Goal: Task Accomplishment & Management: Manage account settings

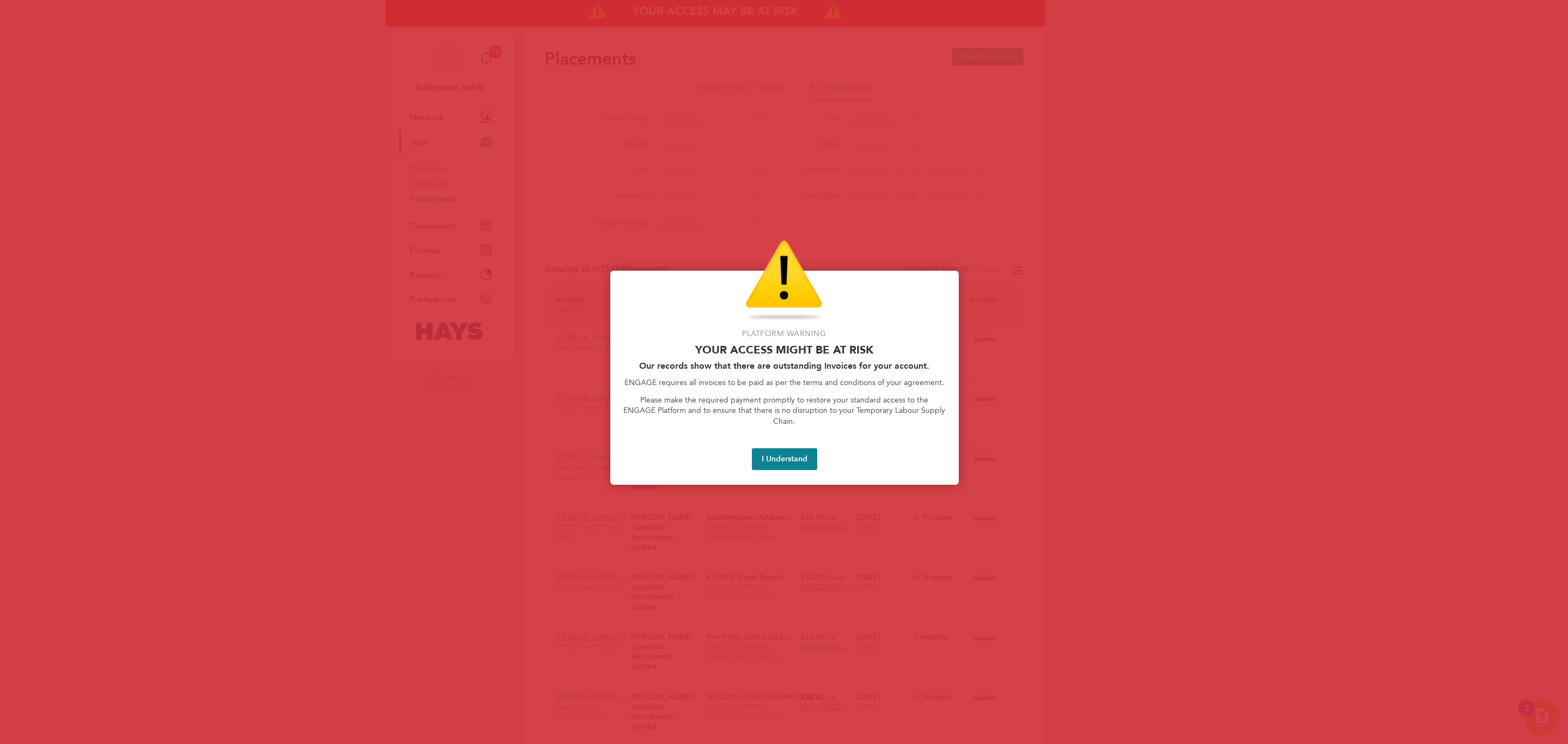
click at [798, 448] on button "I Understand" at bounding box center [784, 458] width 65 height 21
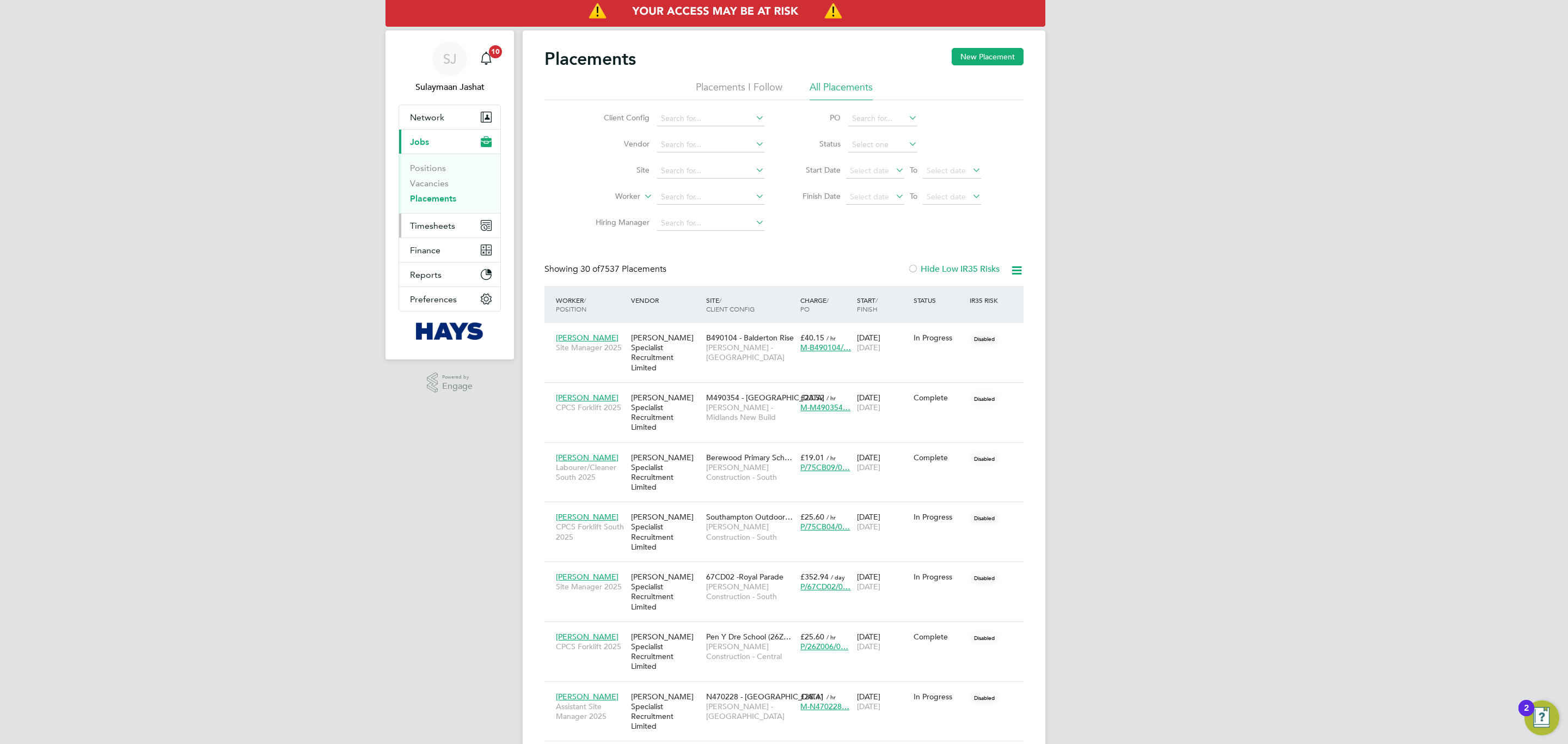
click at [451, 227] on span "Timesheets" at bounding box center [432, 225] width 46 height 10
click at [433, 196] on link "Timesheets" at bounding box center [432, 192] width 46 height 10
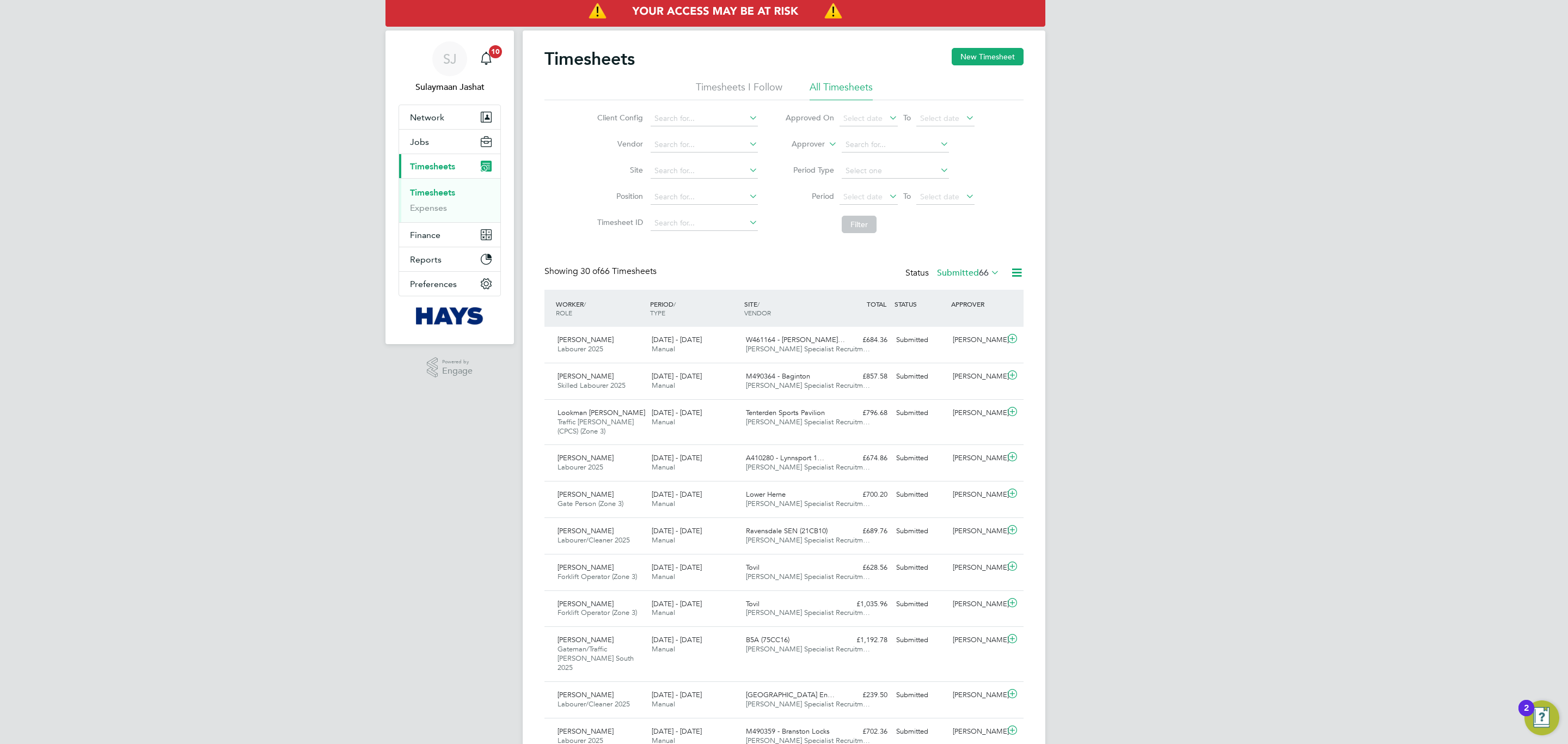
click at [820, 146] on label "Approver" at bounding box center [800, 144] width 49 height 11
click at [802, 157] on li "Worker" at bounding box center [798, 156] width 54 height 14
click at [707, 170] on input at bounding box center [704, 171] width 107 height 15
click at [702, 186] on b "Loxford" at bounding box center [702, 187] width 28 height 9
type input "L486470 - [GEOGRAPHIC_DATA]"
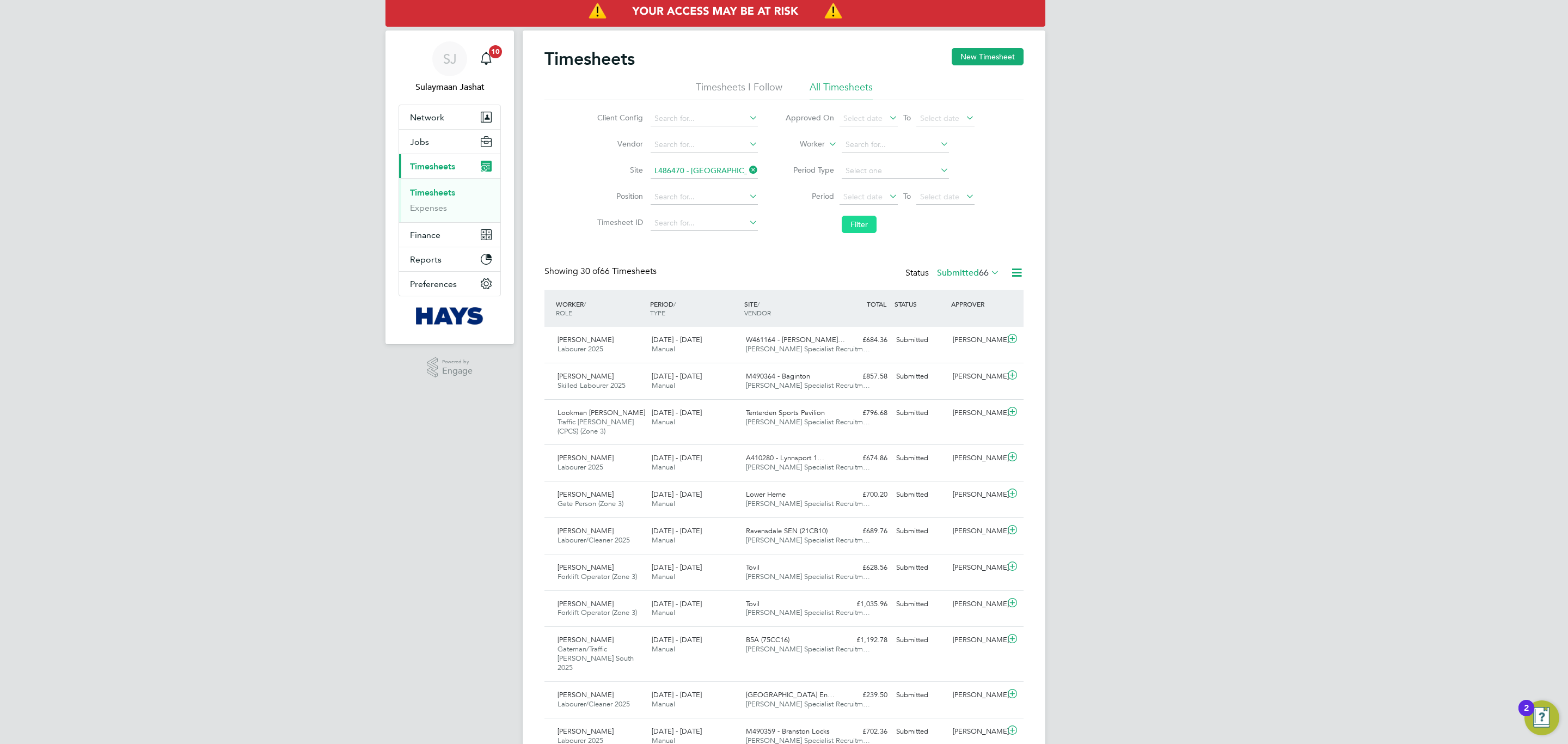
click at [852, 231] on button "Filter" at bounding box center [858, 224] width 34 height 18
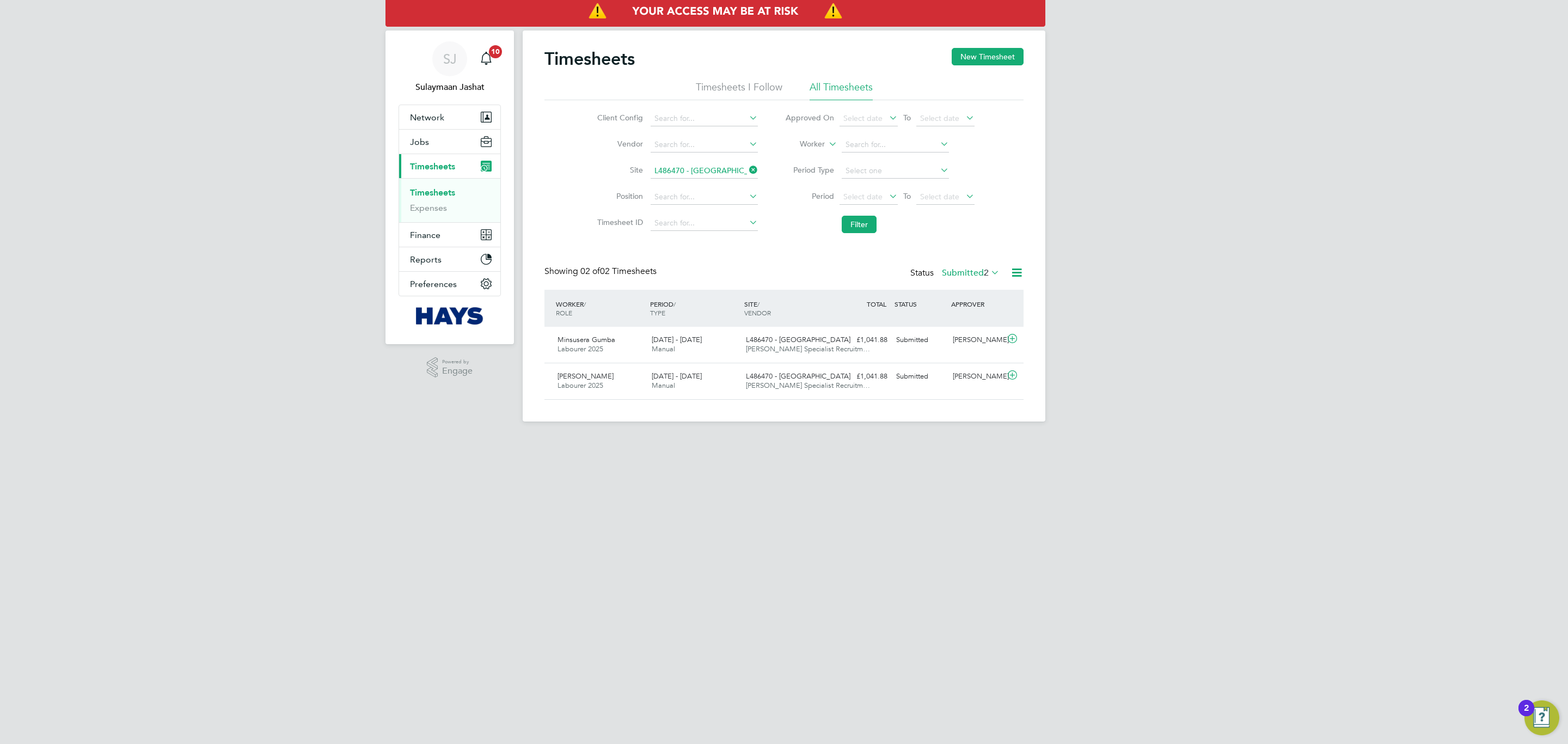
click at [766, 439] on html "SJ Sulaymaan Jashat Notifications 10 Applications: Network Team Members Busines…" at bounding box center [784, 219] width 1568 height 439
click at [896, 392] on div "Lucian Bale Labourer 2025 16 - 22 Aug 2025 16 - 22 Aug 2025 Manual L486470 - Lo…" at bounding box center [783, 380] width 479 height 36
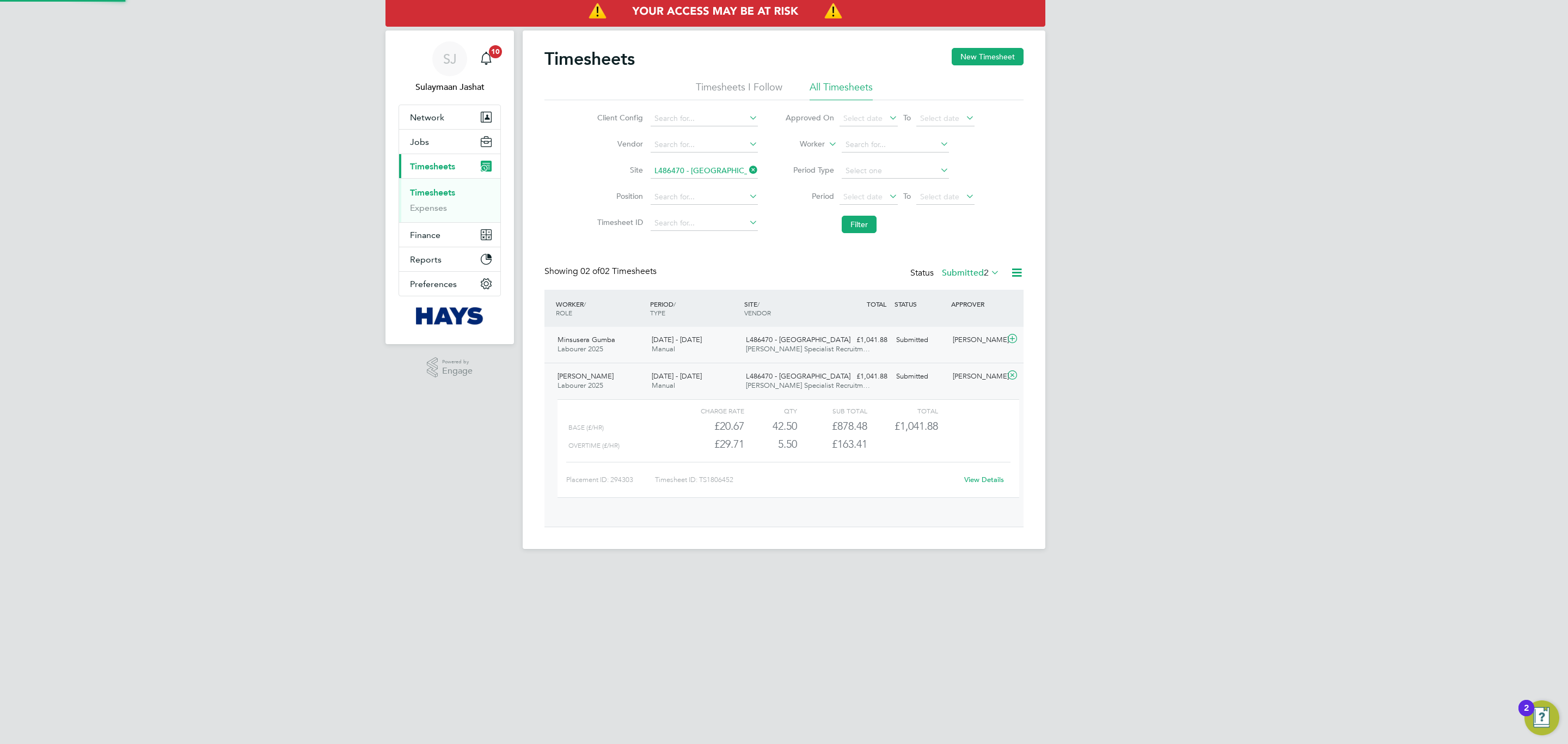
click at [903, 345] on div "Submitted" at bounding box center [920, 339] width 57 height 18
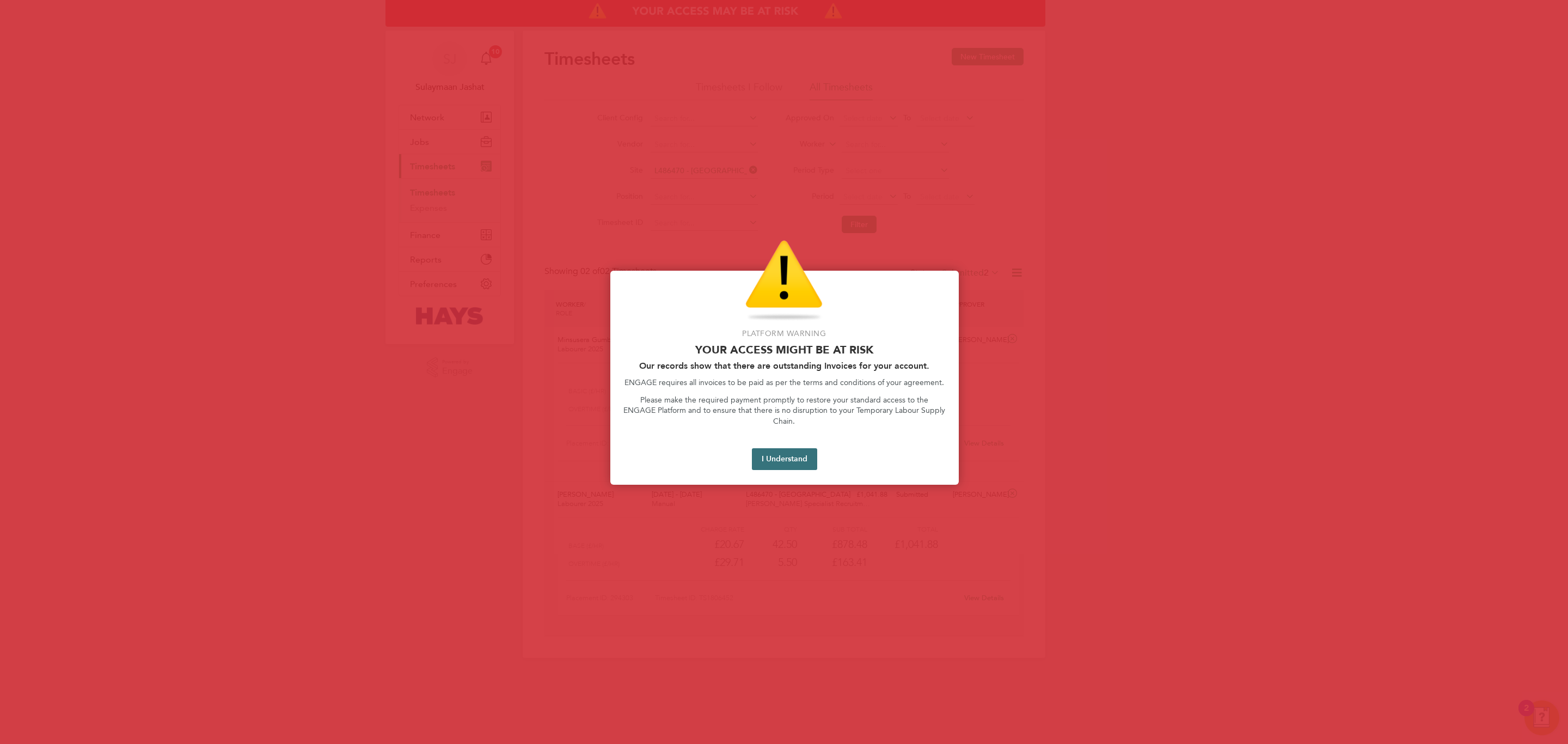
click at [789, 449] on button "I Understand" at bounding box center [784, 458] width 65 height 21
click at [770, 455] on button "I Understand" at bounding box center [784, 458] width 65 height 21
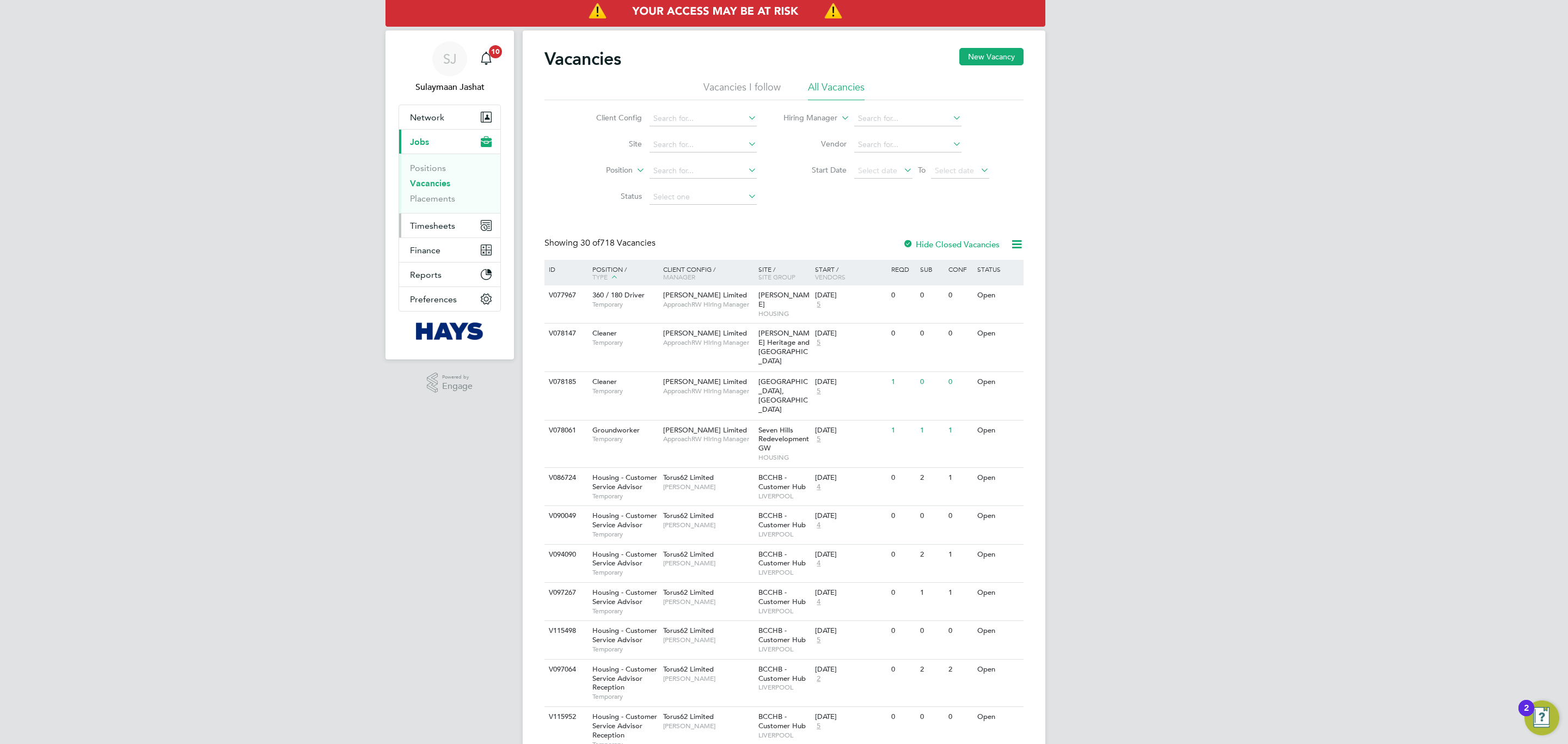
click at [441, 221] on span "Timesheets" at bounding box center [432, 225] width 46 height 10
click at [445, 191] on link "Timesheets" at bounding box center [432, 192] width 46 height 10
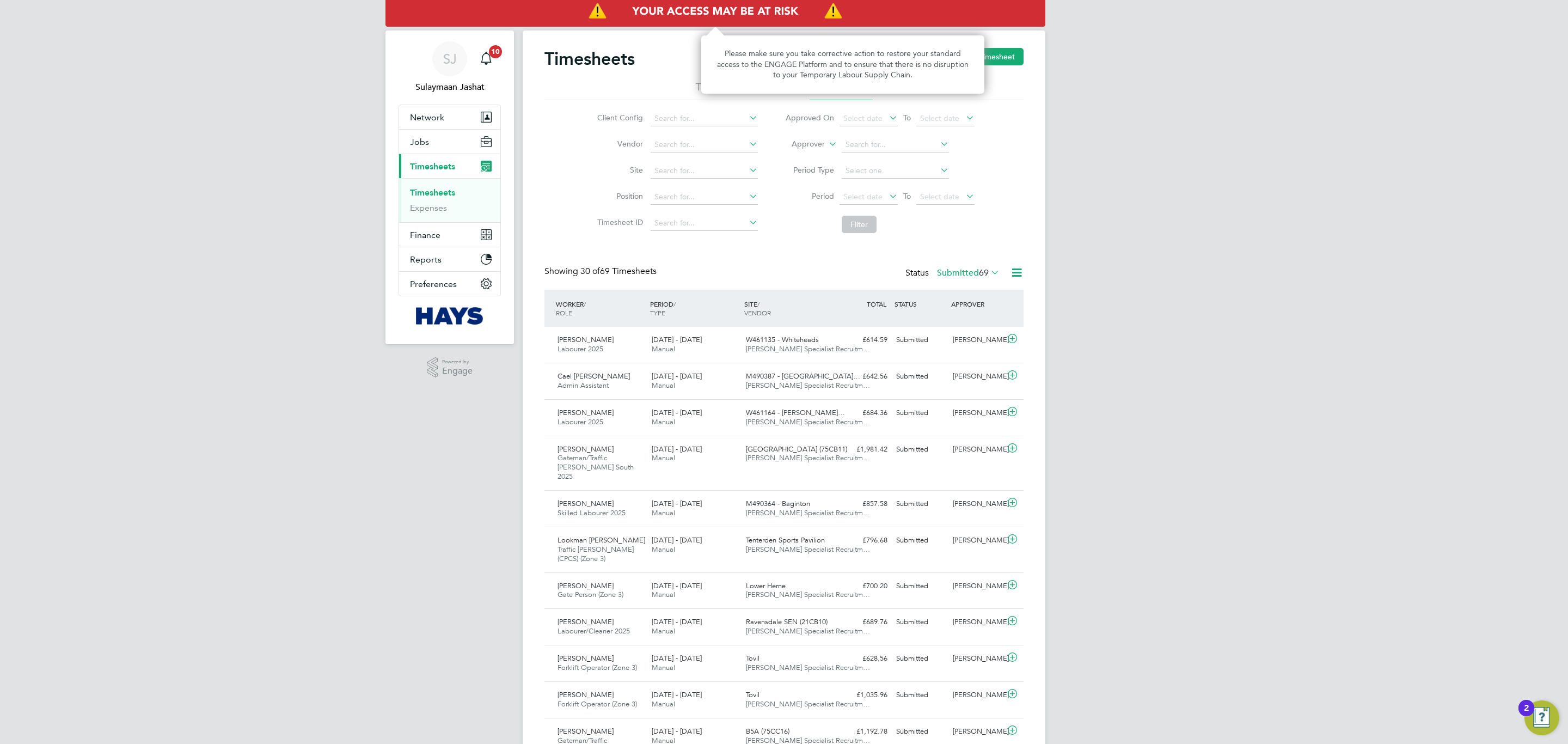
click at [859, 2] on img "Access At Risk" at bounding box center [714, 11] width 659 height 31
click at [856, 8] on img "Access At Risk" at bounding box center [714, 11] width 659 height 31
click at [799, 88] on div "Please make sure you take corrective action to restore your standard access to …" at bounding box center [843, 64] width 283 height 59
click at [790, 155] on li "Approver" at bounding box center [879, 145] width 217 height 26
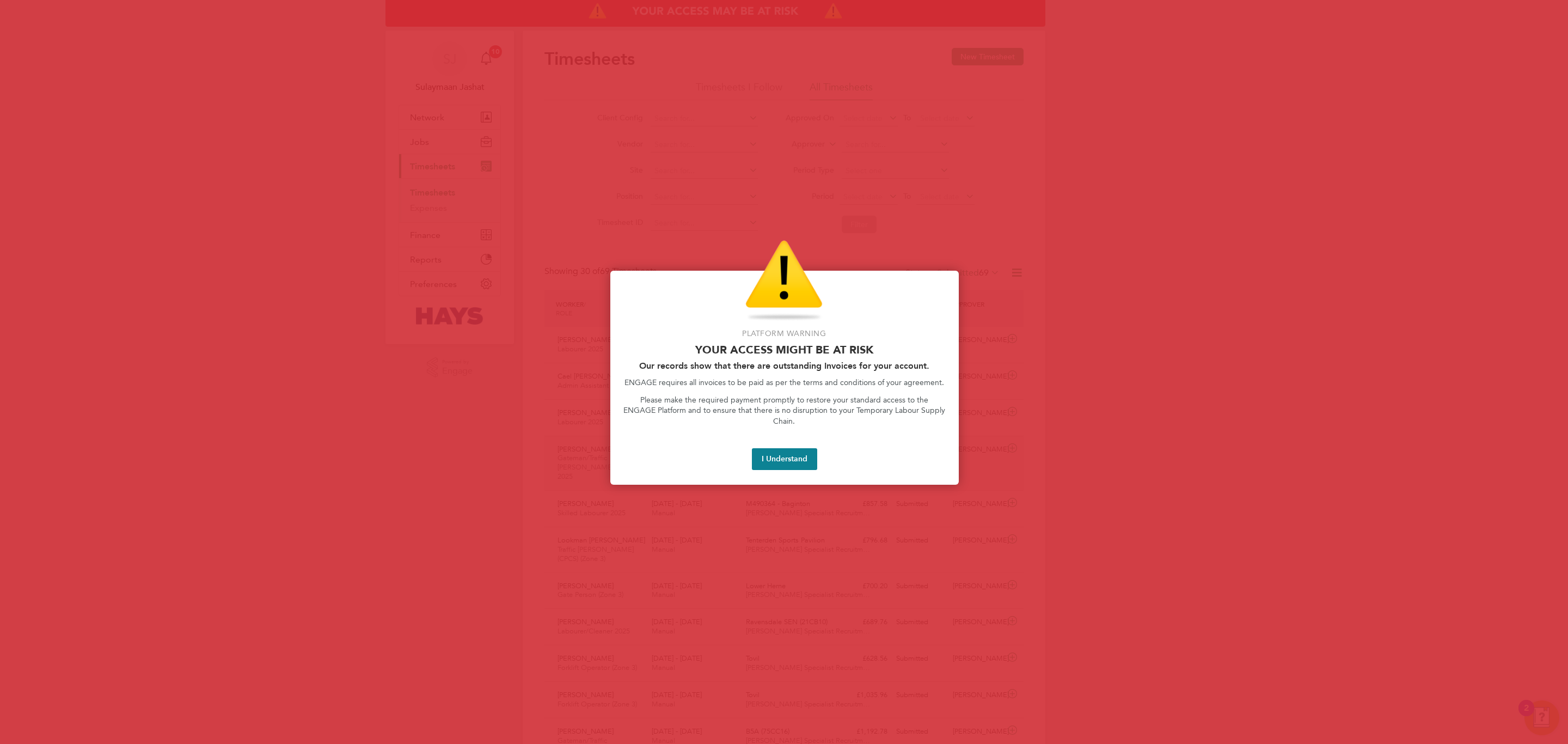
click at [771, 448] on button "I Understand" at bounding box center [784, 458] width 65 height 21
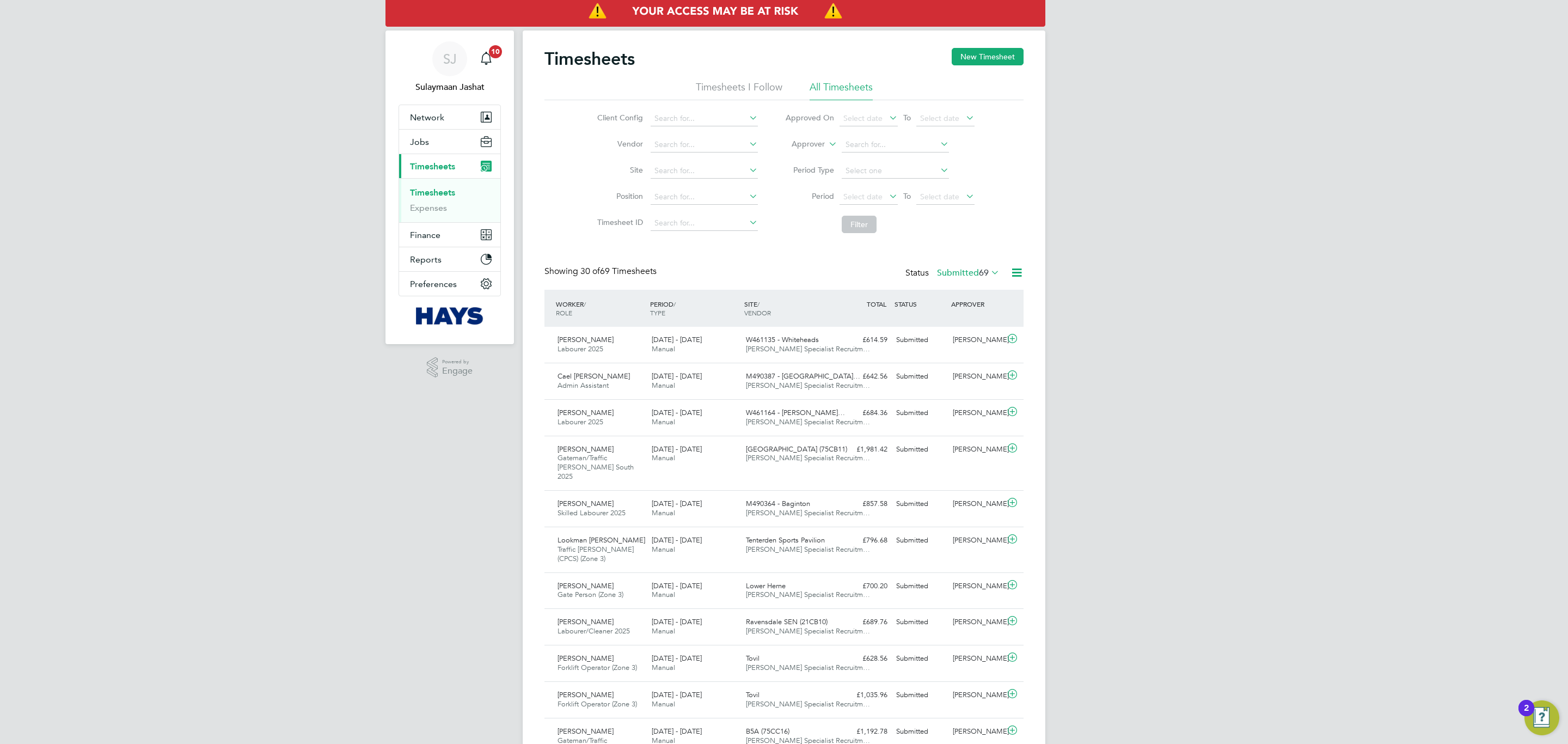
click at [820, 144] on label "Approver" at bounding box center [800, 144] width 49 height 11
click at [814, 157] on li "Worker" at bounding box center [798, 156] width 54 height 14
drag, startPoint x: 870, startPoint y: 155, endPoint x: 850, endPoint y: 146, distance: 21.9
click at [871, 153] on li "Worker" at bounding box center [879, 145] width 217 height 26
click at [859, 149] on input at bounding box center [895, 145] width 107 height 15
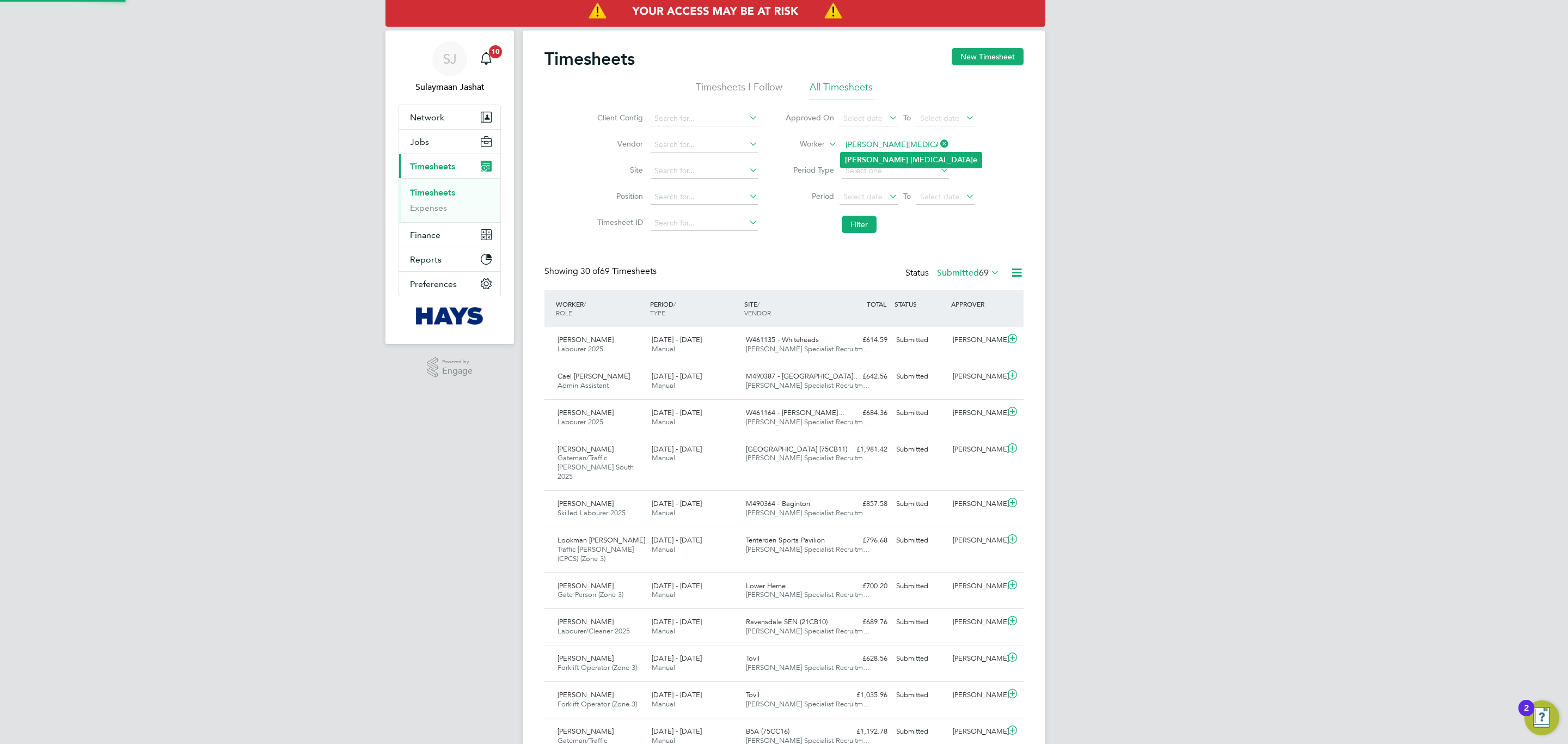
click at [858, 159] on b "Lucian" at bounding box center [877, 160] width 63 height 9
type input "[PERSON_NAME]"
click at [864, 211] on li "Filter" at bounding box center [879, 224] width 217 height 28
click at [864, 219] on button "Filter" at bounding box center [858, 224] width 34 height 18
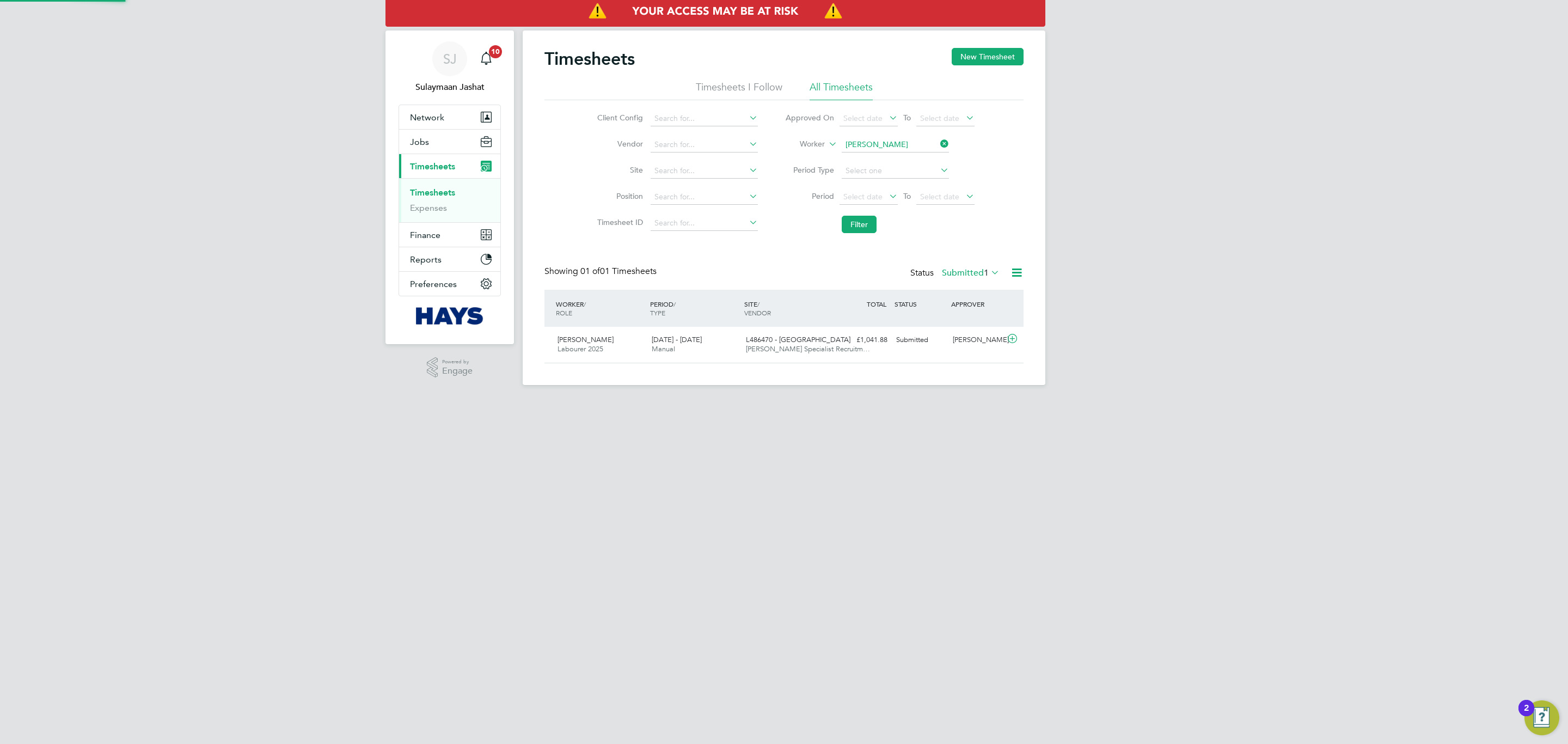
scroll to position [28, 95]
click at [866, 224] on button "Filter" at bounding box center [858, 224] width 34 height 18
click at [887, 136] on li "Worker" at bounding box center [879, 145] width 217 height 26
click at [918, 160] on li "James Sewa rd" at bounding box center [895, 160] width 108 height 15
type input "James Seward"
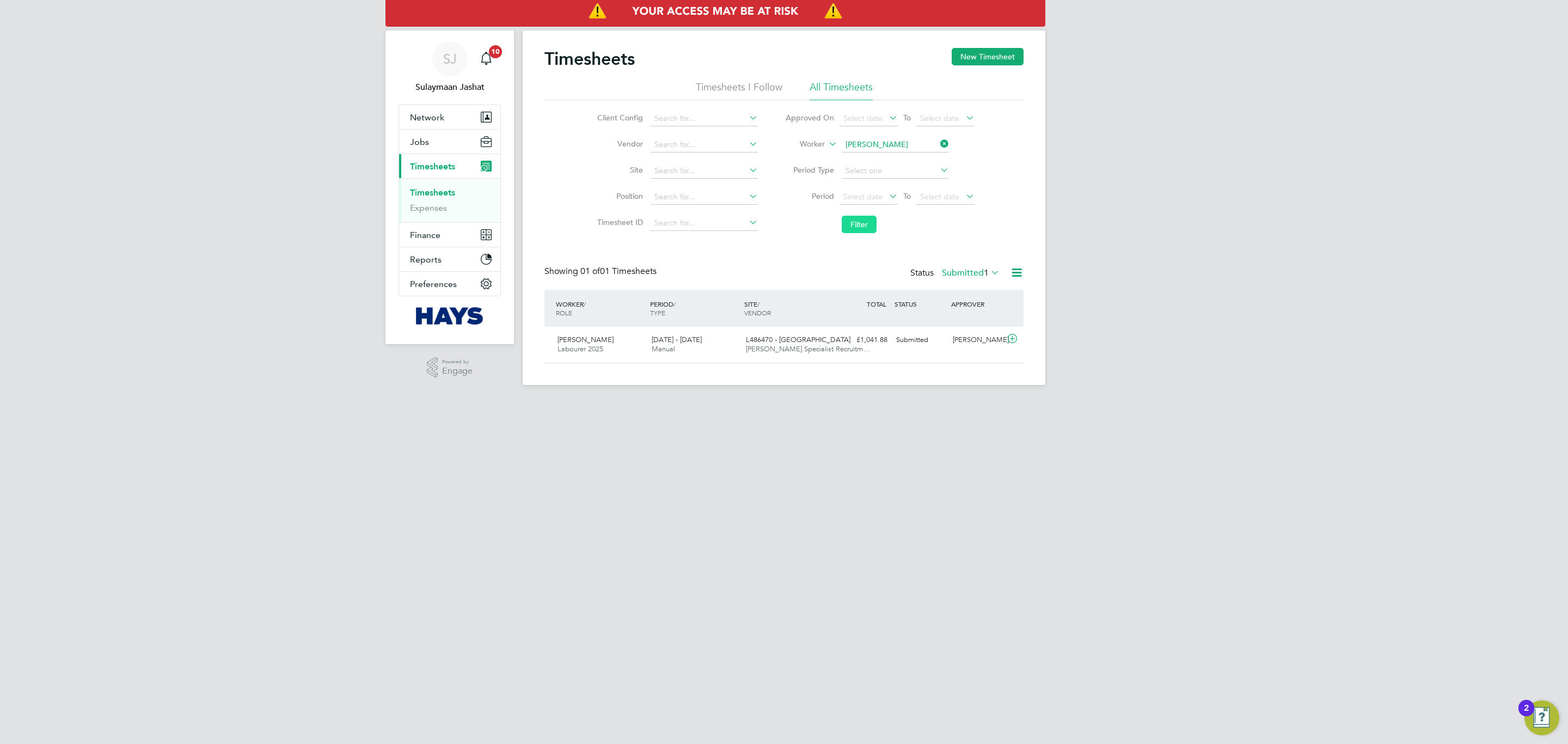
click at [860, 228] on button "Filter" at bounding box center [858, 224] width 34 height 18
click at [856, 229] on button "Filter" at bounding box center [858, 224] width 34 height 18
click at [989, 270] on icon at bounding box center [989, 272] width 0 height 15
click at [972, 339] on li "Approved" at bounding box center [964, 339] width 50 height 15
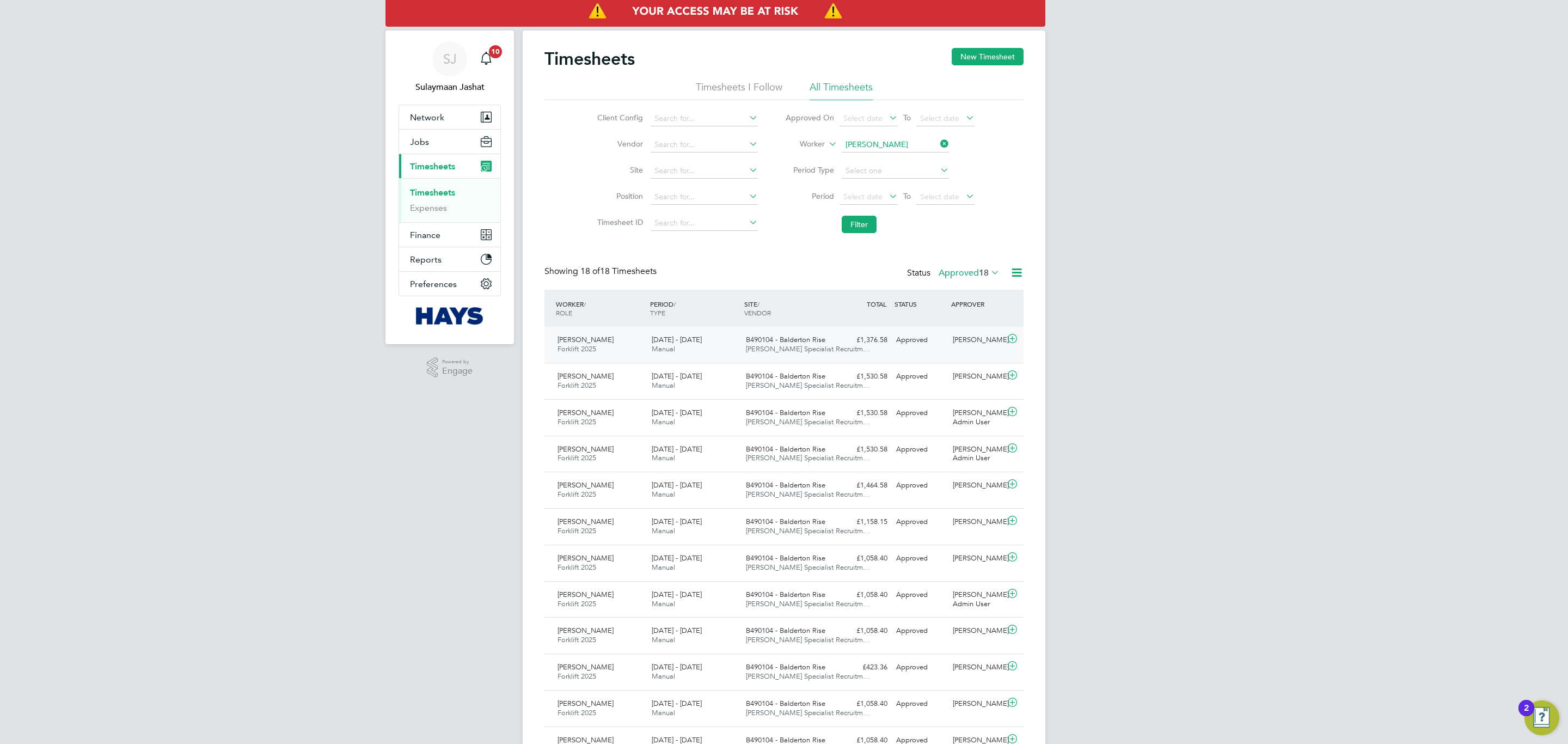
click at [846, 346] on div "£1,376.58 Approved" at bounding box center [863, 339] width 57 height 18
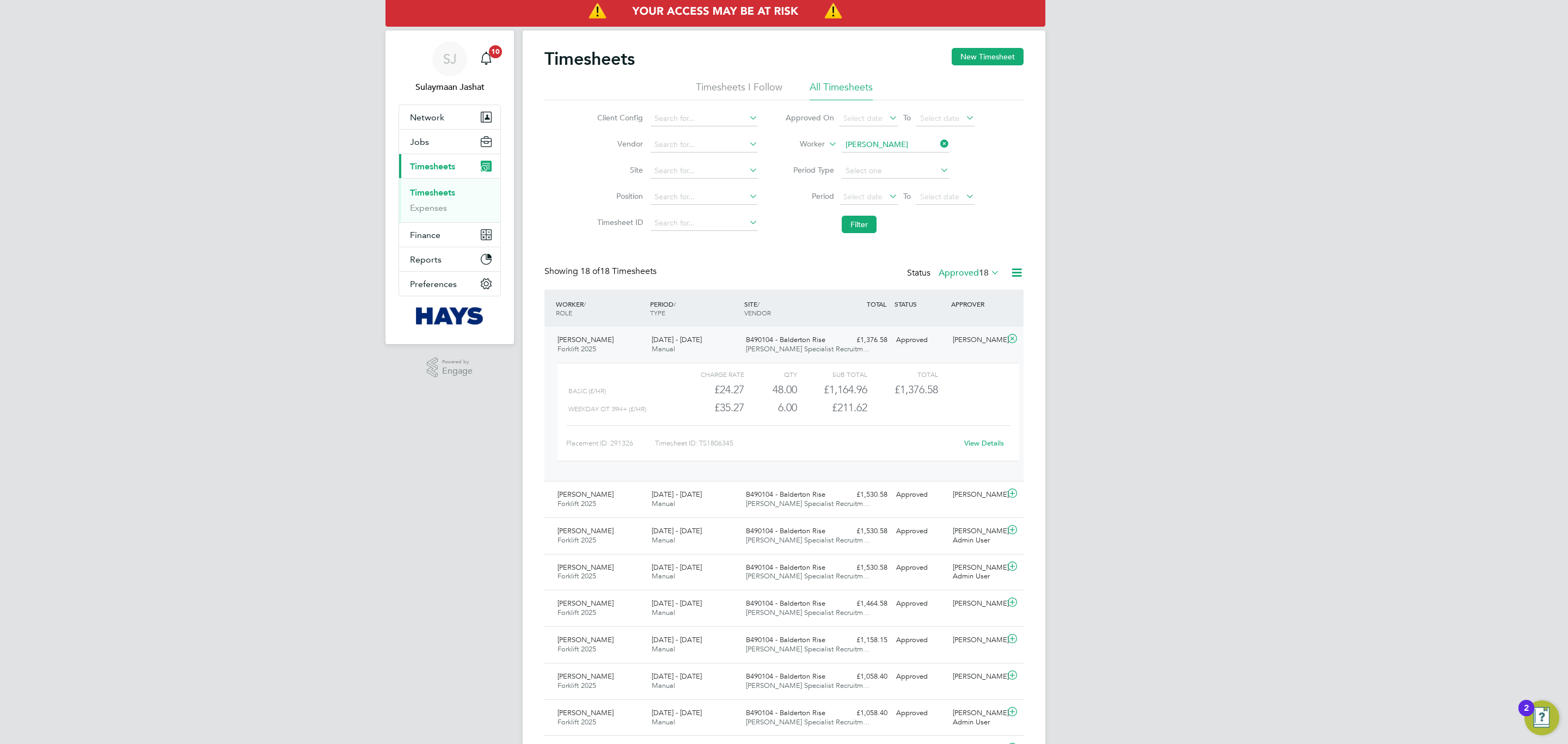
click at [984, 441] on link "View Details" at bounding box center [984, 443] width 40 height 9
click at [864, 148] on input at bounding box center [895, 145] width 107 height 15
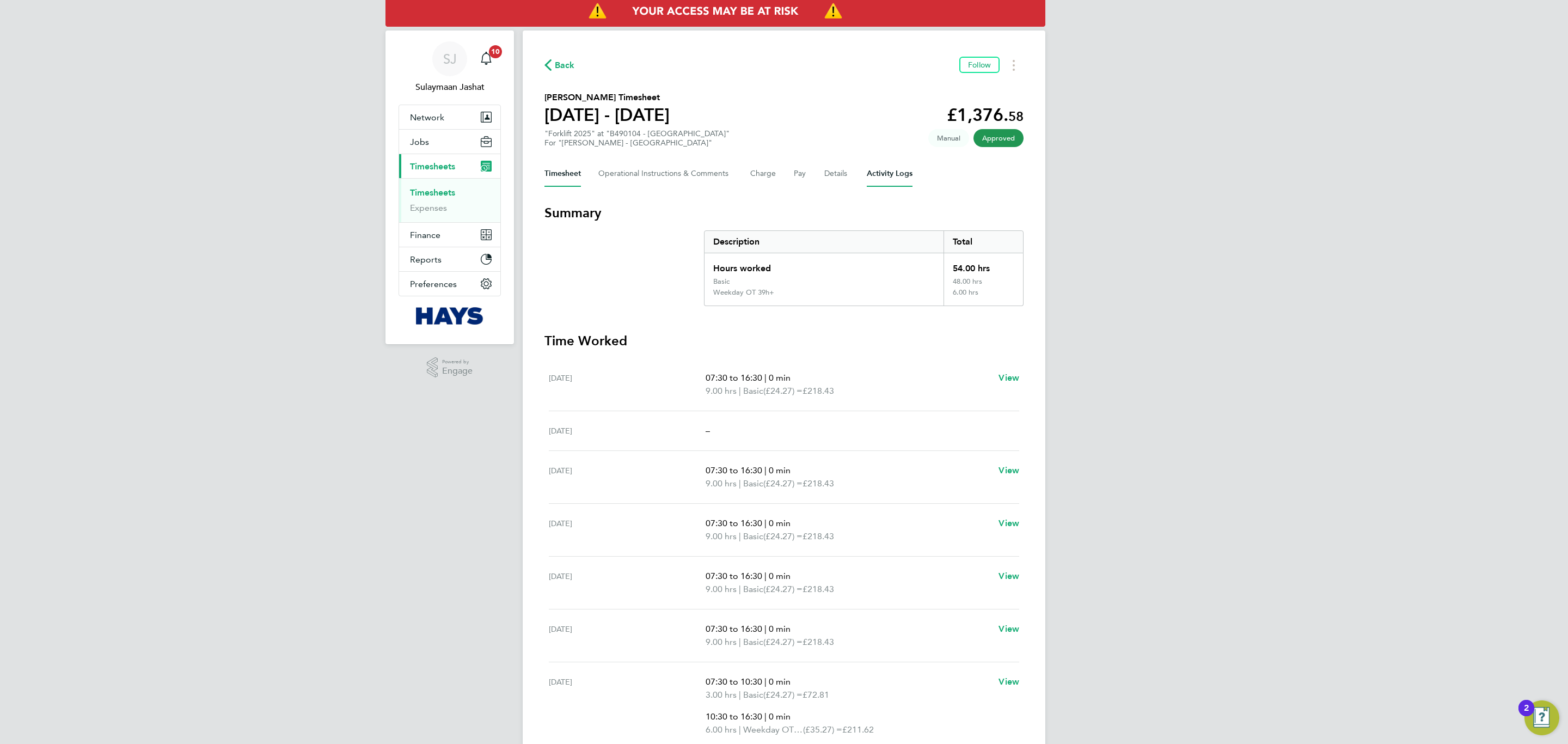
click at [895, 177] on Logs-tab "Activity Logs" at bounding box center [889, 174] width 46 height 26
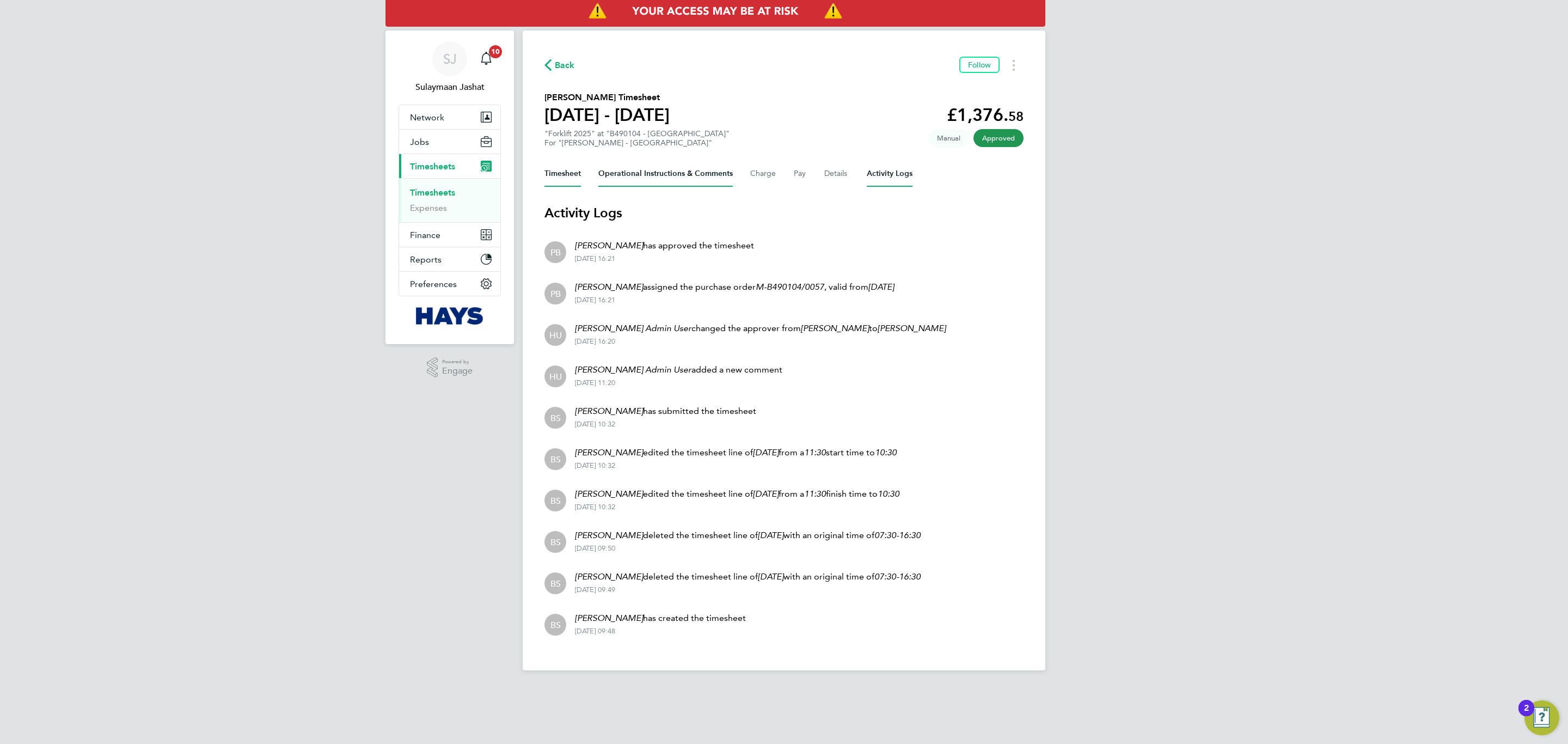
drag, startPoint x: 570, startPoint y: 172, endPoint x: 641, endPoint y: 178, distance: 71.3
click at [640, 178] on div "Timesheet Operational Instructions & Comments Charge Pay Details Activity Logs" at bounding box center [783, 174] width 479 height 26
click at [641, 178] on Comments-tab "Operational Instructions & Comments" at bounding box center [665, 174] width 135 height 26
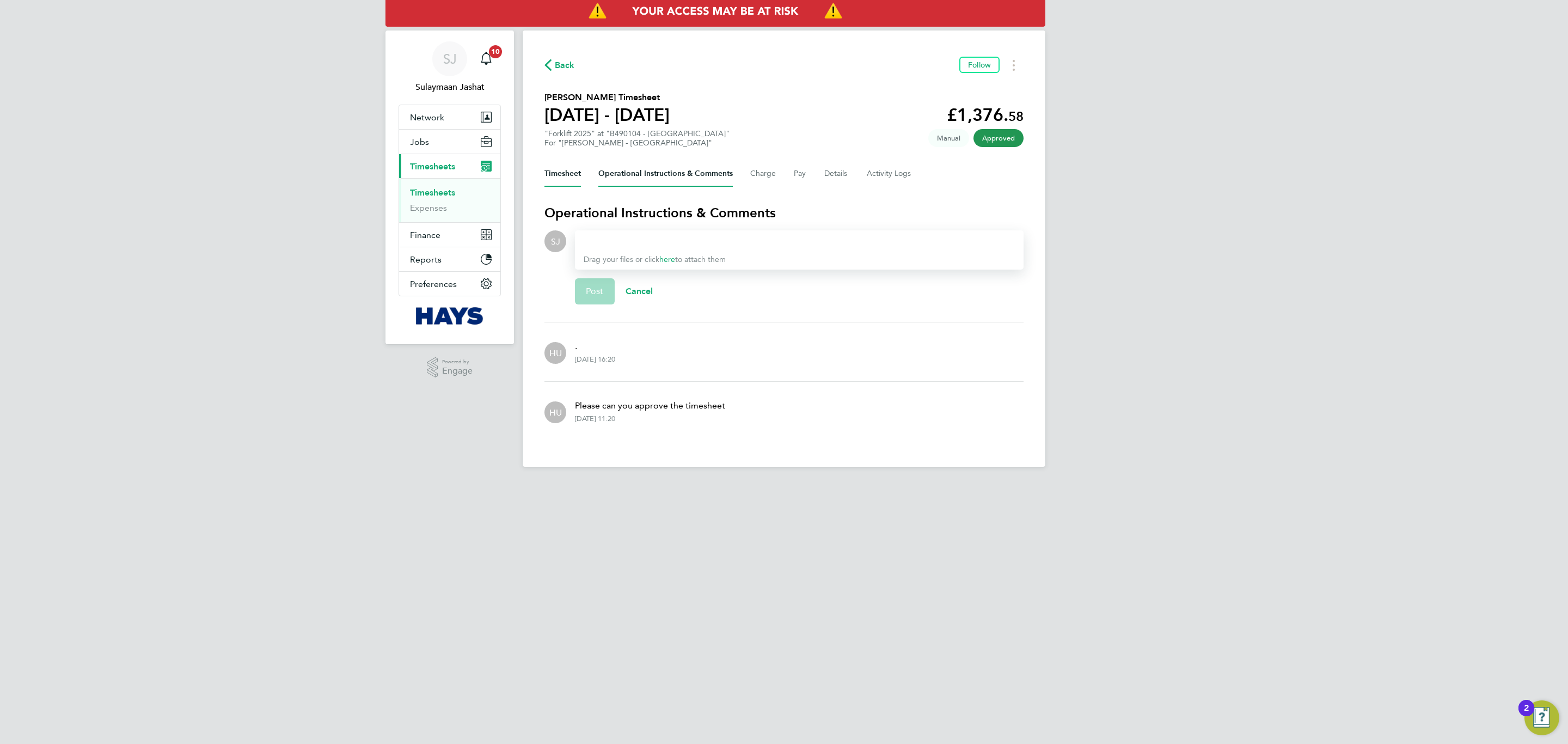
click at [580, 174] on button "Timesheet" at bounding box center [562, 174] width 36 height 26
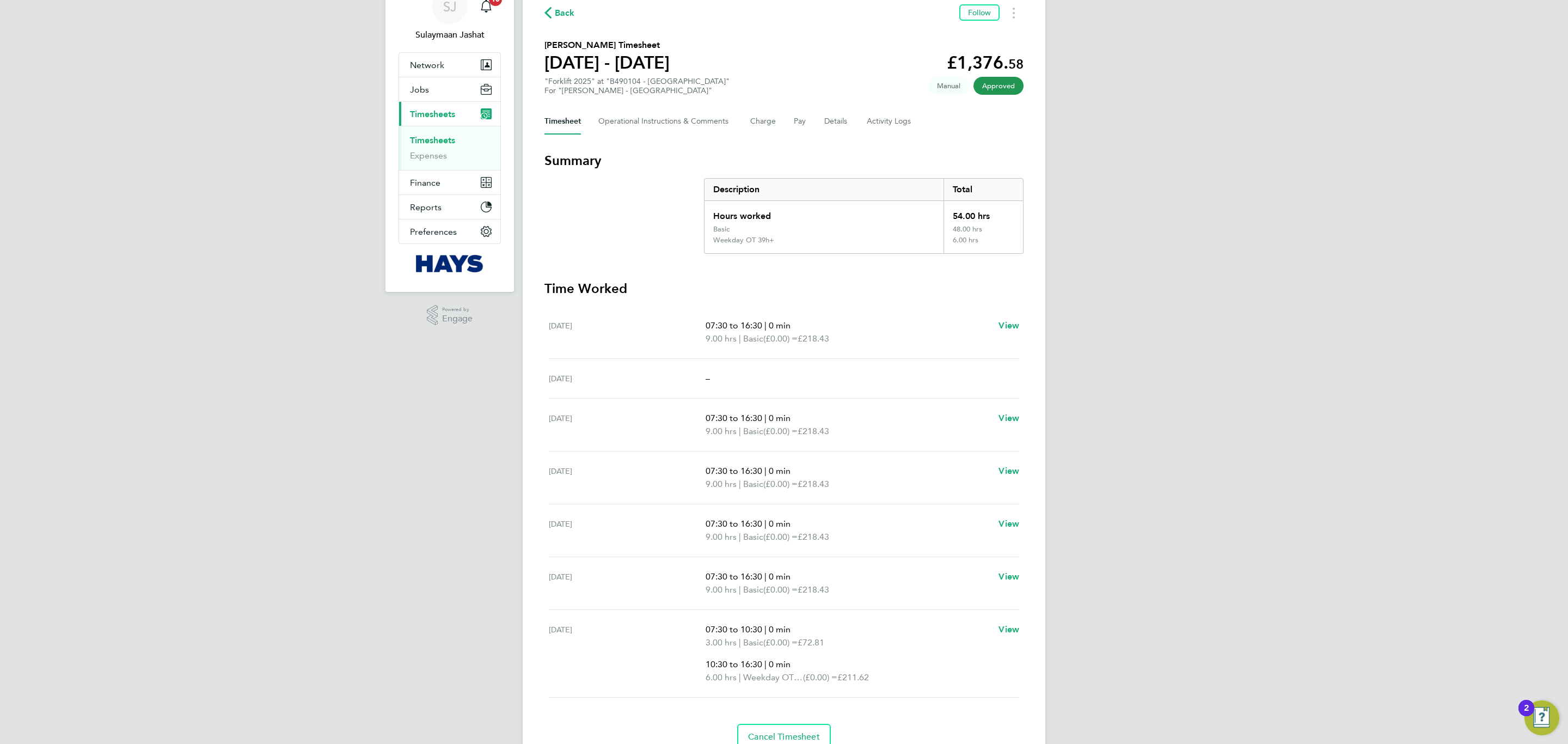
scroll to position [82, 0]
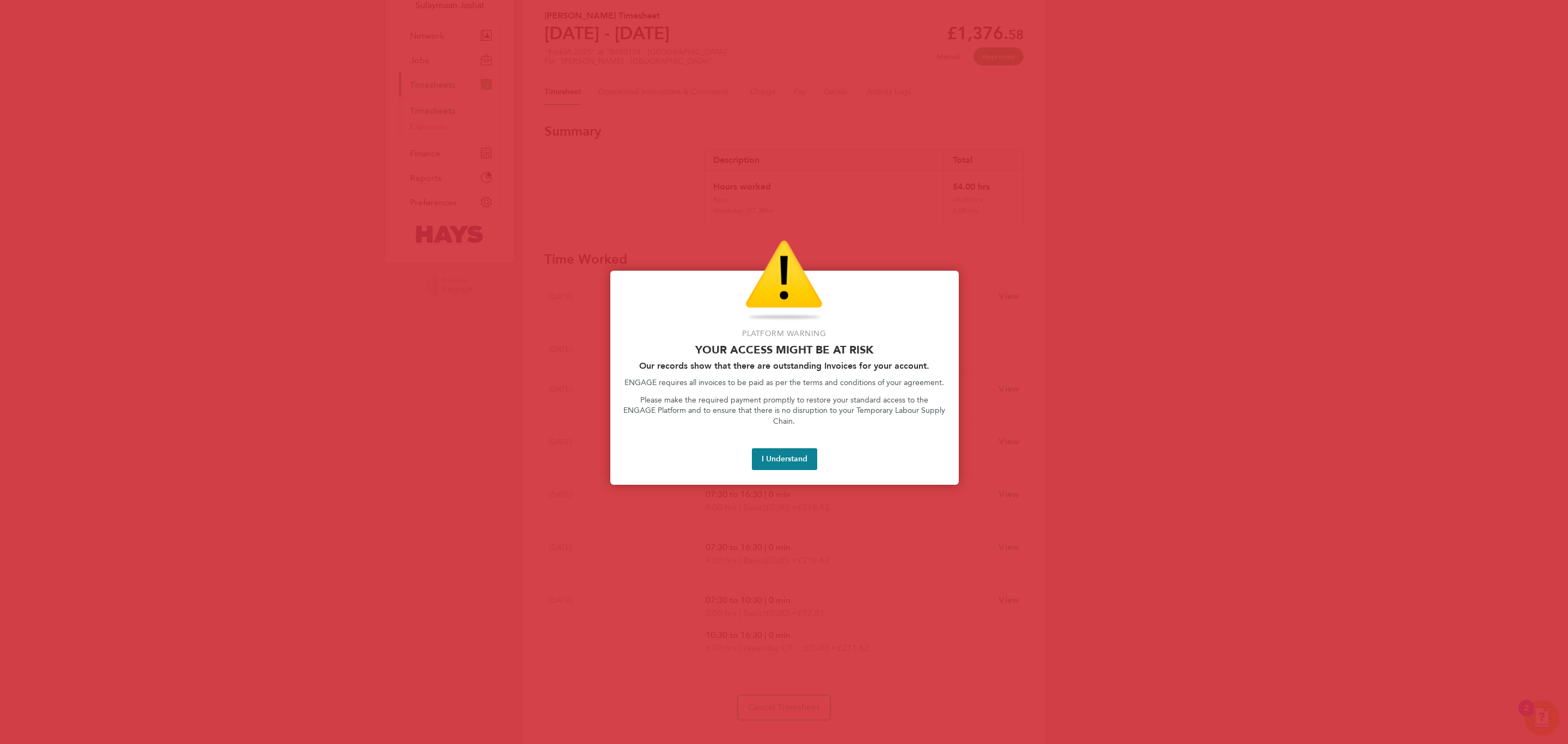
click at [622, 252] on div at bounding box center [784, 372] width 1568 height 744
click at [580, 259] on div at bounding box center [784, 372] width 1568 height 744
click at [782, 448] on button "I Understand" at bounding box center [784, 458] width 65 height 21
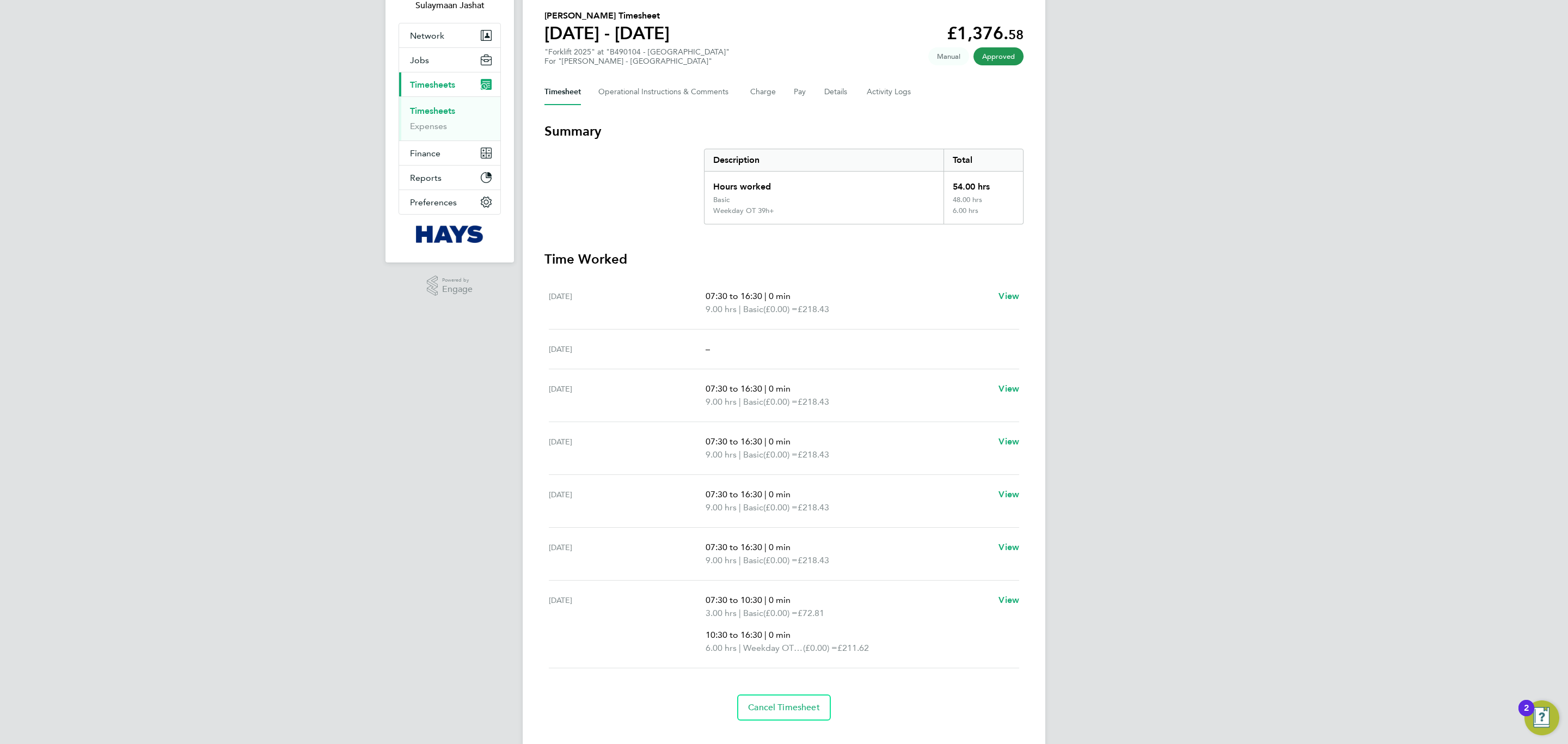
click at [439, 110] on link "Timesheets" at bounding box center [432, 111] width 46 height 10
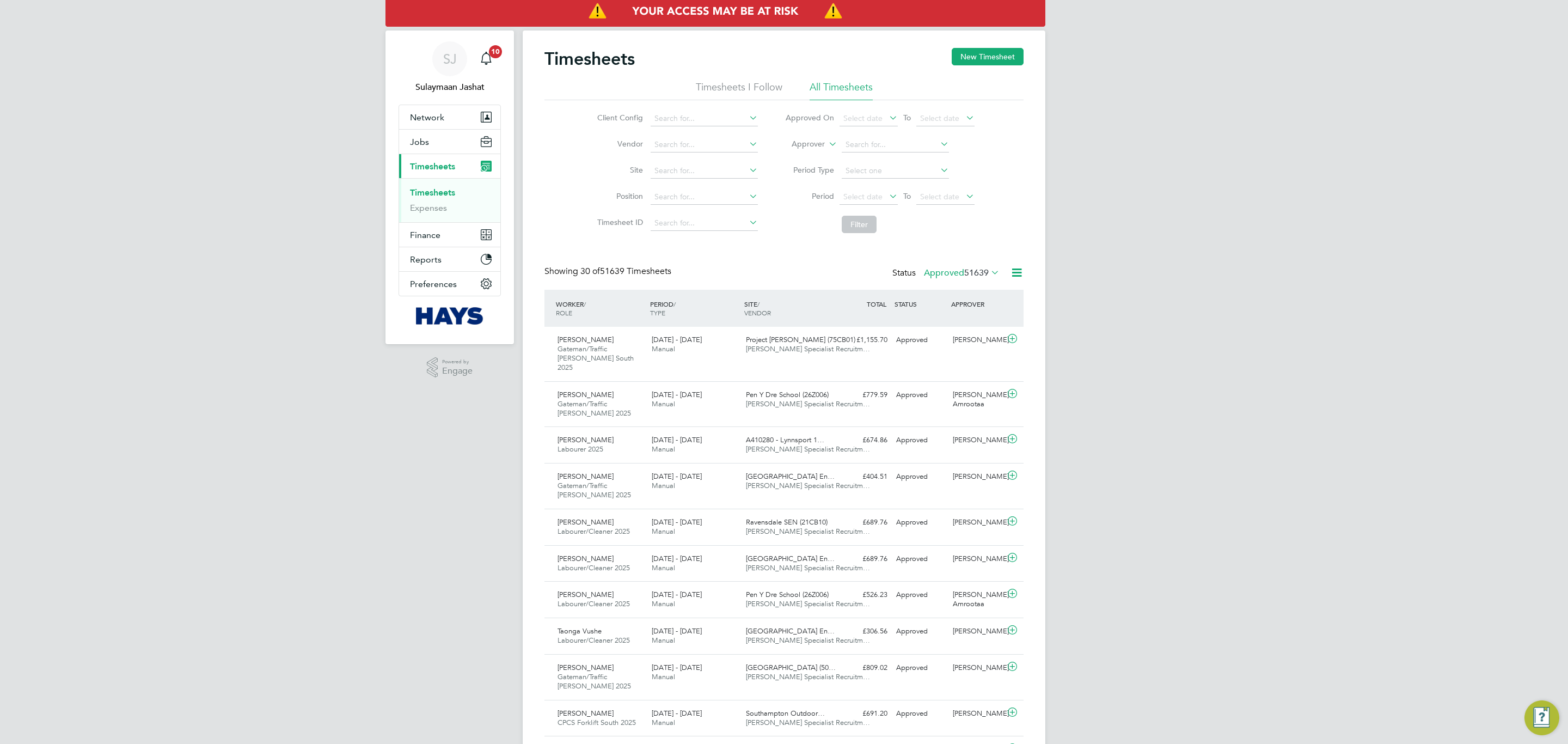
click at [801, 144] on label "Approver" at bounding box center [800, 144] width 49 height 11
click at [793, 157] on li "Worker" at bounding box center [798, 156] width 54 height 14
click at [892, 155] on li "Worker" at bounding box center [879, 145] width 217 height 26
click at [891, 147] on input at bounding box center [895, 145] width 107 height 15
click at [884, 154] on li "Luke Wig ley" at bounding box center [895, 160] width 108 height 15
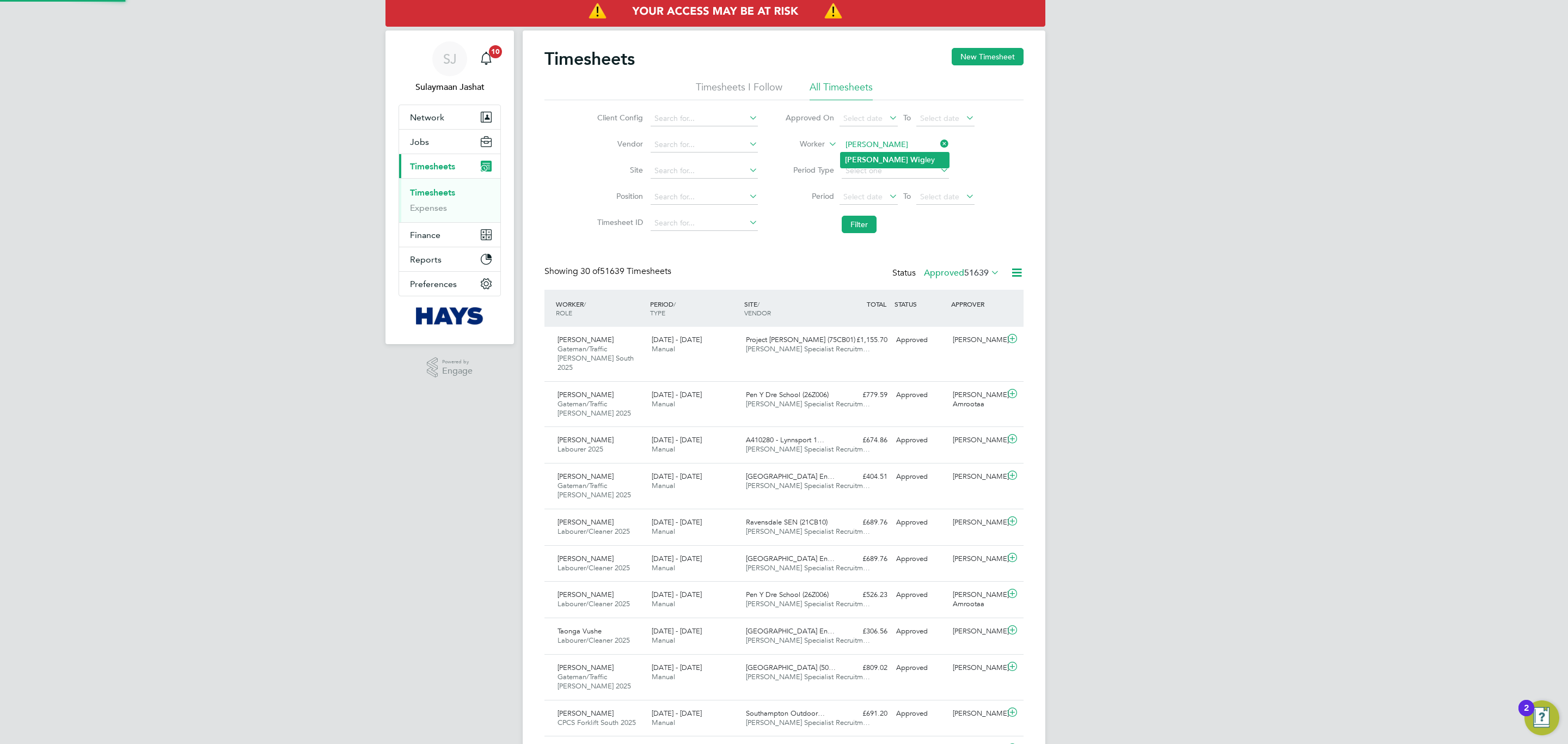
type input "Luke Wigley"
click at [872, 211] on li "Filter" at bounding box center [879, 224] width 217 height 28
click at [870, 222] on button "Filter" at bounding box center [858, 224] width 34 height 18
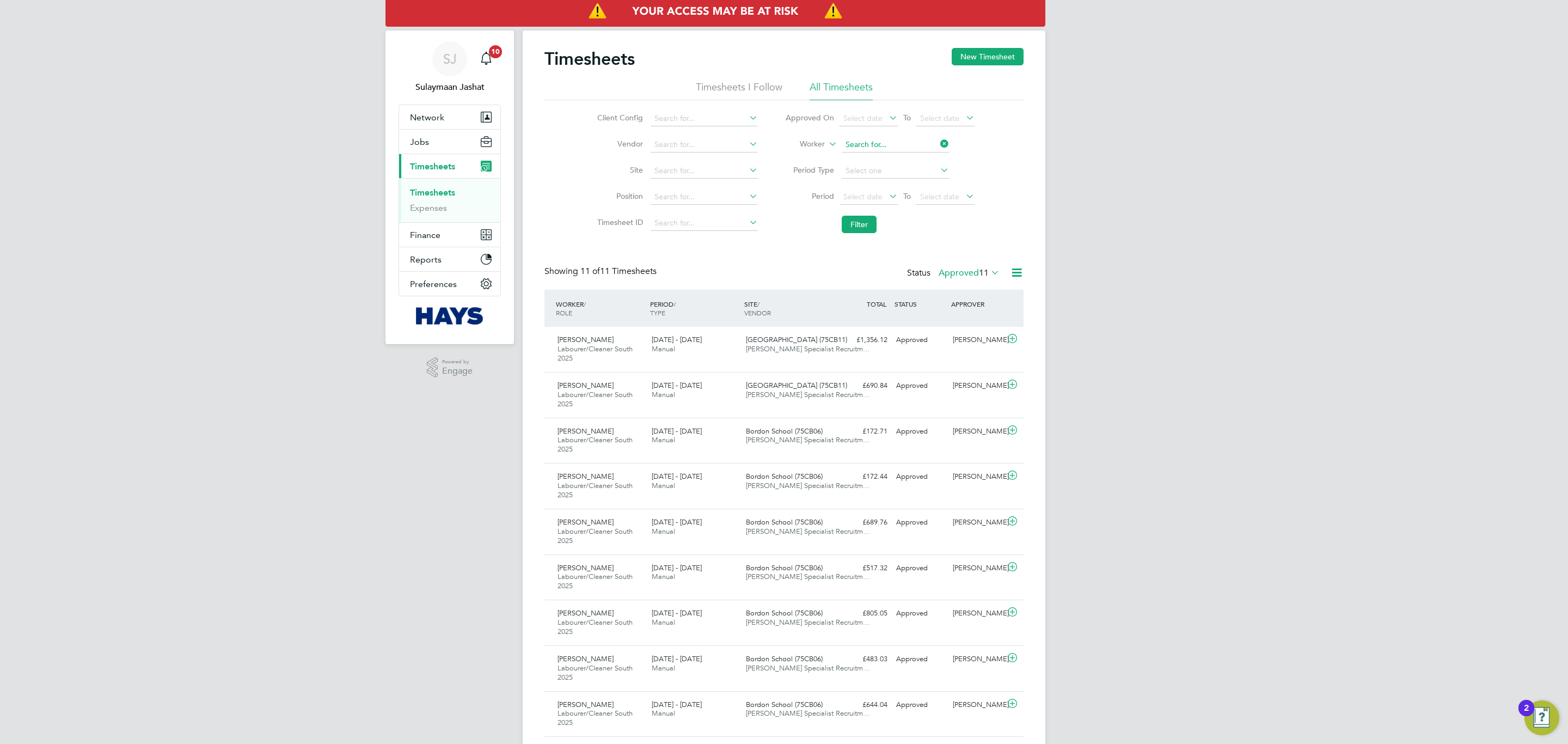
click at [901, 138] on input at bounding box center [895, 145] width 107 height 15
click at [932, 155] on b "Sma" at bounding box center [939, 160] width 15 height 9
type input "Christopher Smart"
click at [859, 233] on button "Filter" at bounding box center [858, 224] width 34 height 18
click at [877, 263] on div "Timesheets New Timesheet Timesheets I Follow All Timesheets Client Config Vendo…" at bounding box center [783, 416] width 479 height 735
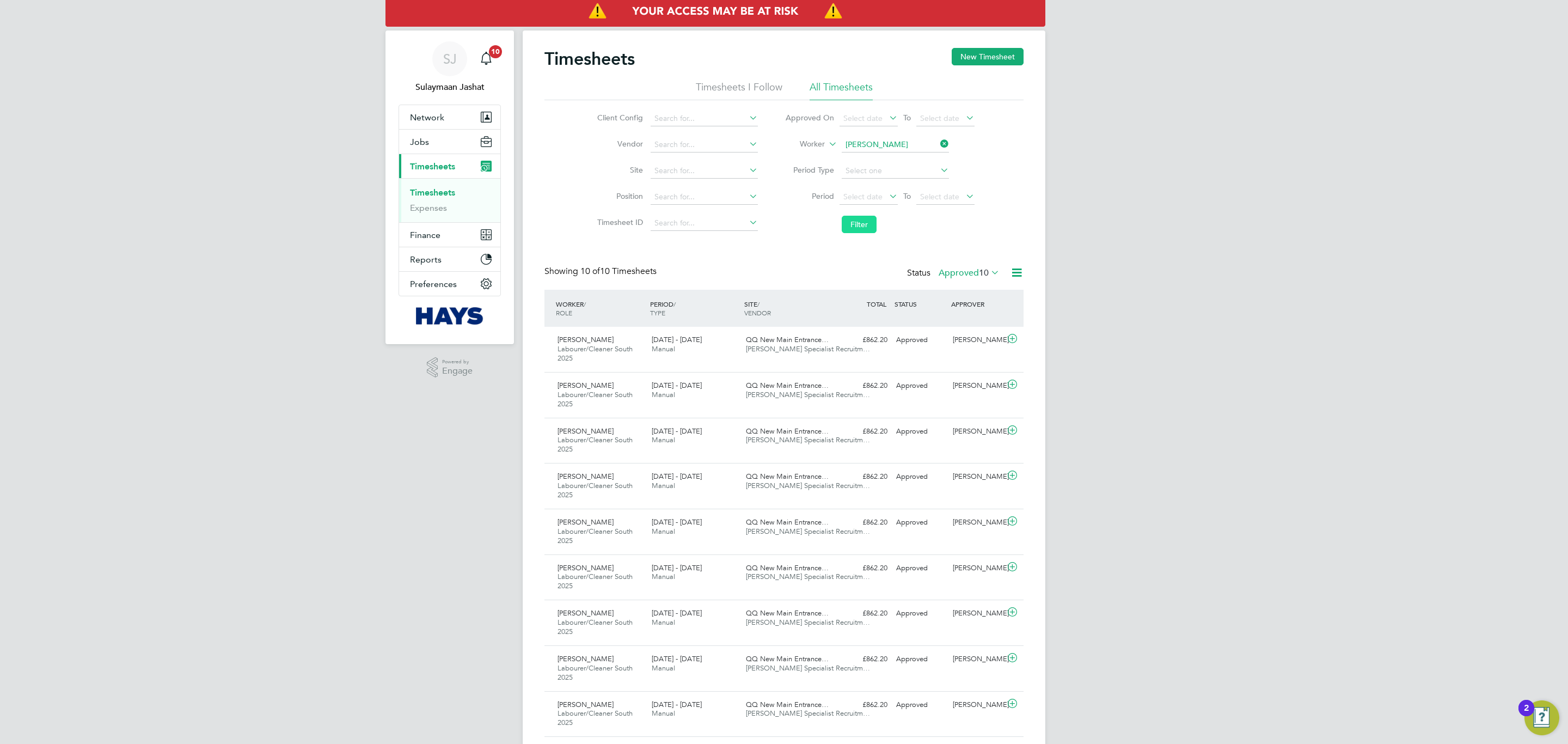
click at [846, 233] on button "Filter" at bounding box center [858, 224] width 34 height 18
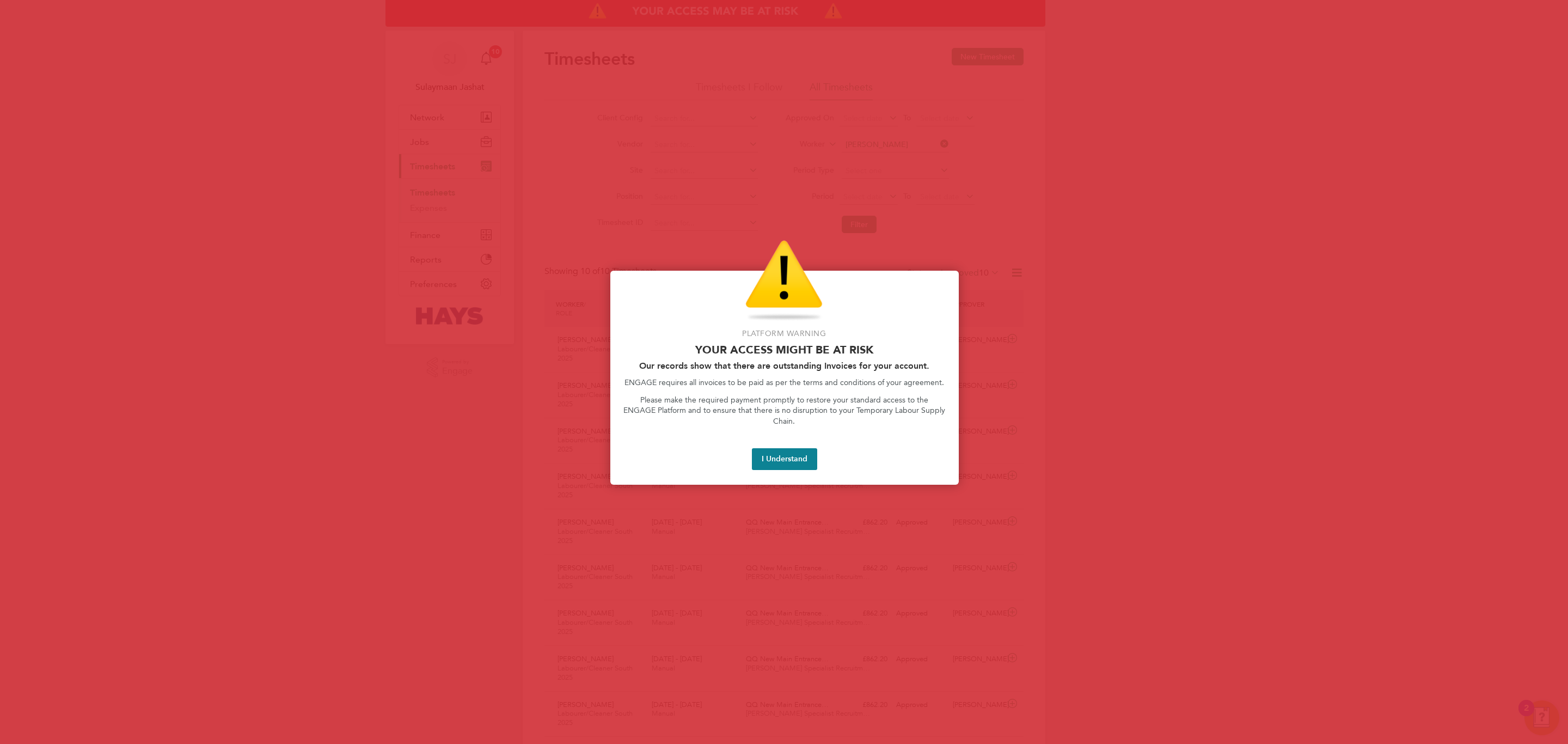
click at [621, 214] on div at bounding box center [784, 372] width 1568 height 744
click at [780, 448] on button "I Understand" at bounding box center [784, 458] width 65 height 21
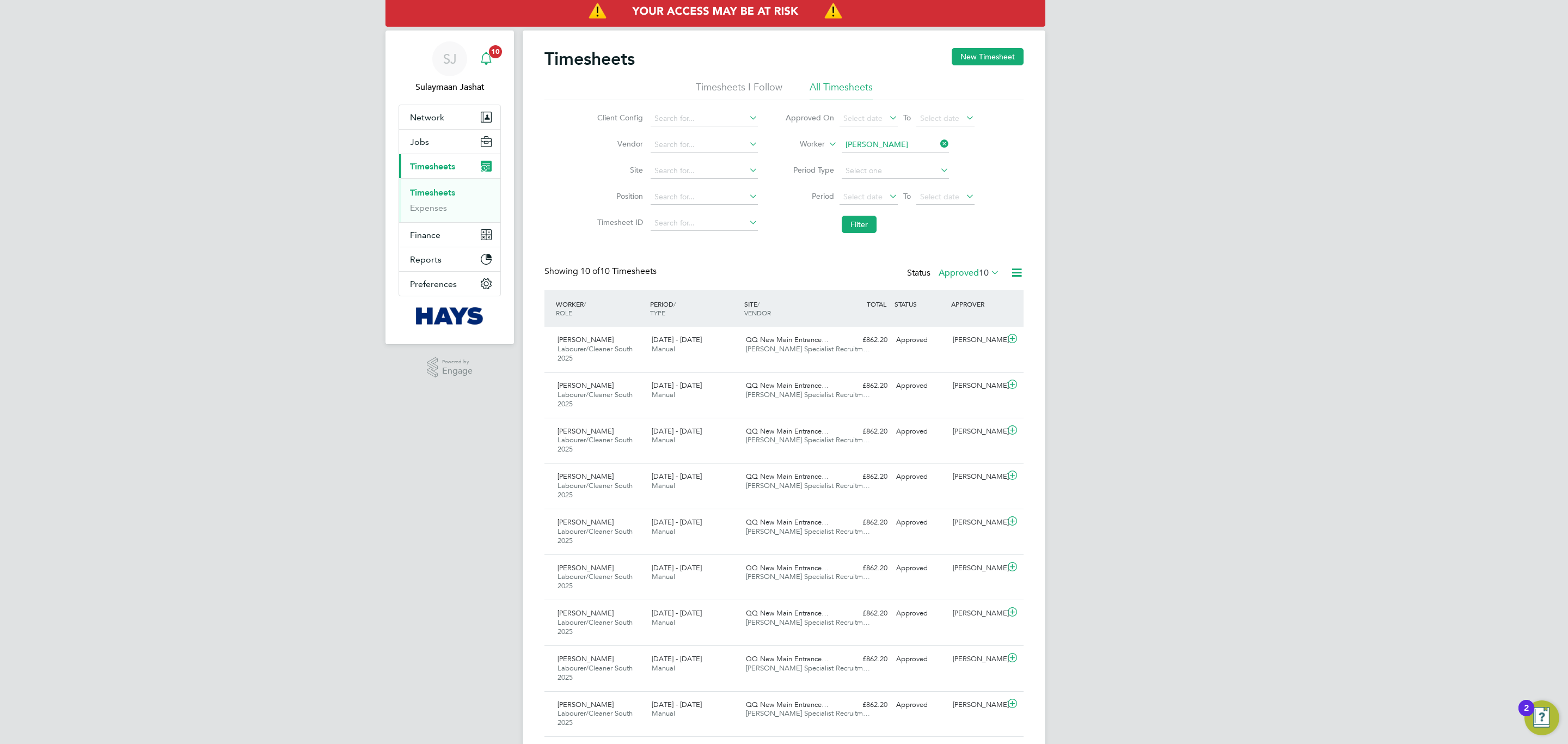
click at [490, 66] on div "Main navigation" at bounding box center [485, 59] width 21 height 21
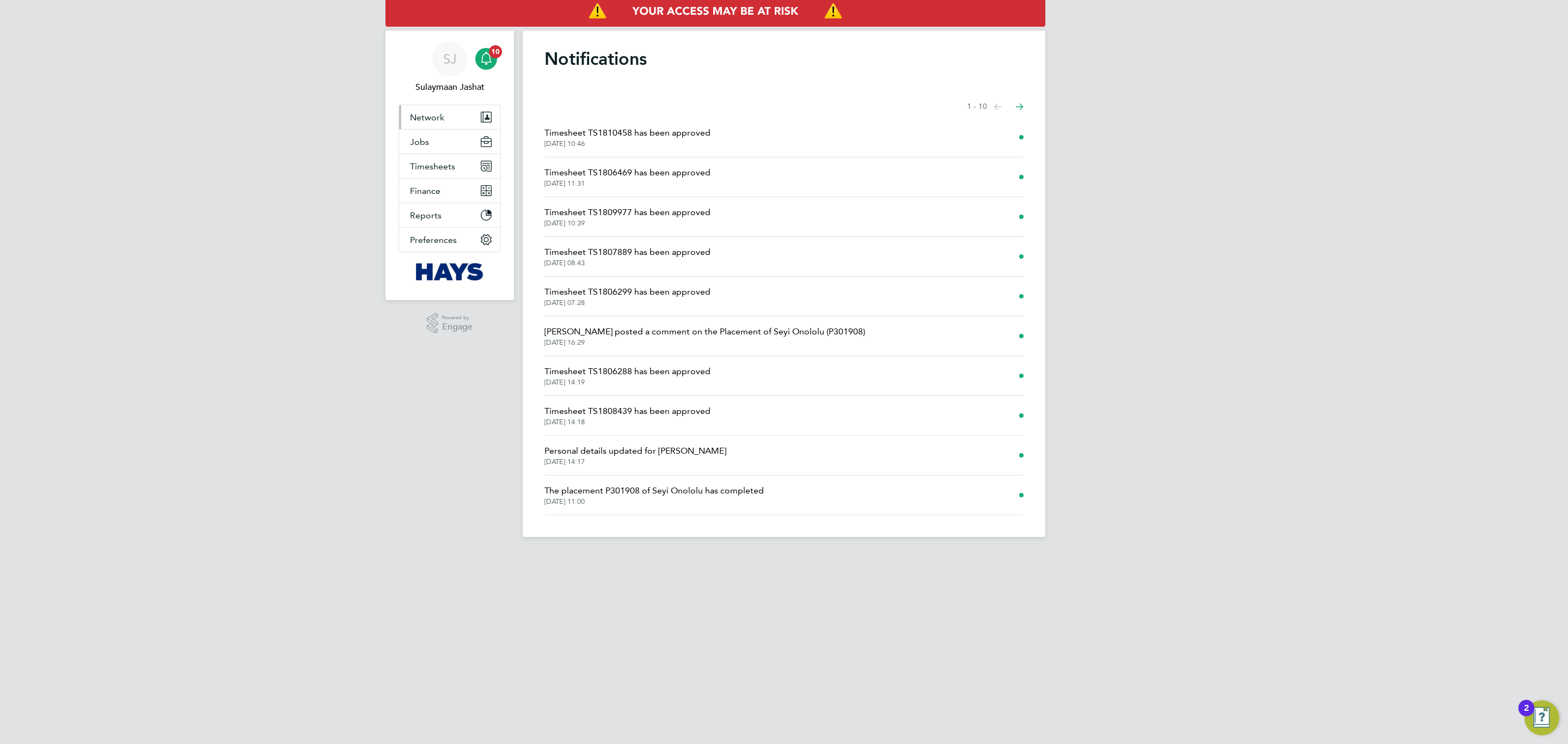
click at [432, 113] on span "Network" at bounding box center [427, 117] width 34 height 10
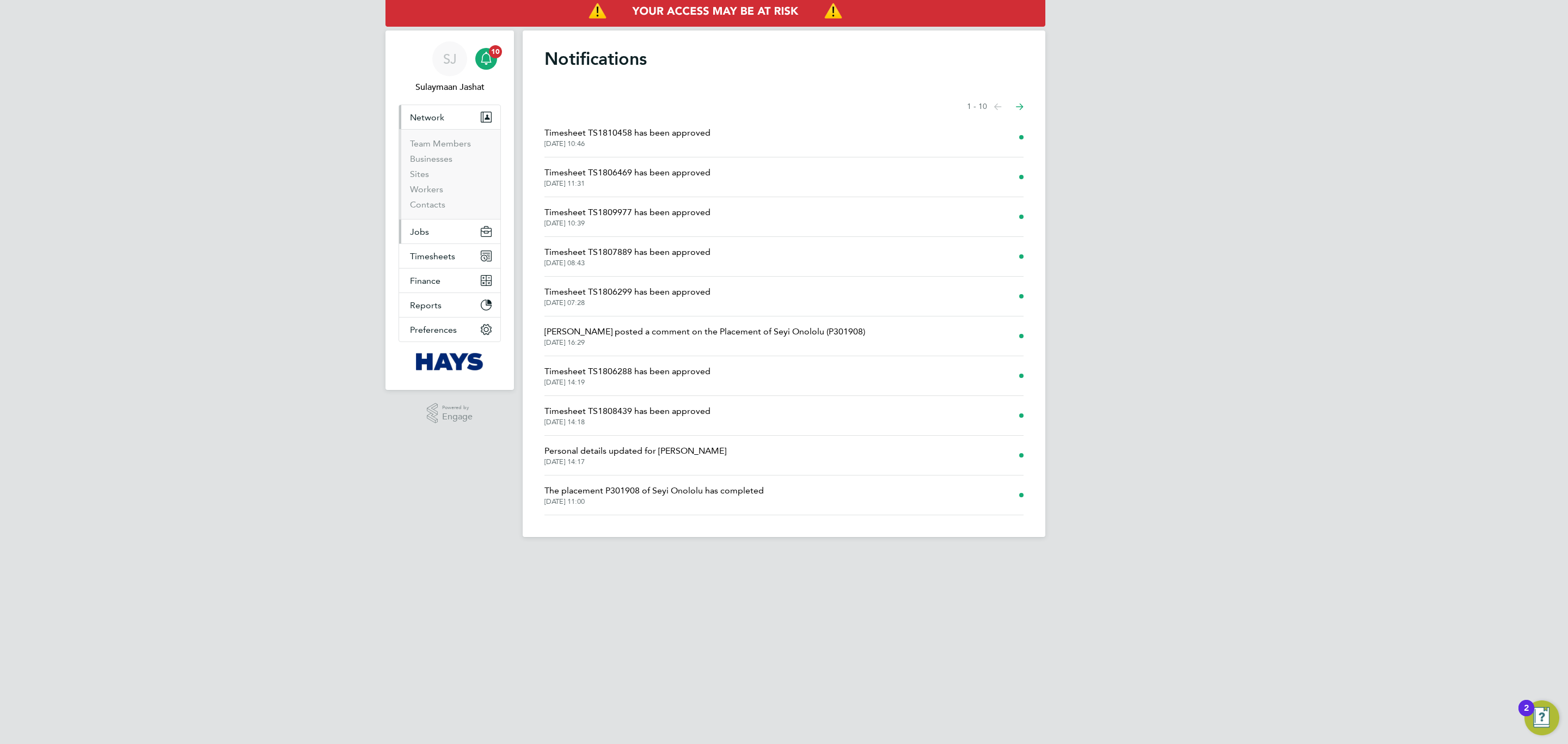
click at [425, 224] on button "Jobs" at bounding box center [449, 232] width 101 height 24
click at [435, 206] on ul "Positions Vacancies Placements" at bounding box center [449, 183] width 101 height 60
click at [436, 199] on link "Placements" at bounding box center [432, 198] width 46 height 10
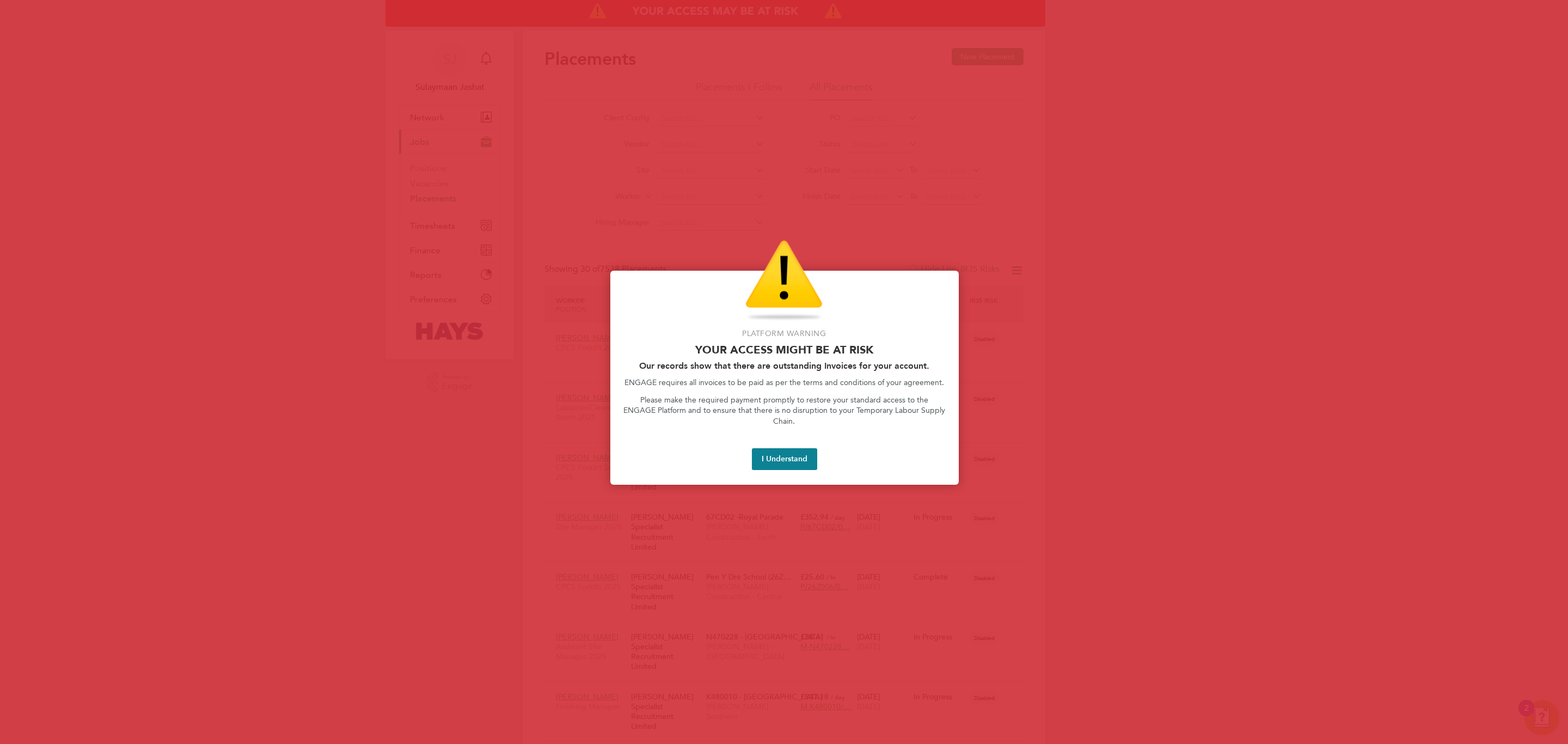
scroll to position [41, 95]
click at [777, 451] on button "I Understand" at bounding box center [784, 458] width 65 height 21
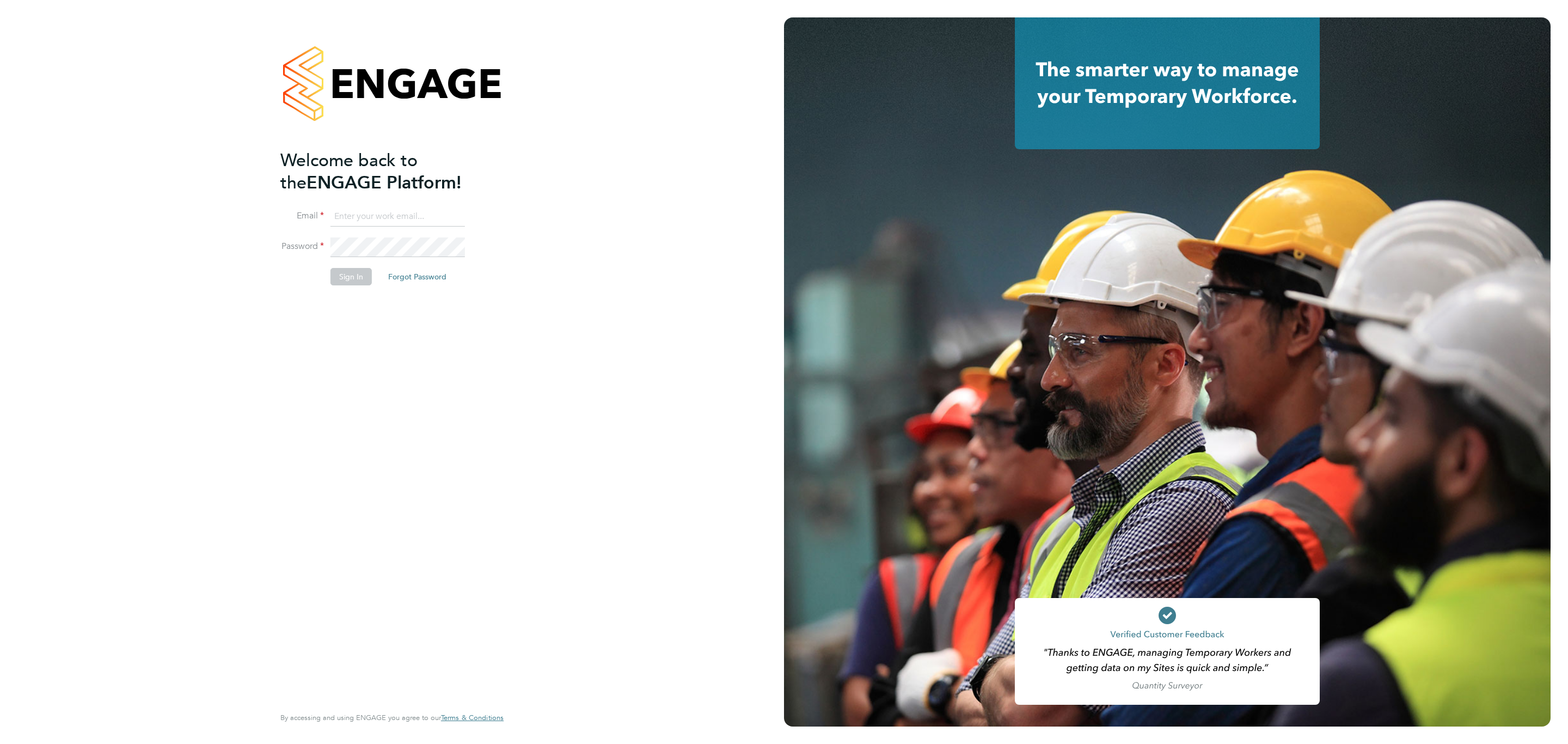
click at [380, 215] on input at bounding box center [397, 216] width 135 height 20
type input "Sulaymaan.Jashat.Lovell@engagedeployment.com"
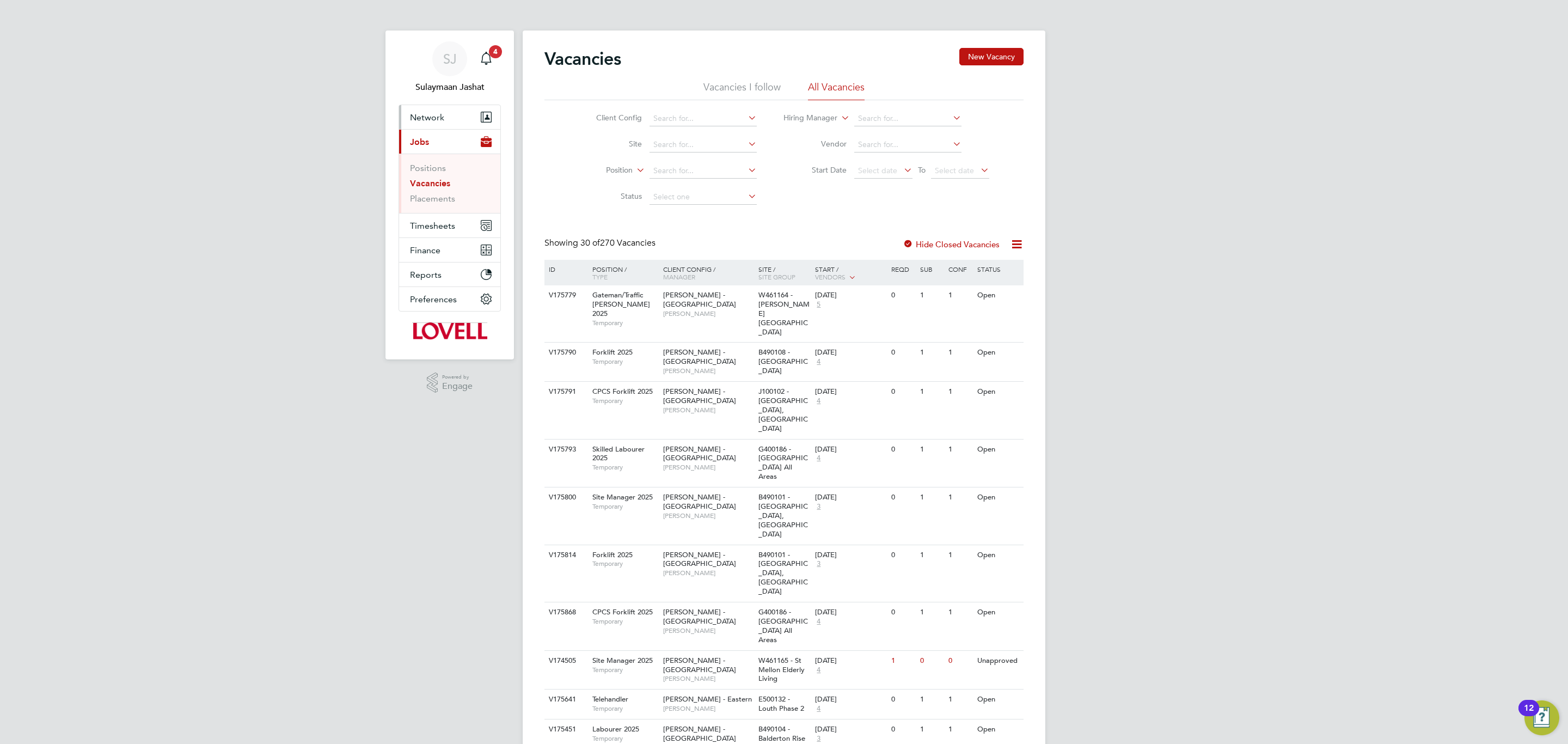
click at [445, 113] on button "Network" at bounding box center [449, 117] width 101 height 24
click at [442, 149] on link "Team Members" at bounding box center [441, 143] width 61 height 10
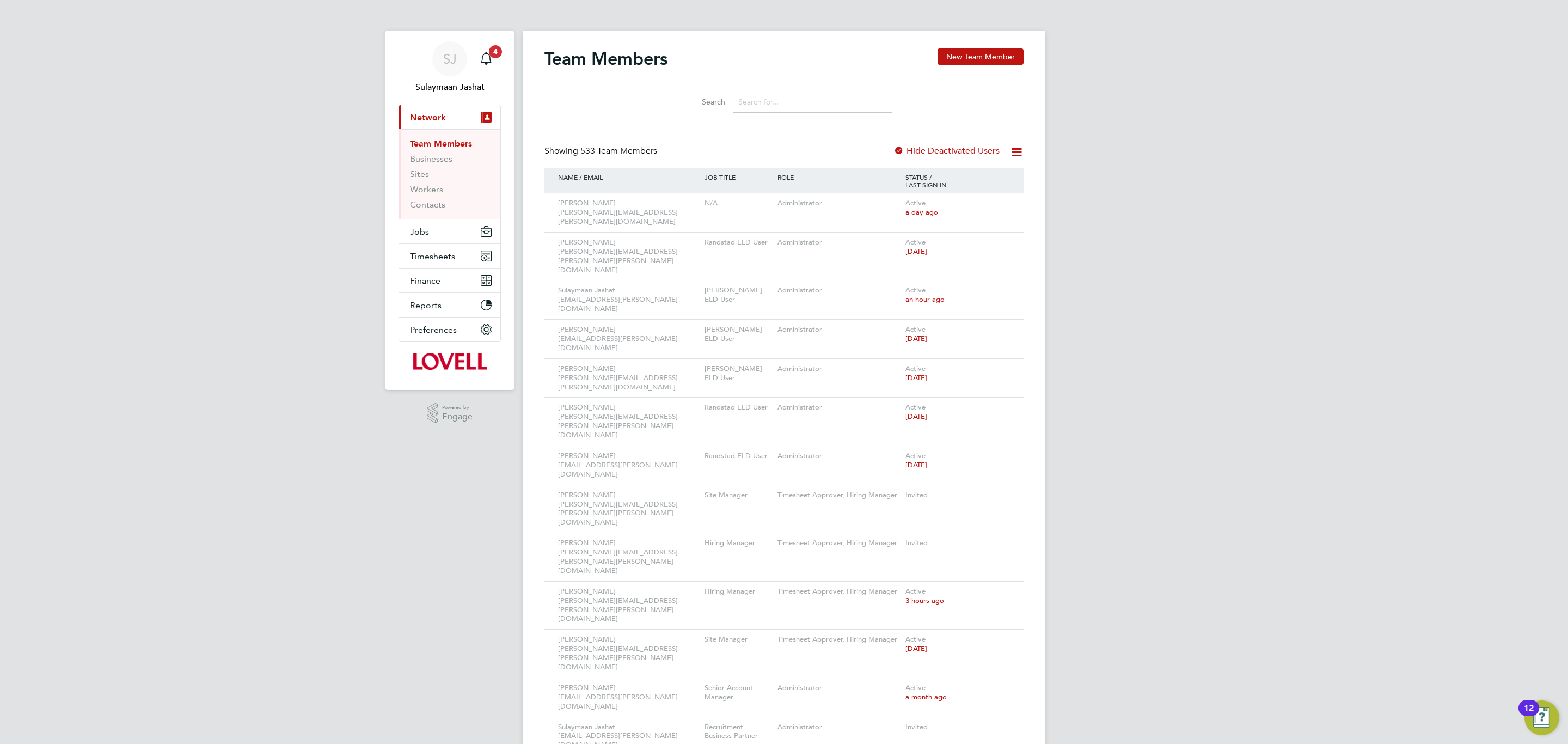
click at [774, 104] on input at bounding box center [812, 101] width 159 height 21
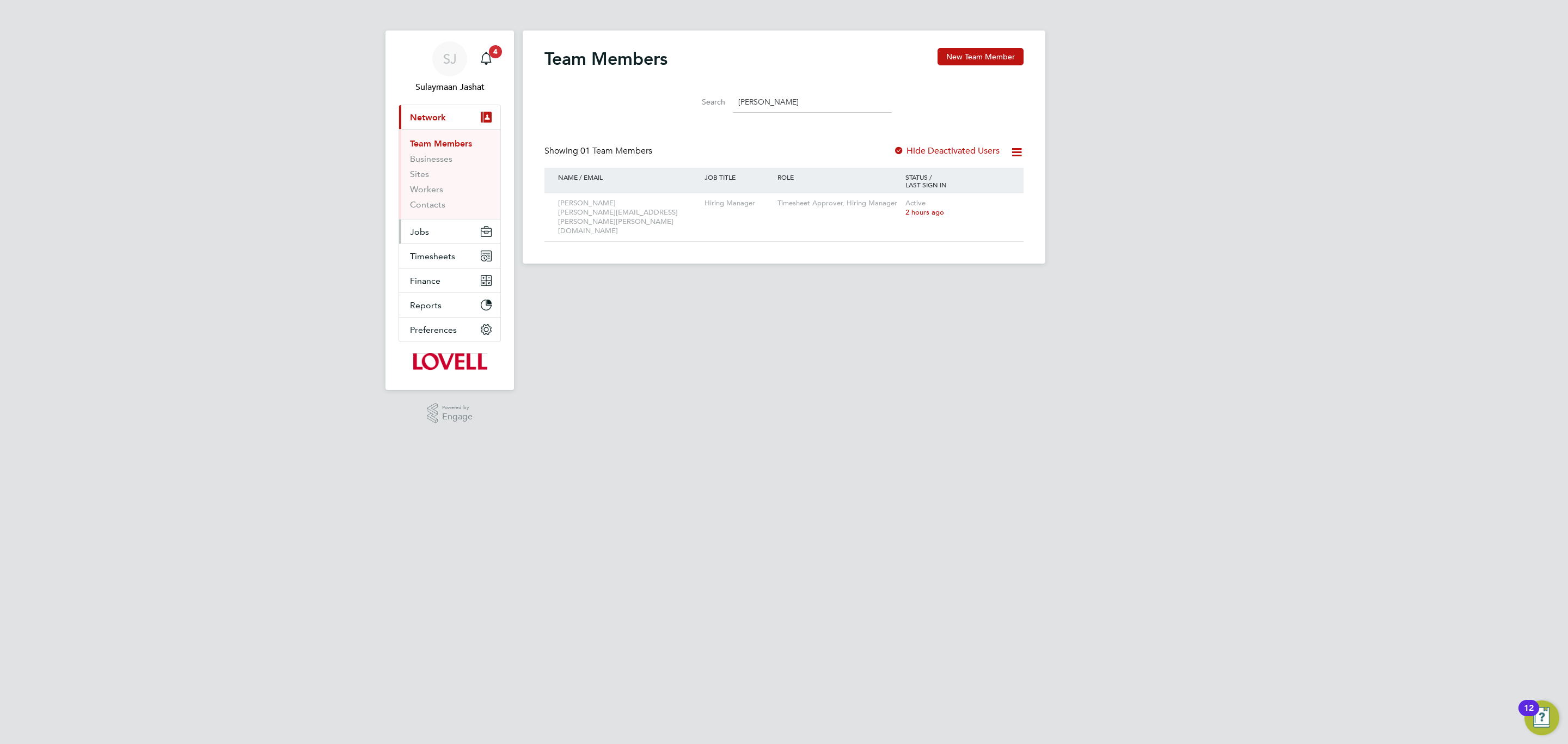
type input "[PERSON_NAME]"
click at [447, 222] on button "Jobs" at bounding box center [449, 232] width 101 height 24
click at [447, 221] on span "Timesheets" at bounding box center [432, 225] width 46 height 10
click at [445, 189] on link "Timesheets" at bounding box center [432, 192] width 46 height 10
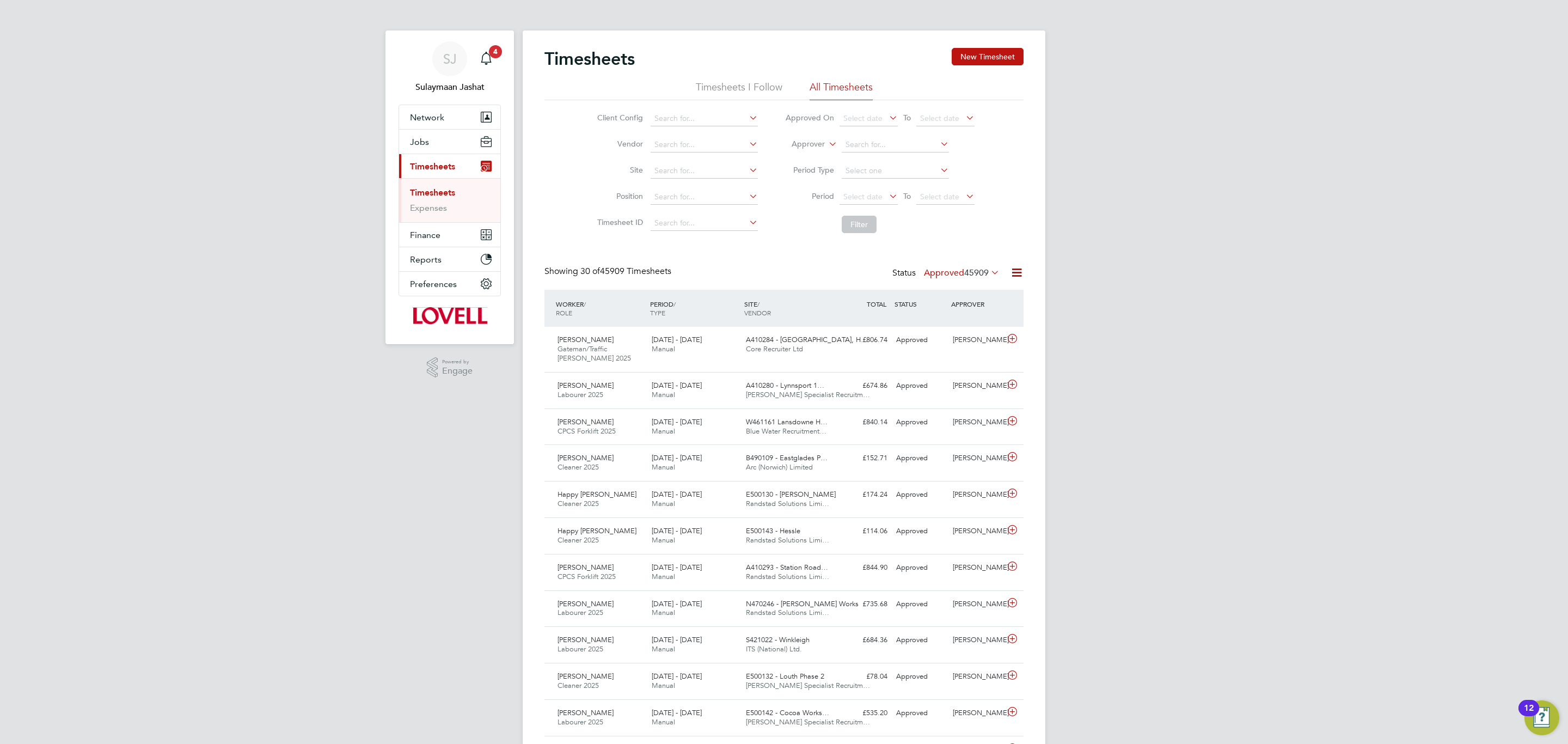
click at [706, 179] on li "Site" at bounding box center [675, 171] width 191 height 26
click at [699, 161] on li "Site" at bounding box center [675, 171] width 191 height 26
click at [688, 171] on input at bounding box center [704, 171] width 107 height 15
click at [727, 183] on li "L486470 - Loxfor d Lane" at bounding box center [703, 187] width 108 height 15
type input "L486470 - [GEOGRAPHIC_DATA]"
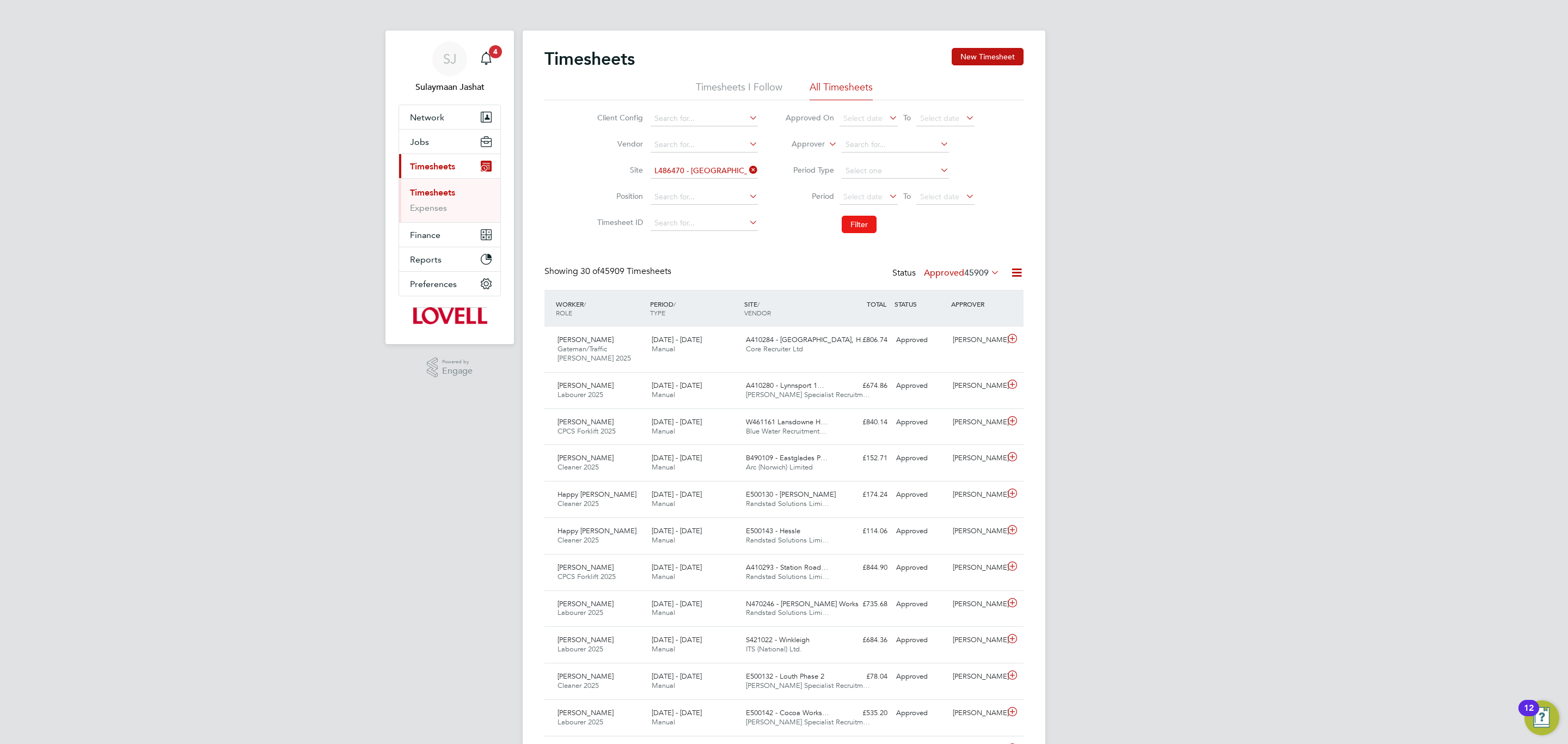
drag, startPoint x: 835, startPoint y: 218, endPoint x: 845, endPoint y: 219, distance: 10.0
click at [841, 218] on li "Filter" at bounding box center [879, 224] width 217 height 28
click at [845, 221] on button "Filter" at bounding box center [858, 224] width 34 height 18
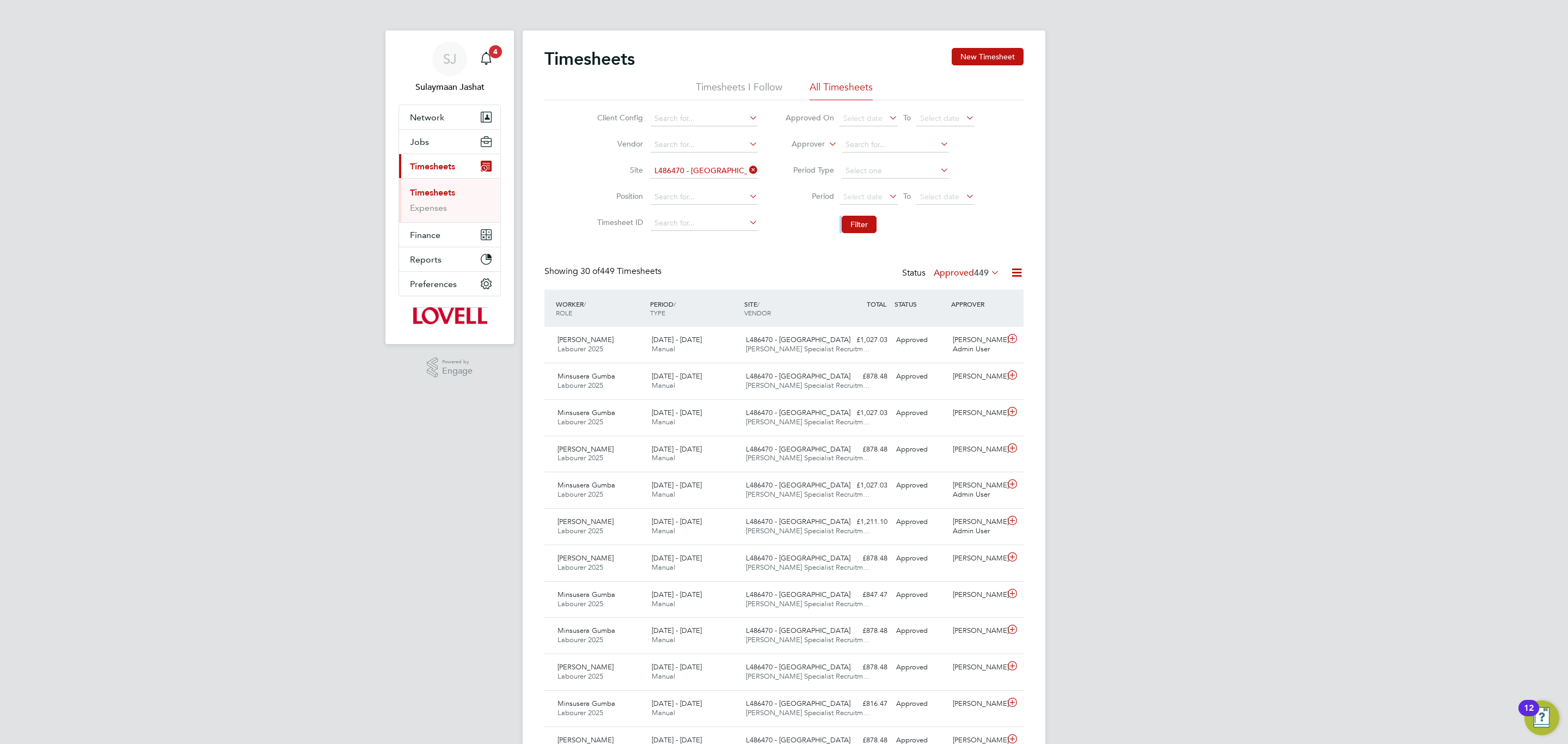
click at [954, 278] on label "Approved 449" at bounding box center [966, 272] width 66 height 11
drag, startPoint x: 979, startPoint y: 321, endPoint x: 972, endPoint y: 321, distance: 7.0
click at [979, 320] on li "Submitted" at bounding box center [957, 324] width 50 height 15
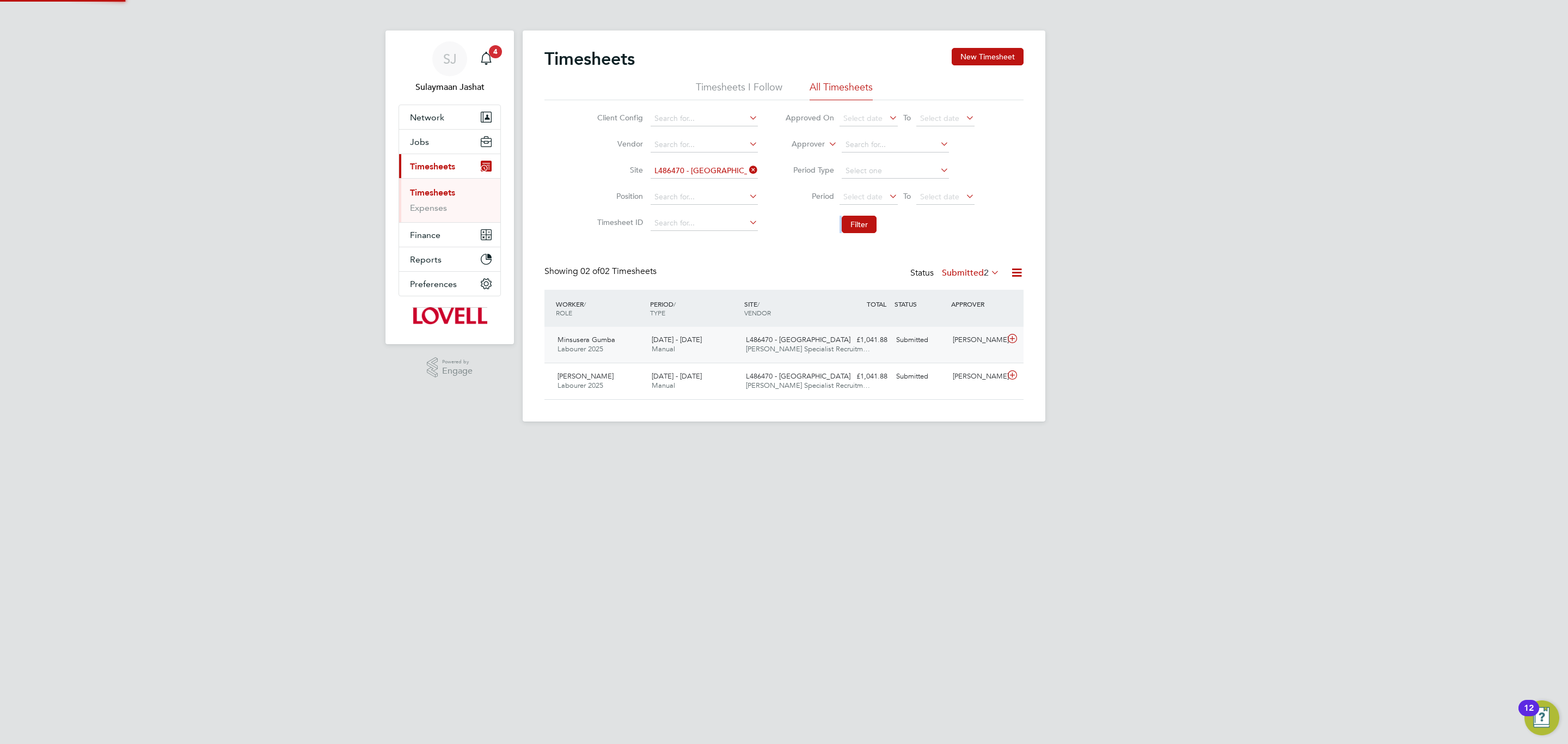
click at [944, 343] on div "Submitted" at bounding box center [920, 339] width 57 height 18
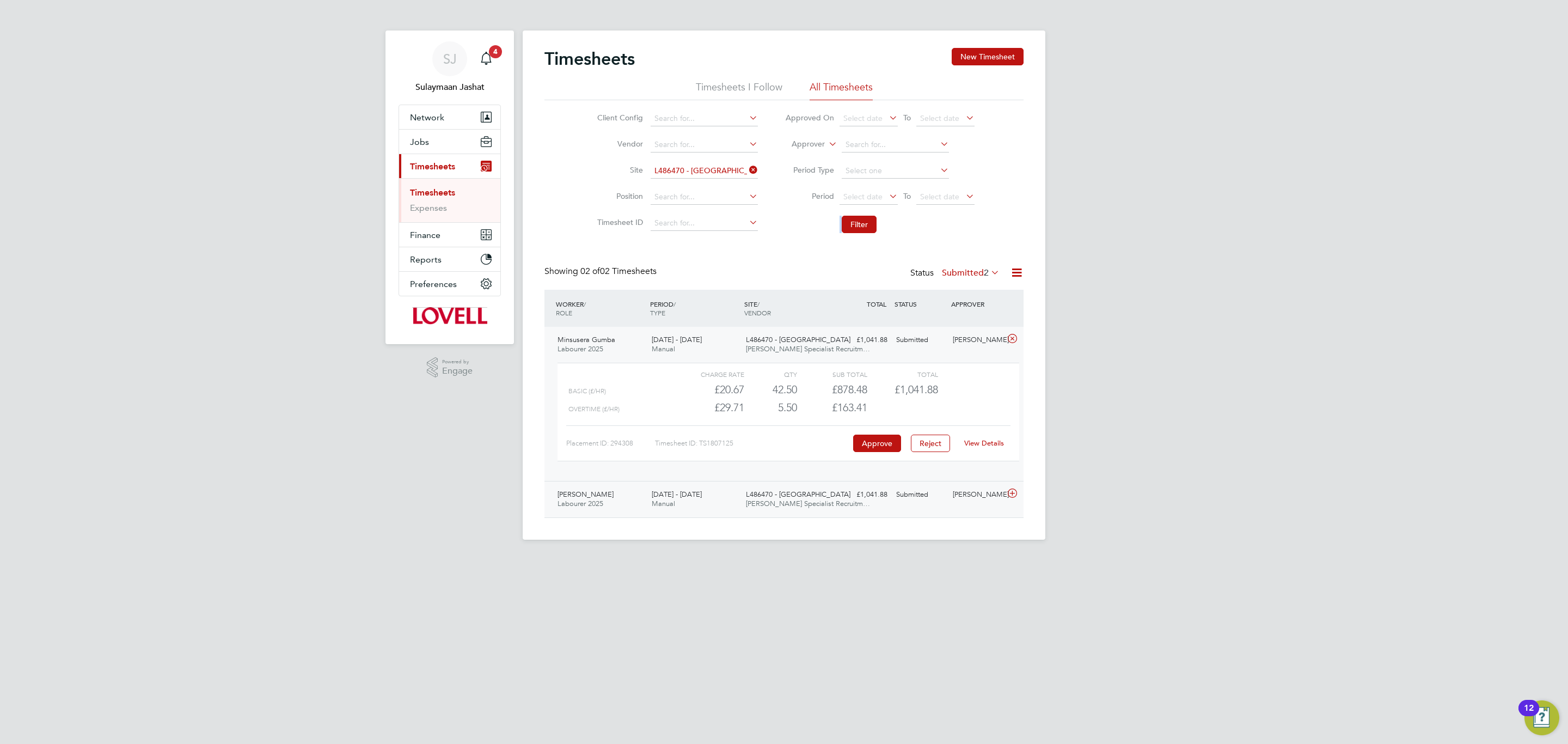
click at [949, 503] on div "Jamie Rai" at bounding box center [977, 494] width 57 height 18
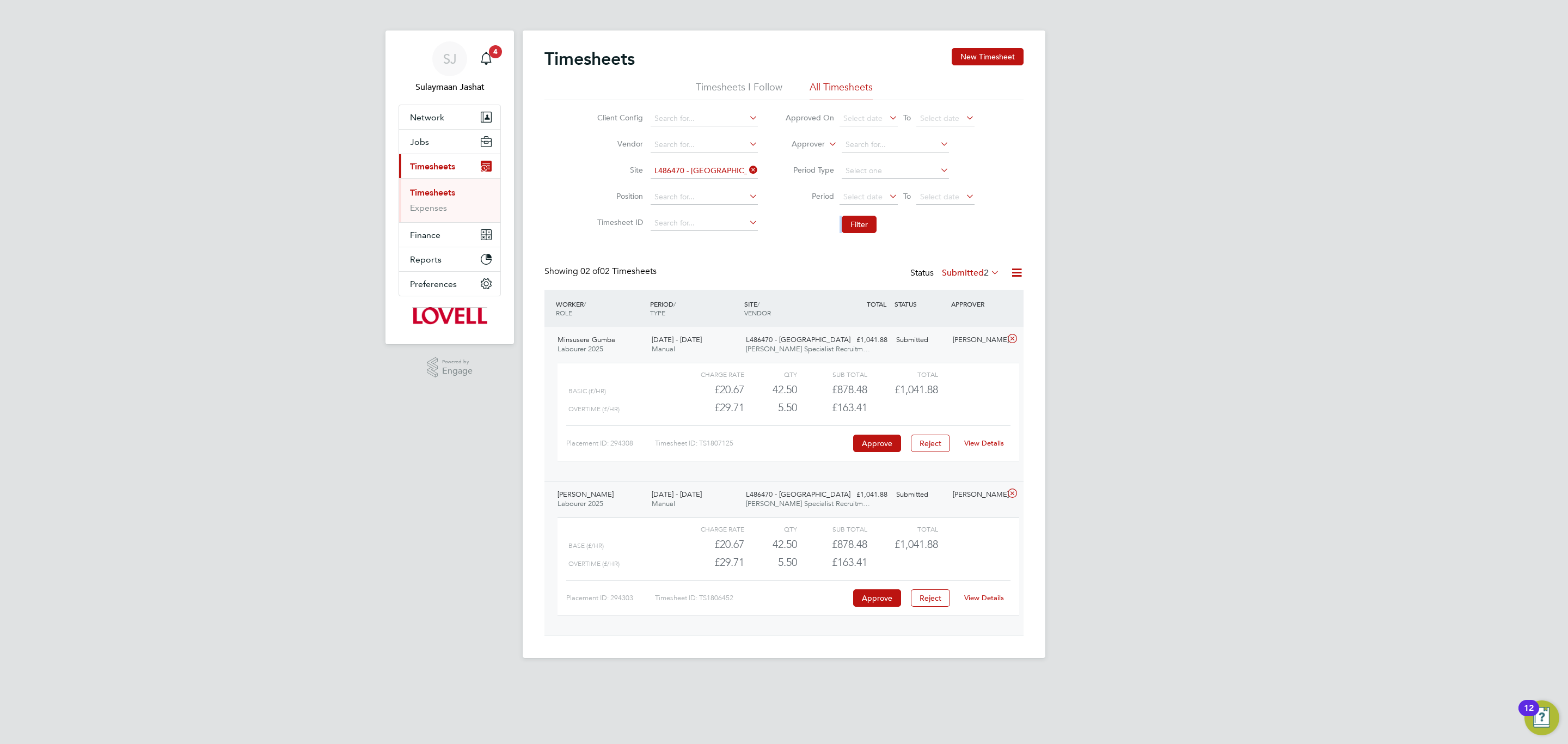
click at [989, 445] on link "View Details" at bounding box center [984, 443] width 40 height 9
click at [983, 602] on link "View Details" at bounding box center [984, 597] width 40 height 9
click at [747, 166] on icon at bounding box center [747, 169] width 0 height 15
drag, startPoint x: 952, startPoint y: 265, endPoint x: 954, endPoint y: 272, distance: 7.3
click at [954, 265] on div "Timesheets New Timesheet Timesheets I Follow All Timesheets Client Config Vendo…" at bounding box center [783, 342] width 479 height 588
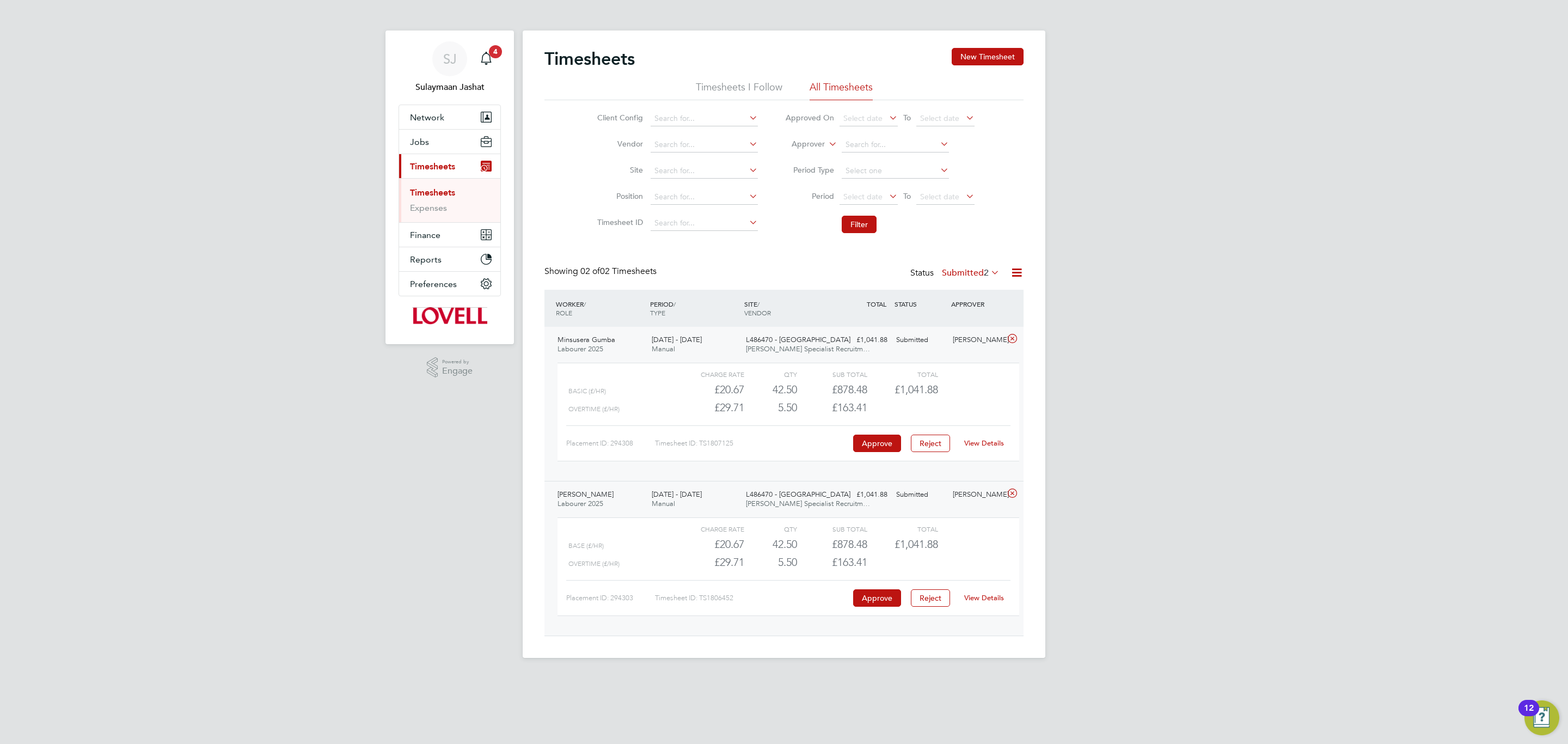
click at [955, 272] on label "Submitted 2" at bounding box center [971, 272] width 58 height 11
click at [974, 289] on li "All" at bounding box center [960, 293] width 50 height 15
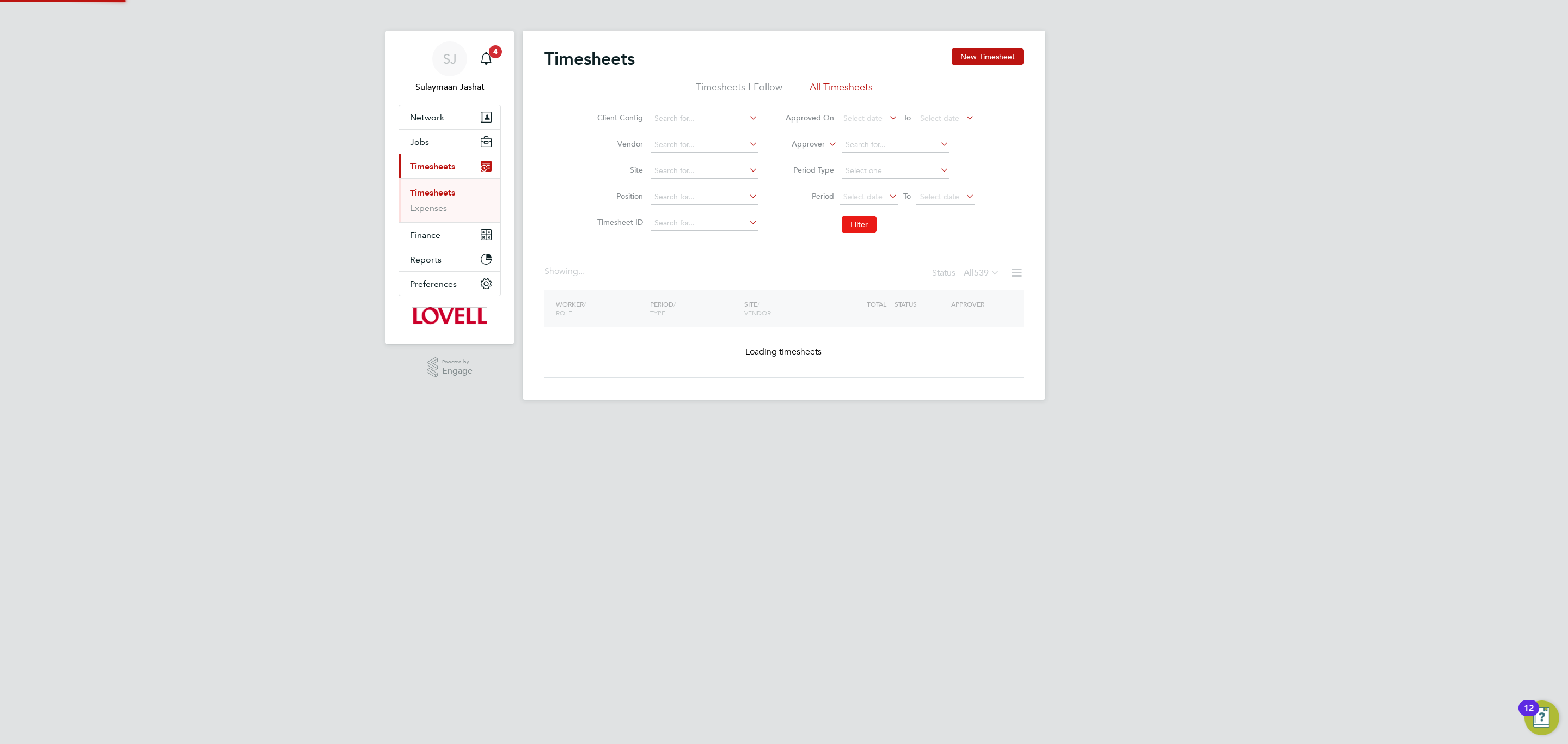
click at [866, 219] on button "Filter" at bounding box center [858, 224] width 34 height 18
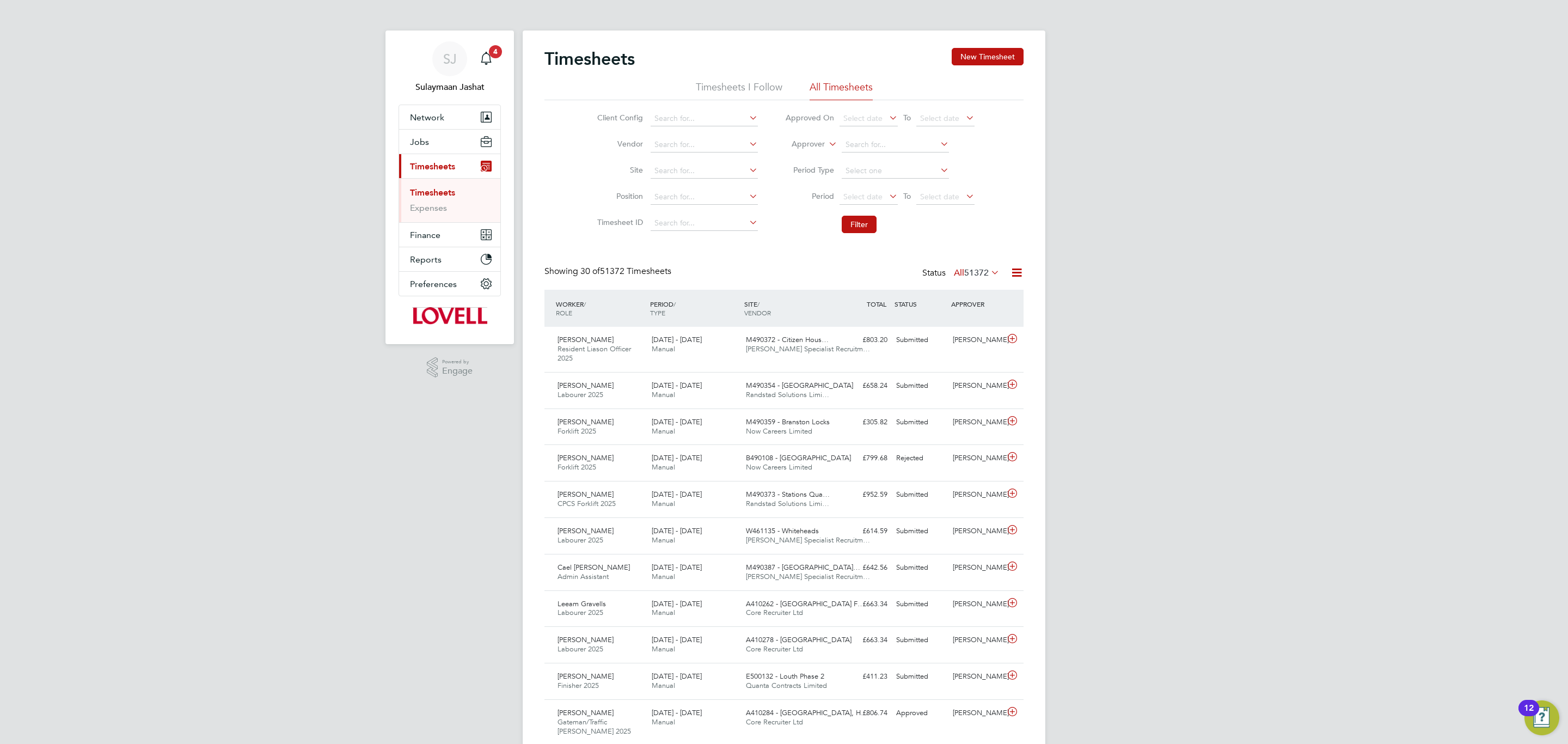
click at [830, 206] on li "Period Select date To Select date" at bounding box center [879, 197] width 217 height 26
click at [862, 227] on button "Filter" at bounding box center [858, 224] width 34 height 18
click at [964, 270] on div "Status All 51372" at bounding box center [962, 273] width 79 height 15
click at [989, 270] on icon at bounding box center [989, 272] width 0 height 15
click at [990, 318] on li "75" at bounding box center [996, 324] width 27 height 15
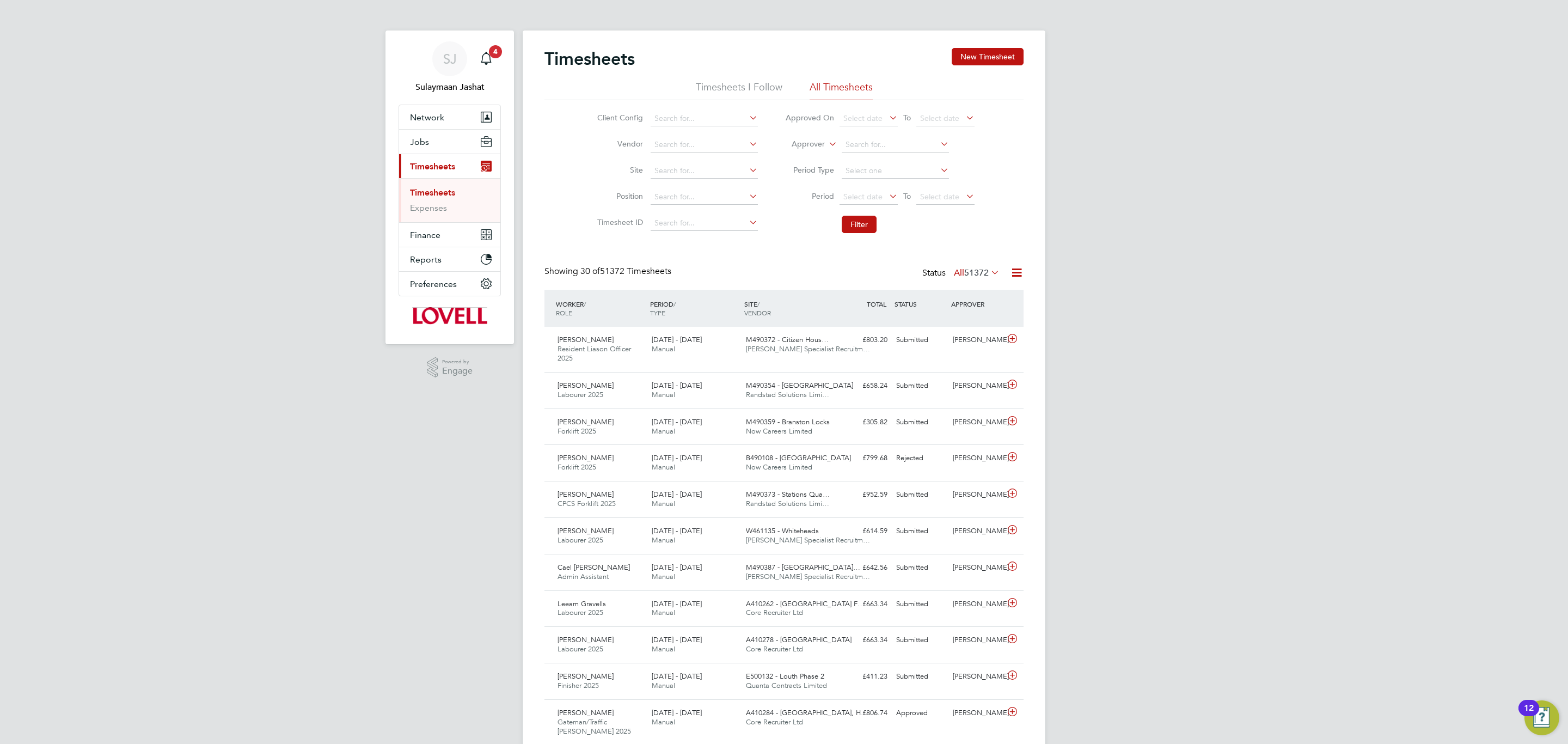
click at [971, 272] on span "51372" at bounding box center [977, 272] width 24 height 11
click at [967, 324] on li "Submitted" at bounding box center [958, 324] width 50 height 15
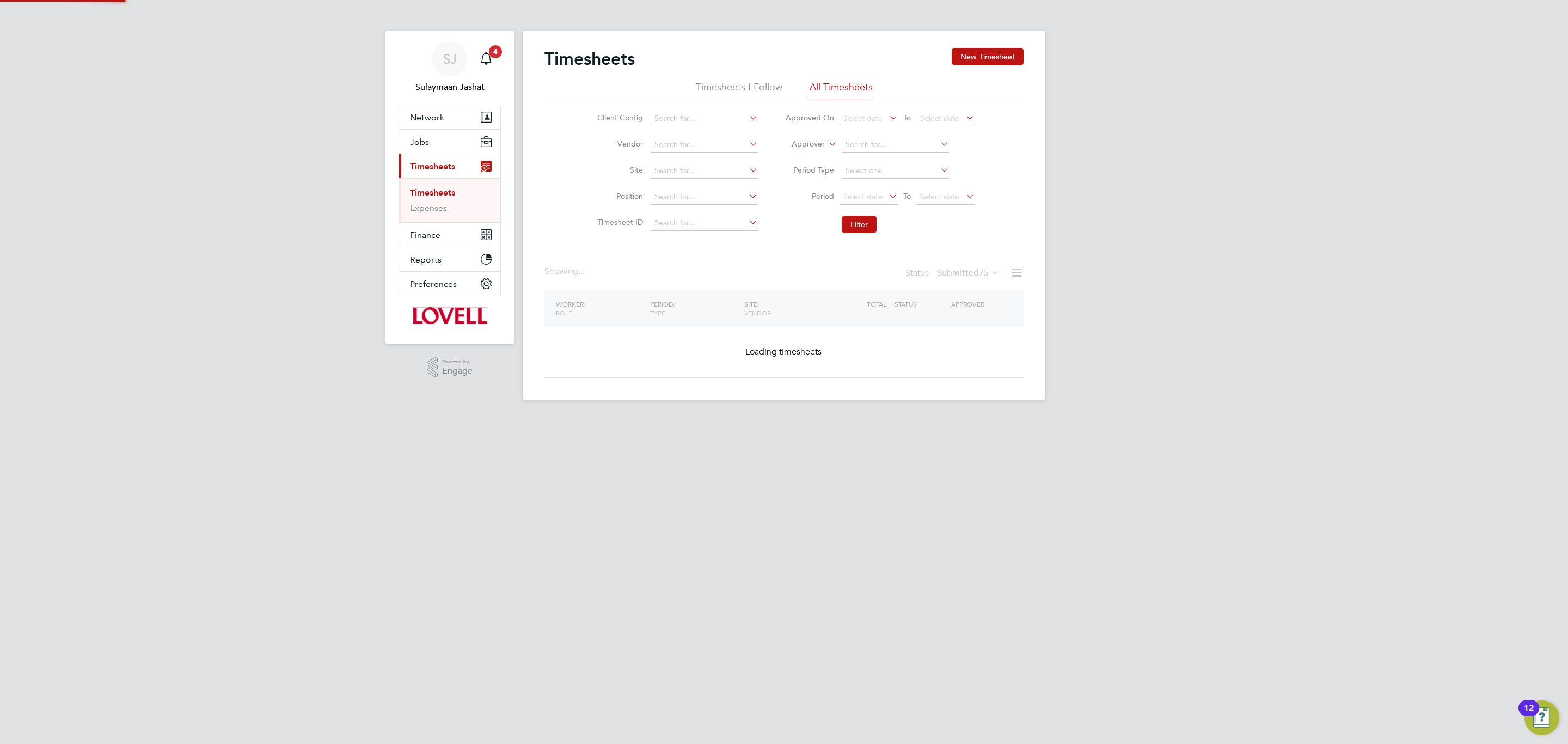
click at [887, 197] on icon at bounding box center [887, 196] width 0 height 15
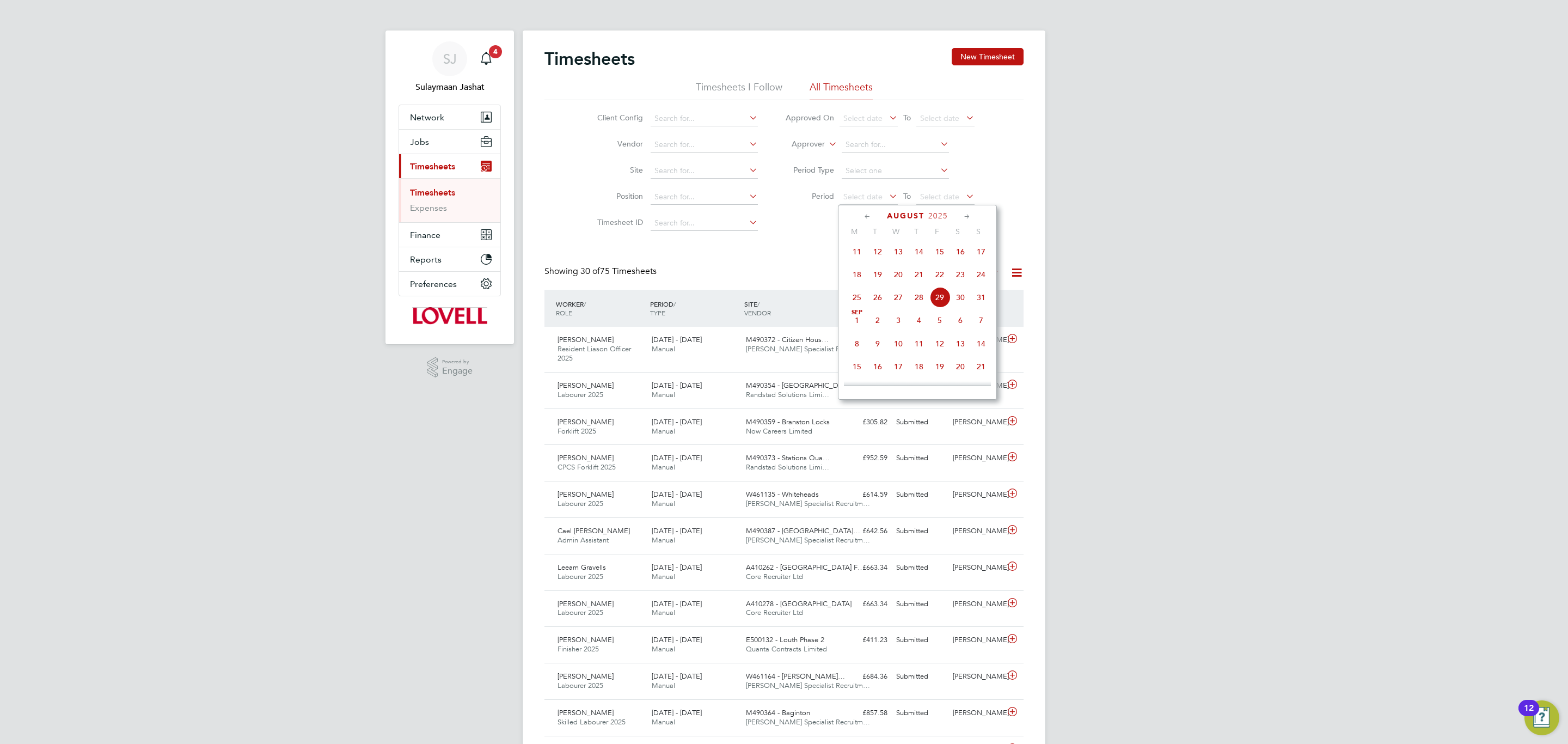
click at [961, 255] on span "16" at bounding box center [960, 251] width 20 height 20
click at [950, 202] on span "Select date" at bounding box center [945, 197] width 59 height 15
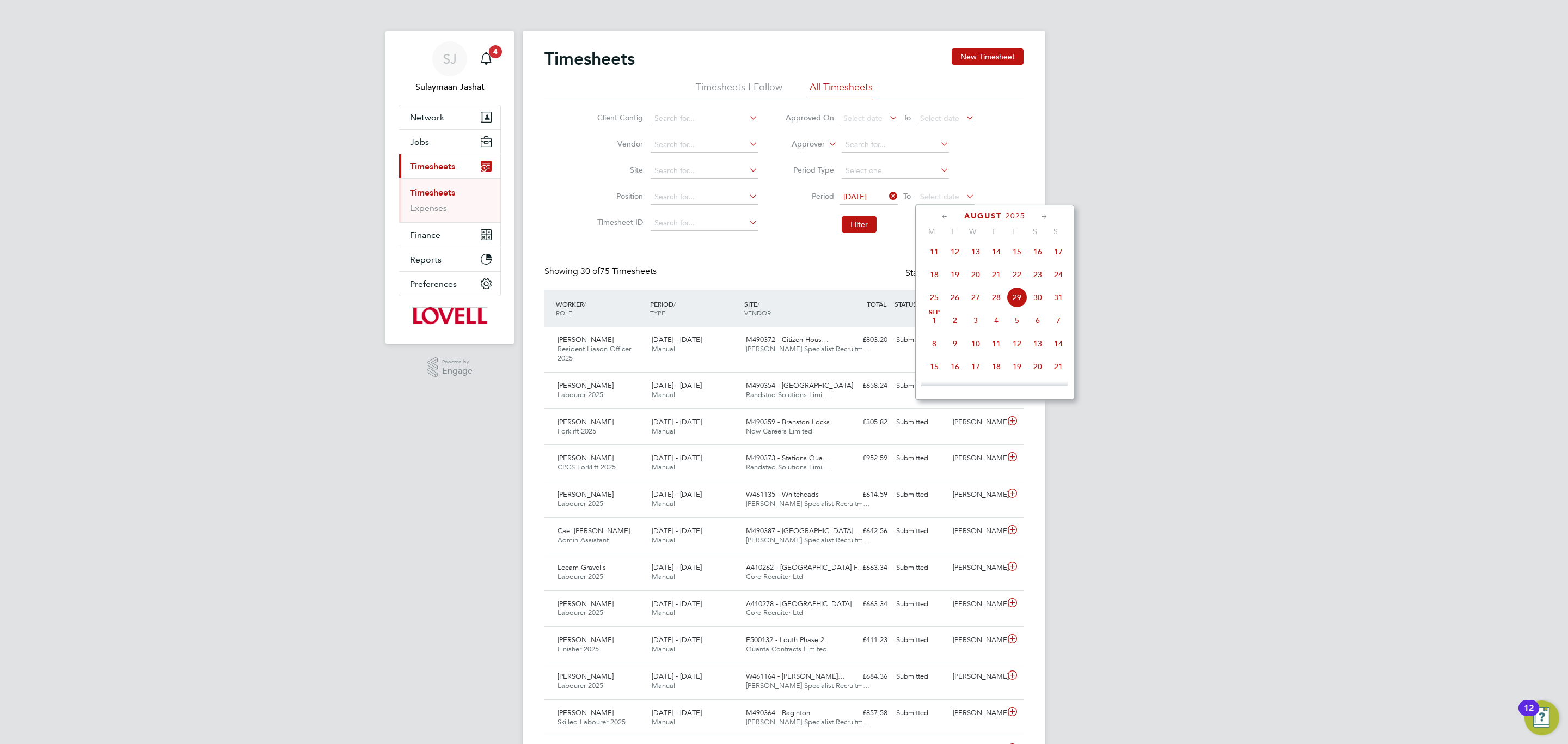
click at [1010, 272] on span "22" at bounding box center [1017, 274] width 20 height 20
click at [860, 229] on button "Filter" at bounding box center [858, 224] width 34 height 18
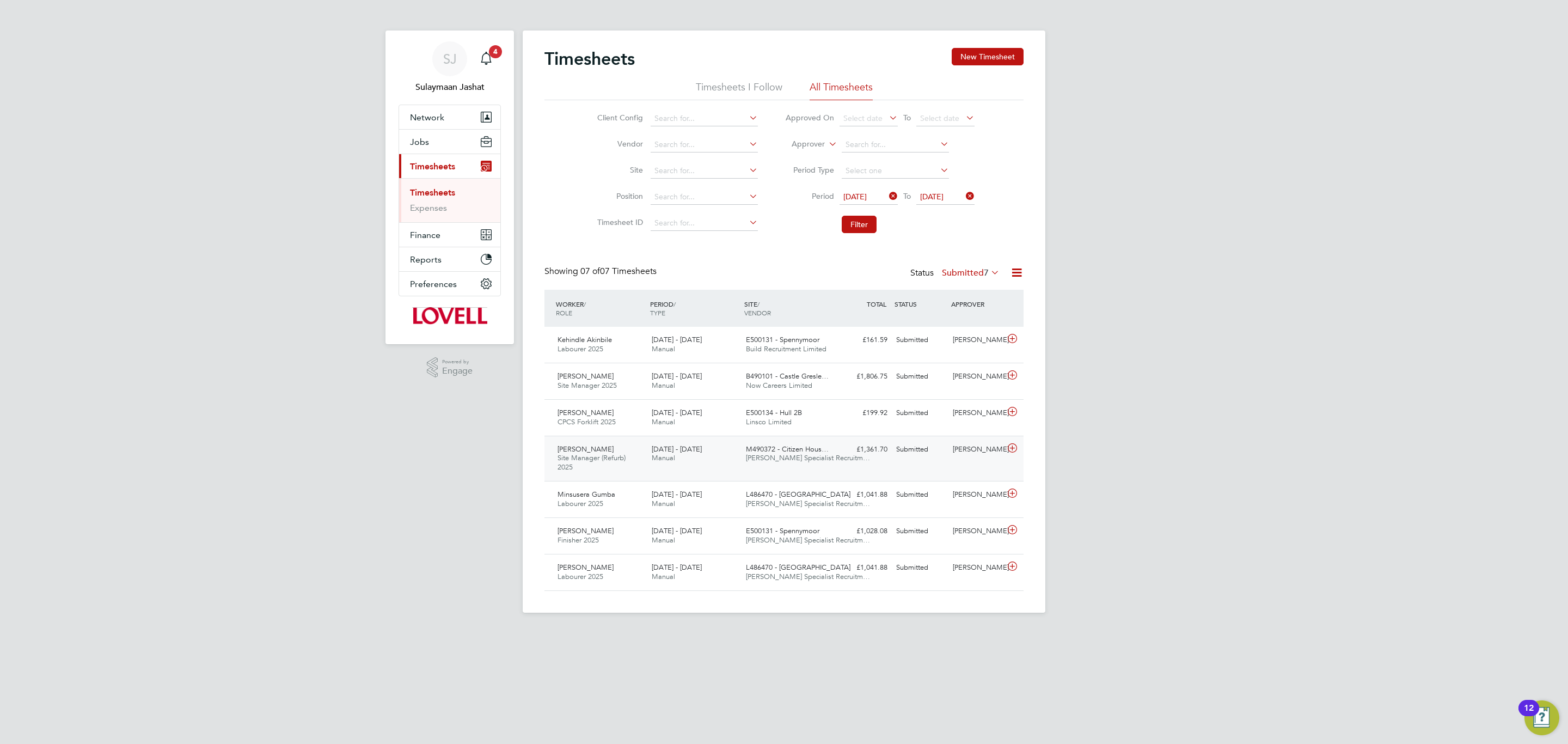
click at [747, 464] on div "M490372 - Citizen Hous… Hays Specialist Recruitm…" at bounding box center [788, 454] width 94 height 27
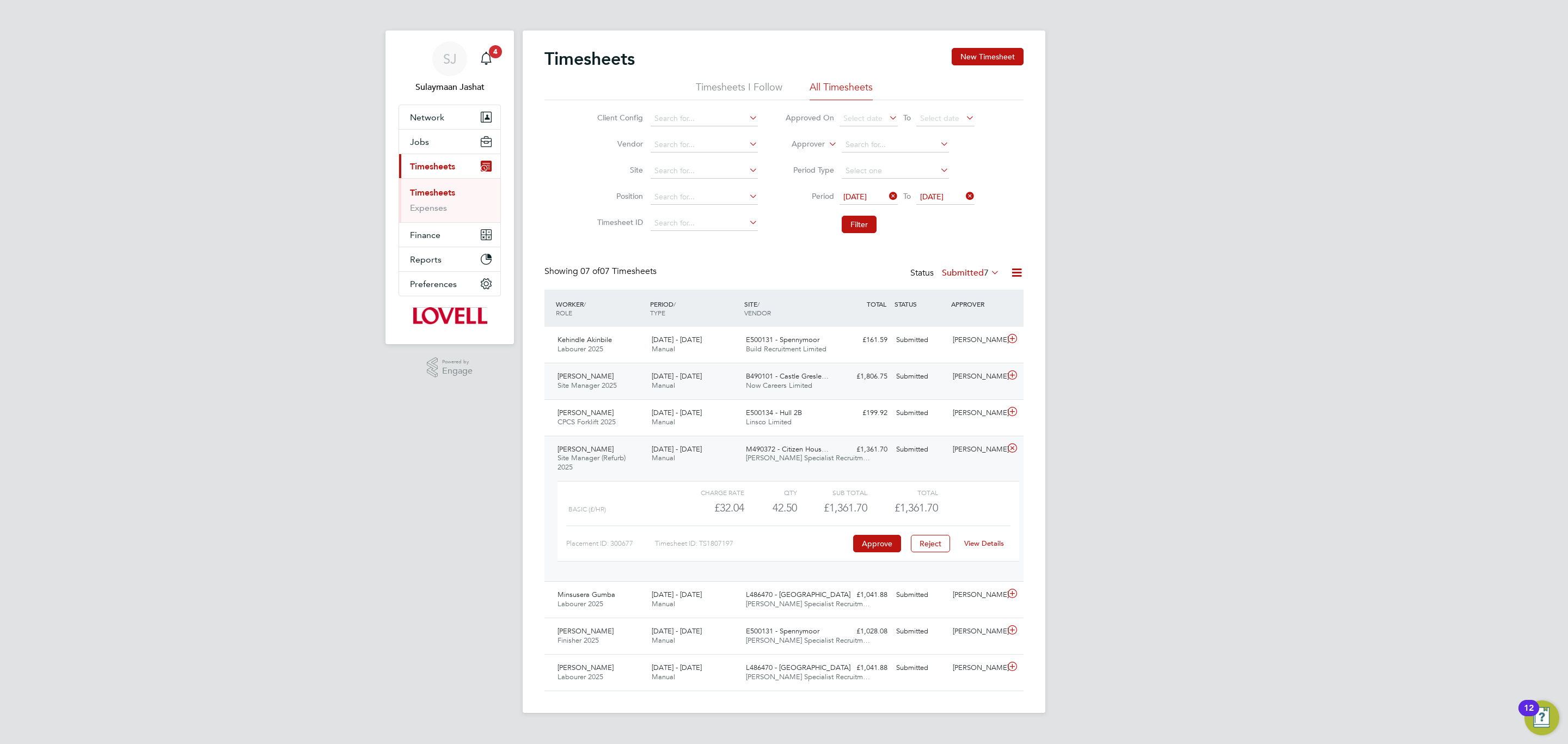
click at [887, 389] on div "Adrian Copson Site Manager 2025 16 - 22 Aug 2025 16 - 22 Aug 2025 Manual B49010…" at bounding box center [783, 380] width 479 height 36
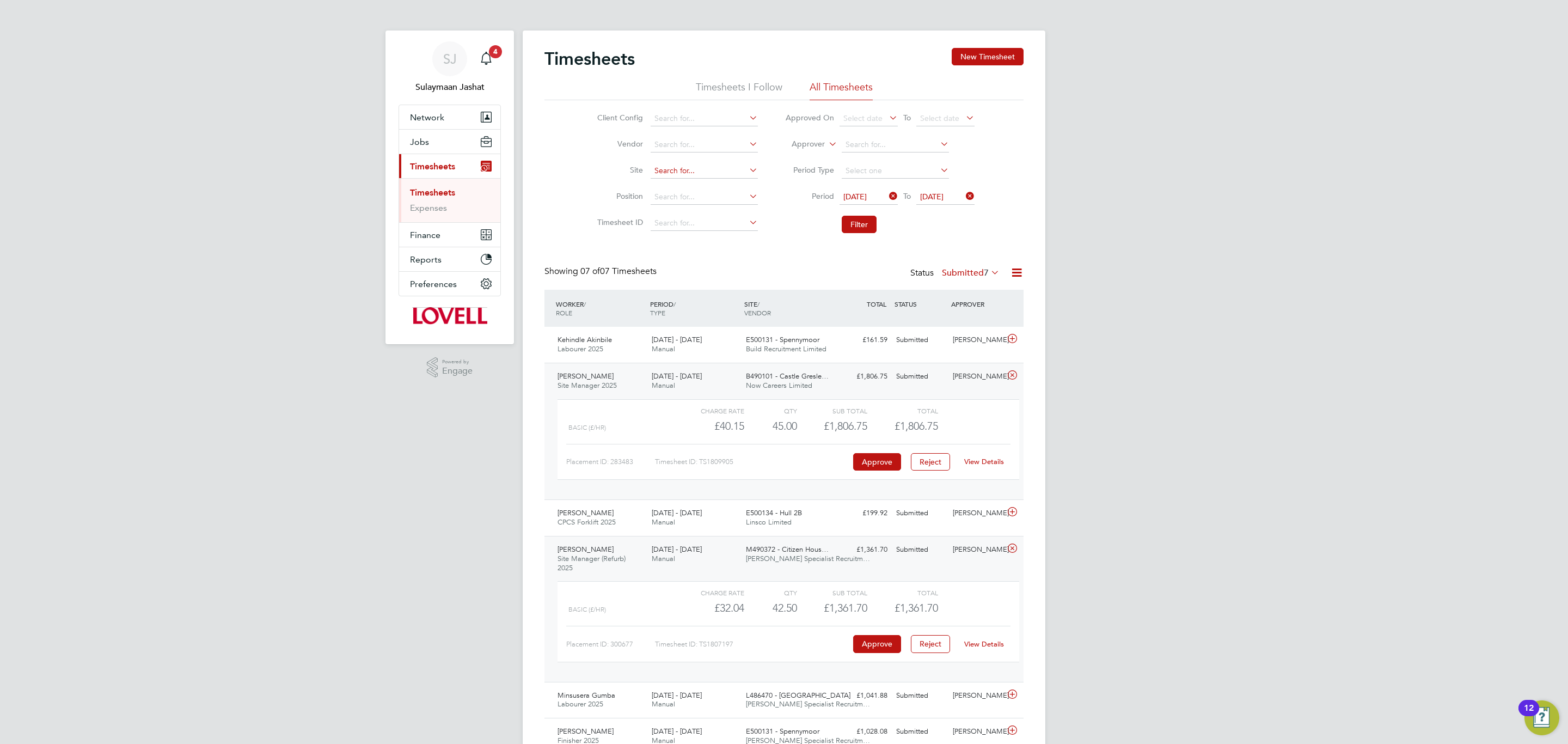
click at [721, 168] on input at bounding box center [704, 171] width 107 height 15
click at [977, 276] on label "Submitted 7" at bounding box center [971, 272] width 58 height 11
click at [963, 291] on li "All" at bounding box center [960, 293] width 50 height 15
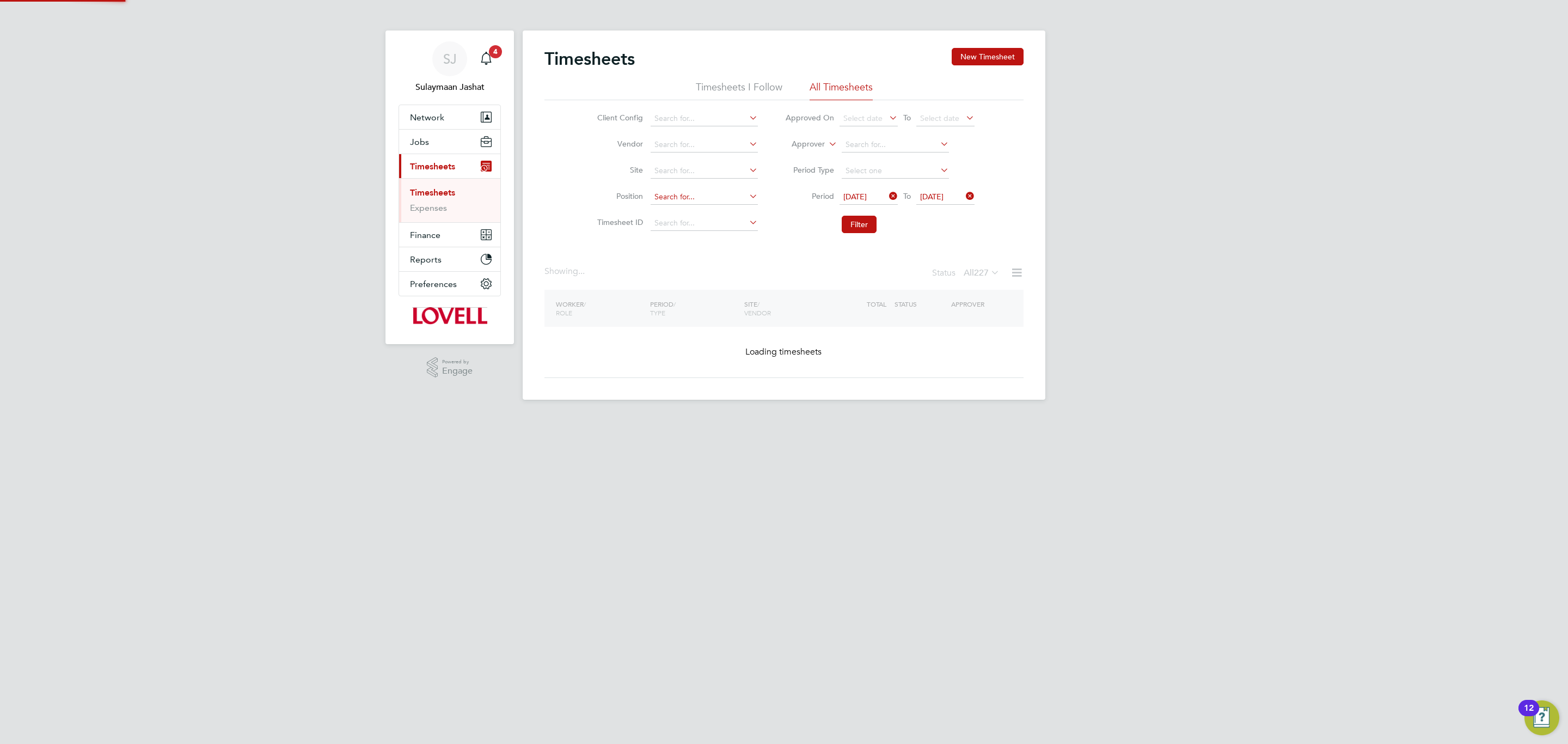
click at [688, 193] on input at bounding box center [704, 197] width 107 height 15
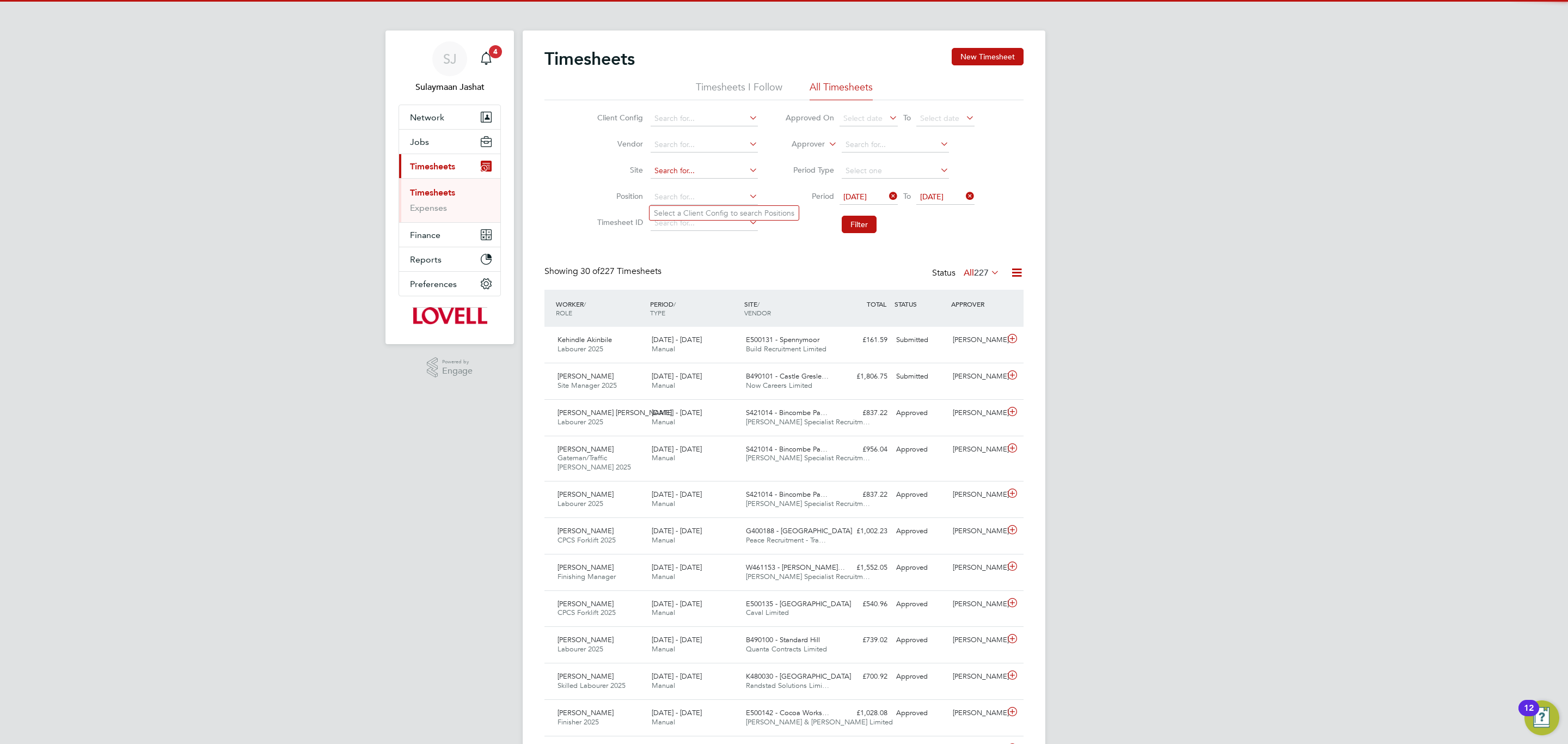
scroll to position [28, 95]
click at [697, 175] on input at bounding box center [704, 171] width 107 height 15
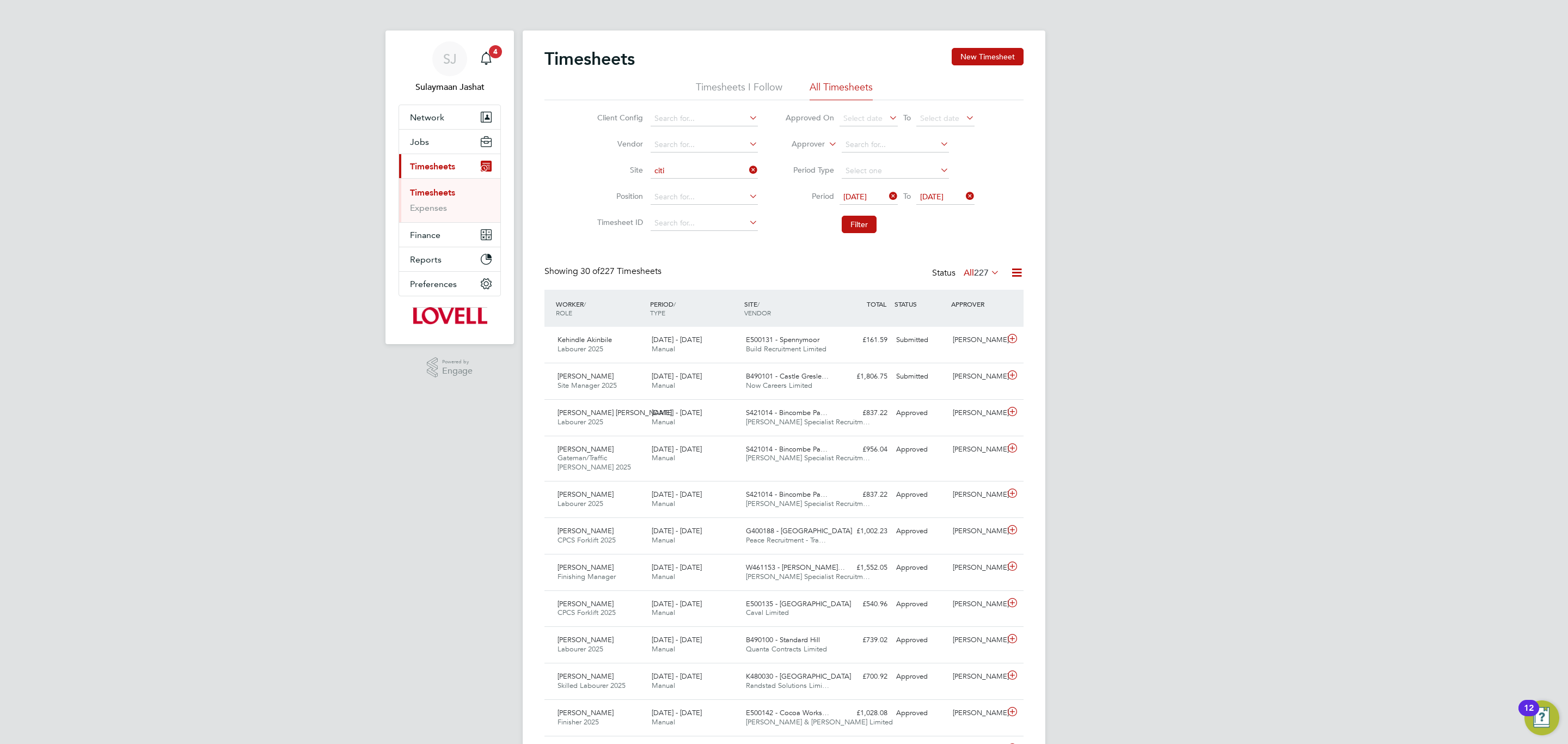
click at [706, 180] on li "M490372 - Citi zen Housing Planned Maintenance" at bounding box center [737, 187] width 178 height 15
type input "M490372 - Citizen Housing Planned Maintenance"
click at [869, 235] on li "Filter" at bounding box center [879, 224] width 217 height 28
click at [855, 224] on button "Filter" at bounding box center [858, 224] width 34 height 18
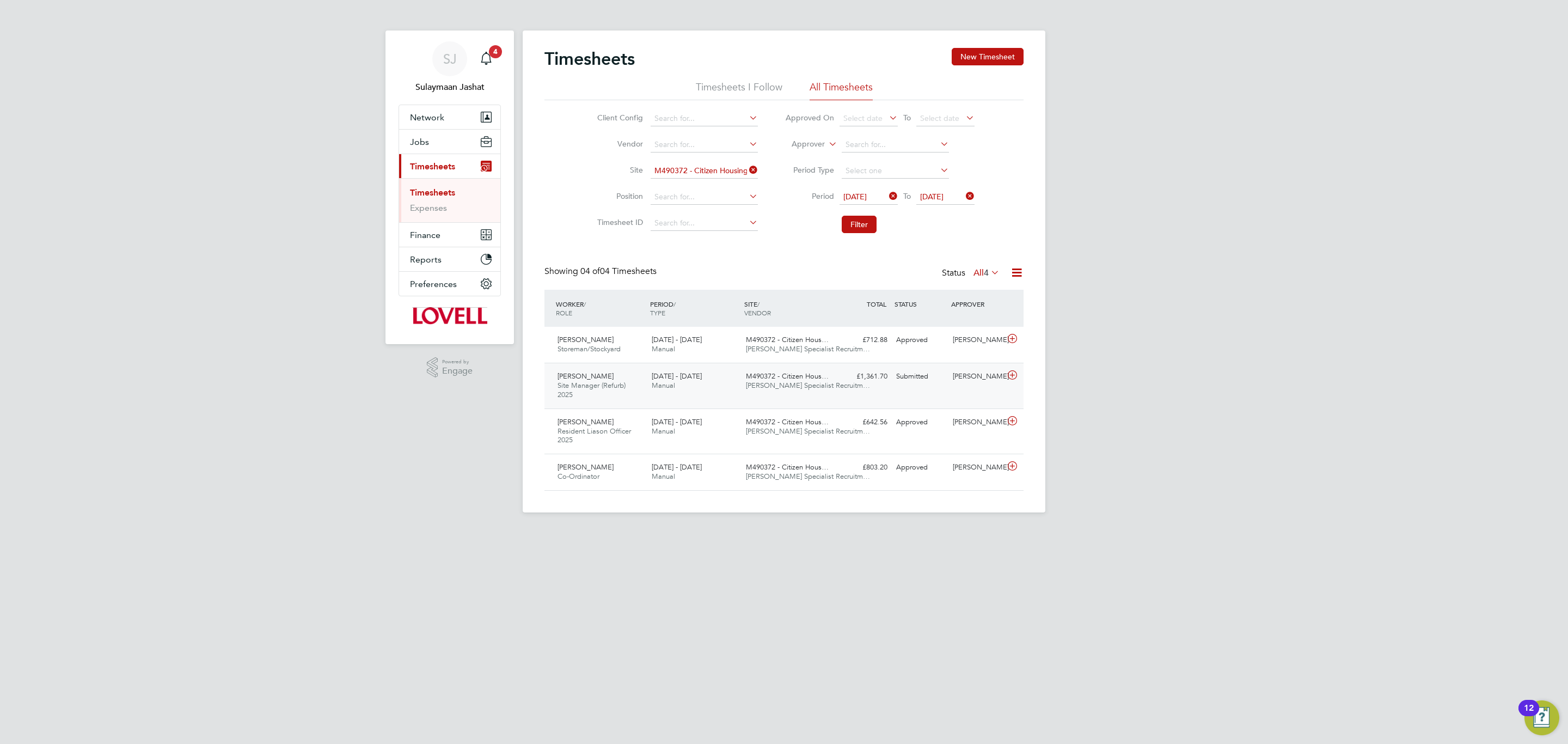
click at [823, 390] on span "Hays Specialist Recruitm…" at bounding box center [807, 385] width 124 height 9
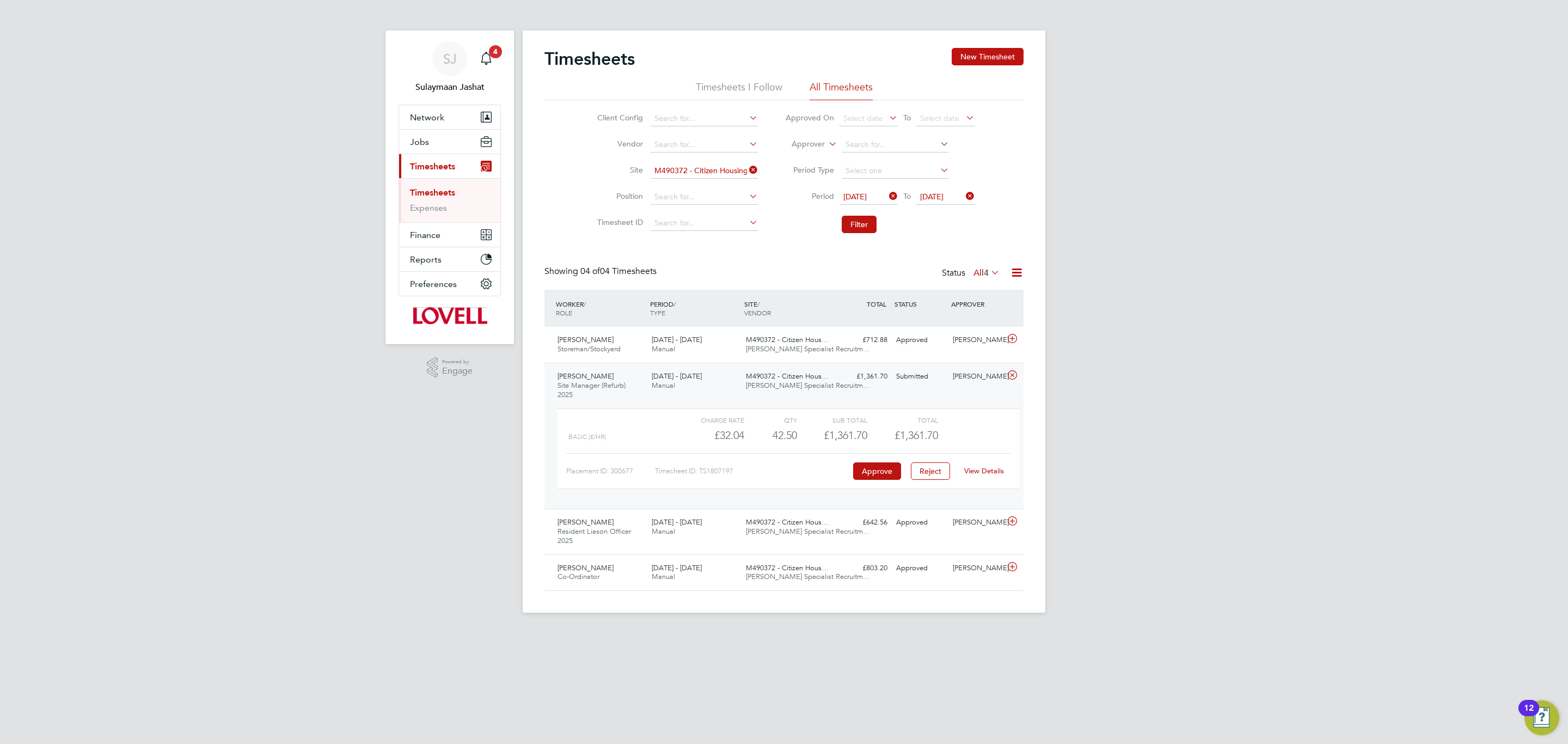
click at [996, 475] on link "View Details" at bounding box center [984, 471] width 40 height 9
click at [747, 172] on icon at bounding box center [747, 169] width 0 height 15
click at [887, 190] on icon at bounding box center [887, 196] width 0 height 15
click at [943, 193] on span "22 Aug 2025" at bounding box center [931, 196] width 23 height 10
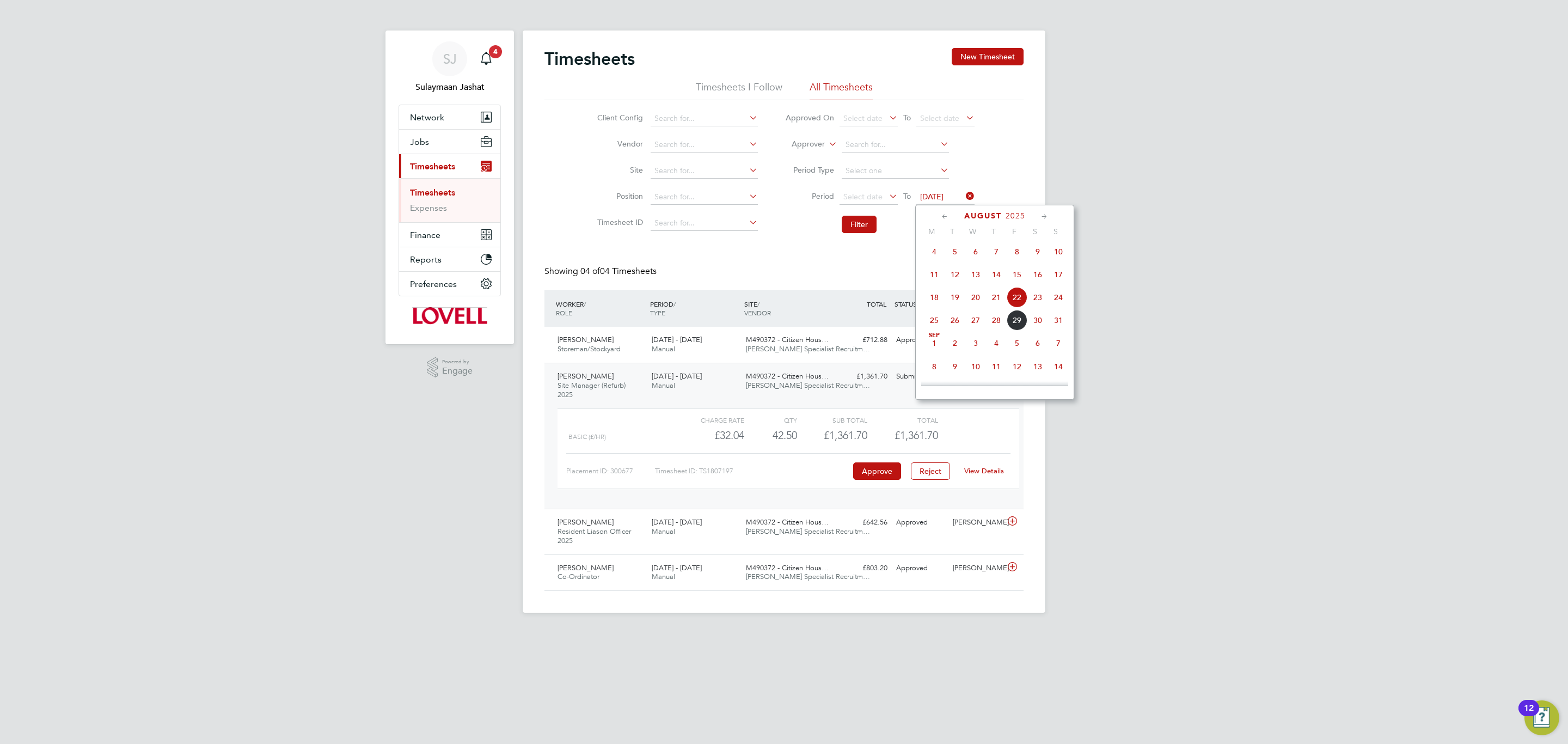
click at [963, 195] on icon at bounding box center [963, 196] width 0 height 15
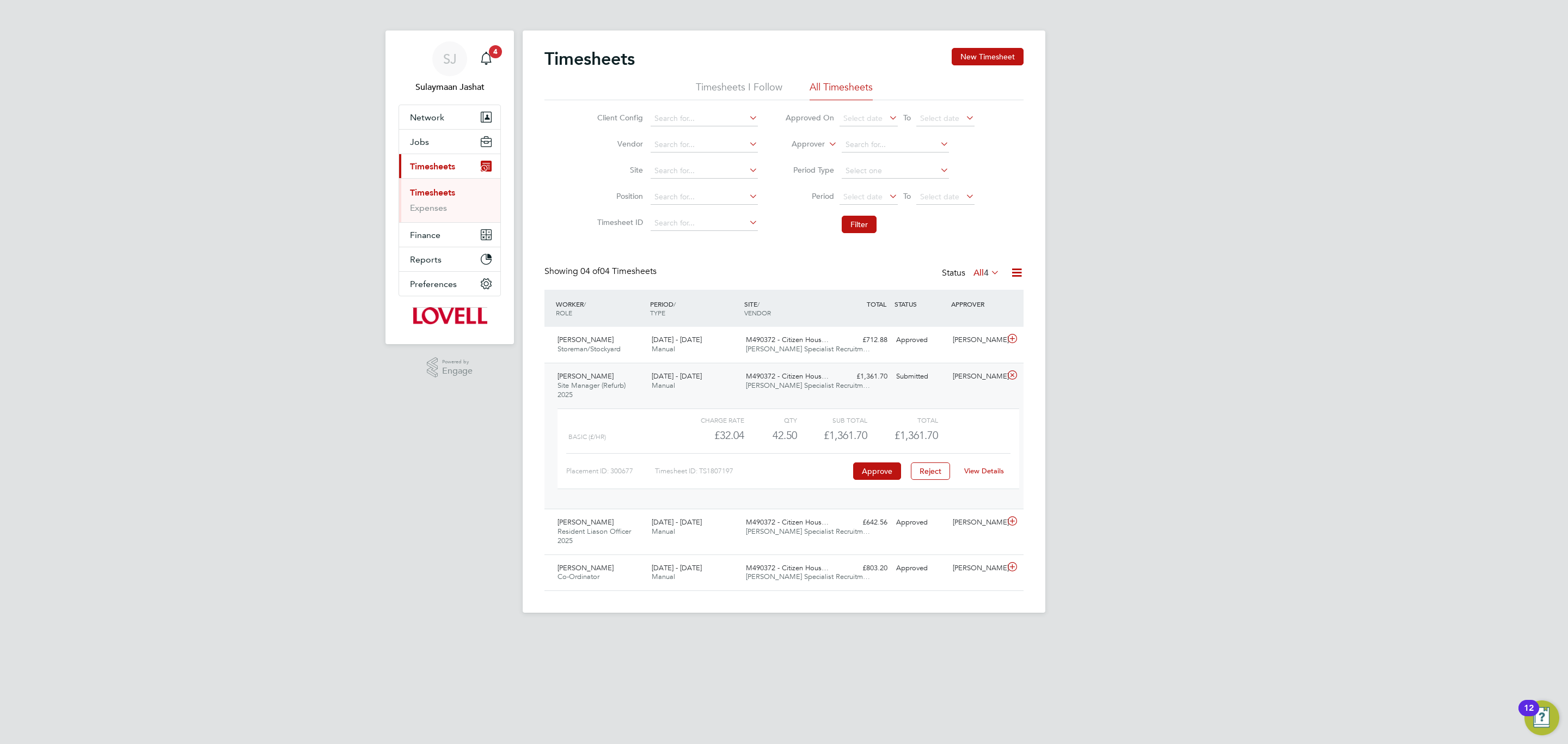
click at [815, 146] on label "Approver" at bounding box center [800, 144] width 49 height 11
click at [805, 155] on li "Worker" at bounding box center [798, 156] width 54 height 14
click at [862, 149] on input at bounding box center [895, 145] width 107 height 15
click at [864, 190] on li "Key on Browne" at bounding box center [895, 190] width 108 height 15
type input "Keyon Browne"
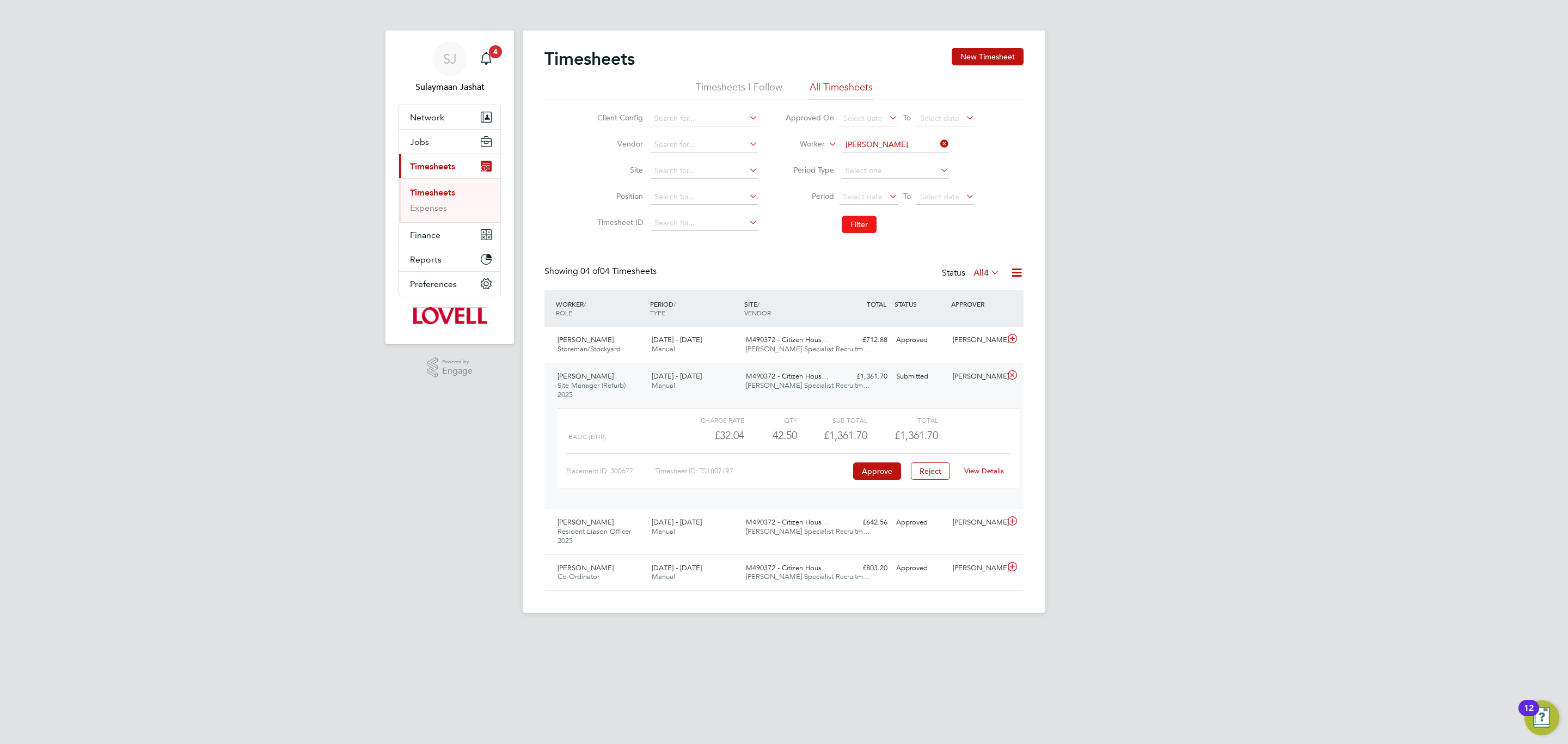
click at [862, 231] on button "Filter" at bounding box center [858, 224] width 34 height 18
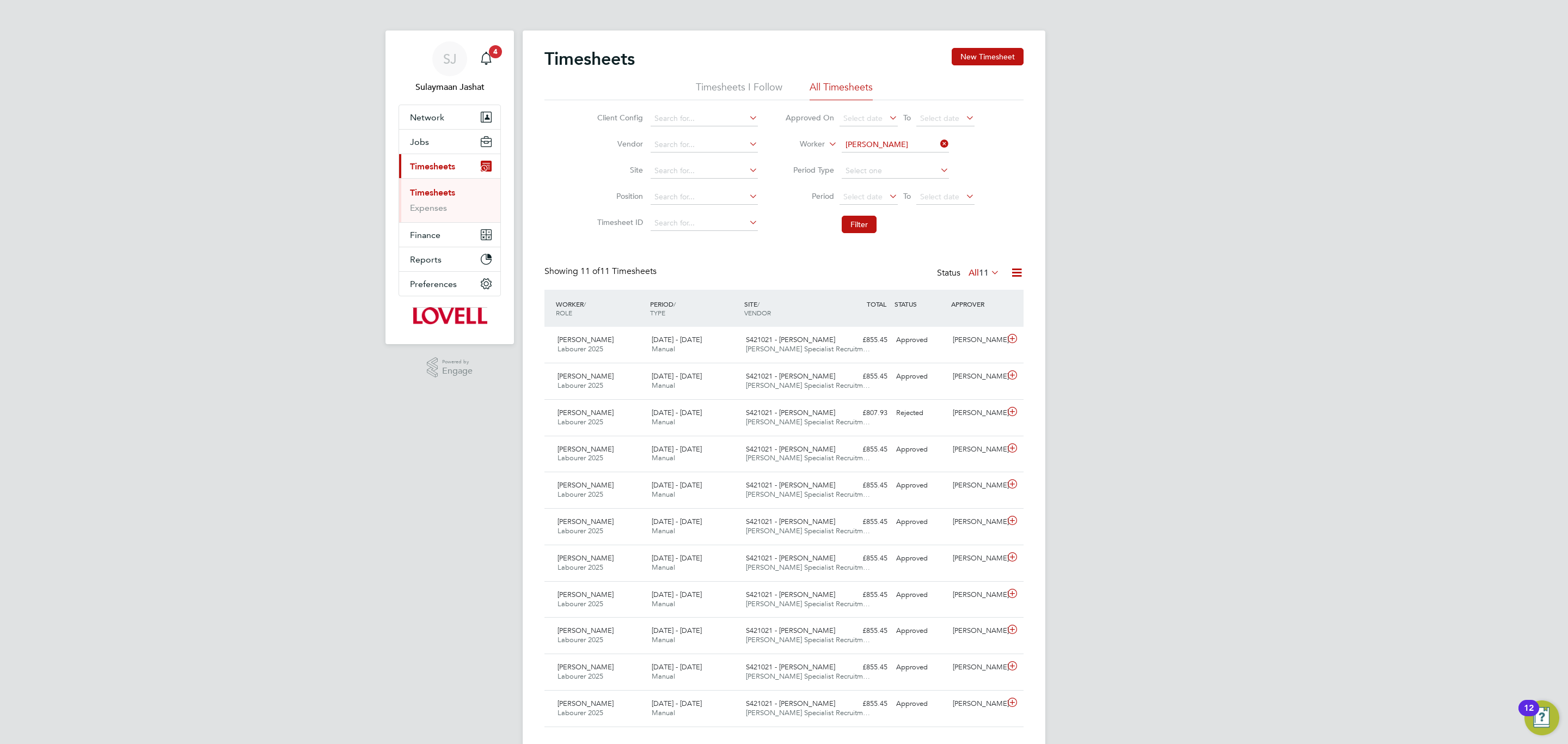
click at [989, 272] on icon at bounding box center [989, 272] width 0 height 15
click at [982, 332] on li "Approved" at bounding box center [977, 339] width 50 height 15
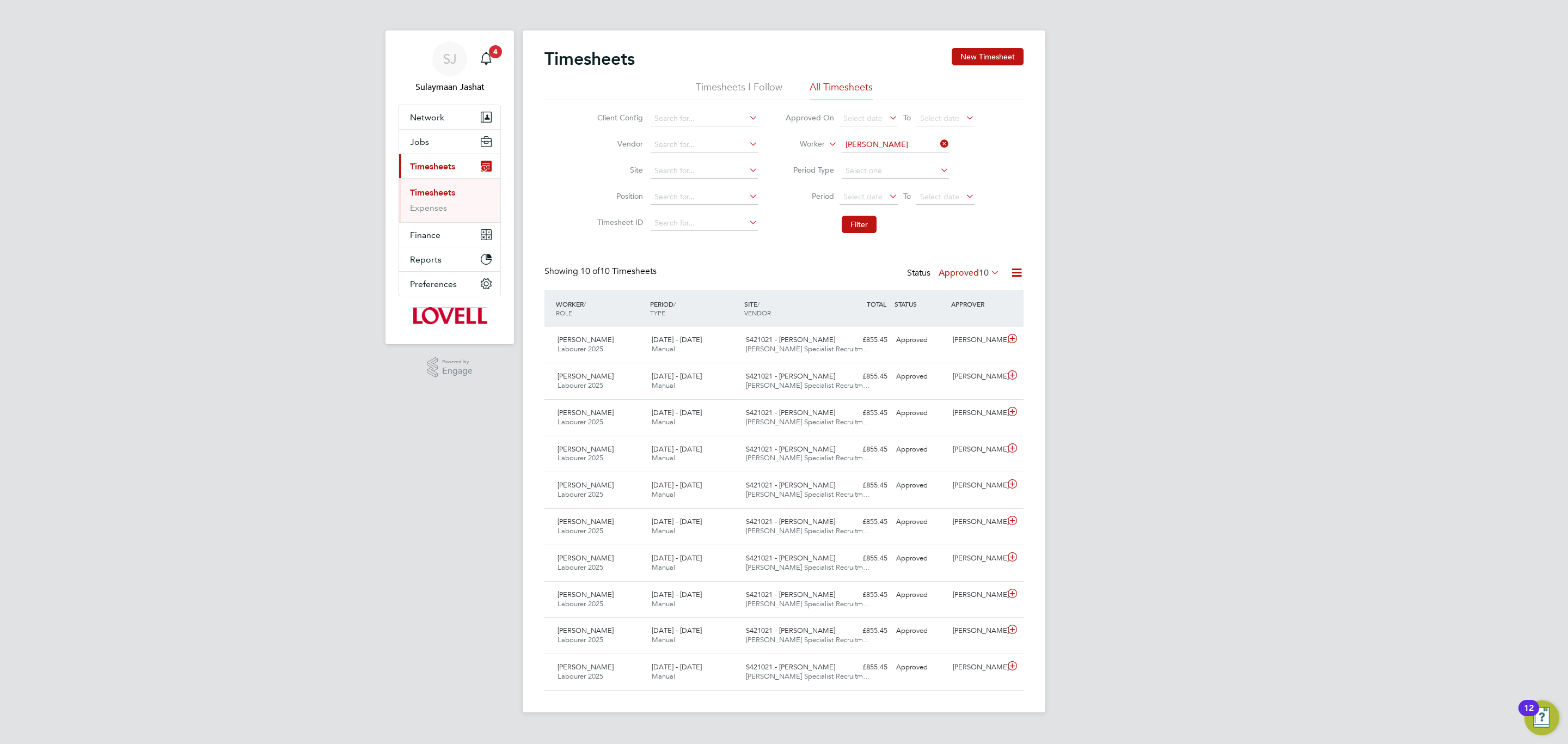
click at [935, 272] on div "Status Approved 10" at bounding box center [954, 273] width 95 height 15
click at [952, 272] on label "Approved 10" at bounding box center [969, 272] width 61 height 11
click at [944, 276] on label "Approved 10" at bounding box center [969, 272] width 61 height 11
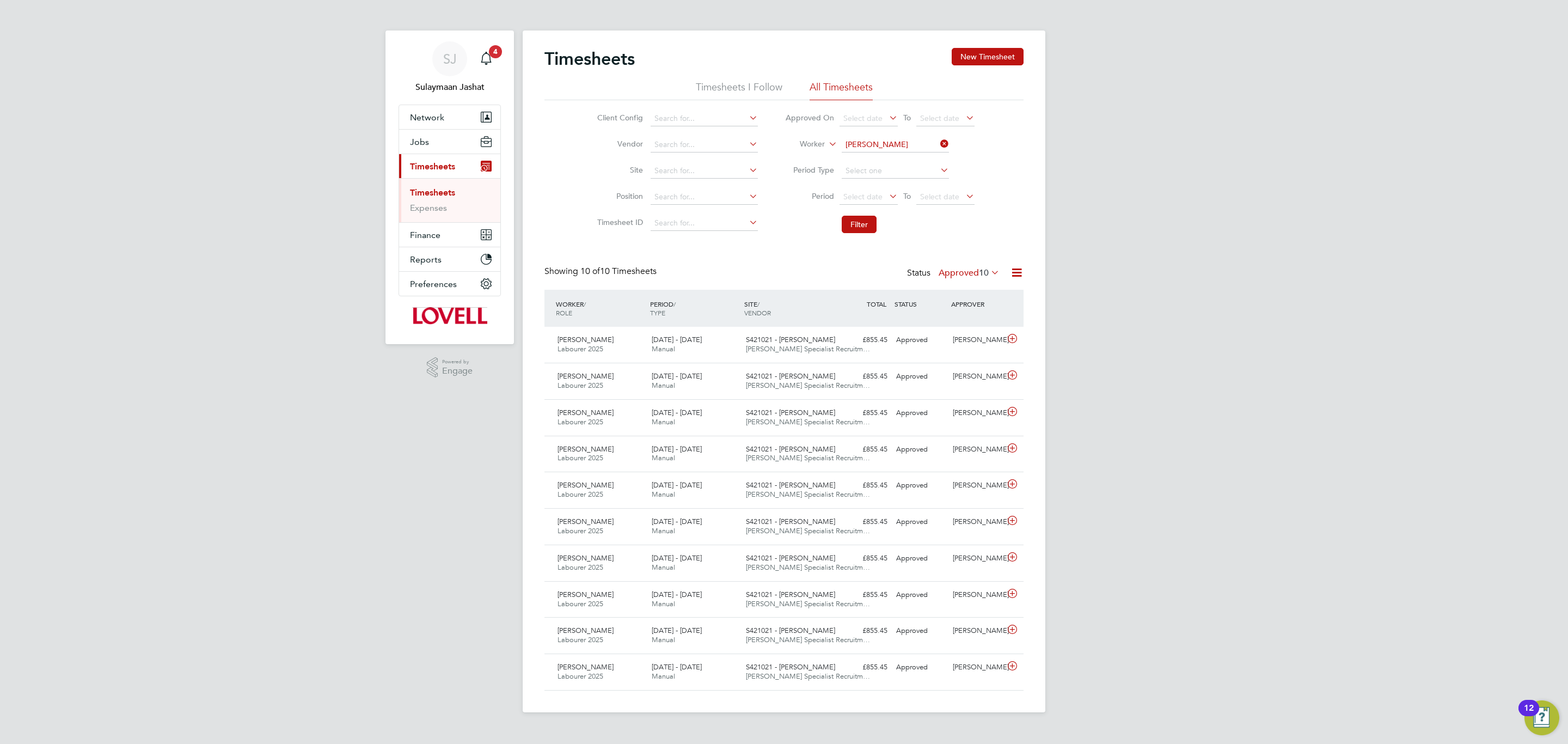
click at [944, 276] on label "Approved 10" at bounding box center [969, 272] width 61 height 11
click at [942, 275] on label "Approved 10" at bounding box center [969, 272] width 61 height 11
click at [1003, 259] on div "Timesheets New Timesheet Timesheets I Follow All Timesheets Client Config Vendo…" at bounding box center [783, 369] width 479 height 643
click at [881, 139] on input at bounding box center [895, 145] width 107 height 15
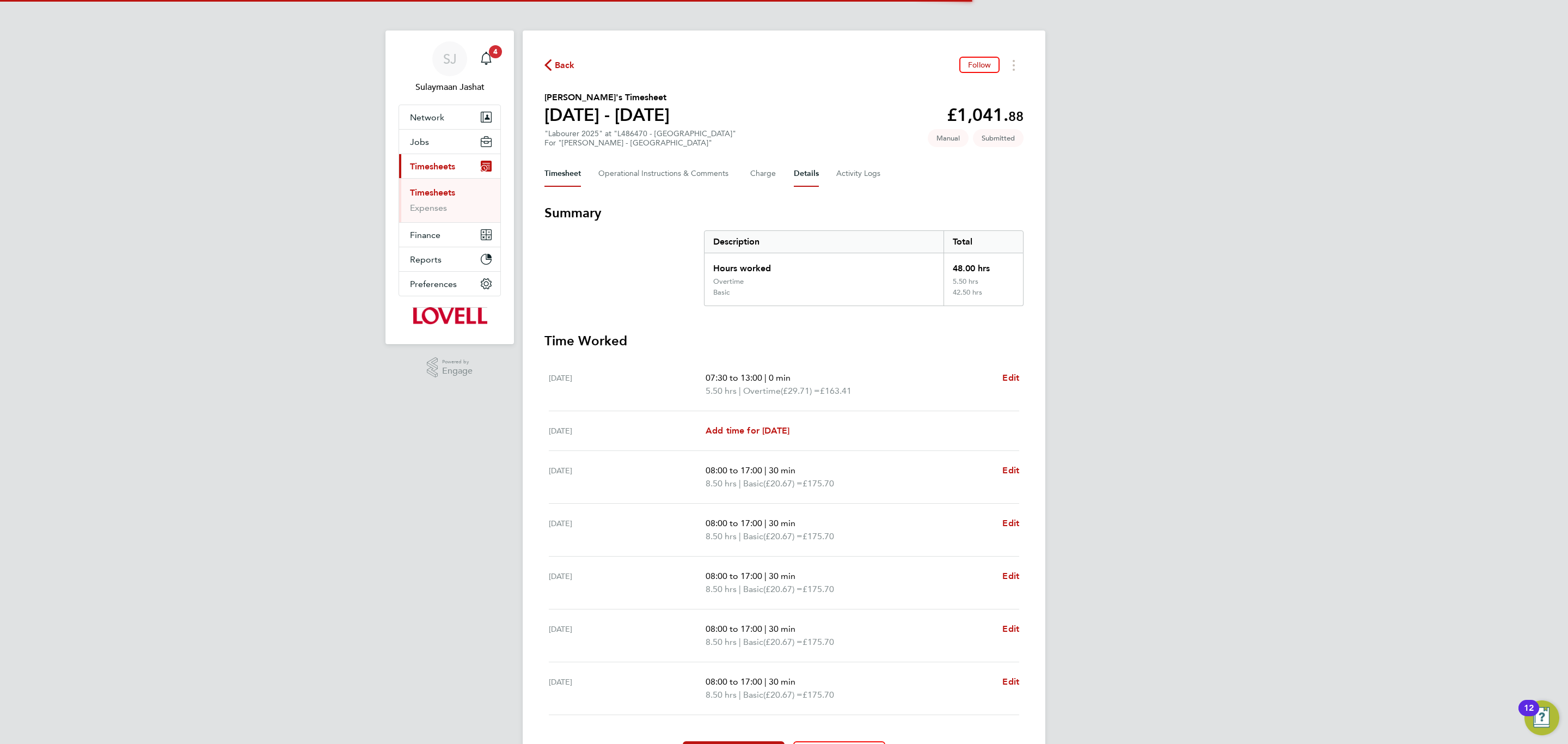
click at [805, 174] on button "Details" at bounding box center [805, 174] width 25 height 26
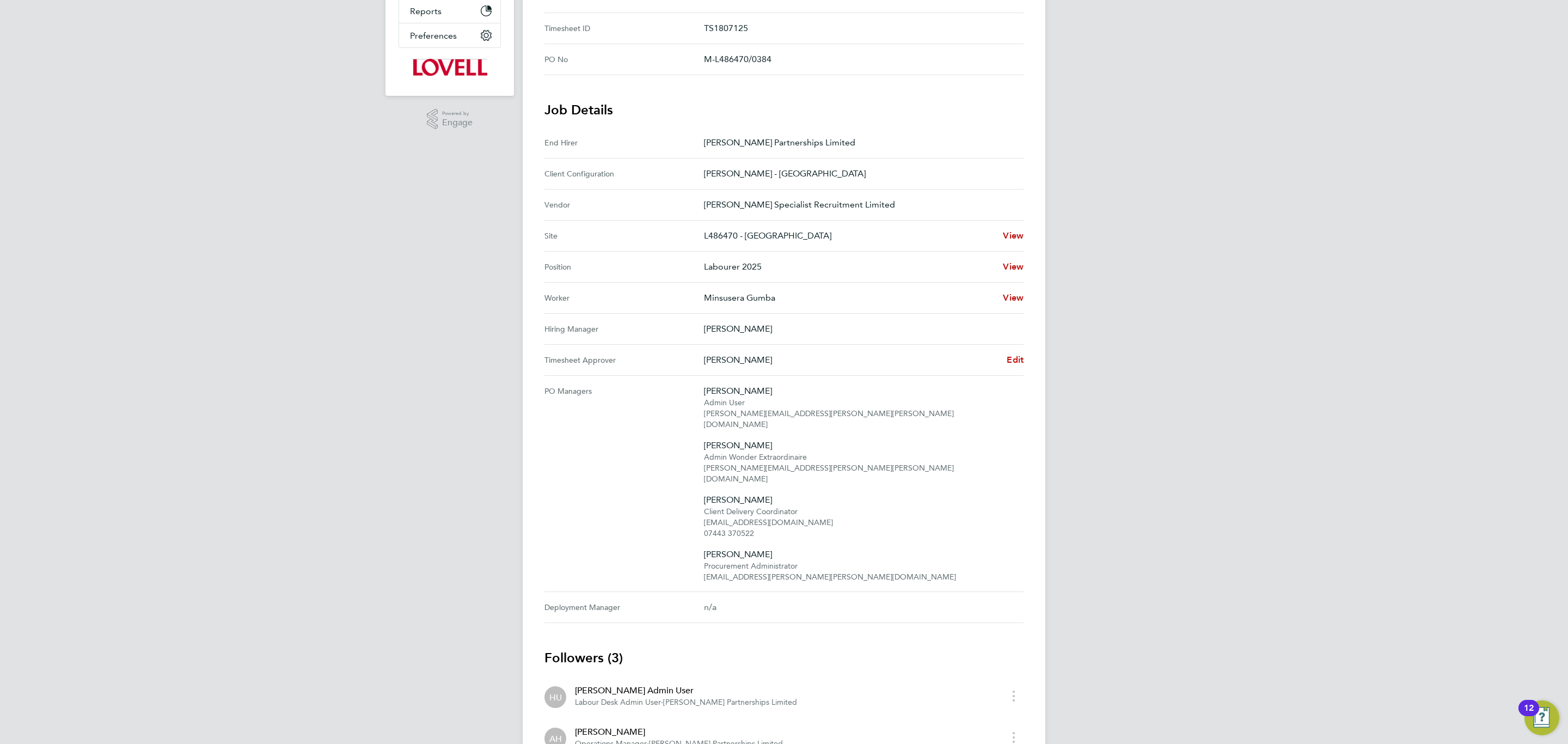
scroll to position [113, 0]
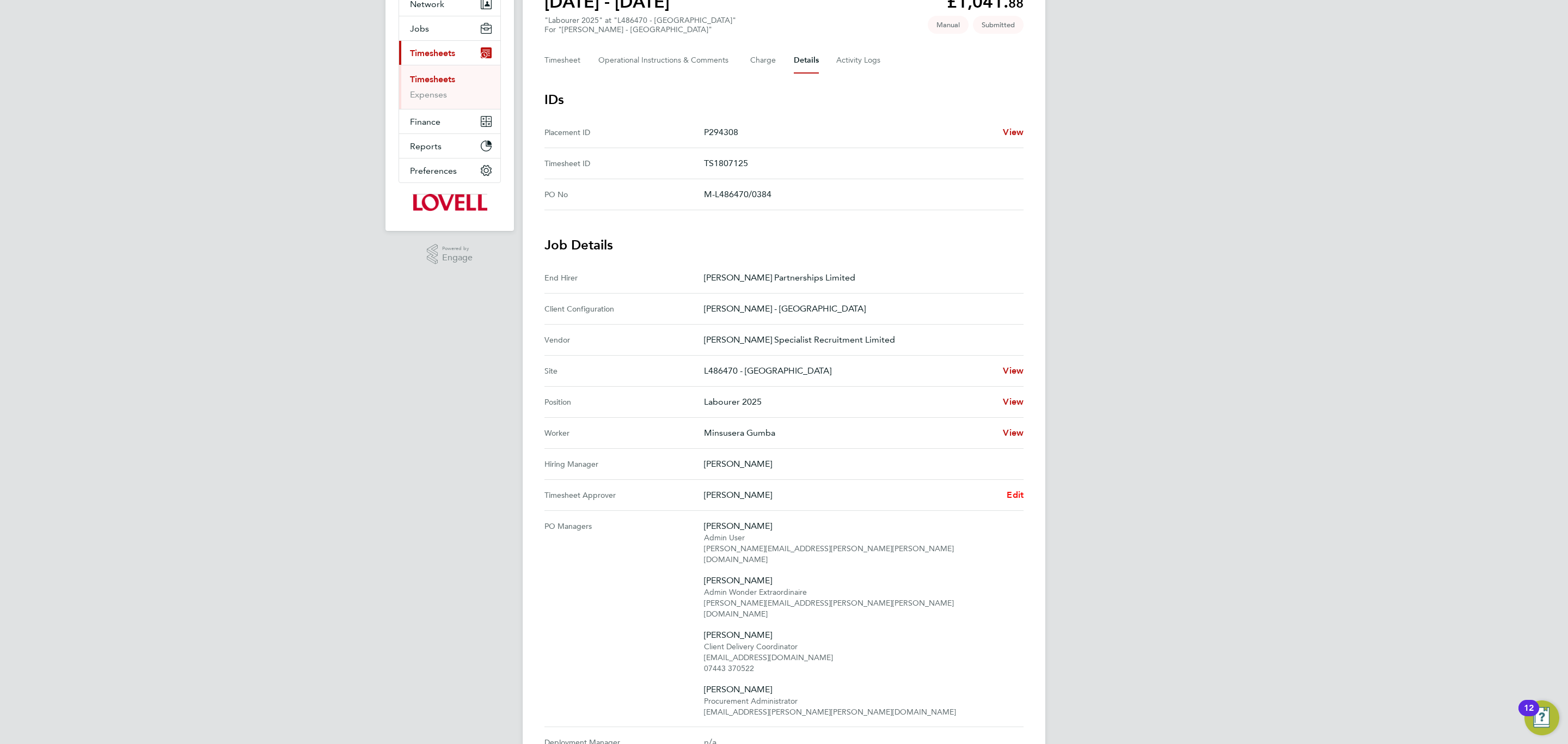
click at [1015, 492] on span "Edit" at bounding box center [1015, 494] width 17 height 10
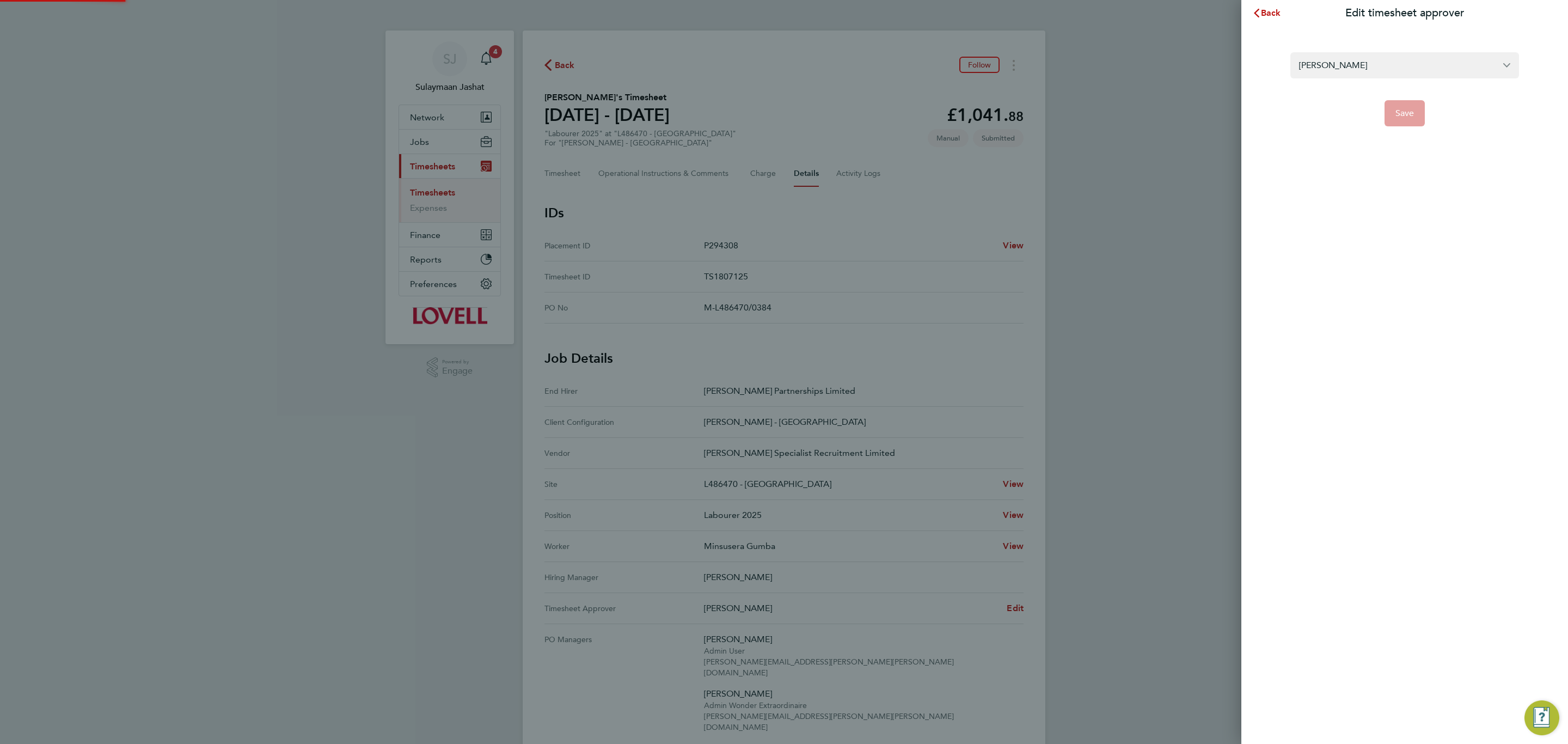
click at [1352, 49] on section "[PERSON_NAME] Save" at bounding box center [1404, 83] width 266 height 87
click at [1348, 71] on input "[PERSON_NAME]" at bounding box center [1404, 65] width 229 height 26
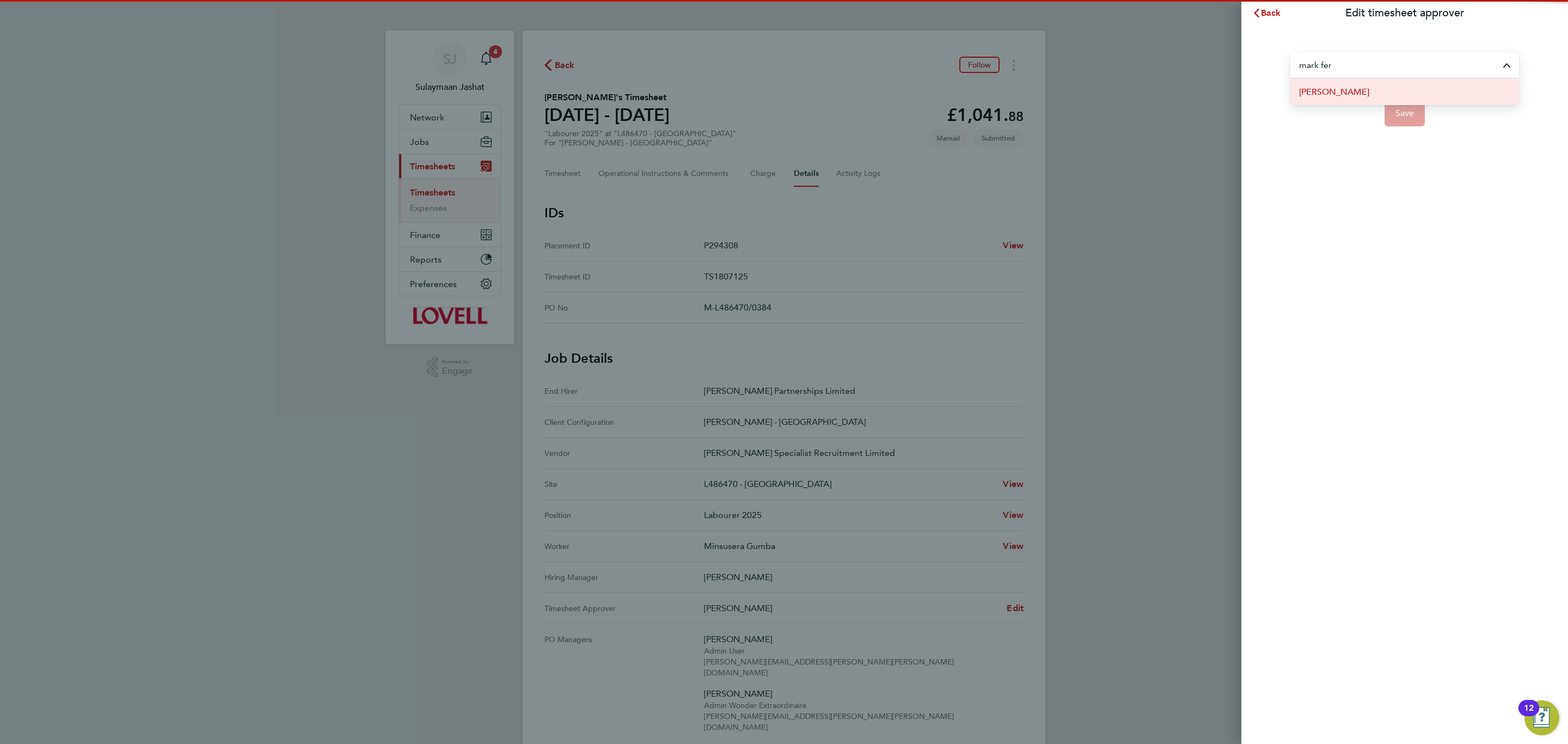
click at [1353, 92] on span "[PERSON_NAME]" at bounding box center [1335, 92] width 71 height 13
type input "[PERSON_NAME]"
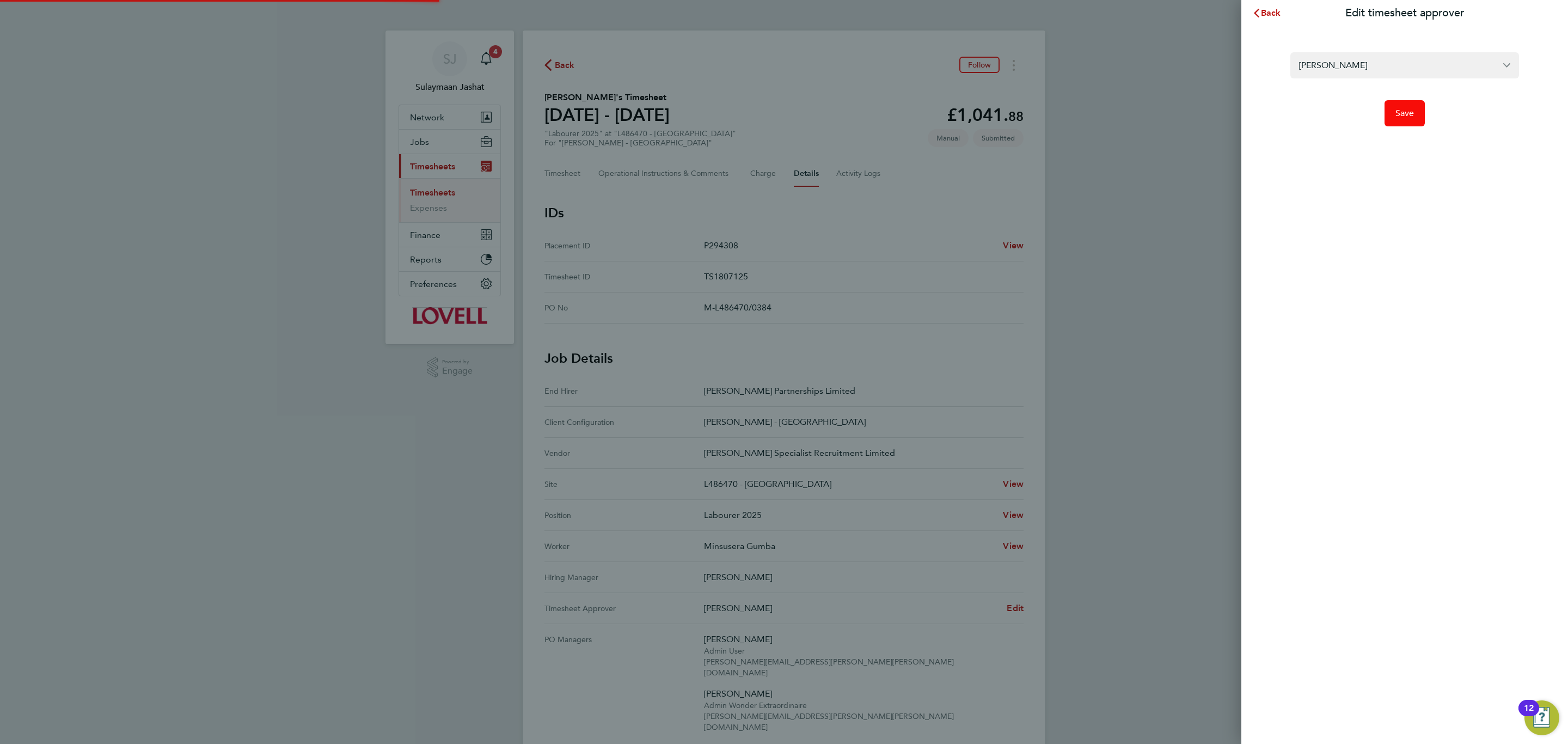
click at [1404, 123] on button "Save" at bounding box center [1405, 113] width 41 height 26
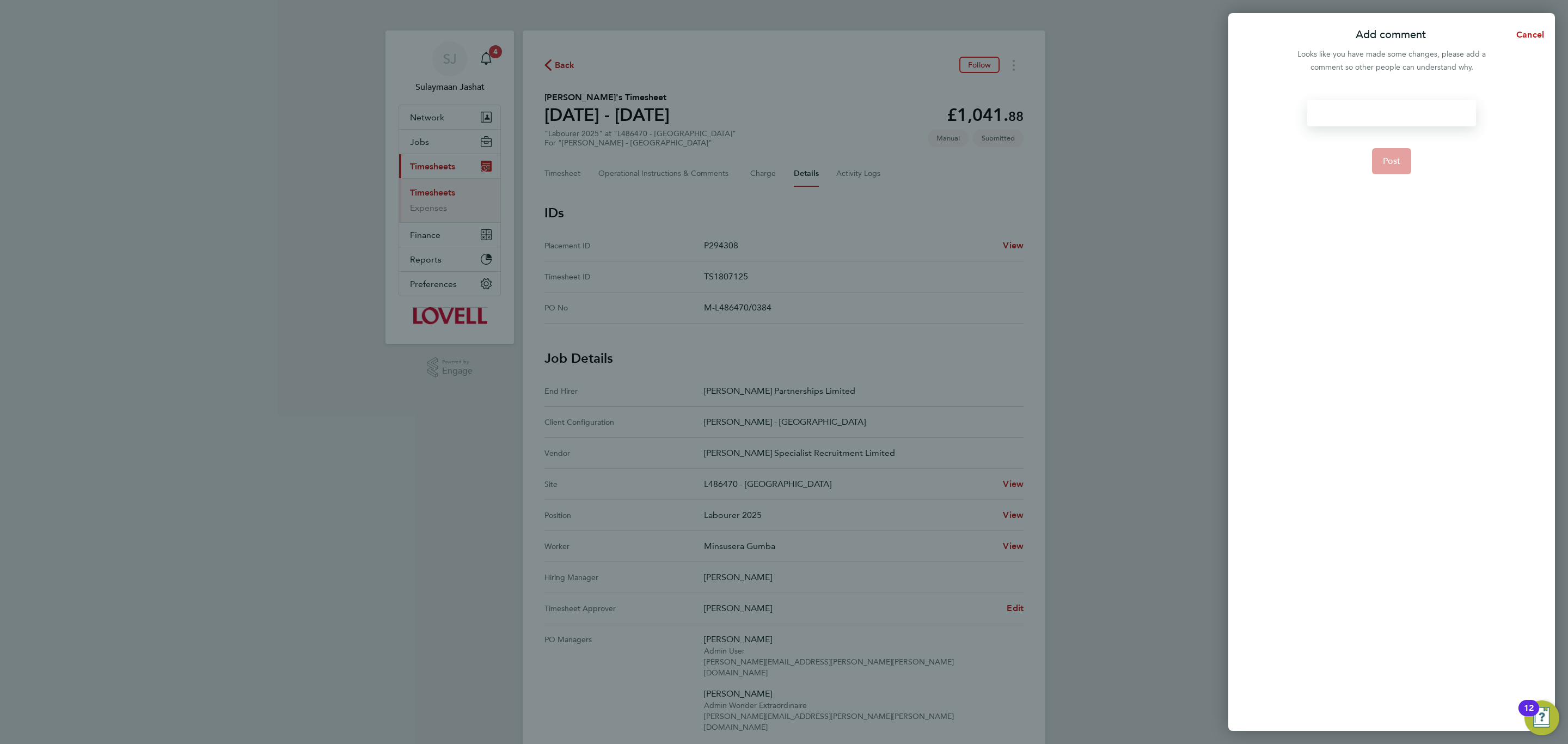
click at [1404, 124] on div at bounding box center [1390, 113] width 168 height 26
click at [1394, 152] on button "Post" at bounding box center [1391, 161] width 40 height 26
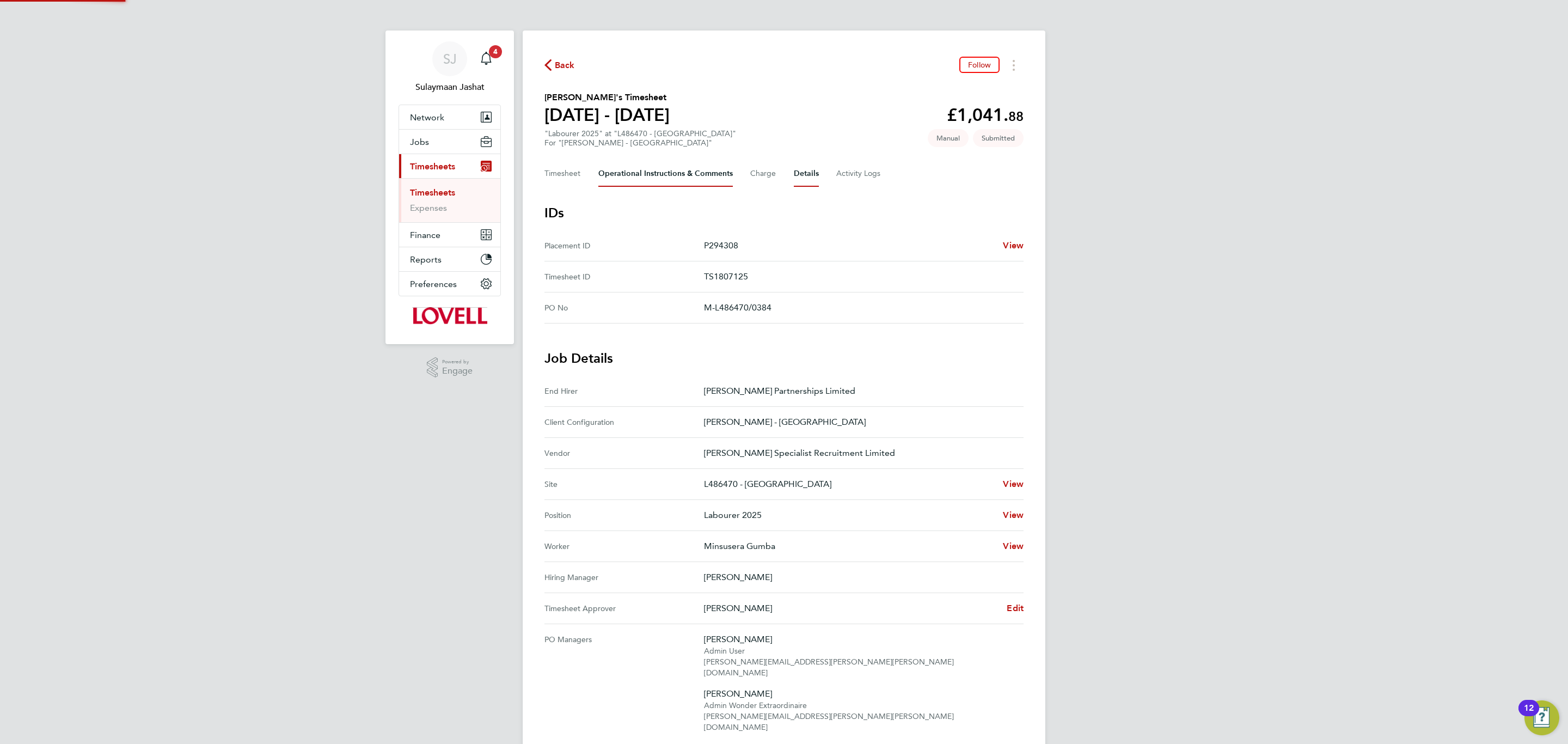
click at [665, 179] on Comments-tab "Operational Instructions & Comments" at bounding box center [665, 174] width 135 height 26
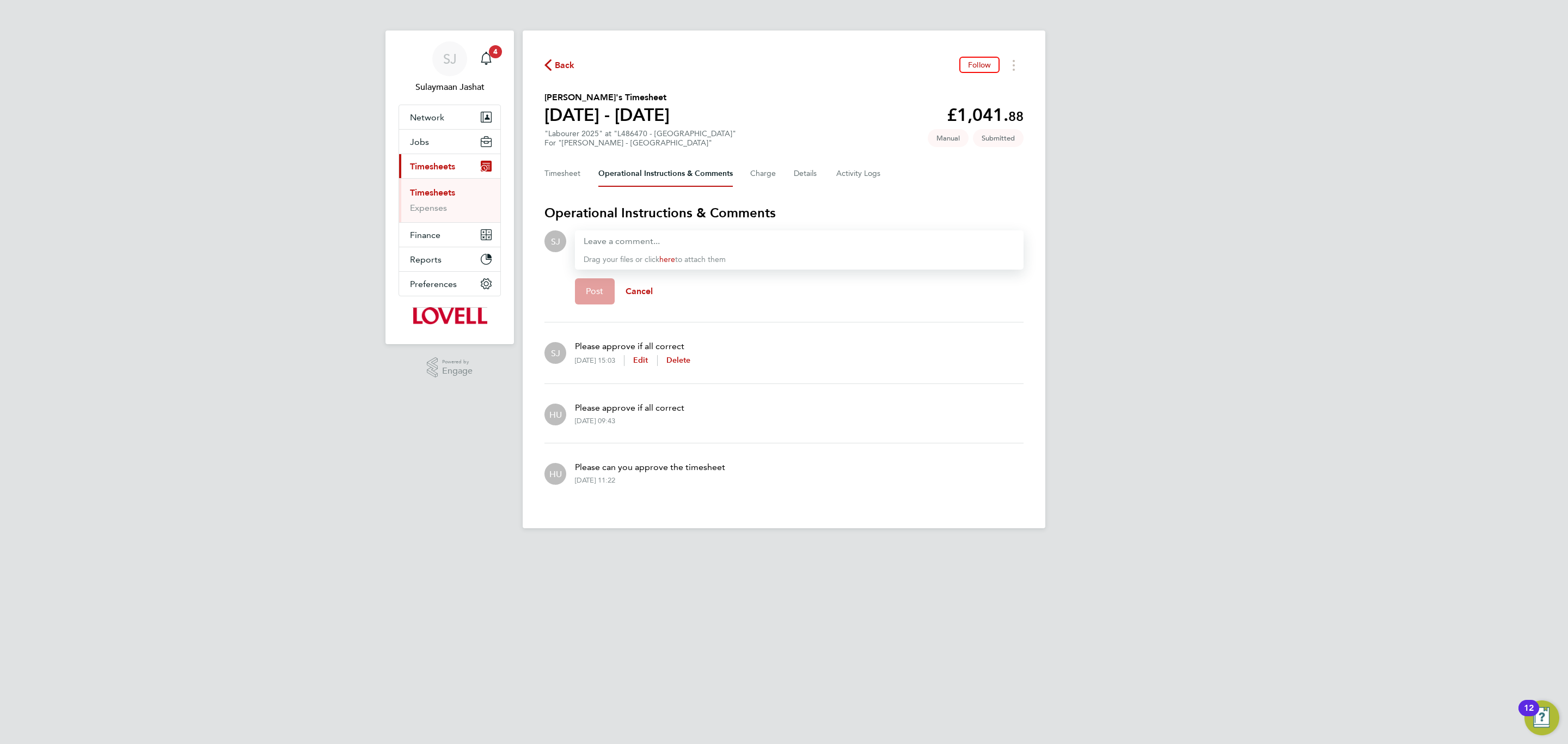
click at [668, 463] on p "Please can you approve the timesheet" at bounding box center [650, 467] width 151 height 13
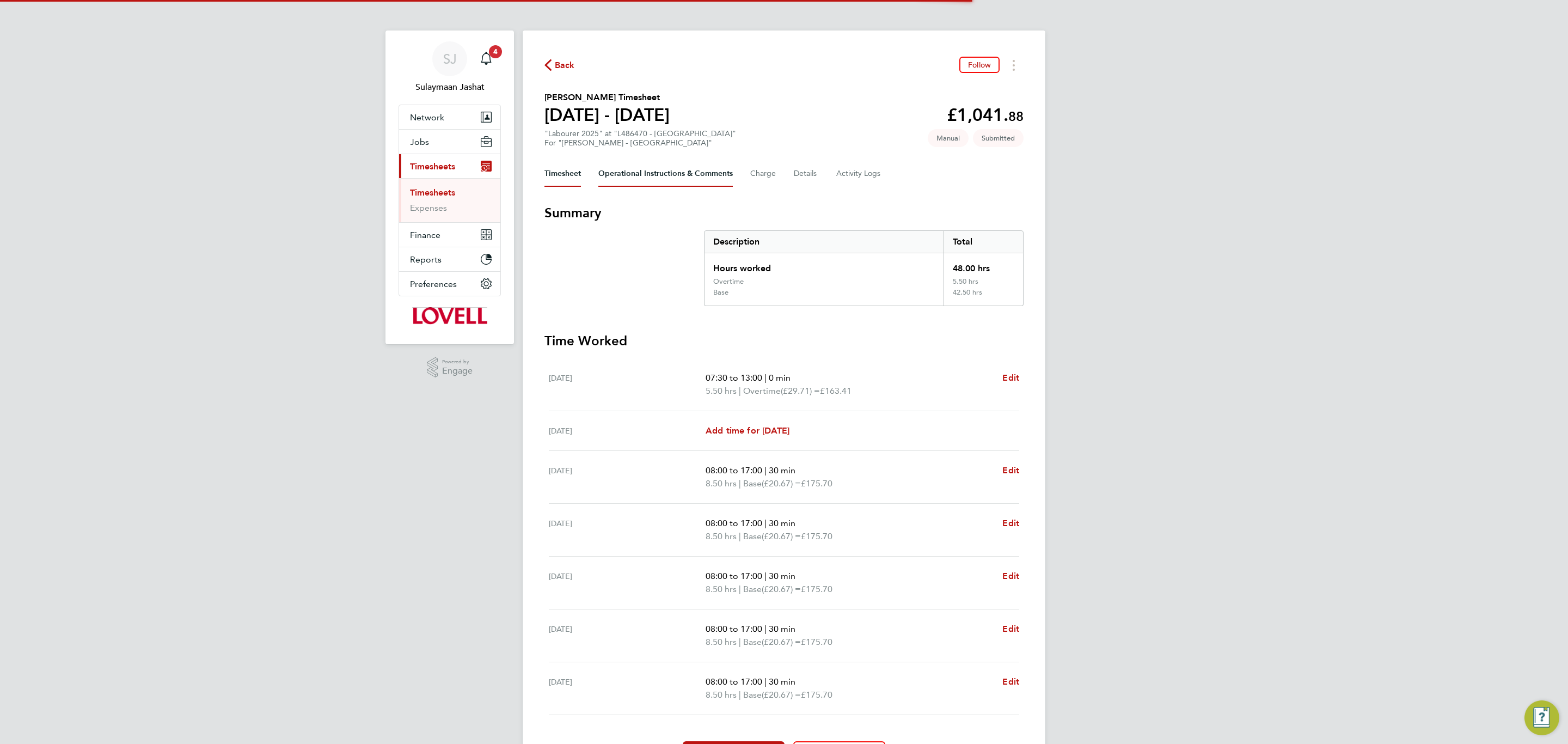
click at [658, 172] on Comments-tab "Operational Instructions & Comments" at bounding box center [665, 174] width 135 height 26
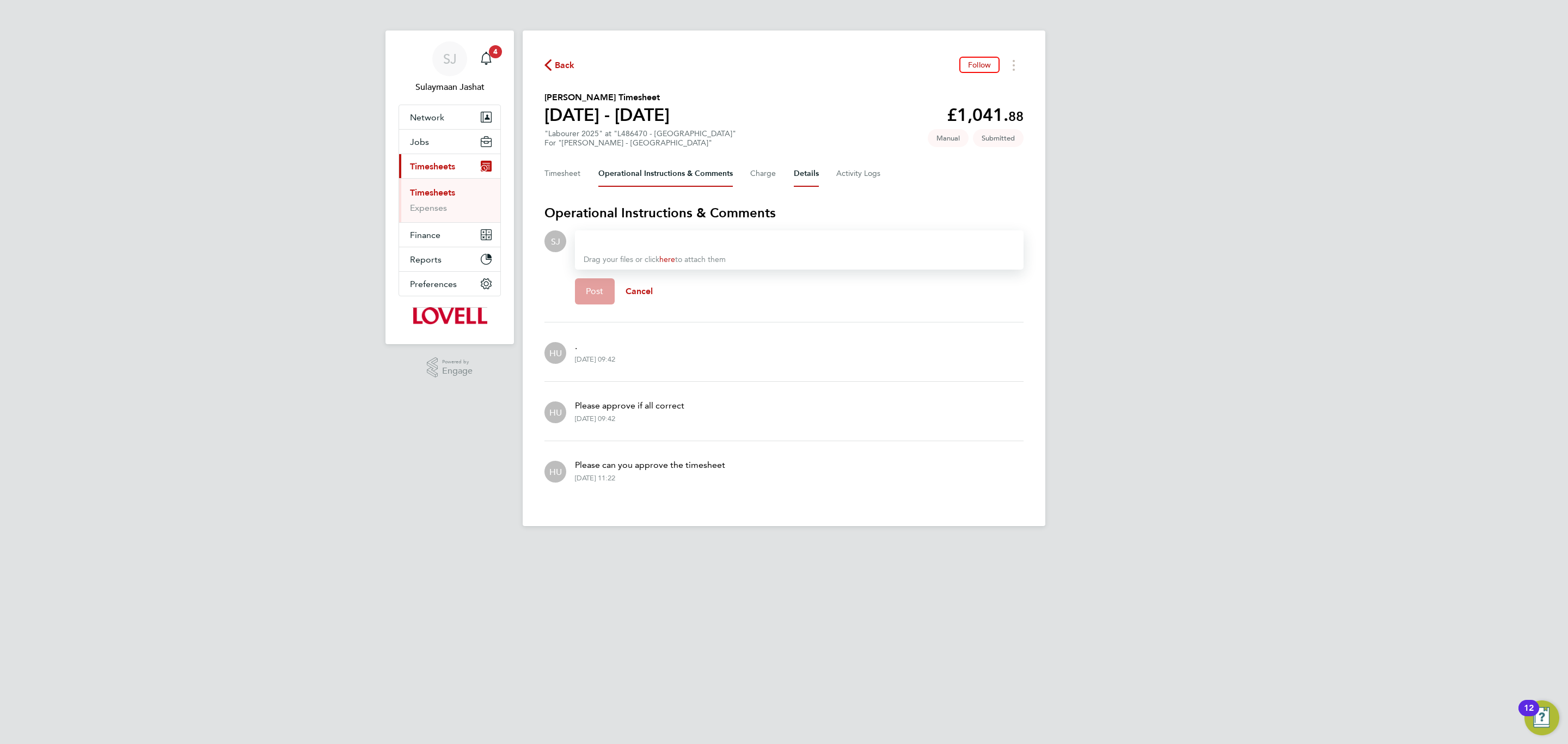
click at [799, 175] on button "Details" at bounding box center [805, 174] width 25 height 26
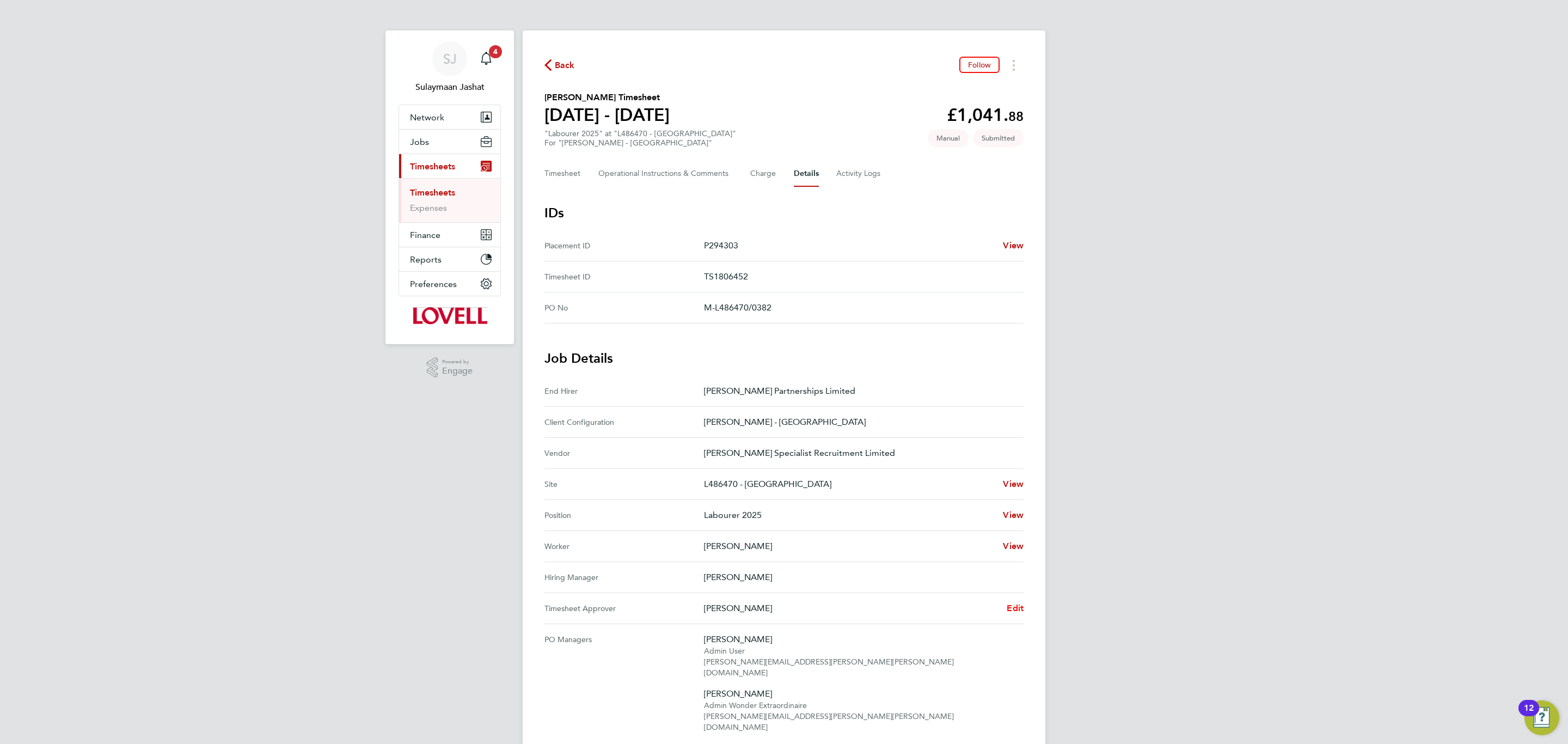
click at [1015, 613] on span "Edit" at bounding box center [1015, 607] width 17 height 10
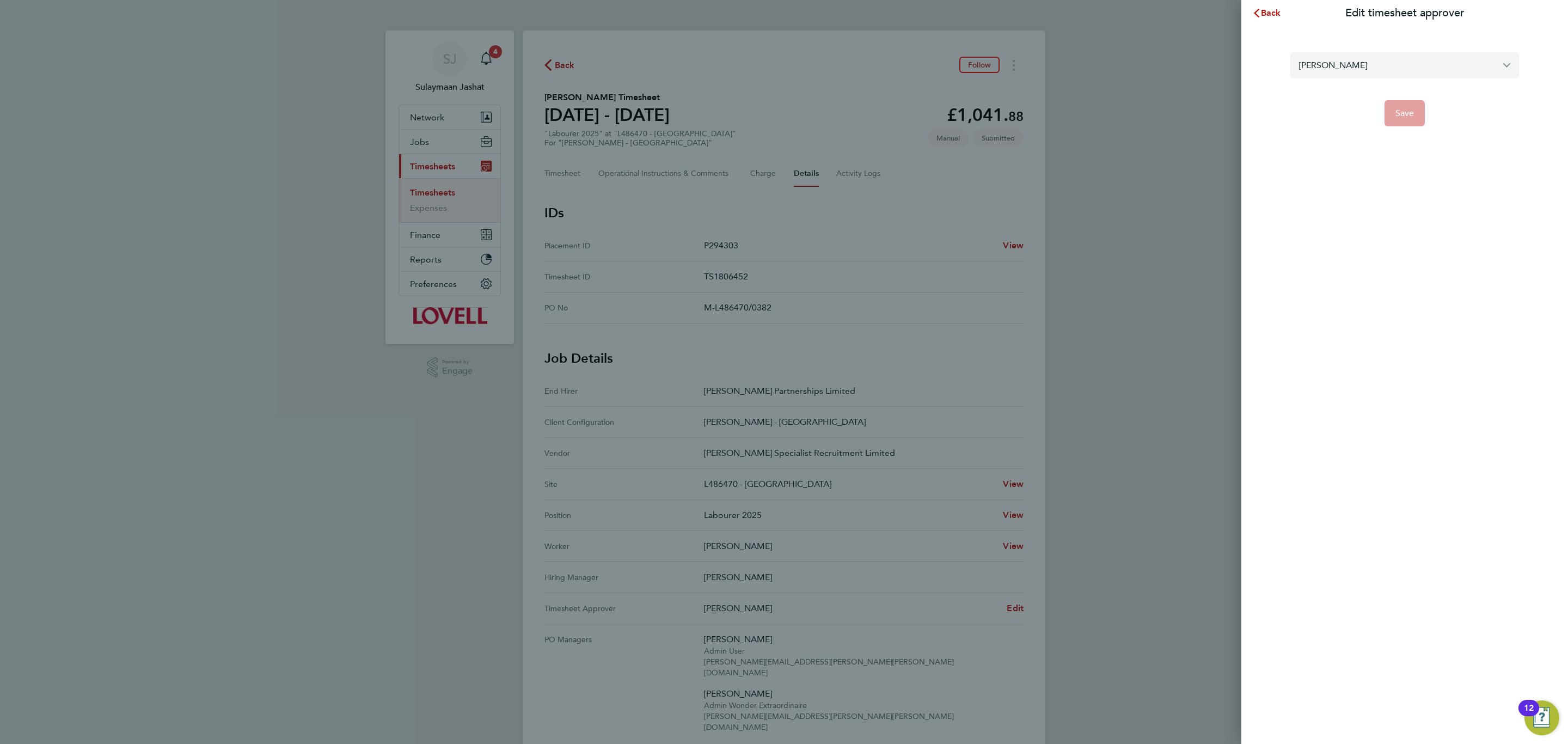
click at [1318, 66] on input "Jamie Rai" at bounding box center [1404, 65] width 229 height 26
click at [1351, 82] on li "Mark Fergusson" at bounding box center [1404, 91] width 229 height 27
type input "Mark Fergusson"
click at [1397, 100] on button "Save" at bounding box center [1405, 113] width 41 height 26
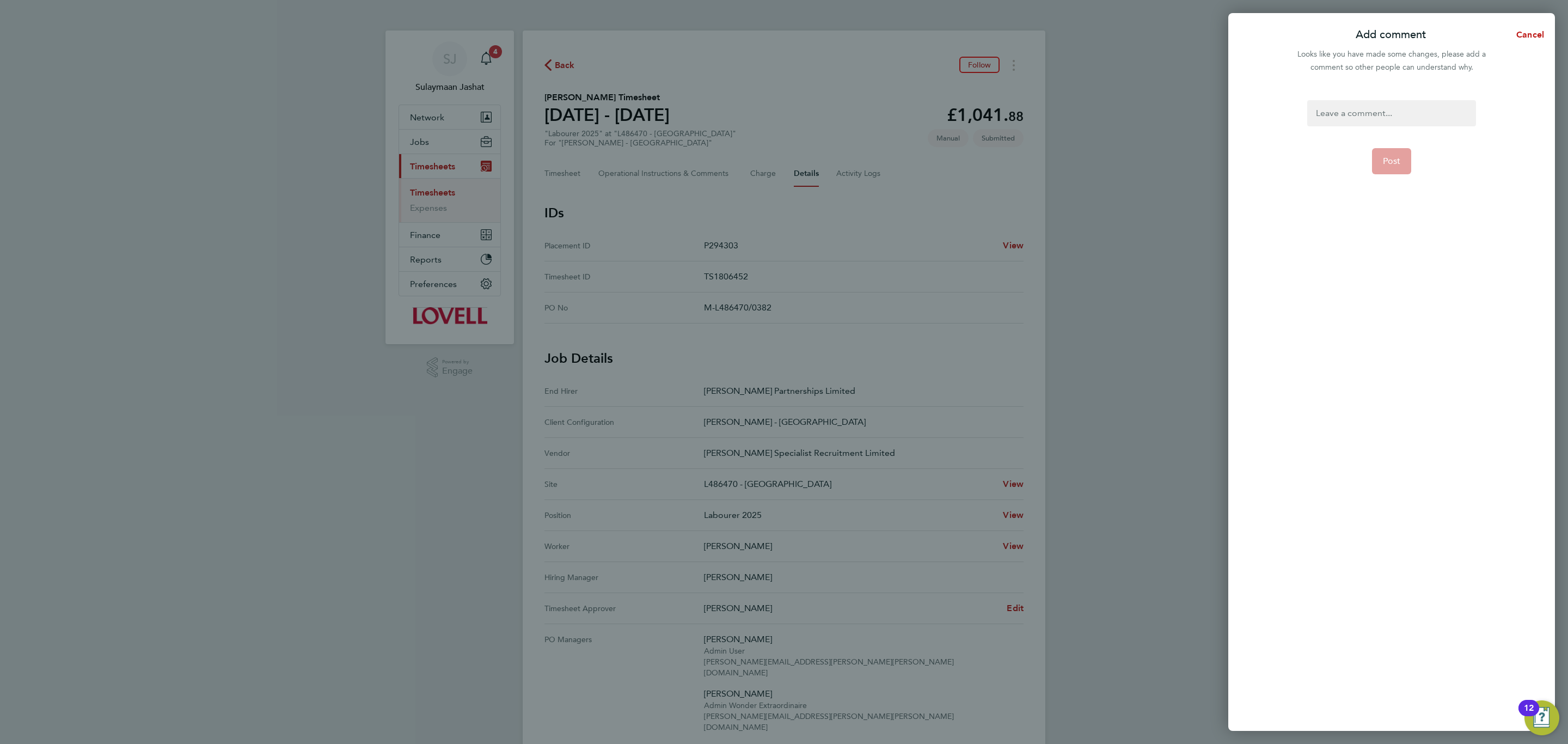
click at [1397, 103] on div at bounding box center [1390, 113] width 168 height 26
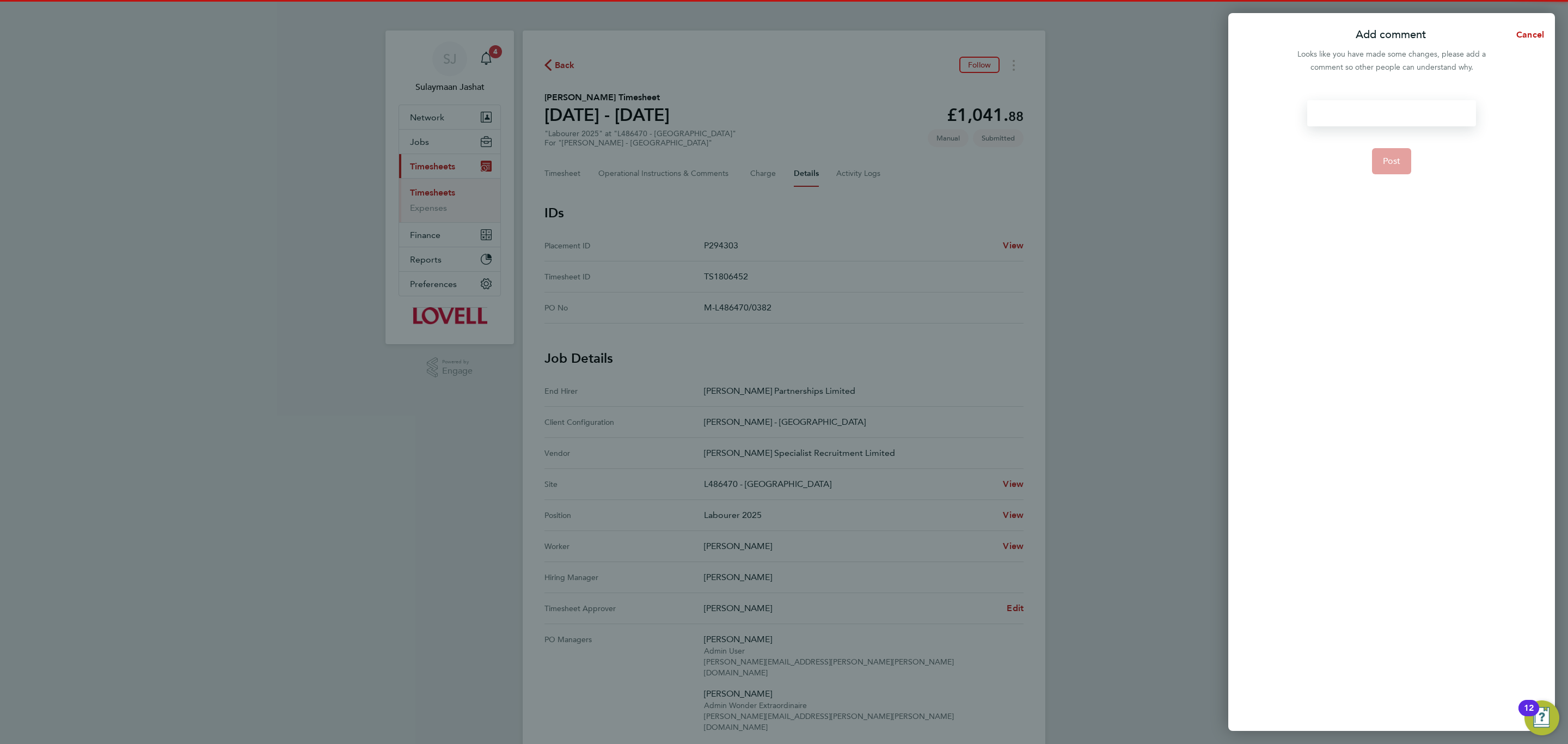
click at [1397, 103] on div at bounding box center [1390, 113] width 168 height 26
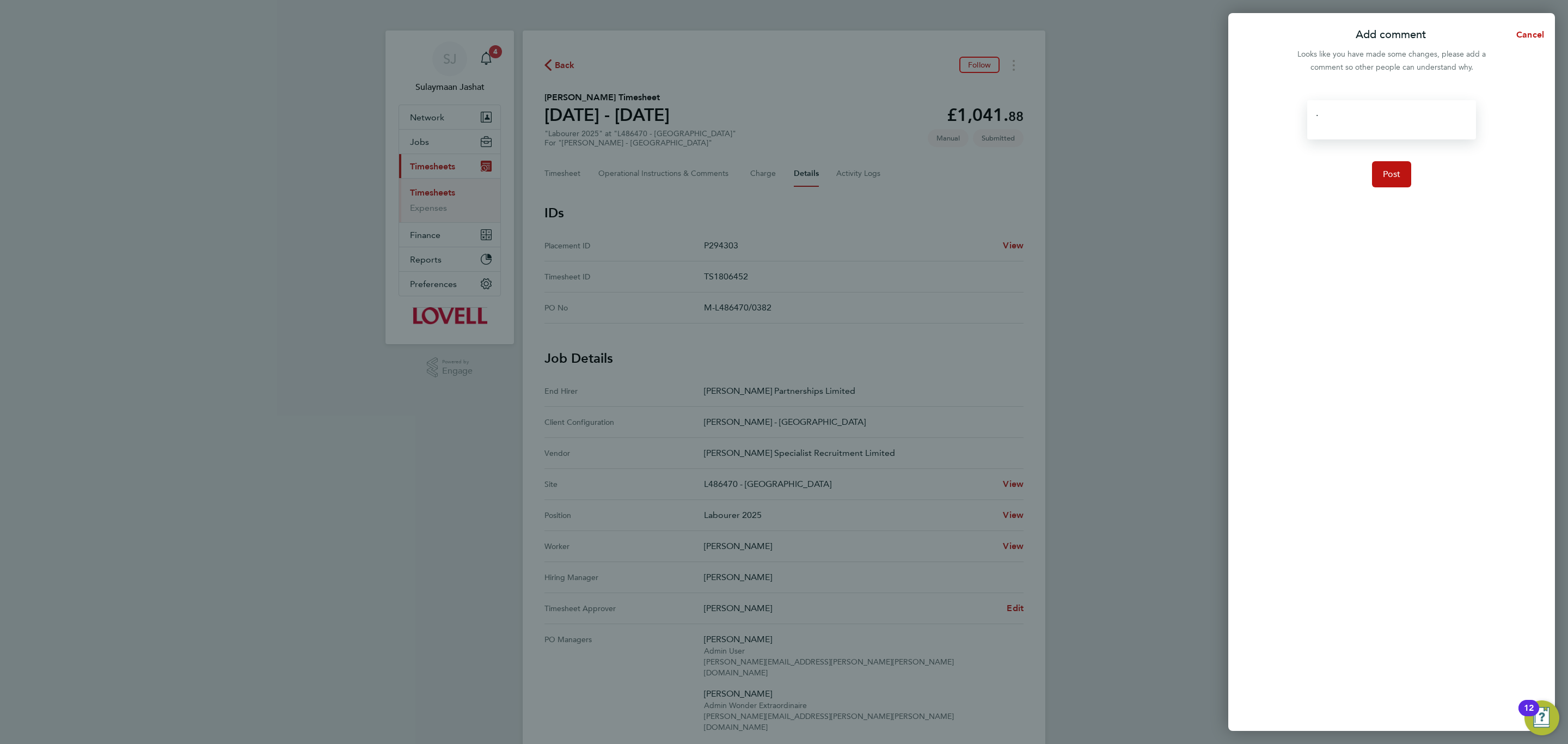
click at [1404, 159] on form ". Post" at bounding box center [1391, 306] width 177 height 412
click at [1397, 166] on button "Post" at bounding box center [1391, 174] width 40 height 26
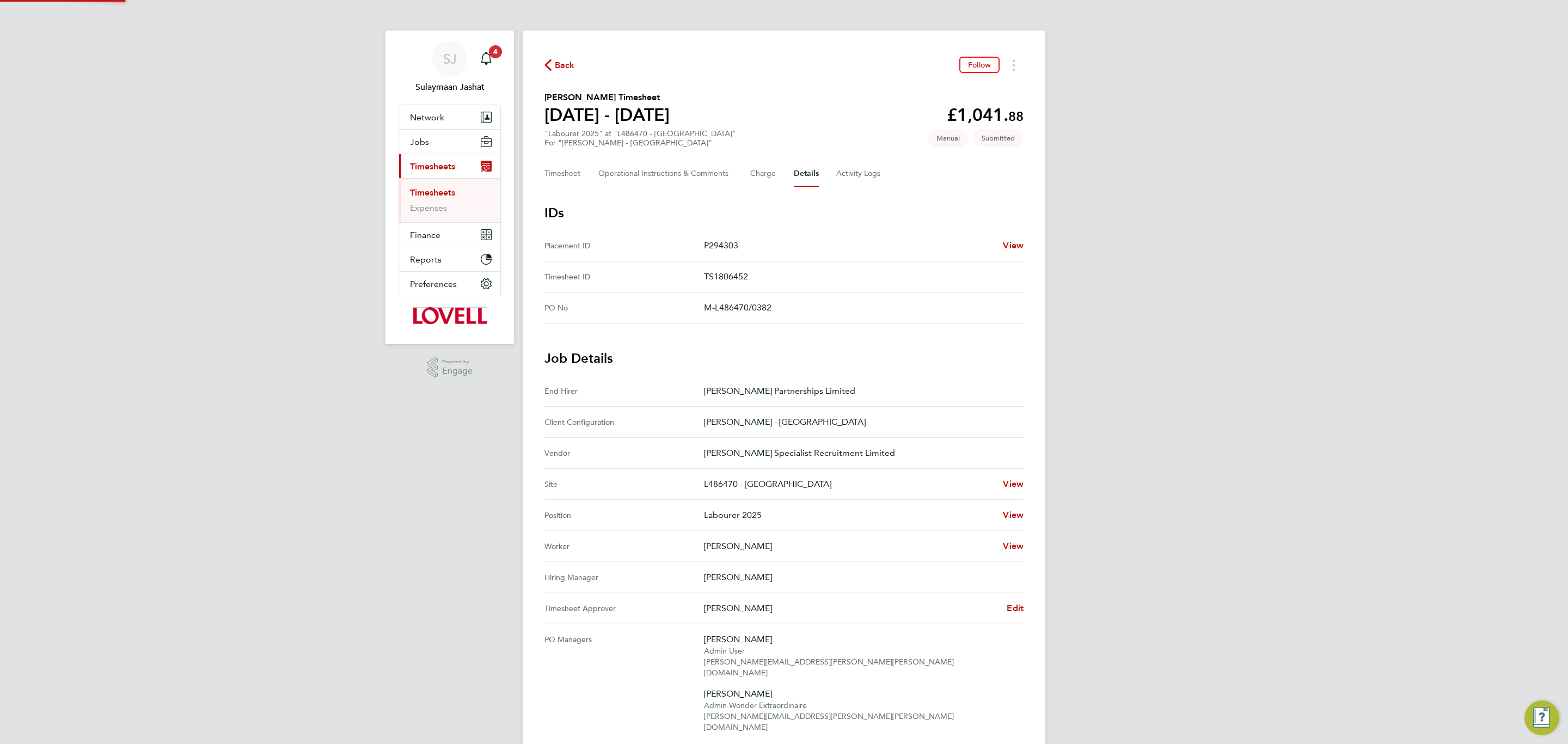
click at [755, 212] on h3 "IDs" at bounding box center [783, 213] width 479 height 18
click at [544, 171] on button "Timesheet" at bounding box center [562, 174] width 36 height 26
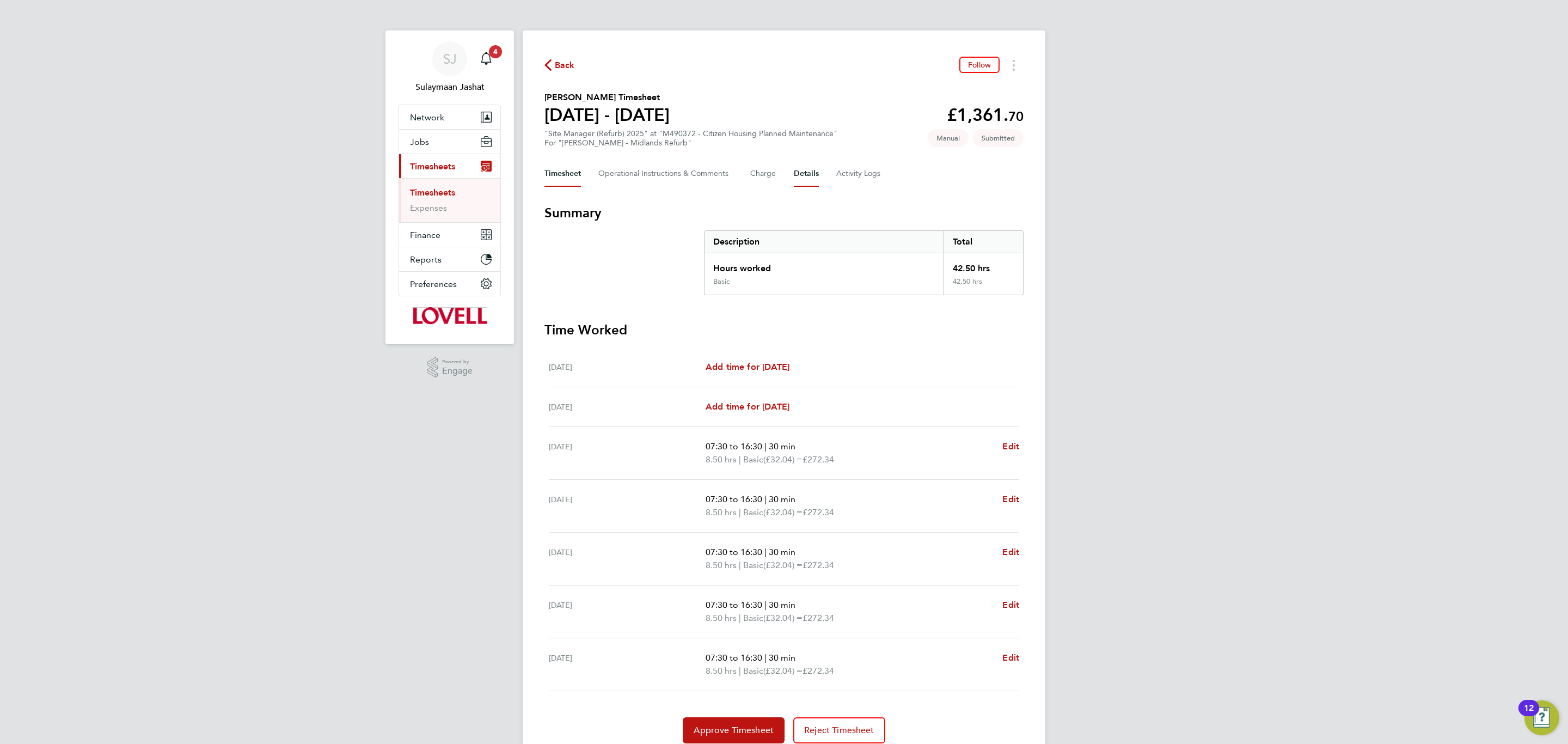
click at [803, 168] on button "Details" at bounding box center [805, 174] width 25 height 26
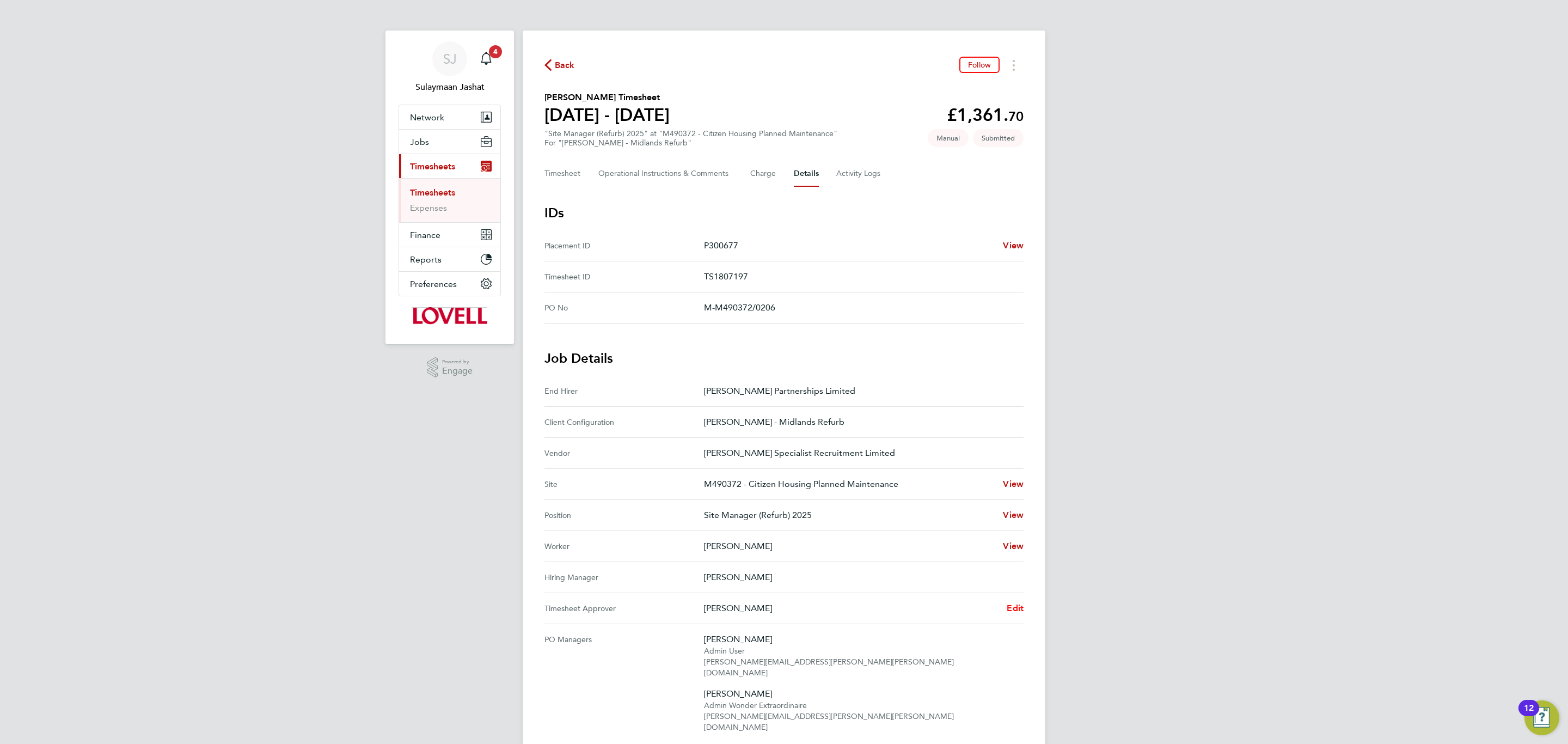
click at [1021, 611] on span "Edit" at bounding box center [1015, 607] width 17 height 10
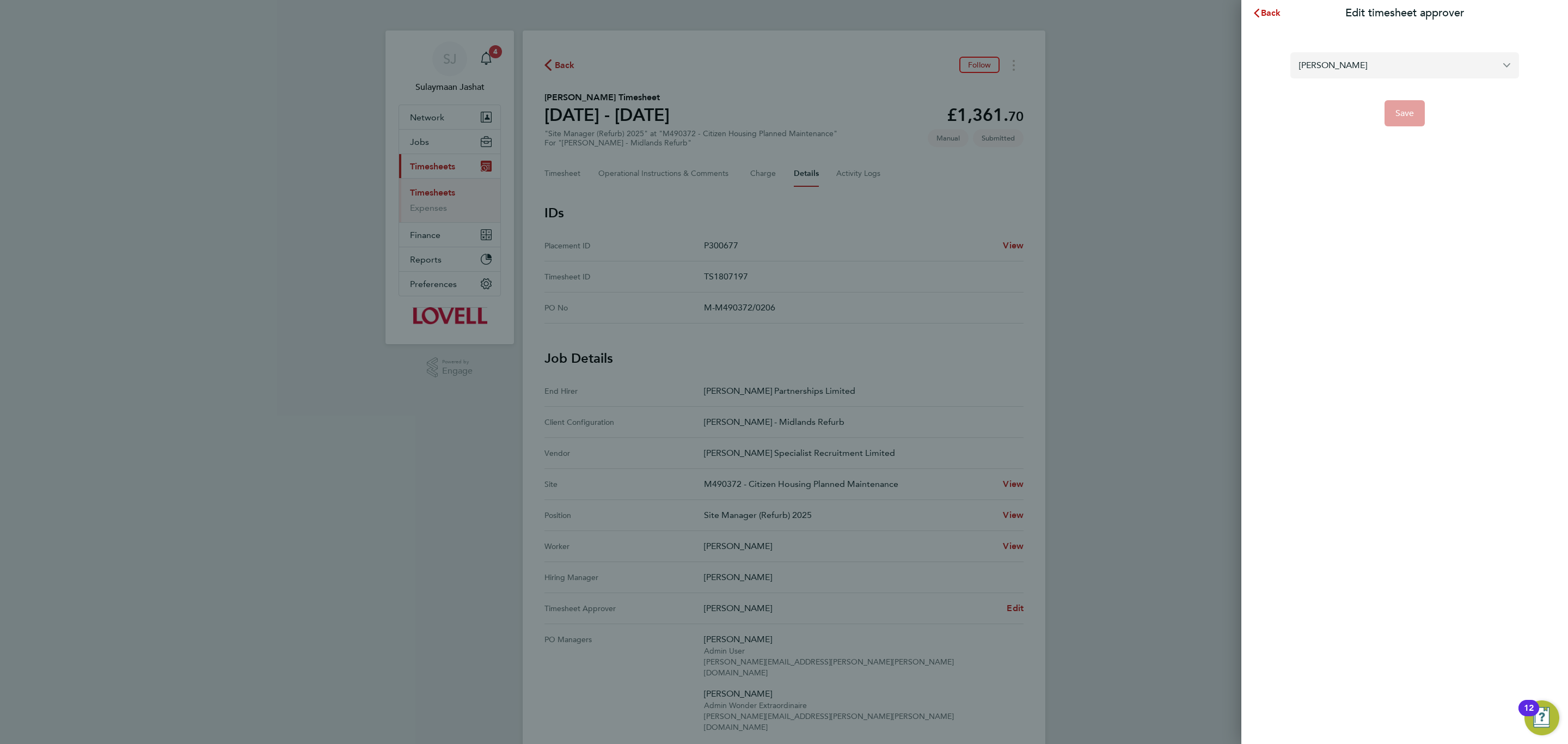
drag, startPoint x: 1490, startPoint y: 50, endPoint x: 1483, endPoint y: 52, distance: 7.3
click at [1490, 51] on section "[PERSON_NAME] Save" at bounding box center [1404, 83] width 266 height 87
click at [1458, 62] on input "[PERSON_NAME]" at bounding box center [1404, 65] width 229 height 26
click at [1438, 87] on li "[PERSON_NAME]" at bounding box center [1404, 91] width 229 height 27
type input "[PERSON_NAME]"
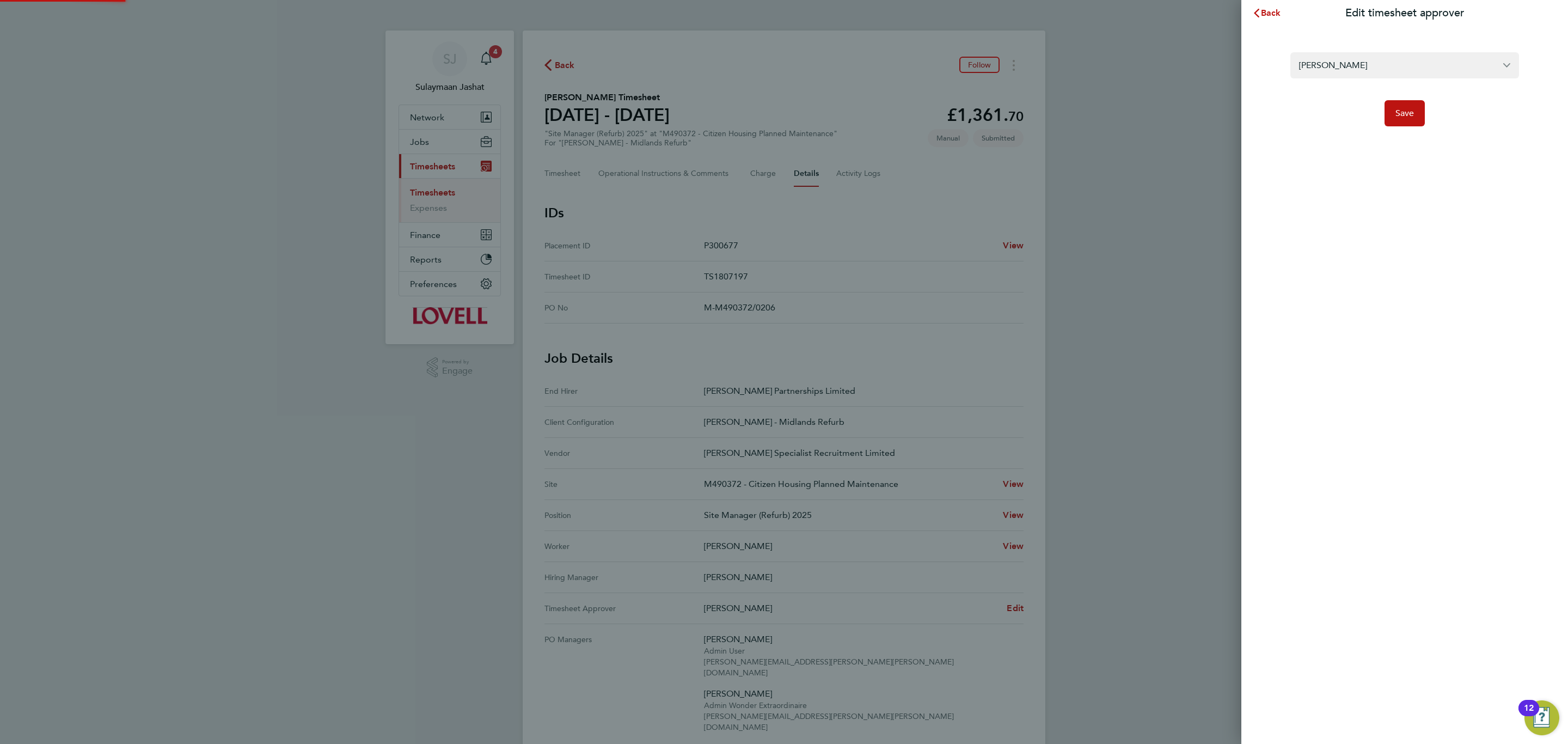
click at [1430, 91] on form "[PERSON_NAME] Save" at bounding box center [1404, 89] width 229 height 74
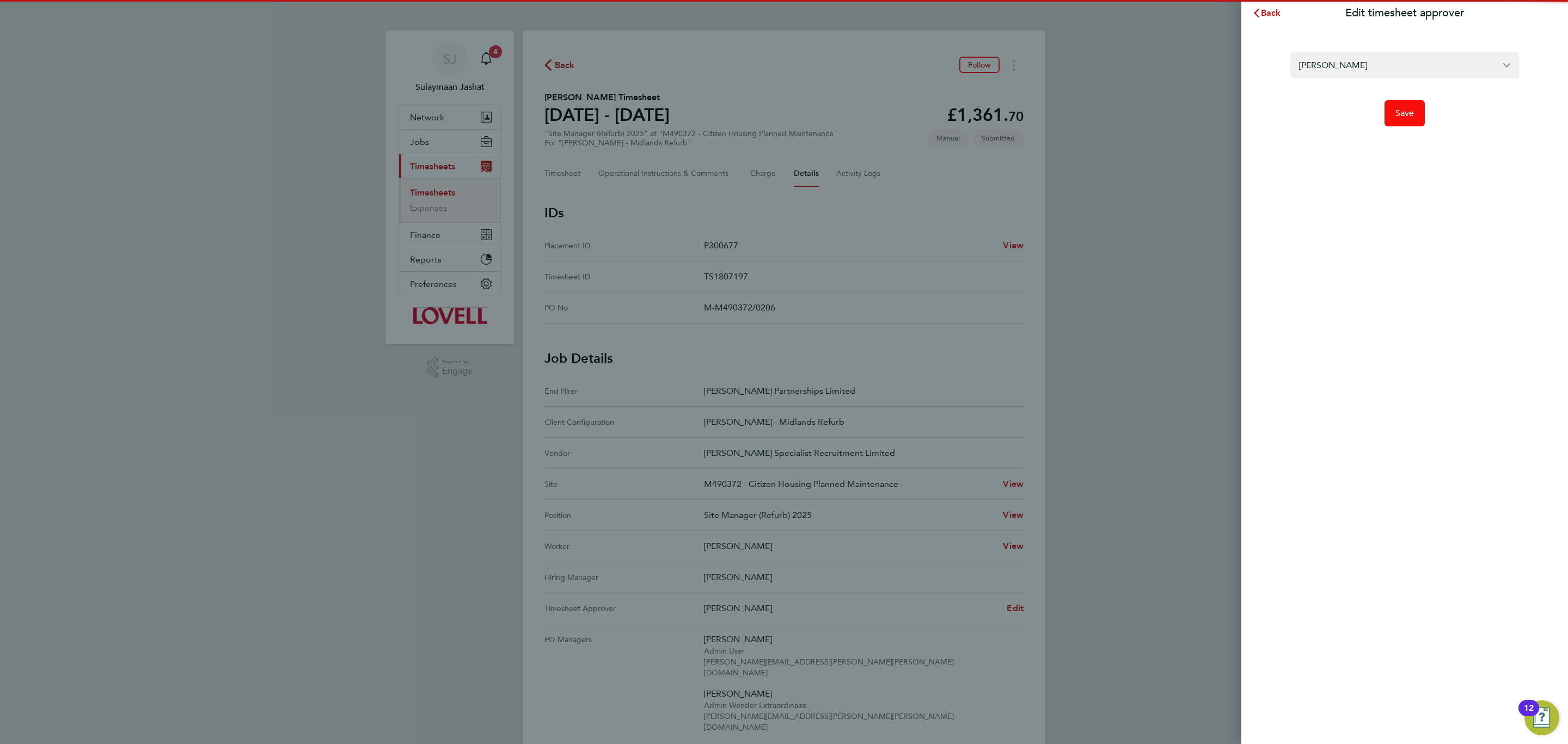
click at [1404, 115] on span "Save" at bounding box center [1404, 113] width 19 height 11
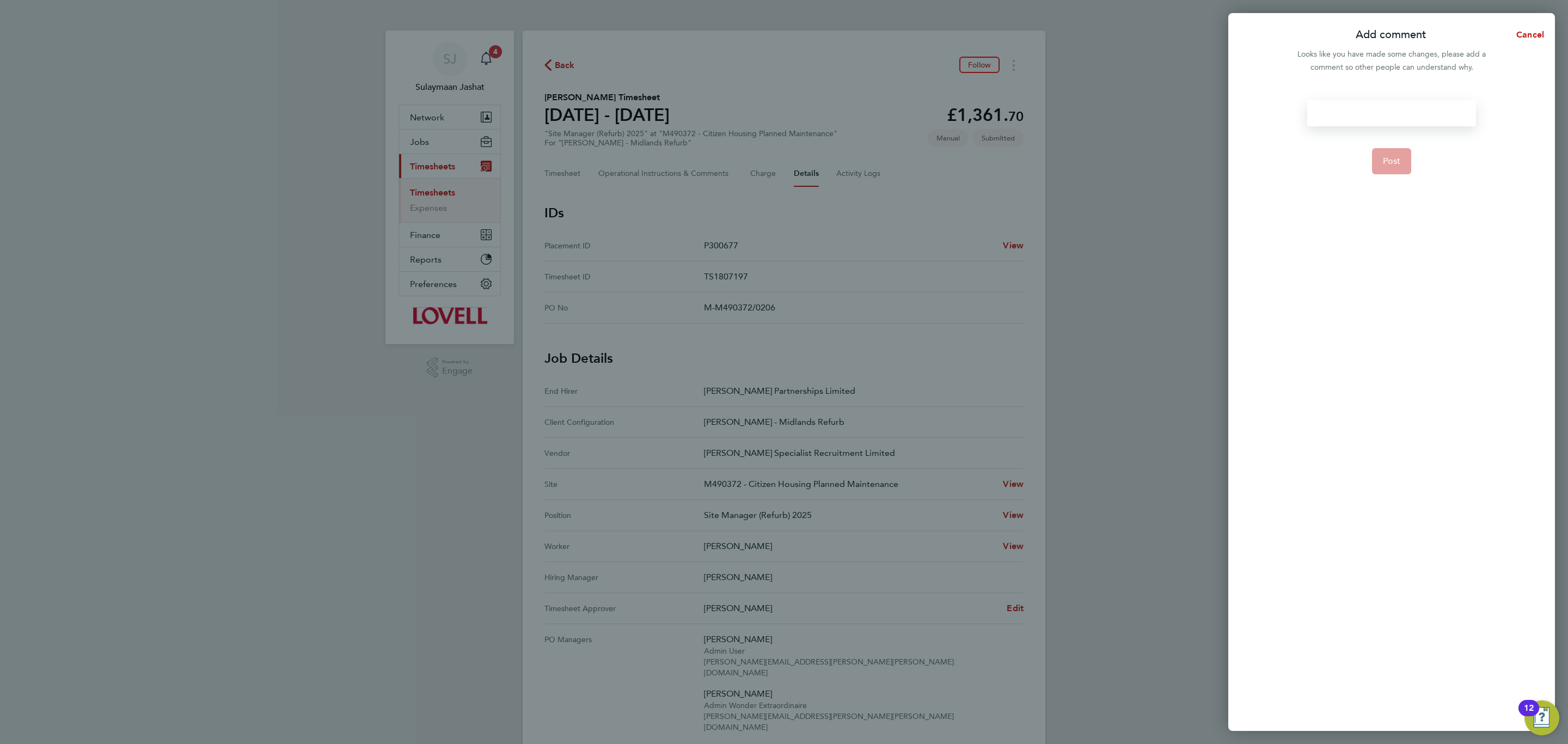
click at [1389, 116] on div at bounding box center [1390, 113] width 168 height 26
click at [1387, 164] on span "Post" at bounding box center [1391, 161] width 18 height 11
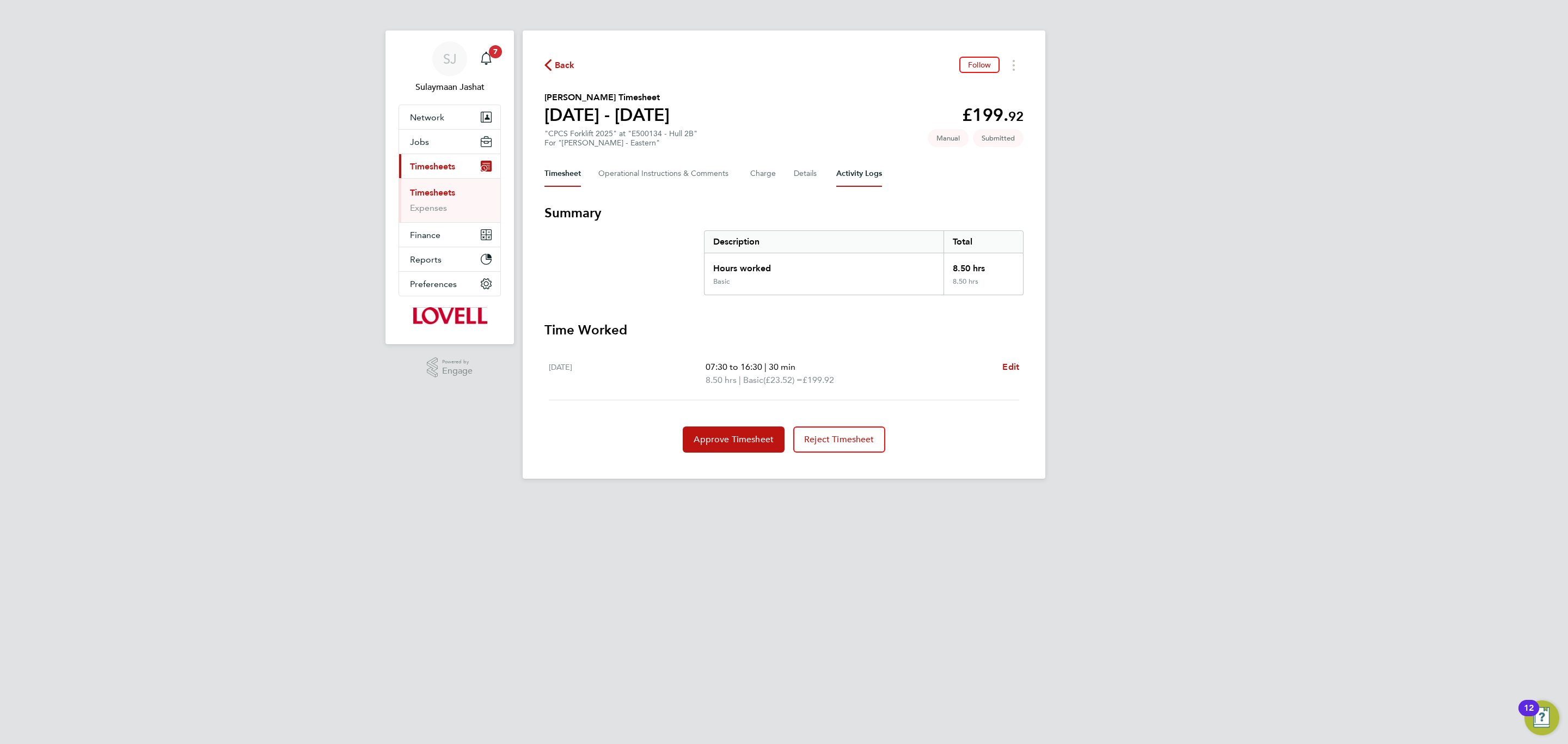
click at [853, 172] on Logs-tab "Activity Logs" at bounding box center [858, 174] width 46 height 26
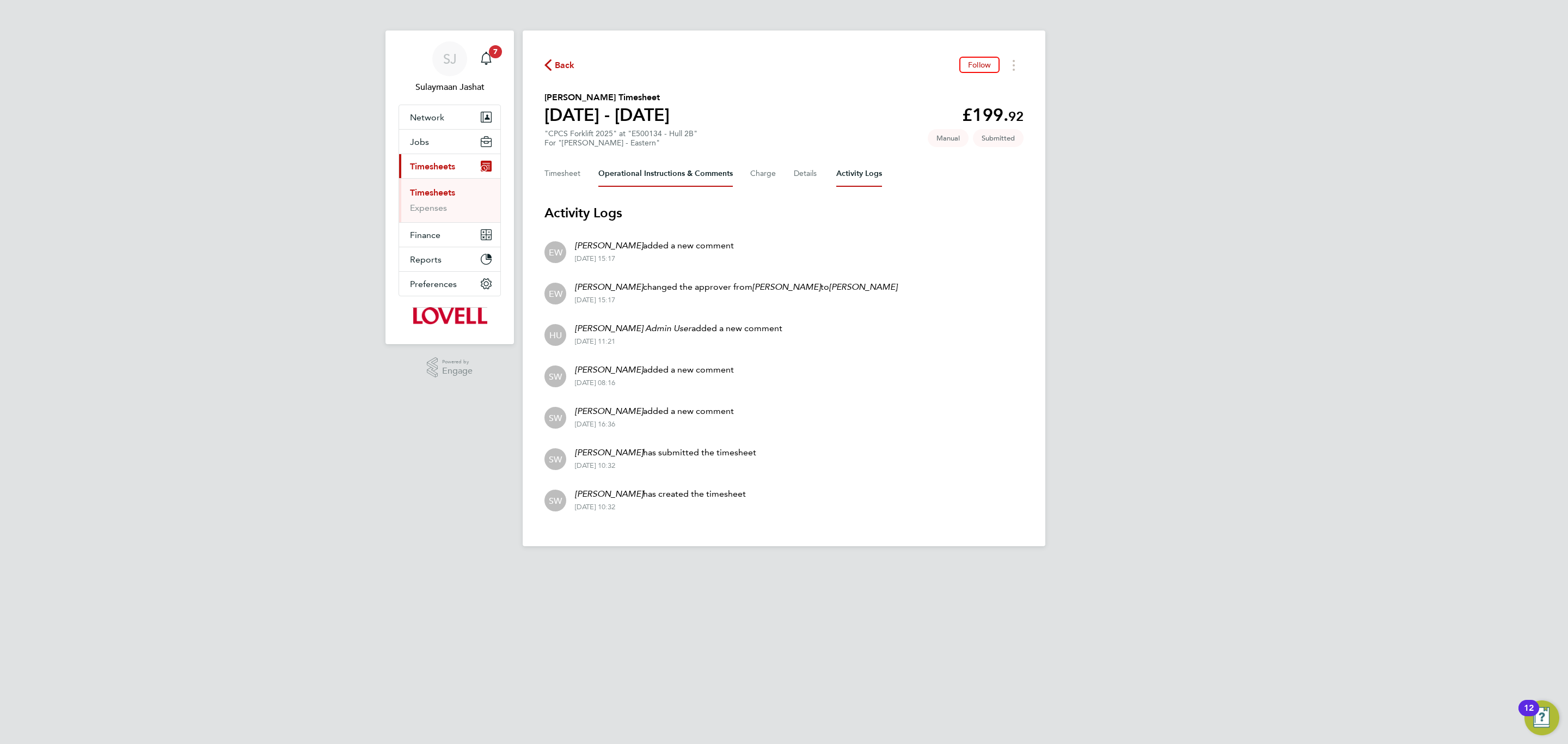
click at [666, 177] on Comments-tab "Operational Instructions & Comments" at bounding box center [665, 174] width 135 height 26
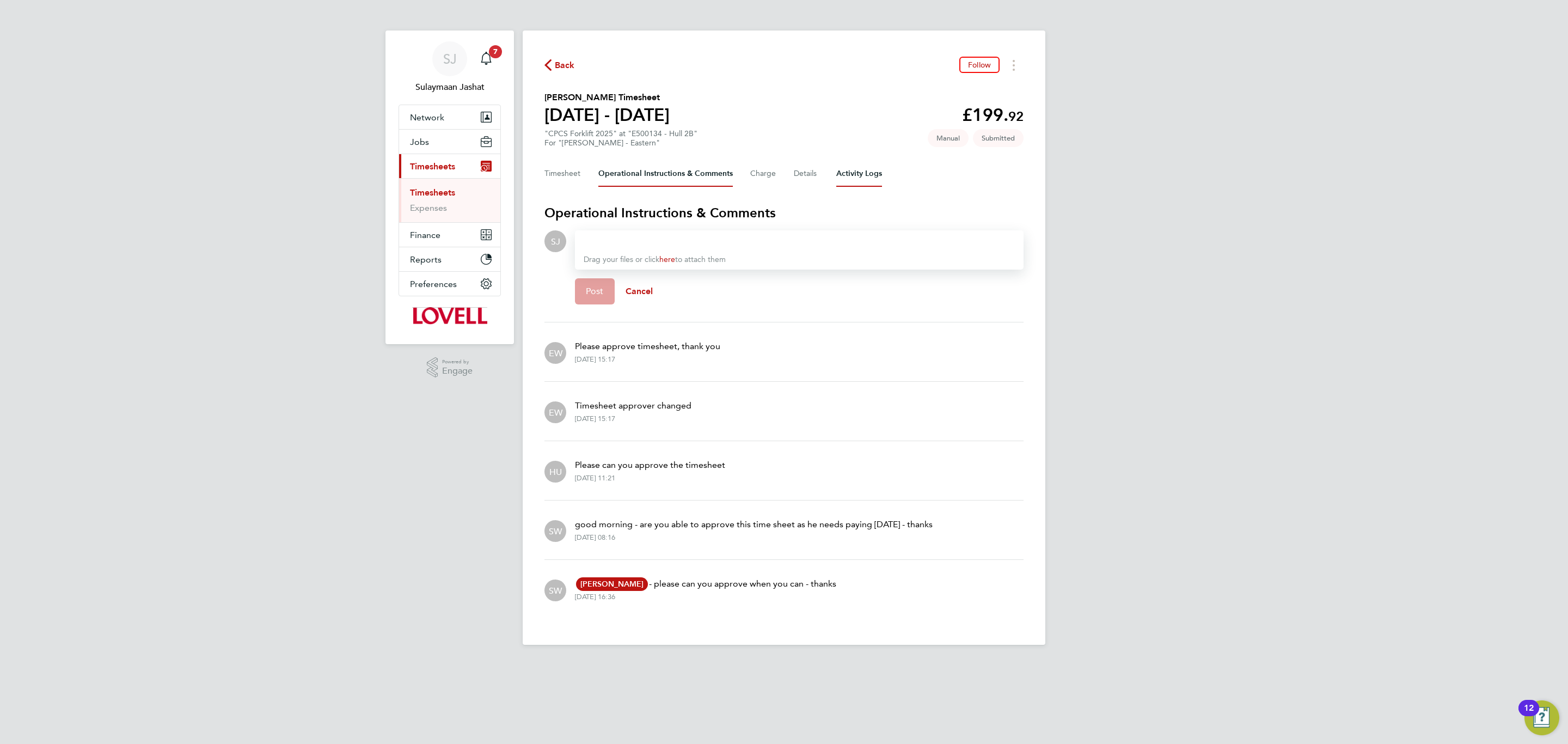
click at [859, 181] on Logs-tab "Activity Logs" at bounding box center [858, 174] width 46 height 26
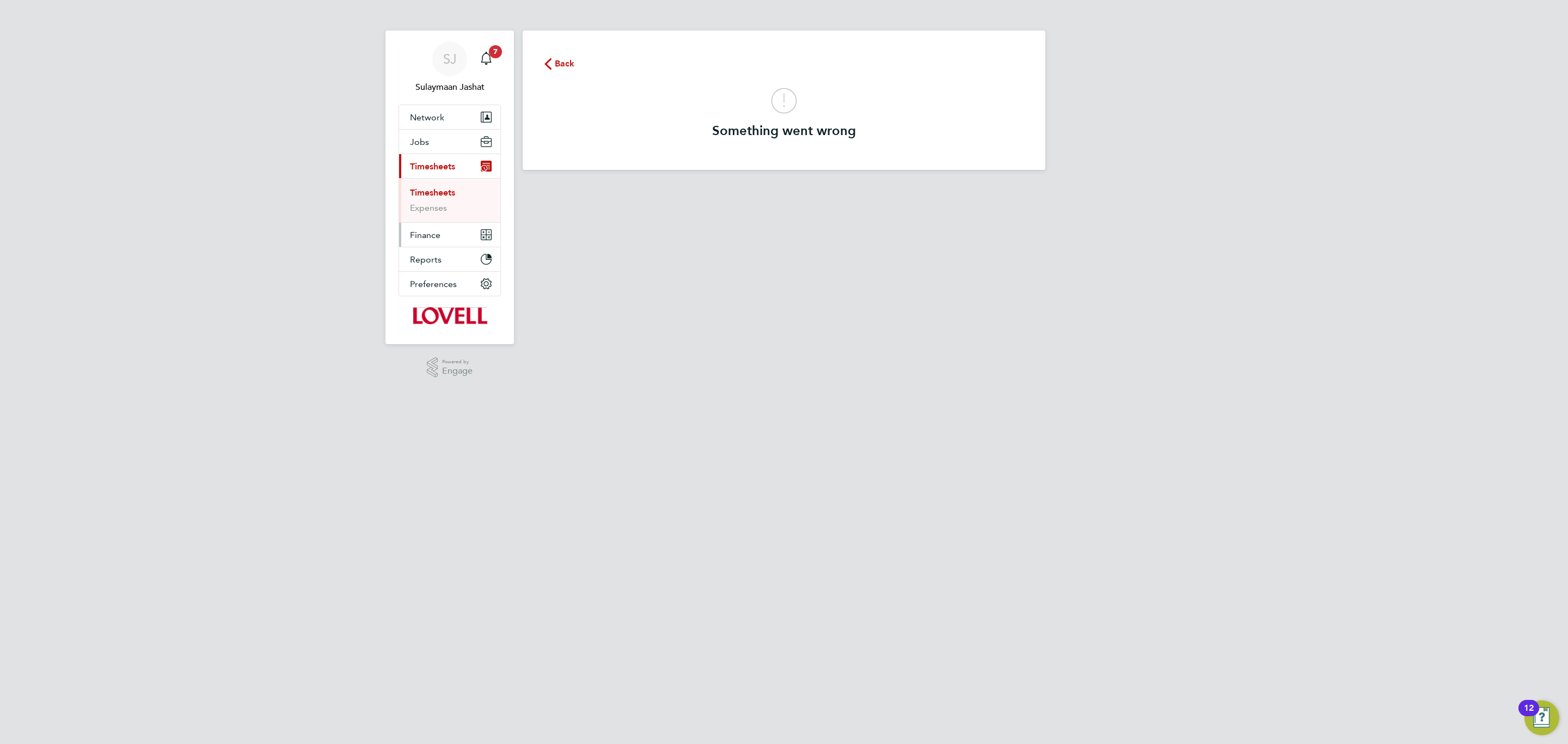
click at [436, 222] on button "Finance" at bounding box center [449, 234] width 101 height 24
click at [426, 138] on span "Jobs" at bounding box center [419, 141] width 19 height 10
click at [432, 196] on link "Placements" at bounding box center [432, 198] width 46 height 10
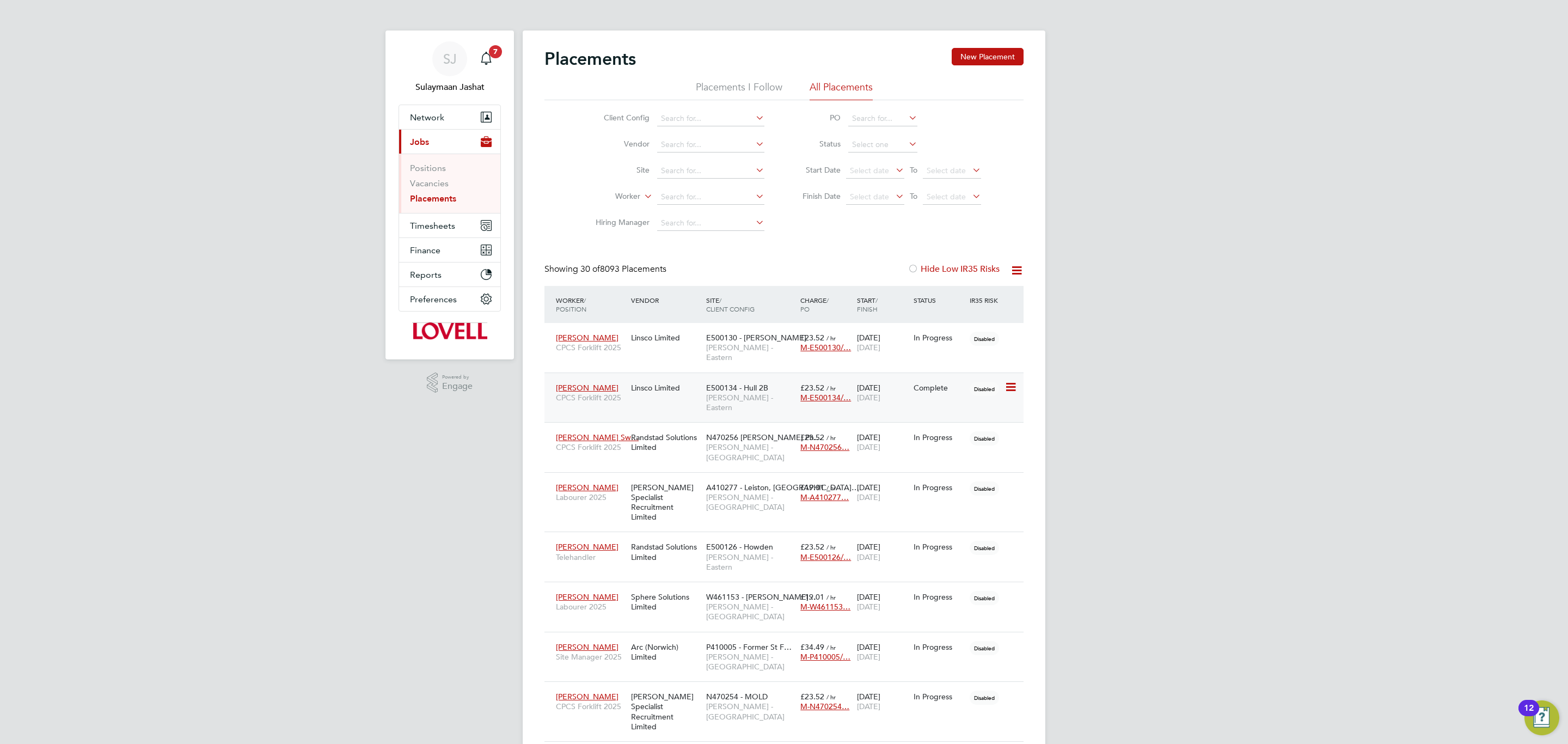
click at [687, 392] on div "Glen Woodmansey CPCS Forklift 2025 Linsco Limited E500134 - Hull 2B Lovell - Ea…" at bounding box center [783, 397] width 479 height 50
click at [667, 378] on div "Linsco Limited" at bounding box center [666, 388] width 75 height 20
click at [719, 191] on input at bounding box center [711, 197] width 107 height 15
type input "r"
click at [711, 253] on li "Ryan Horne" at bounding box center [725, 258] width 138 height 15
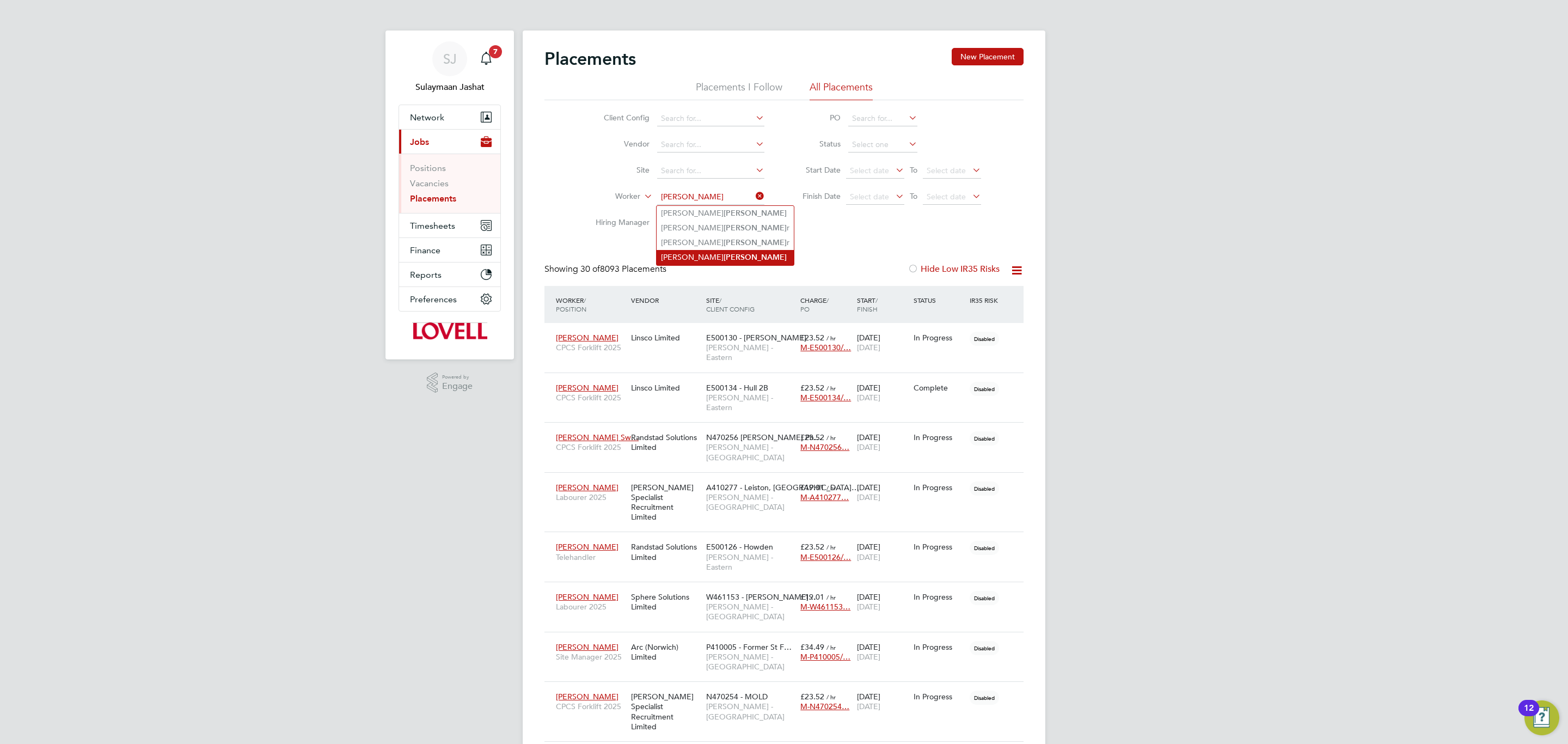
type input "Ryan Horne"
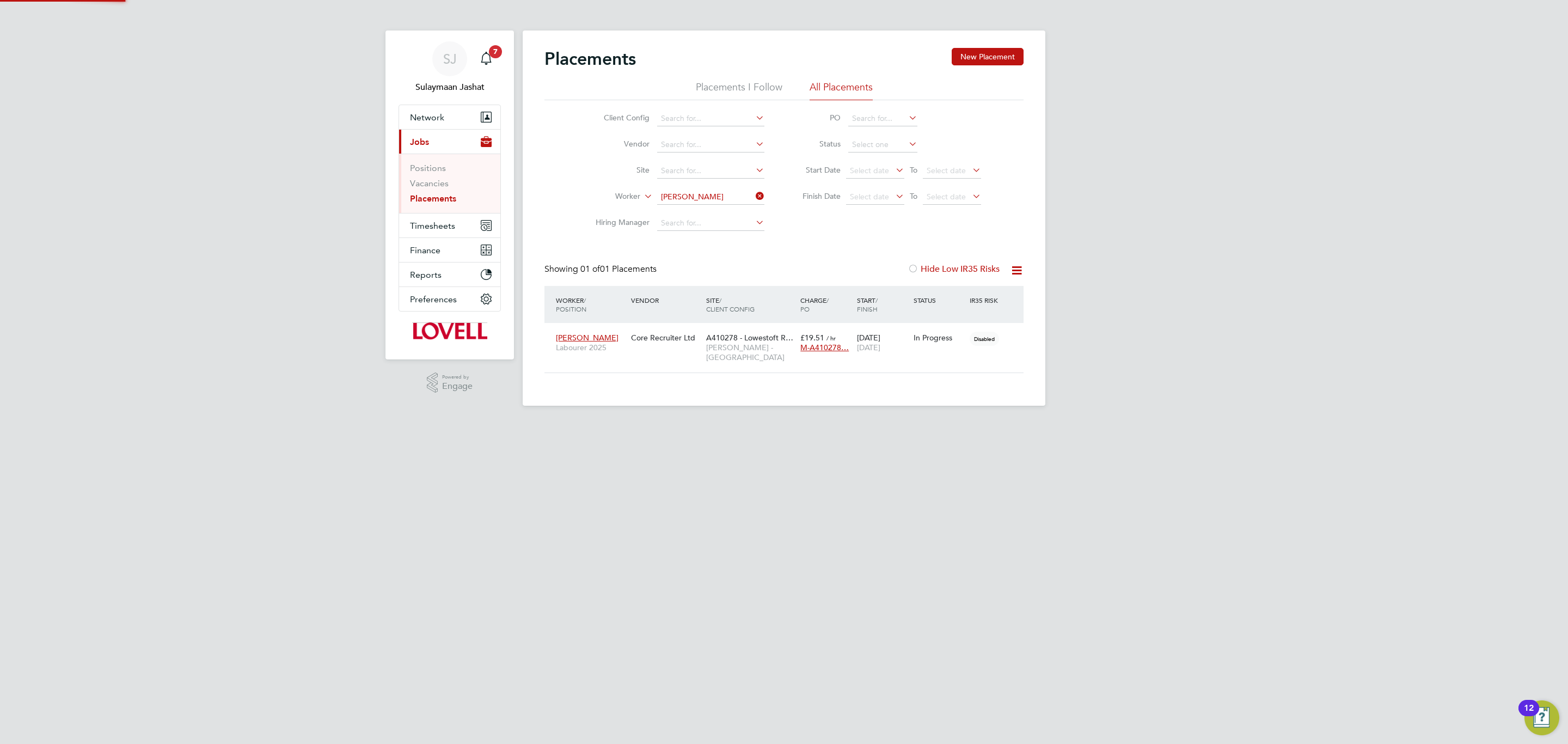
scroll to position [10, 51]
click at [717, 352] on span "Lovell - East Anglia" at bounding box center [750, 352] width 88 height 20
click at [439, 226] on span "Timesheets" at bounding box center [432, 225] width 46 height 10
click at [440, 190] on link "Timesheets" at bounding box center [432, 192] width 46 height 10
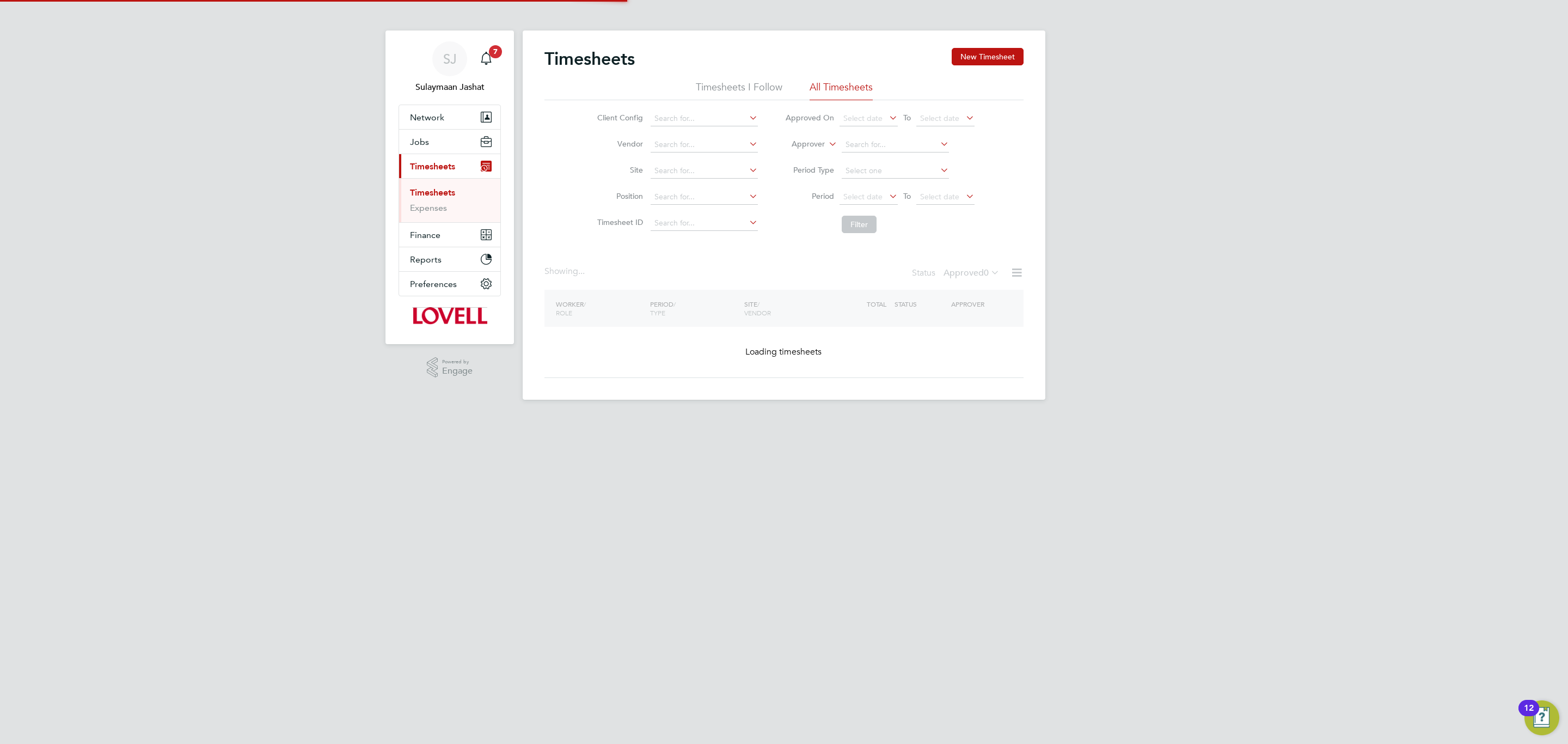
click at [809, 140] on label "Approver" at bounding box center [800, 144] width 49 height 11
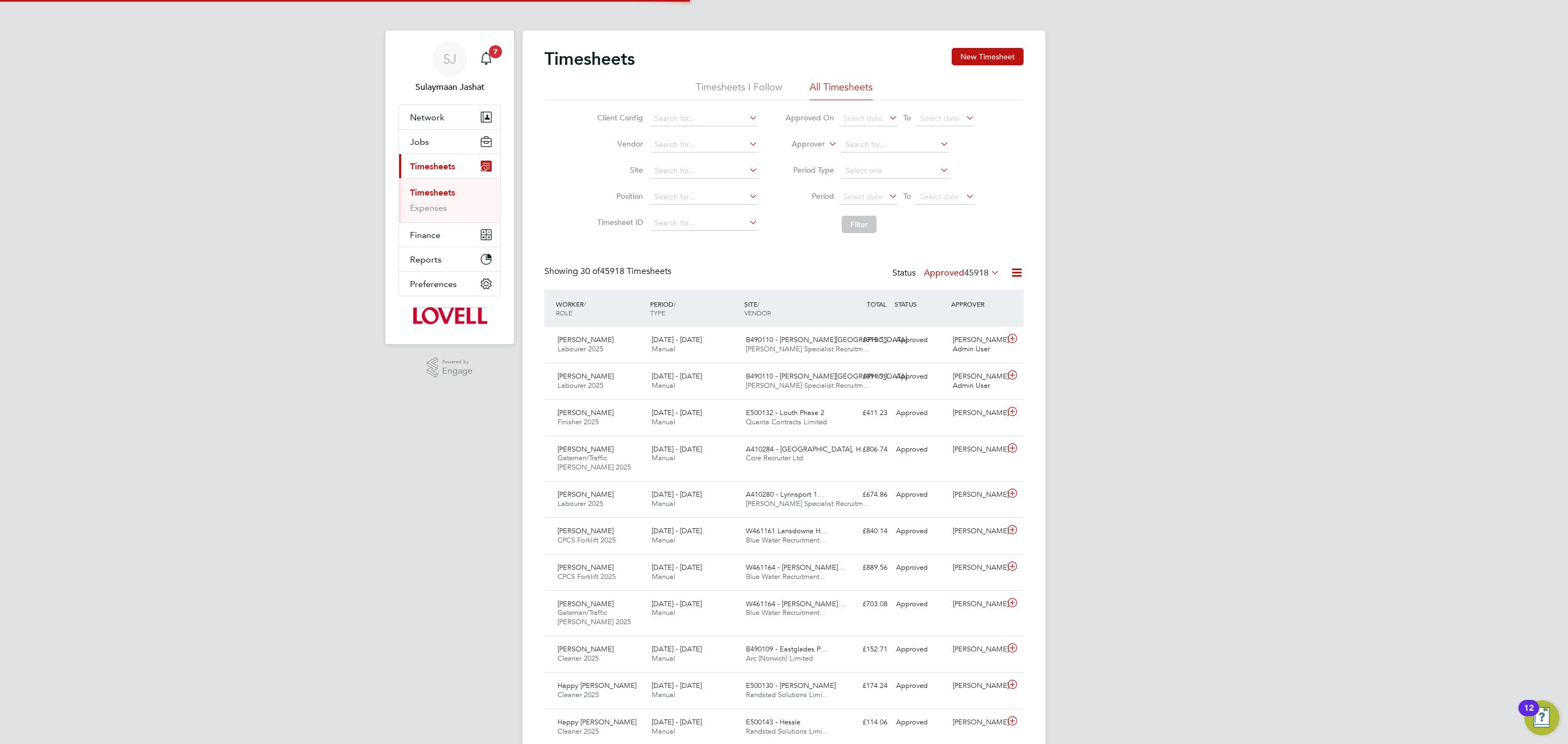
scroll to position [28, 95]
click at [807, 151] on li "Worker" at bounding box center [798, 156] width 54 height 14
click at [842, 140] on input at bounding box center [895, 145] width 107 height 15
click at [869, 153] on li "James Sew ard" at bounding box center [895, 160] width 108 height 15
type input "James Seward"
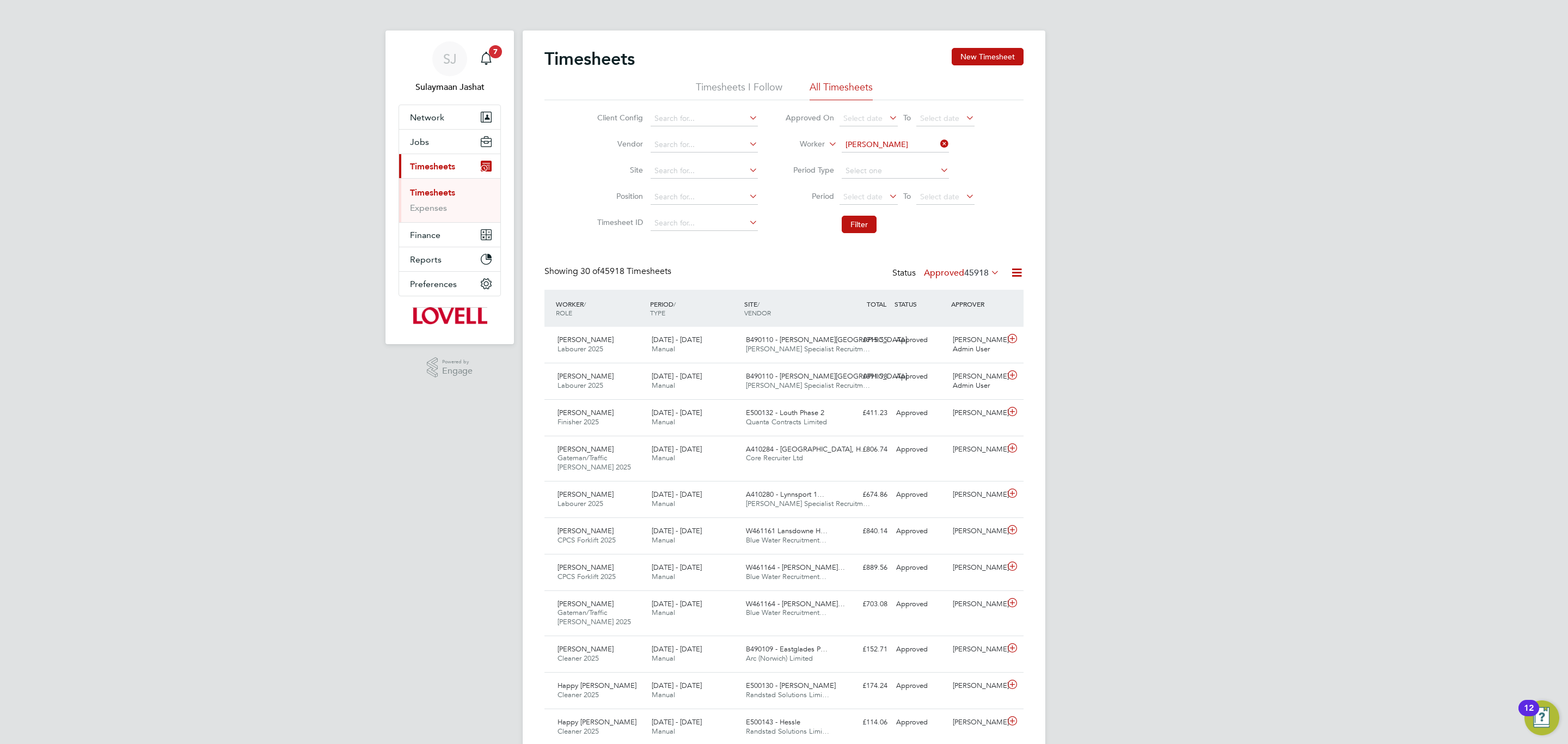
click at [856, 237] on li "Filter" at bounding box center [879, 224] width 217 height 28
click at [857, 228] on button "Filter" at bounding box center [858, 224] width 34 height 18
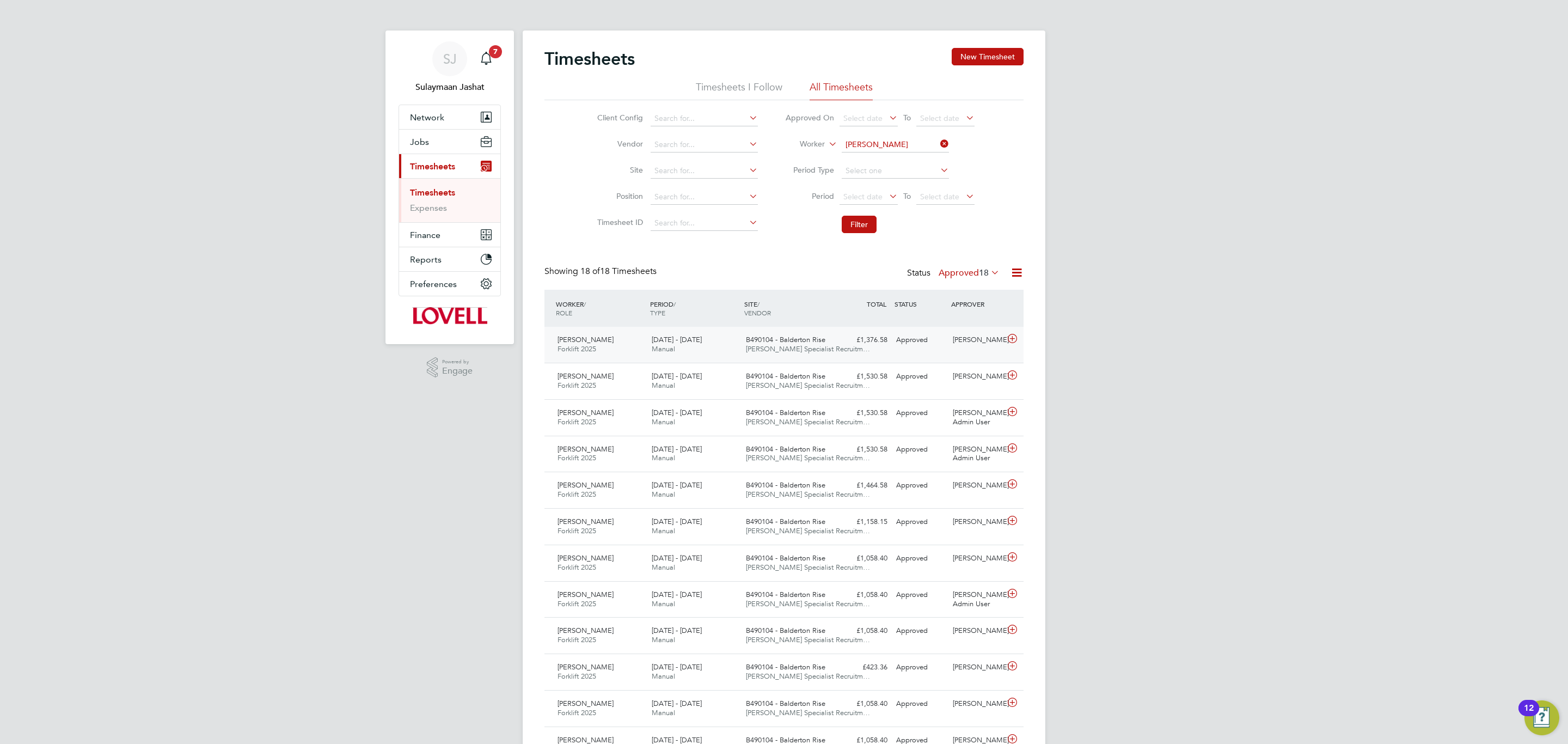
click at [808, 339] on span "B490104 - Balderton Rise" at bounding box center [785, 339] width 79 height 9
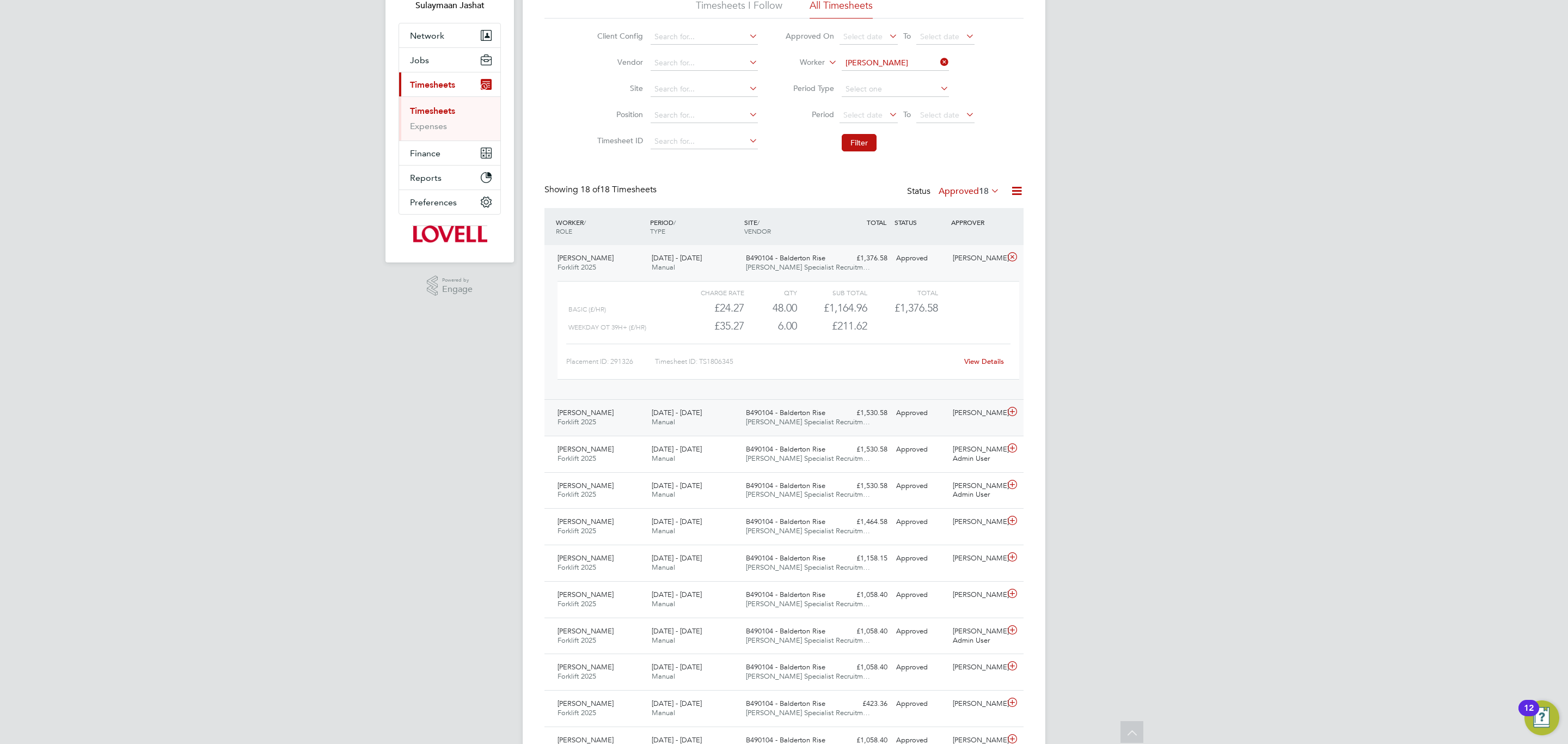
click at [802, 417] on span "B490104 - Balderton Rise" at bounding box center [785, 412] width 79 height 9
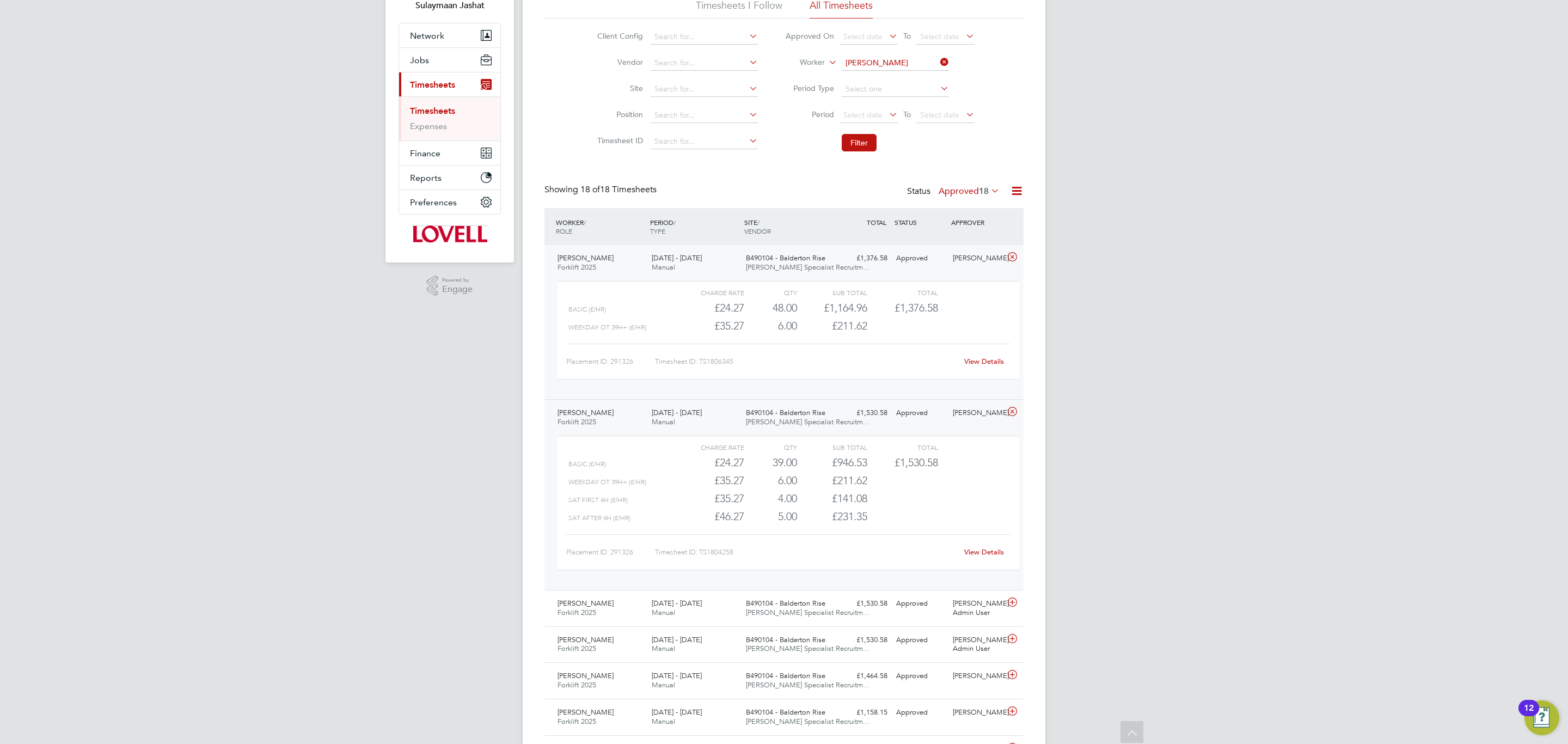
click at [802, 417] on span "B490104 - Balderton Rise" at bounding box center [785, 412] width 79 height 9
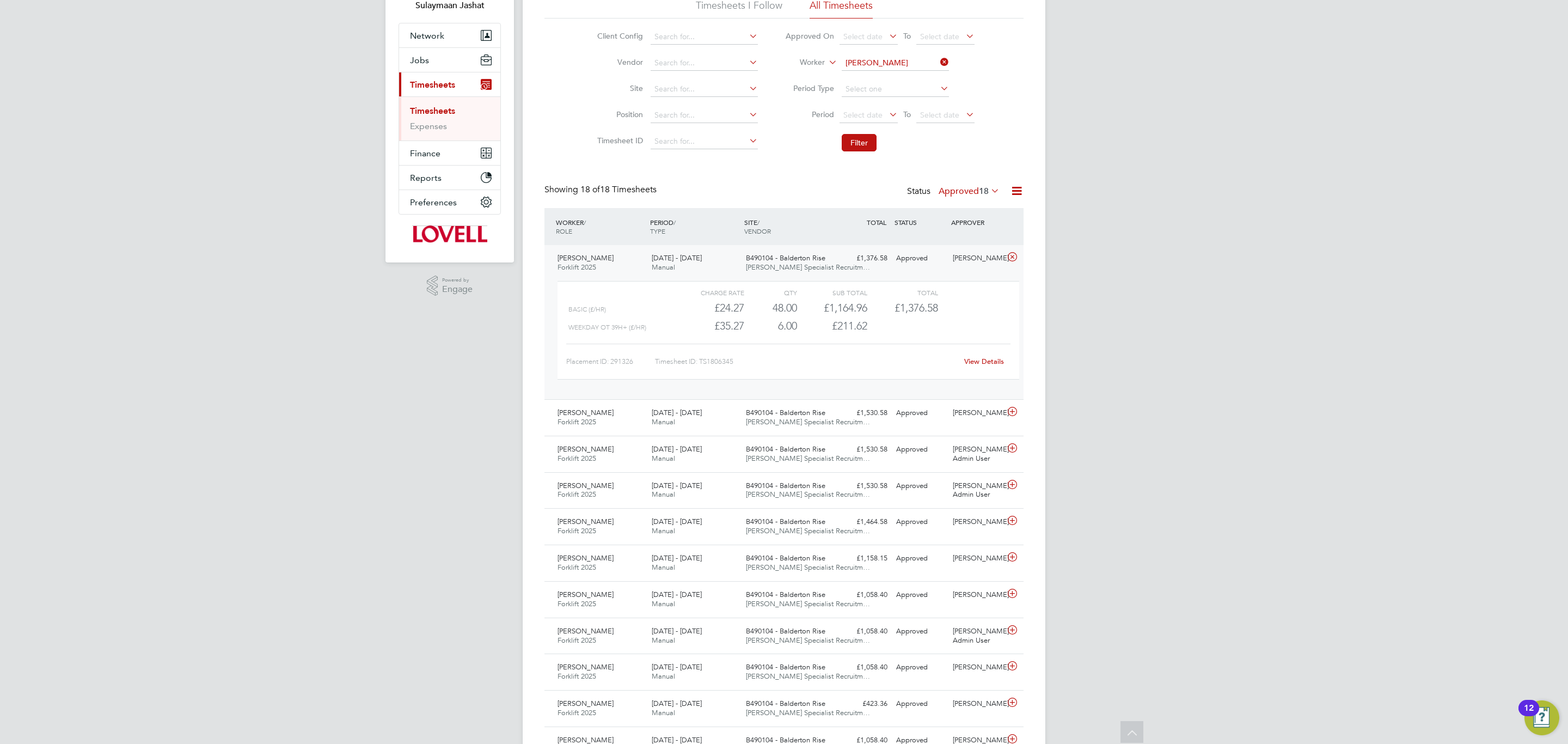
click at [985, 356] on div "View Details" at bounding box center [983, 361] width 53 height 18
click at [985, 363] on link "View Details" at bounding box center [984, 361] width 40 height 9
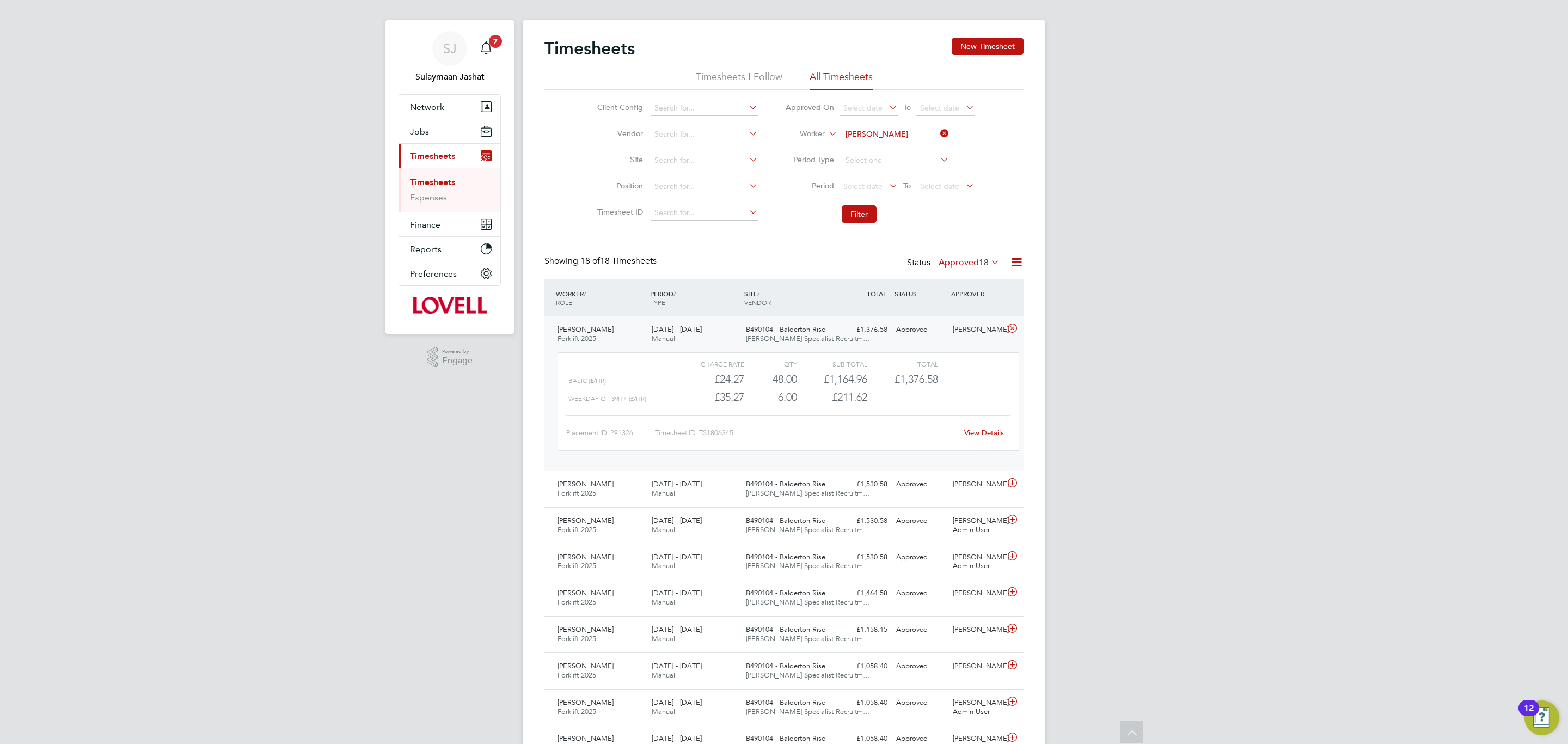
scroll to position [0, 0]
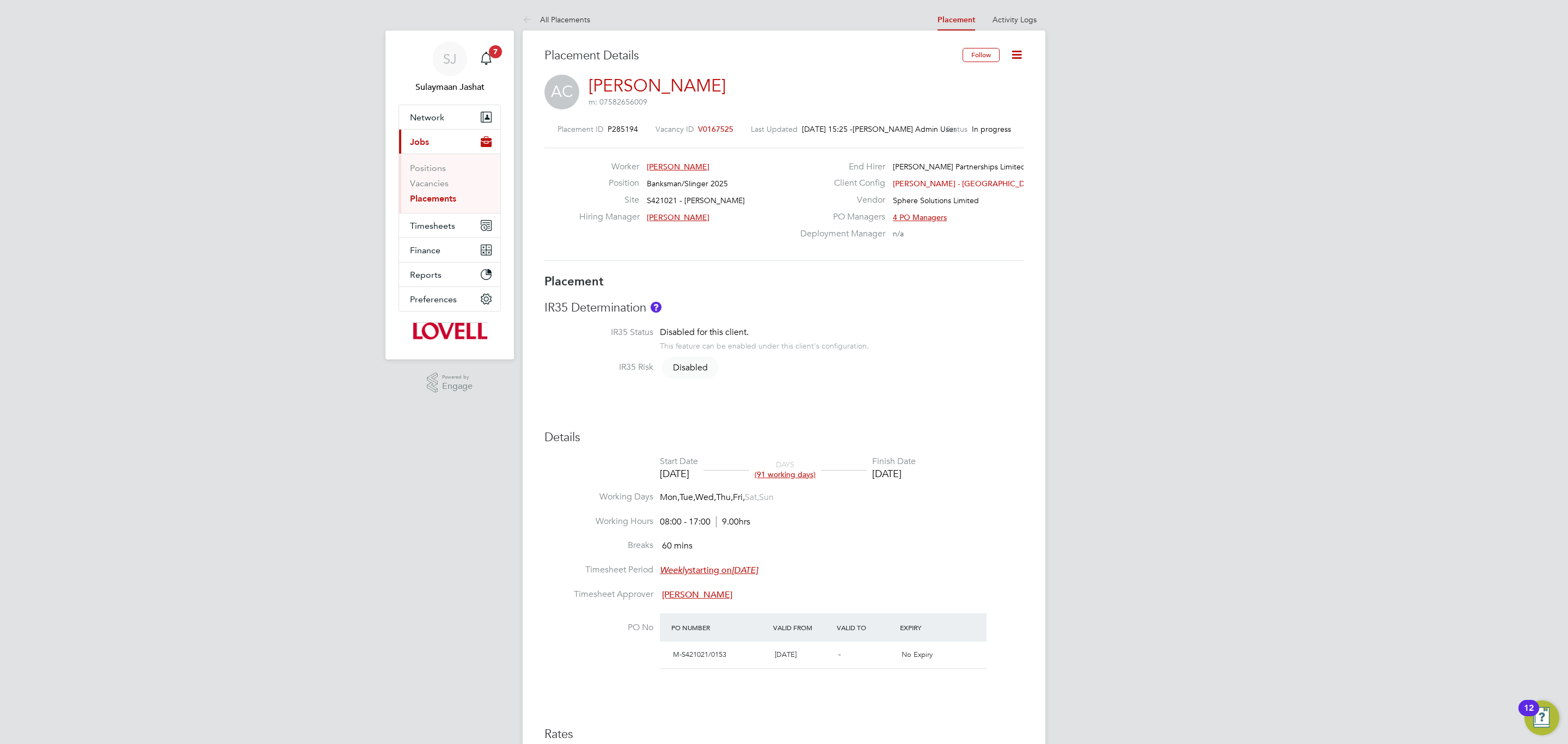
click at [859, 388] on div "Placement IR35 Determination IR35 Status Disabled for this client. This feature…" at bounding box center [783, 568] width 479 height 591
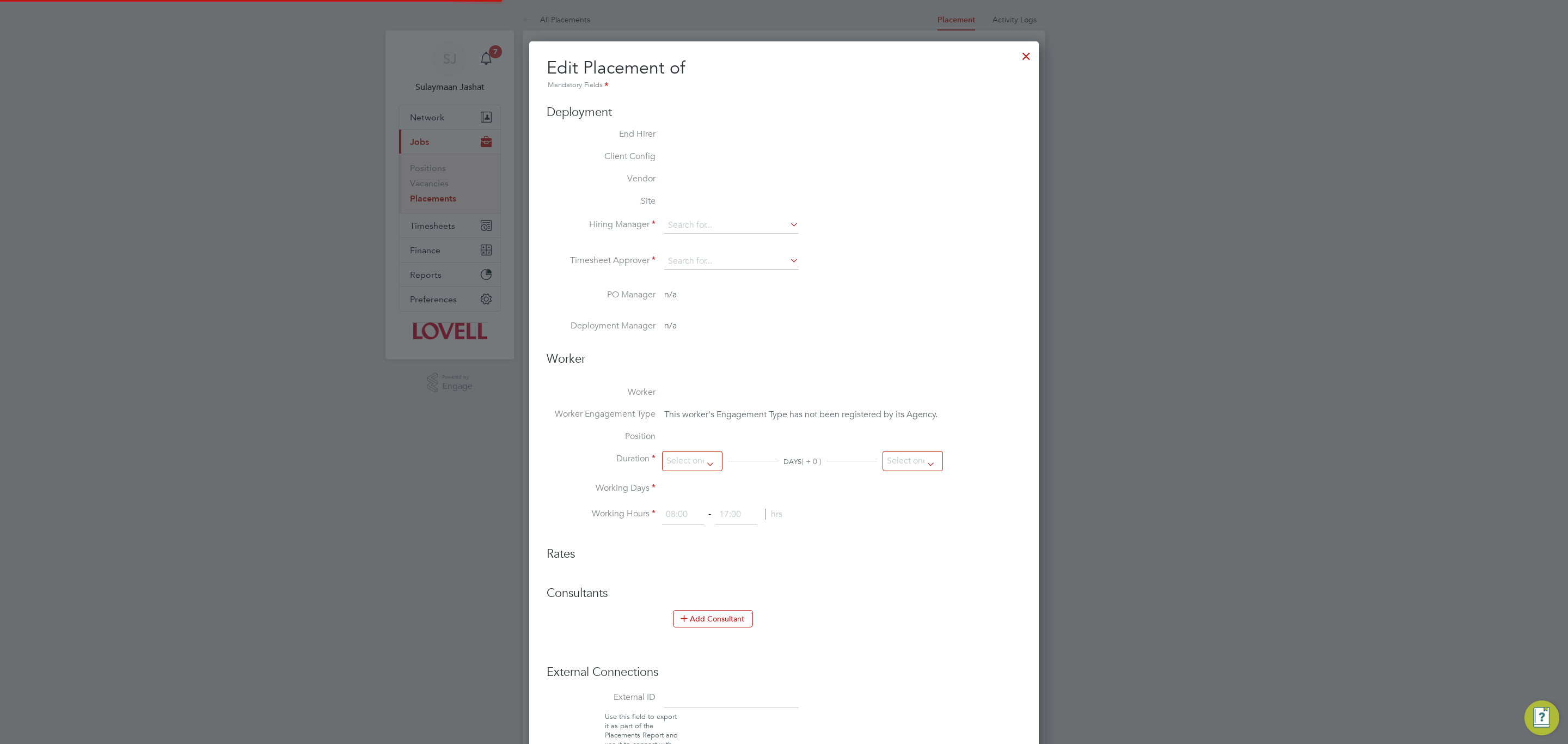
scroll to position [23, 475]
type input "Paul McGhin"
type input "Steve Richards"
type input "25 Apr 2025"
type input "29 Aug 2025"
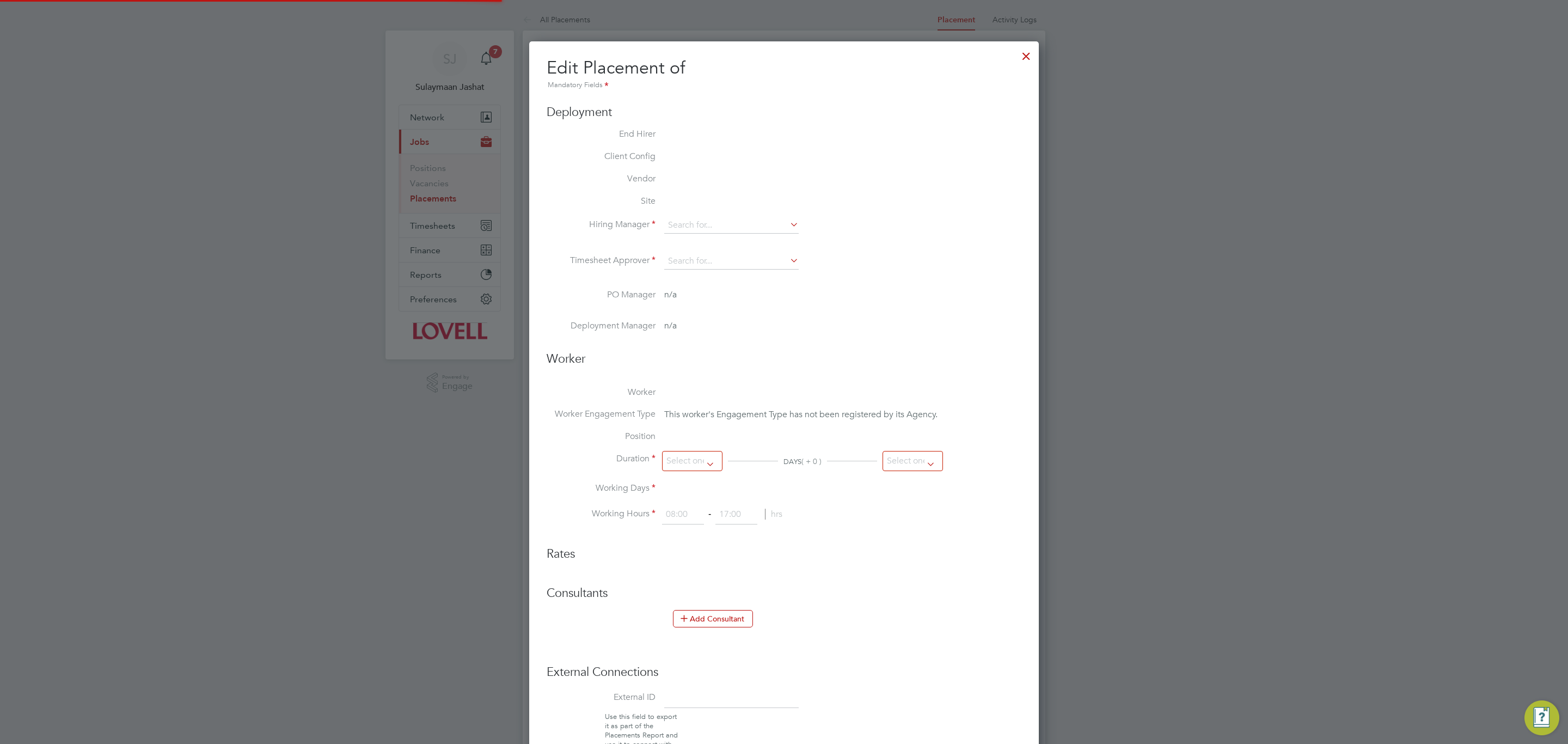
type input "08:00"
type input "17:00"
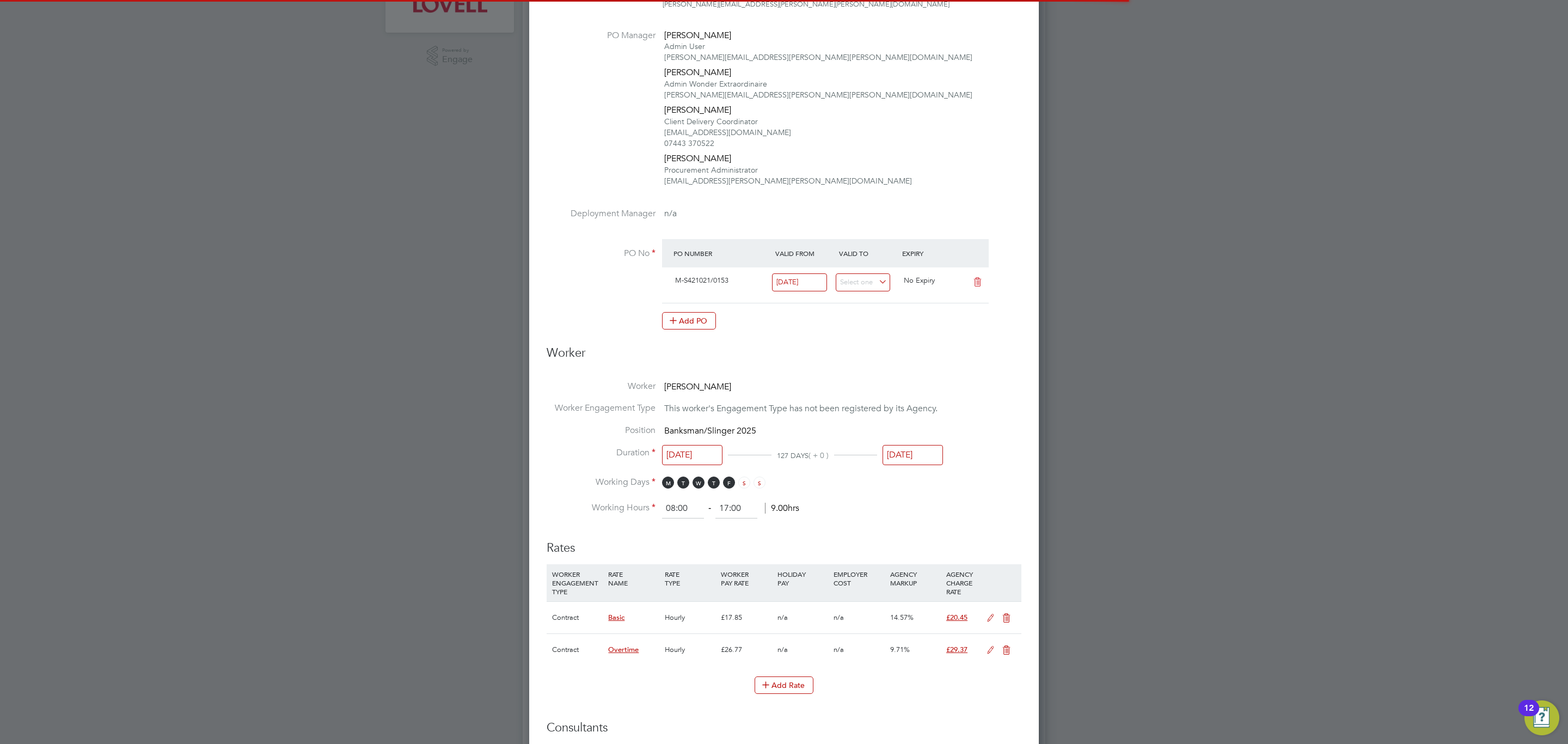
click at [924, 459] on input "29 Aug 2025" at bounding box center [912, 455] width 60 height 20
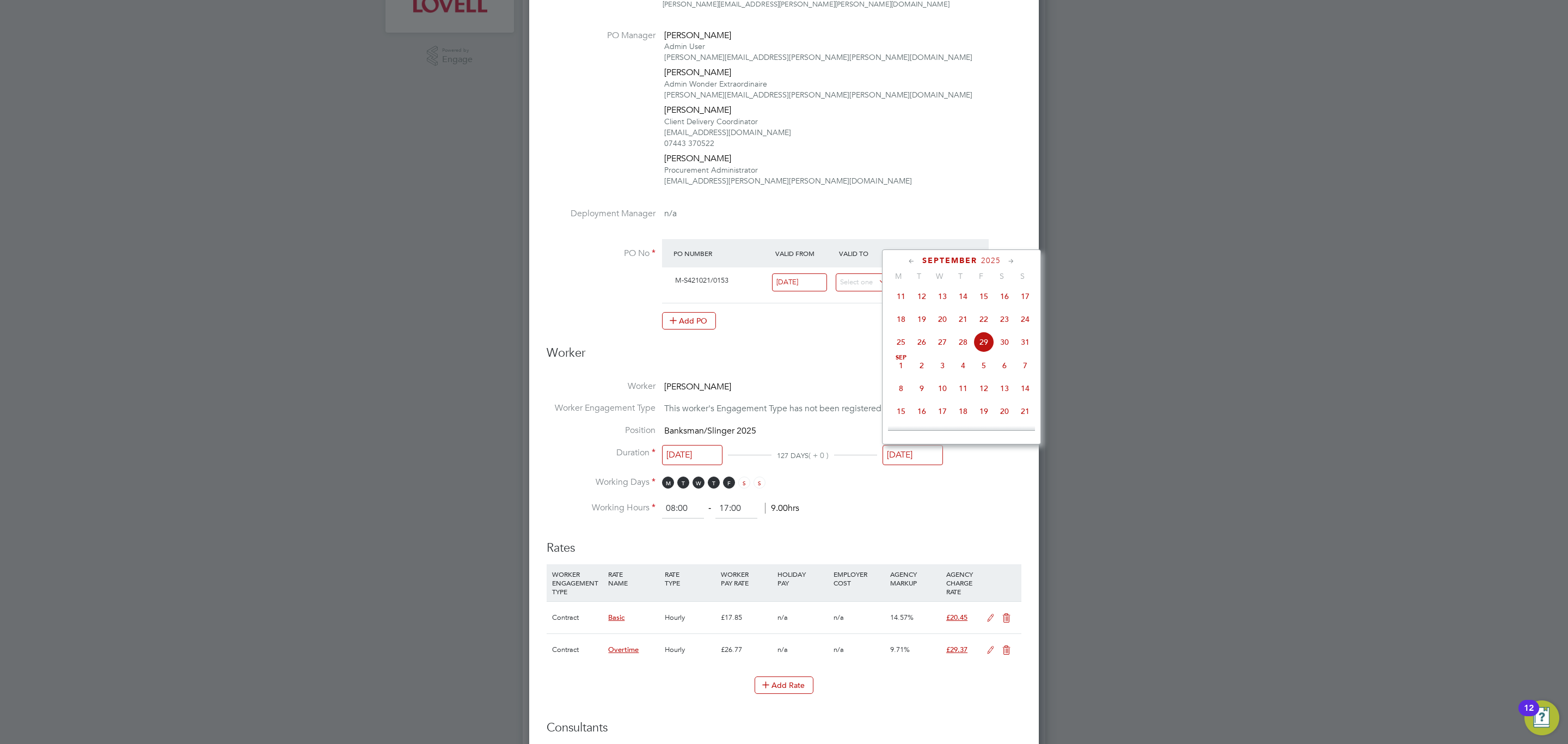
scroll to position [499, 0]
click at [987, 363] on span "26" at bounding box center [984, 352] width 20 height 20
type input "26 Sep 2025"
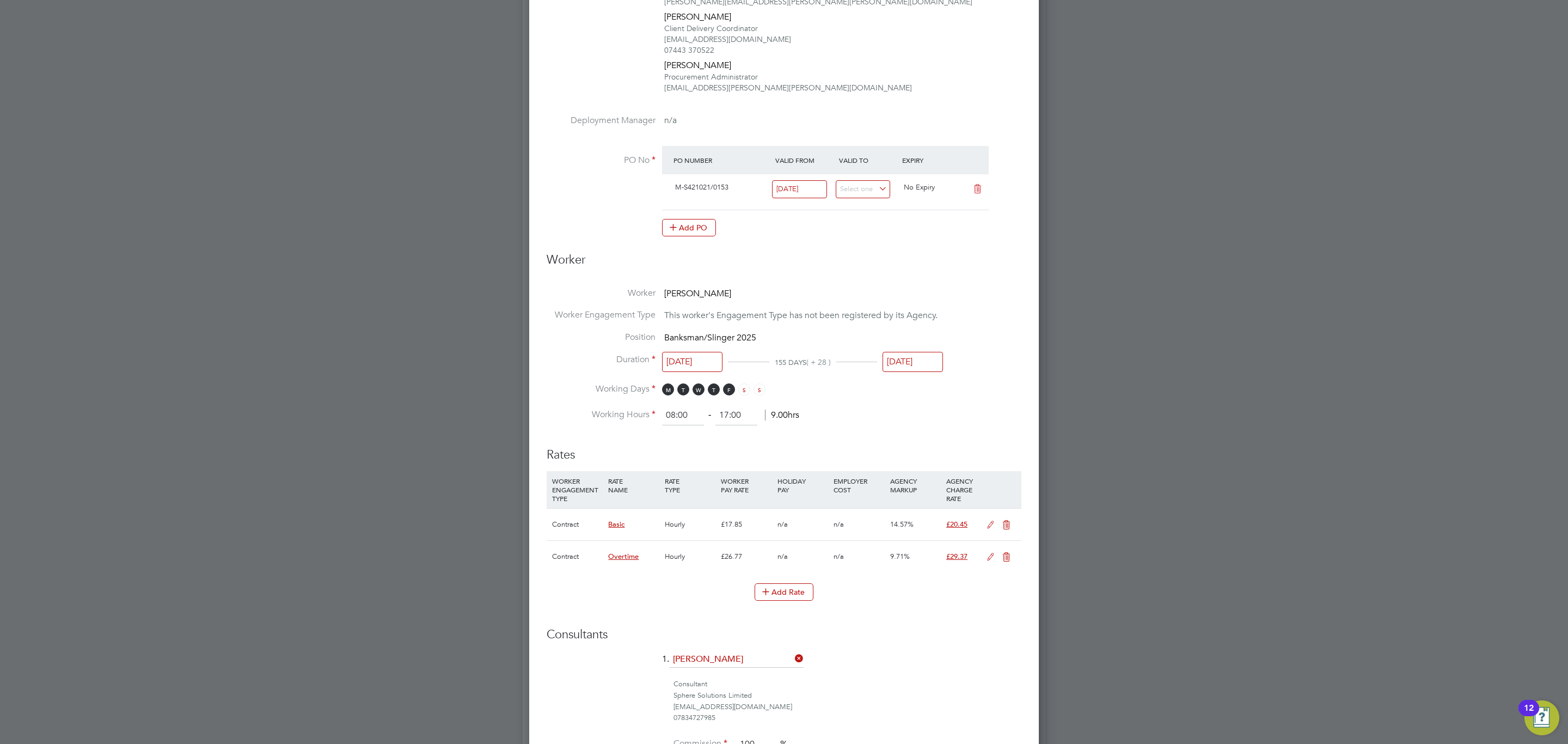
scroll to position [684, 0]
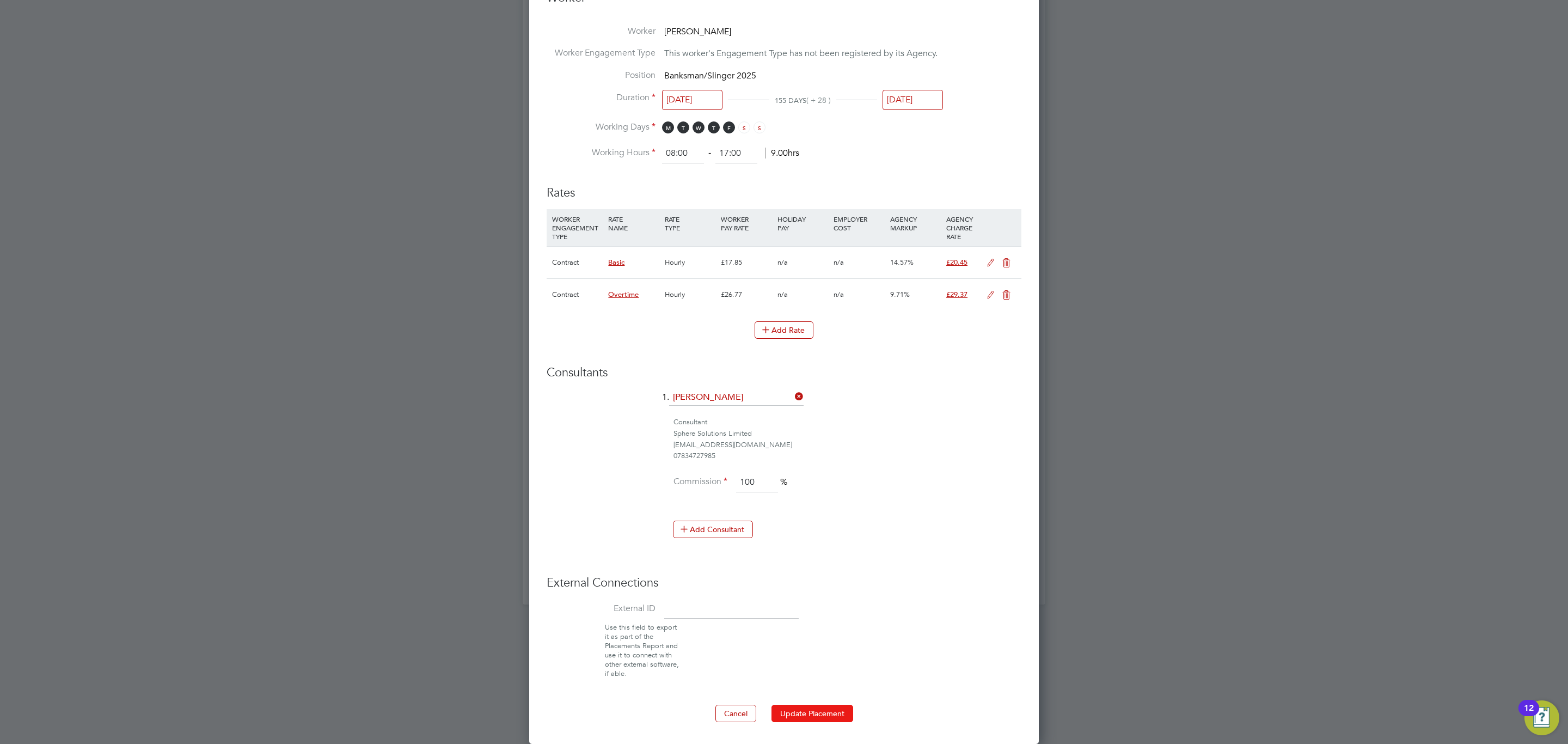
click at [846, 708] on button "Update Placement" at bounding box center [812, 712] width 82 height 18
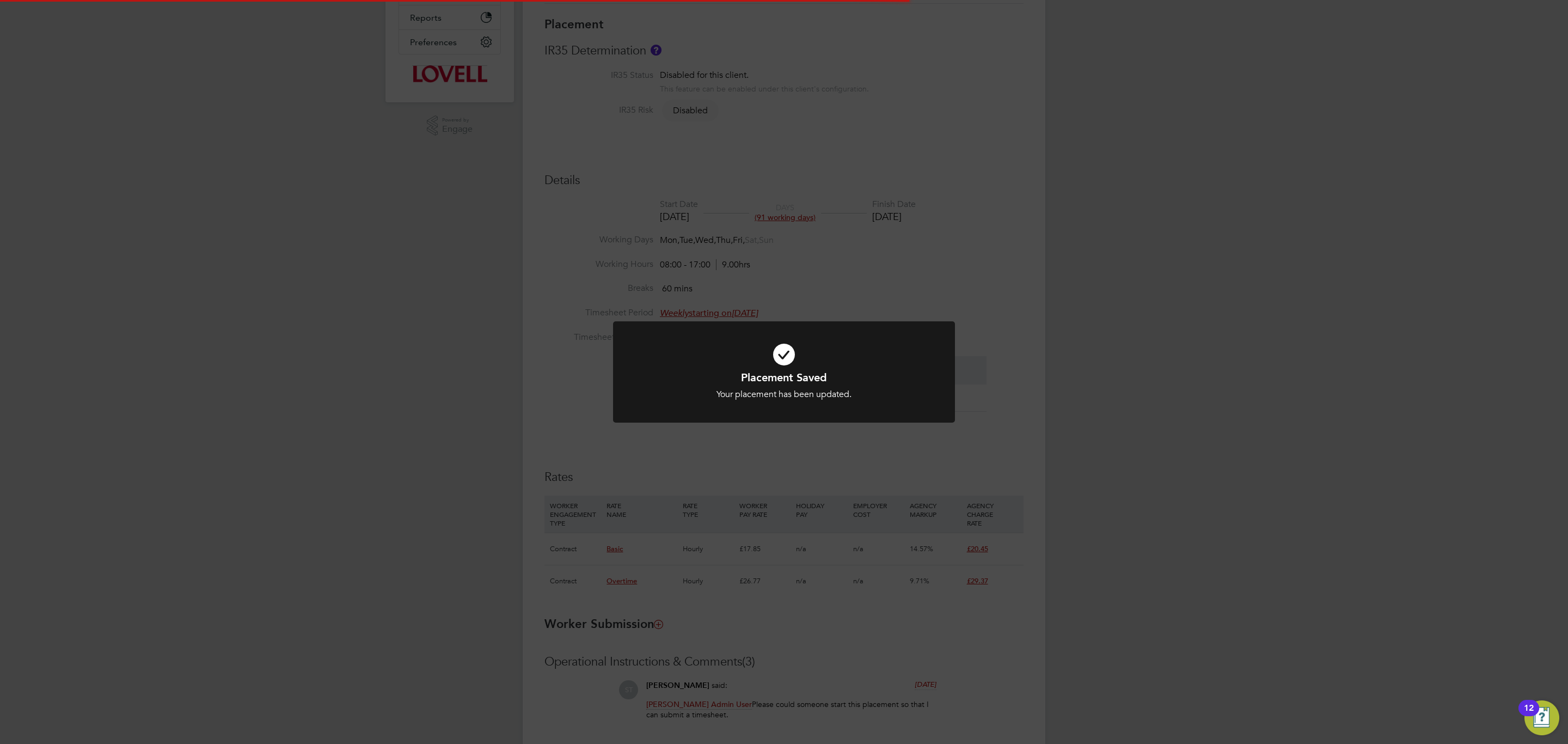
scroll to position [80, 0]
click at [878, 624] on div "Placement Saved Your placement has been updated. Cancel Okay" at bounding box center [784, 372] width 1568 height 744
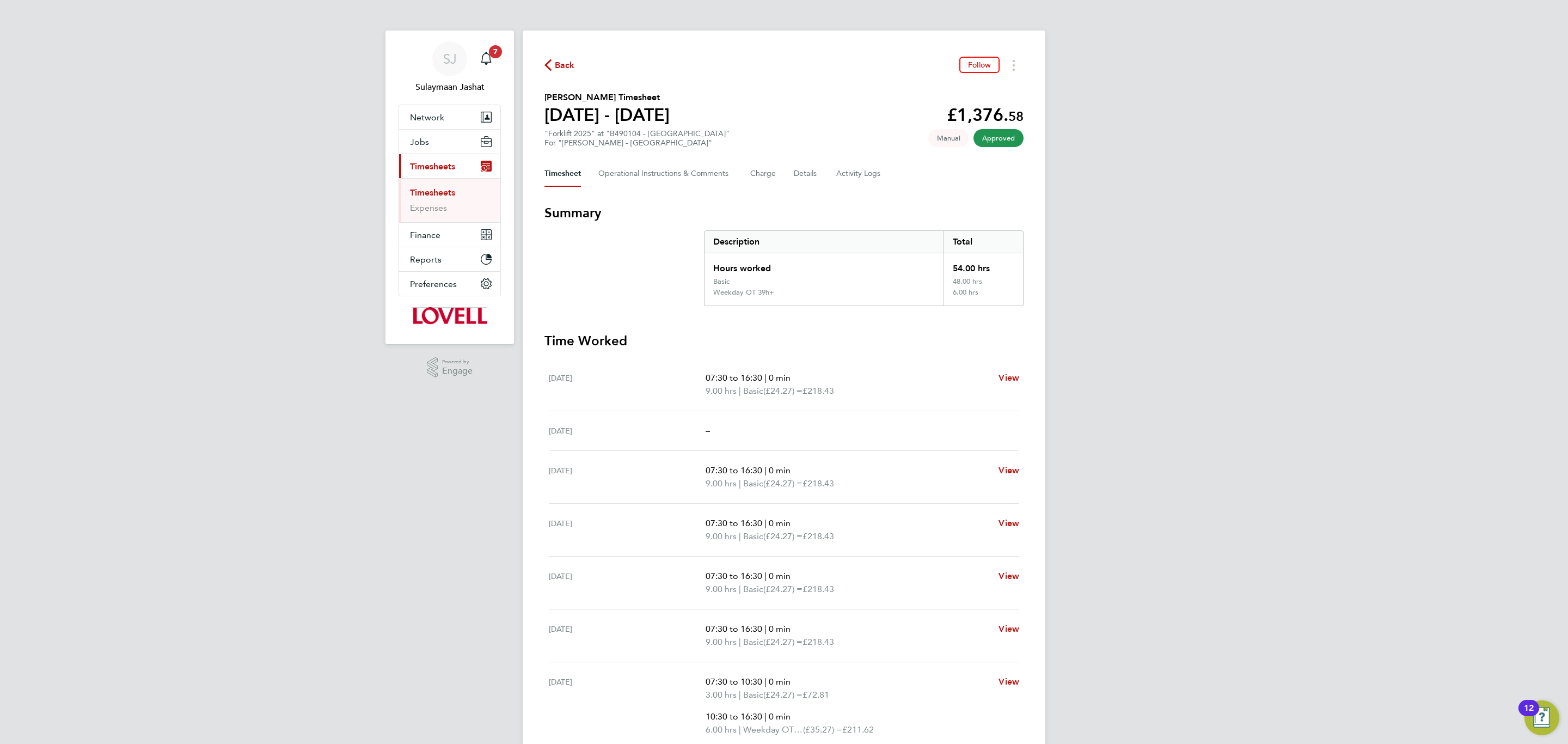
click at [820, 354] on section "Time Worked [DATE] 07:30 to 16:30 | 0 min 9.00 hrs | Basic (£24.27) = £218.43 V…" at bounding box center [783, 566] width 479 height 470
click at [1315, 483] on div "SJ Sulaymaan Jashat Notifications 7 Applications: Network Team Members Business…" at bounding box center [784, 422] width 1568 height 845
click at [596, 280] on section "Summary Description Total Hours worked 54.00 hrs Basic 48.00 hrs Weekday OT 39h…" at bounding box center [783, 255] width 479 height 101
click at [860, 177] on Logs-tab "Activity Logs" at bounding box center [858, 174] width 46 height 26
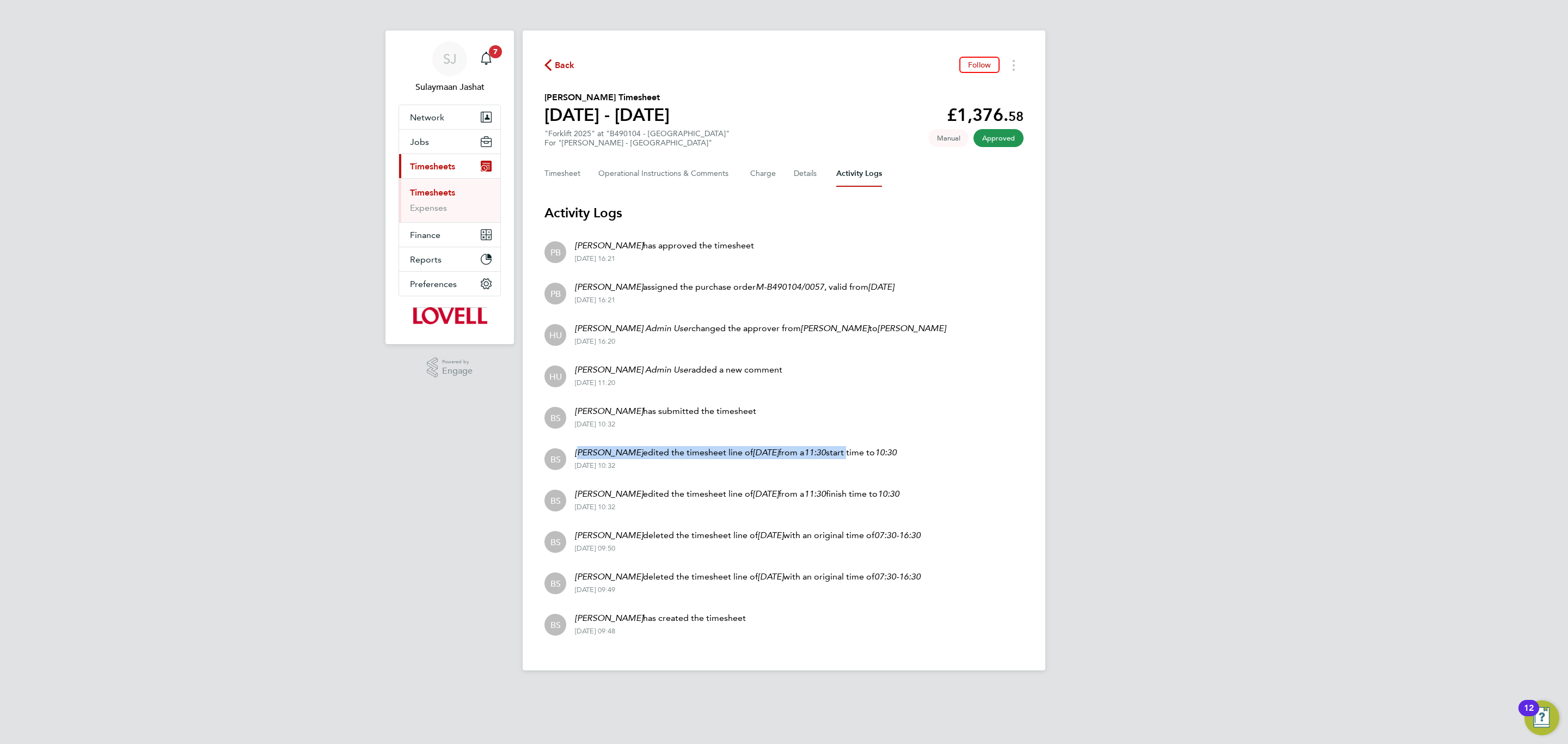
drag, startPoint x: 579, startPoint y: 450, endPoint x: 829, endPoint y: 455, distance: 250.0
click at [829, 455] on p "[PERSON_NAME] edited the timesheet line of [DATE] from a 11:30 start time to 10…" at bounding box center [736, 452] width 322 height 13
click at [576, 168] on button "Timesheet" at bounding box center [562, 174] width 36 height 26
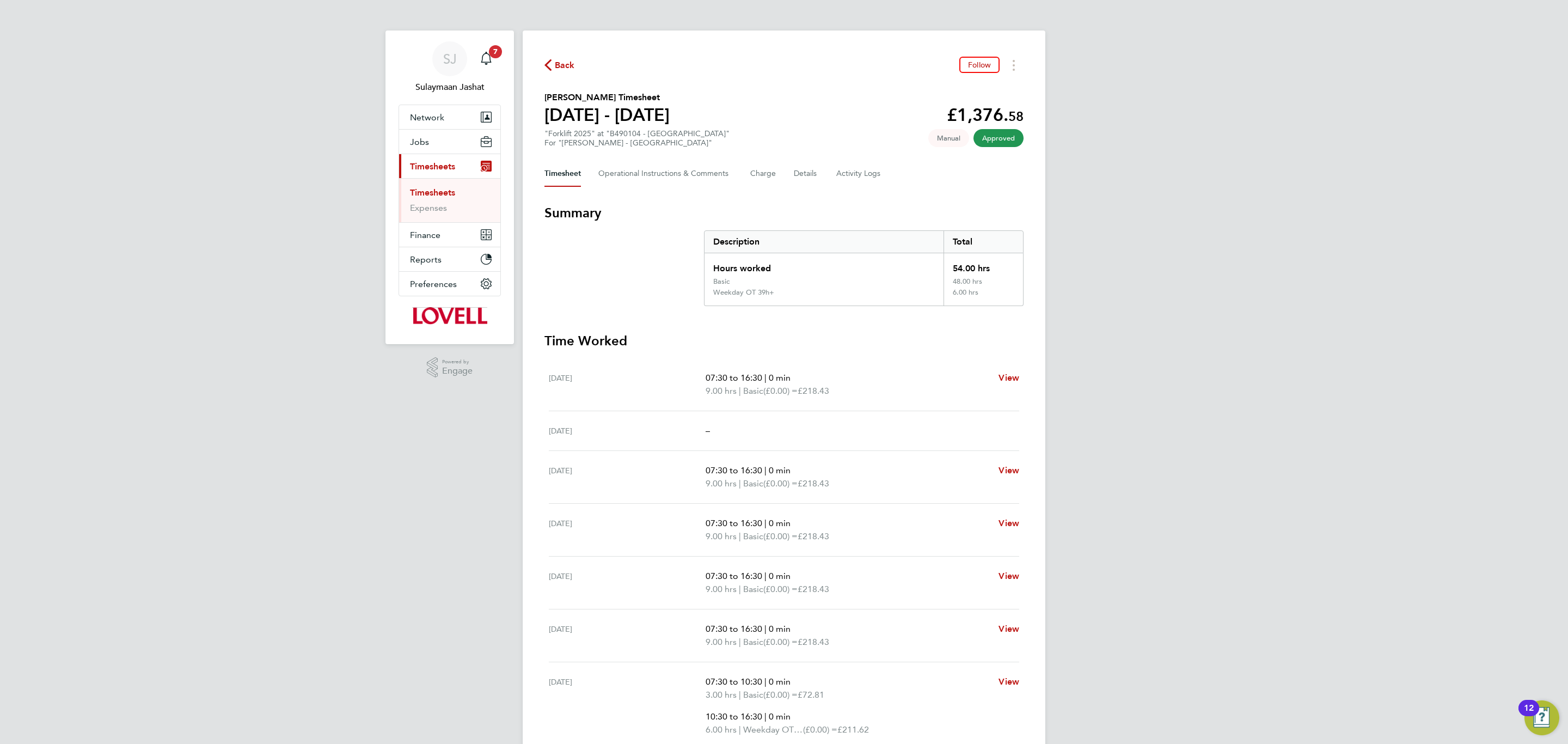
drag, startPoint x: 984, startPoint y: 285, endPoint x: 918, endPoint y: 286, distance: 66.0
click at [918, 286] on div "Basic 48.00 hrs" at bounding box center [863, 283] width 318 height 11
drag, startPoint x: 959, startPoint y: 269, endPoint x: 1003, endPoint y: 269, distance: 44.0
click at [1003, 269] on div "54.00 hrs" at bounding box center [982, 265] width 79 height 24
drag, startPoint x: 955, startPoint y: 283, endPoint x: 987, endPoint y: 279, distance: 32.2
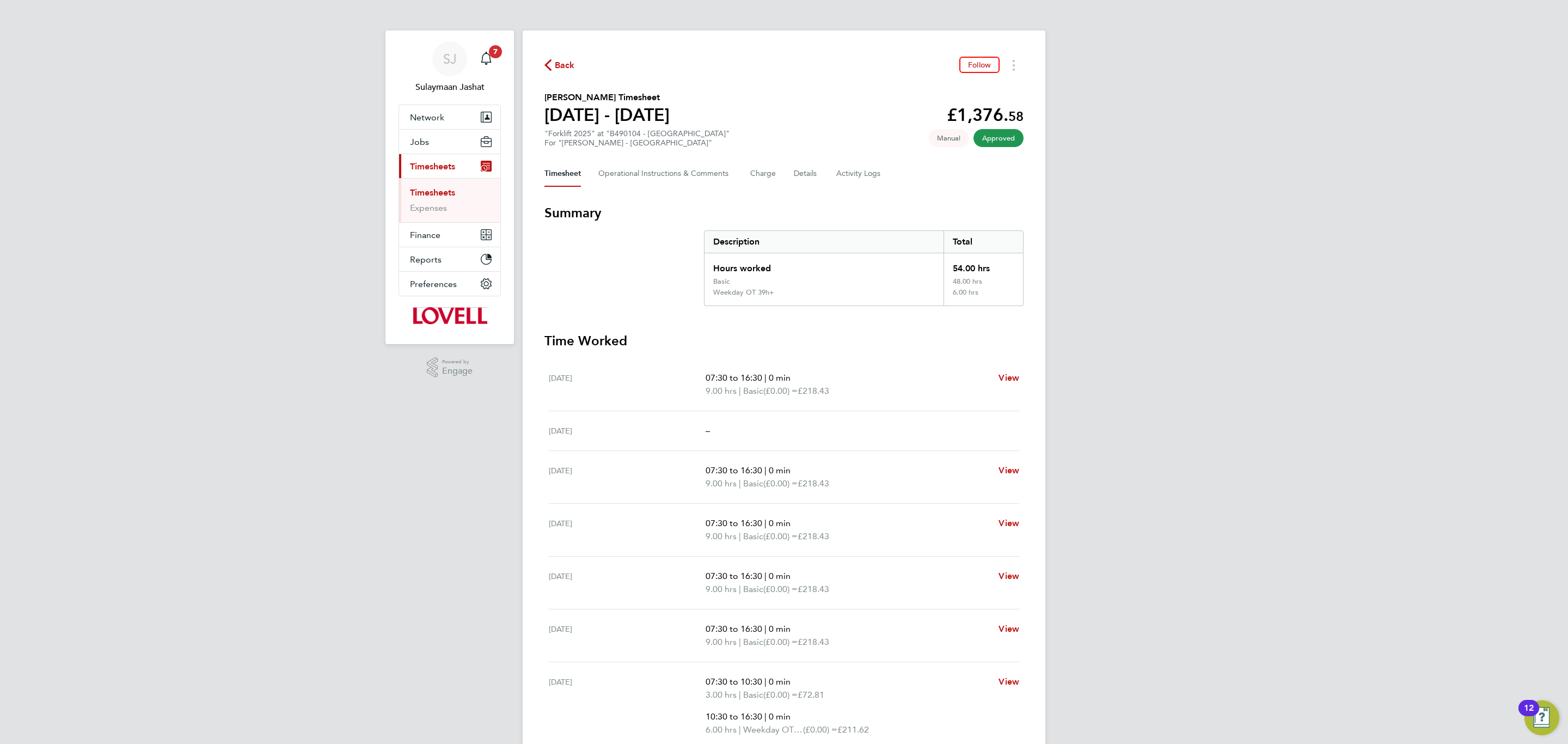
click at [987, 279] on div "48.00 hrs" at bounding box center [982, 283] width 79 height 11
drag, startPoint x: 955, startPoint y: 275, endPoint x: 965, endPoint y: 275, distance: 10.0
click at [965, 275] on div "54.00 hrs" at bounding box center [982, 265] width 79 height 24
click at [967, 289] on div "6.00 hrs" at bounding box center [982, 297] width 79 height 18
drag, startPoint x: 955, startPoint y: 278, endPoint x: 977, endPoint y: 278, distance: 22.0
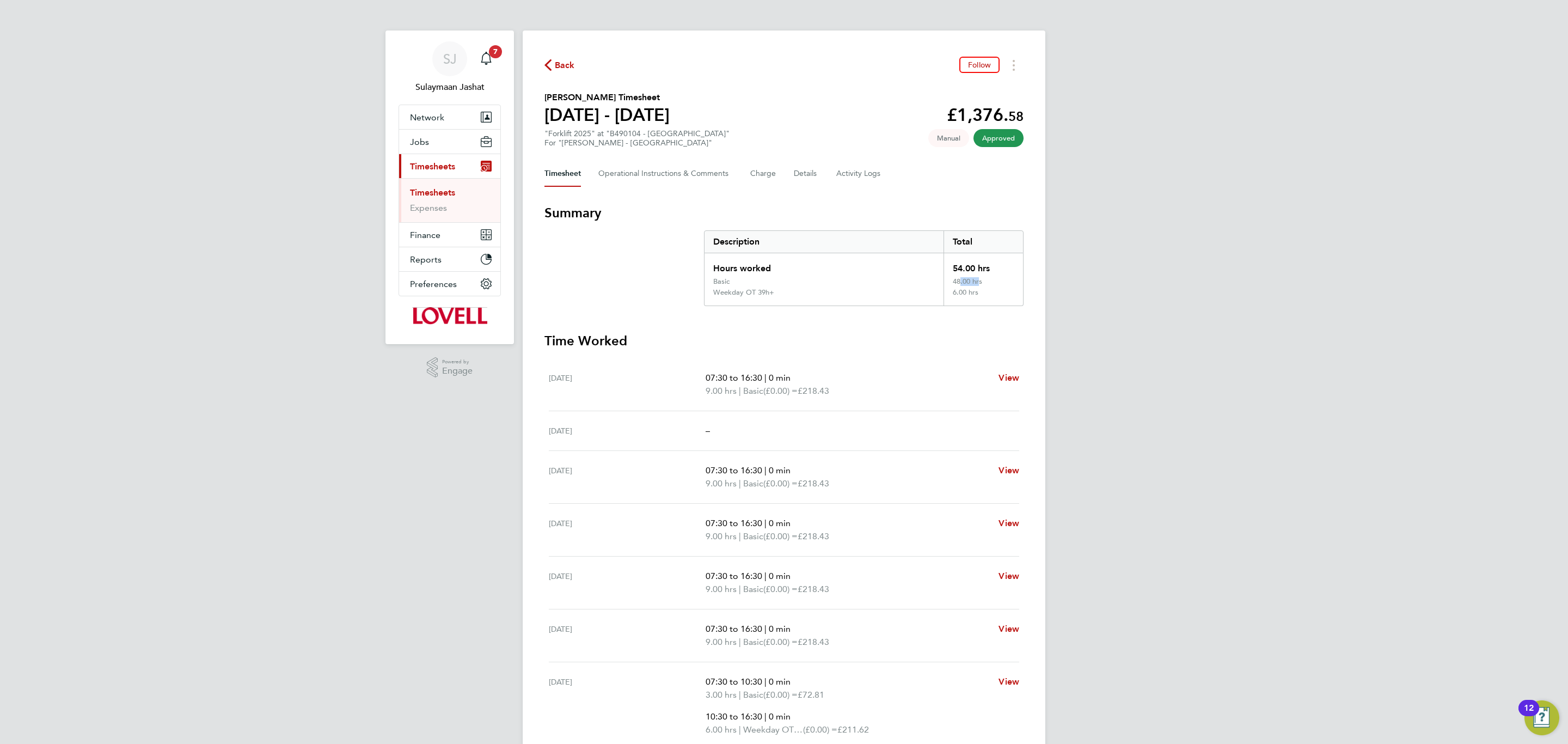
click at [977, 278] on div "48.00 hrs" at bounding box center [982, 283] width 79 height 11
drag, startPoint x: 951, startPoint y: 289, endPoint x: 977, endPoint y: 289, distance: 26.0
click at [977, 289] on div "6.00 hrs" at bounding box center [982, 297] width 79 height 18
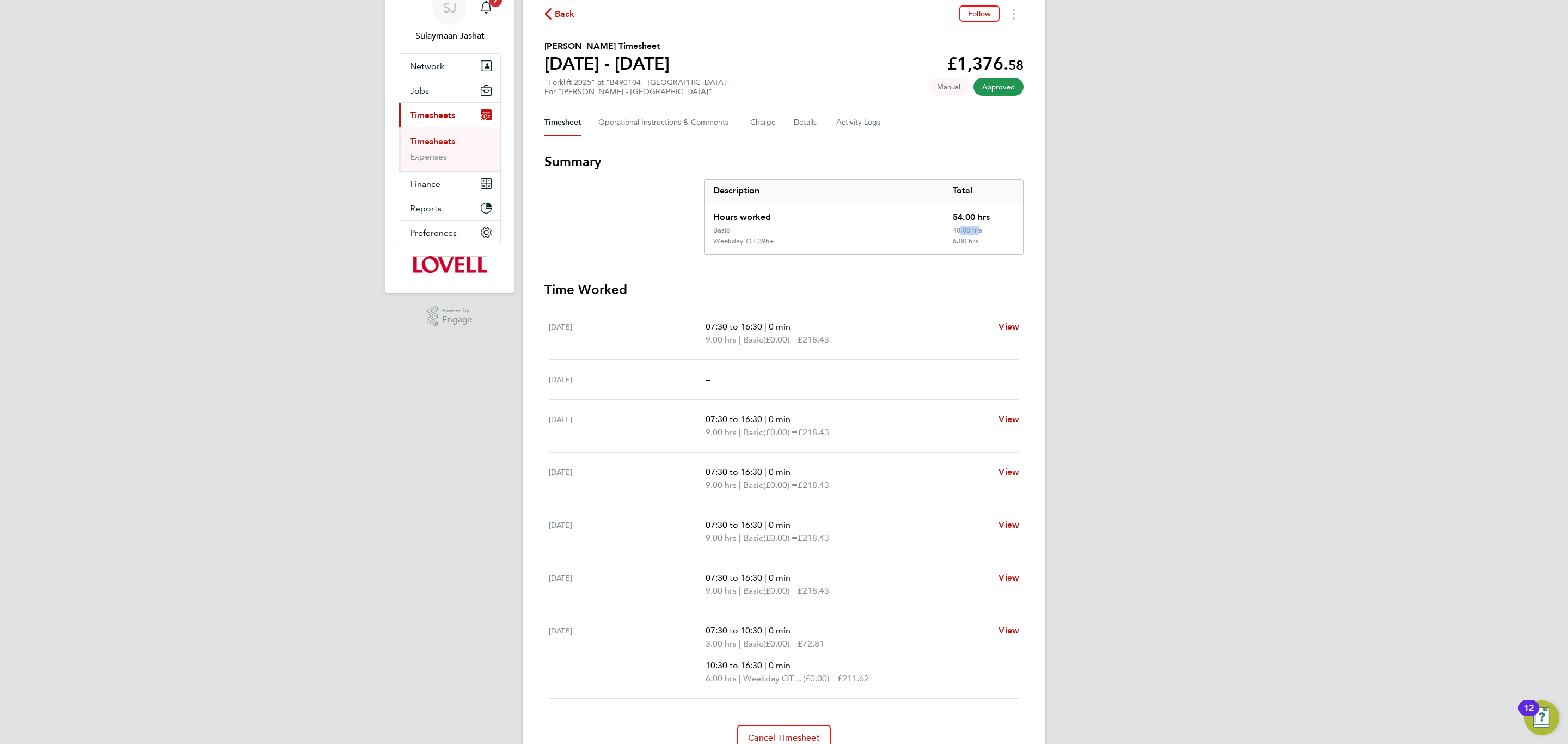
scroll to position [103, 0]
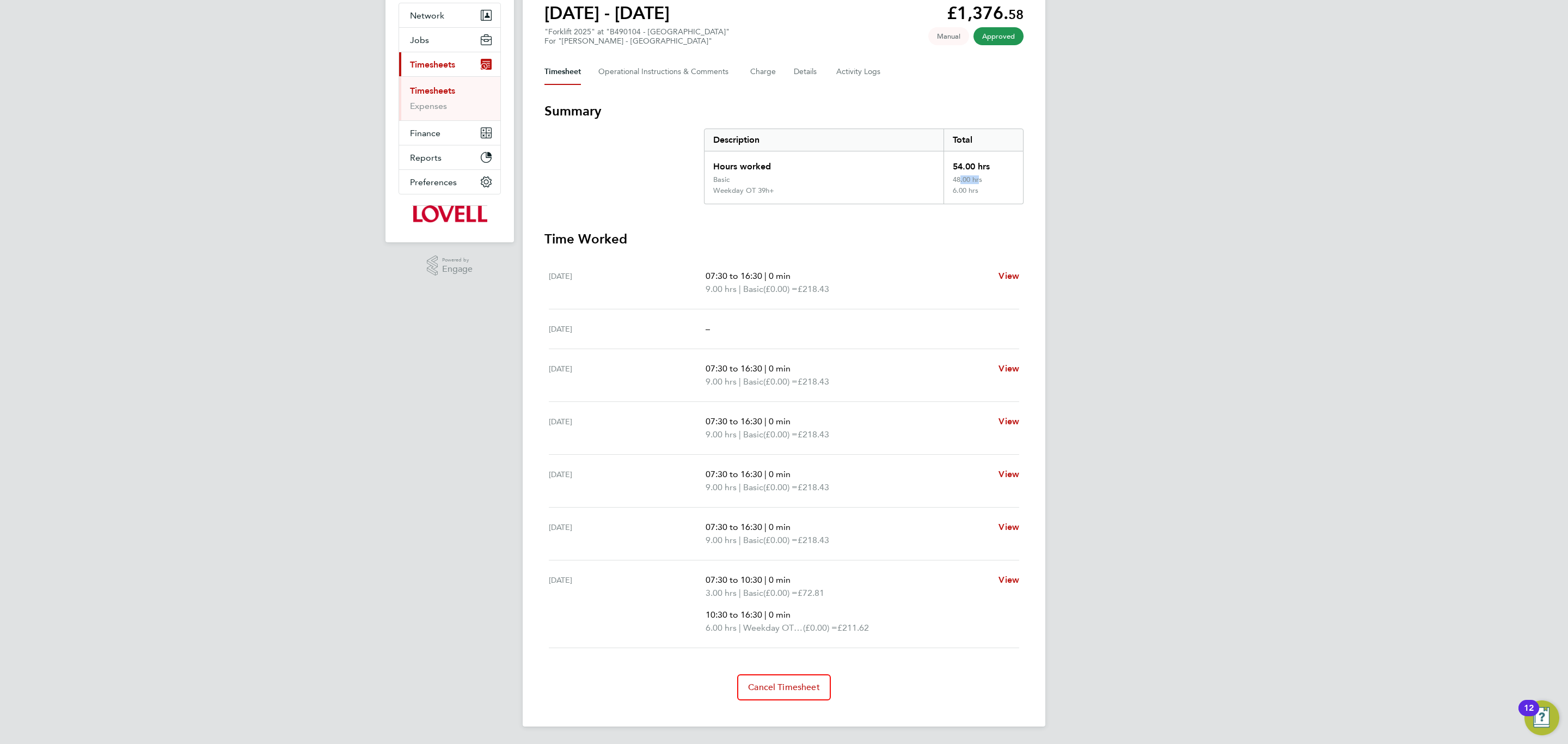
drag, startPoint x: 728, startPoint y: 624, endPoint x: 904, endPoint y: 624, distance: 176.0
click at [904, 624] on p "6.00 hrs | Weekday OT 39h+ (£0.00) = £211.62" at bounding box center [848, 628] width 285 height 13
click at [896, 619] on p "10:30 to 16:30 | 0 min" at bounding box center [848, 615] width 285 height 13
drag, startPoint x: 697, startPoint y: 272, endPoint x: 866, endPoint y: 299, distance: 171.1
click at [866, 299] on div "[DATE] 07:30 to 16:30 | 0 min 9.00 hrs | Basic (£0.00) = £218.43 View" at bounding box center [784, 283] width 471 height 53
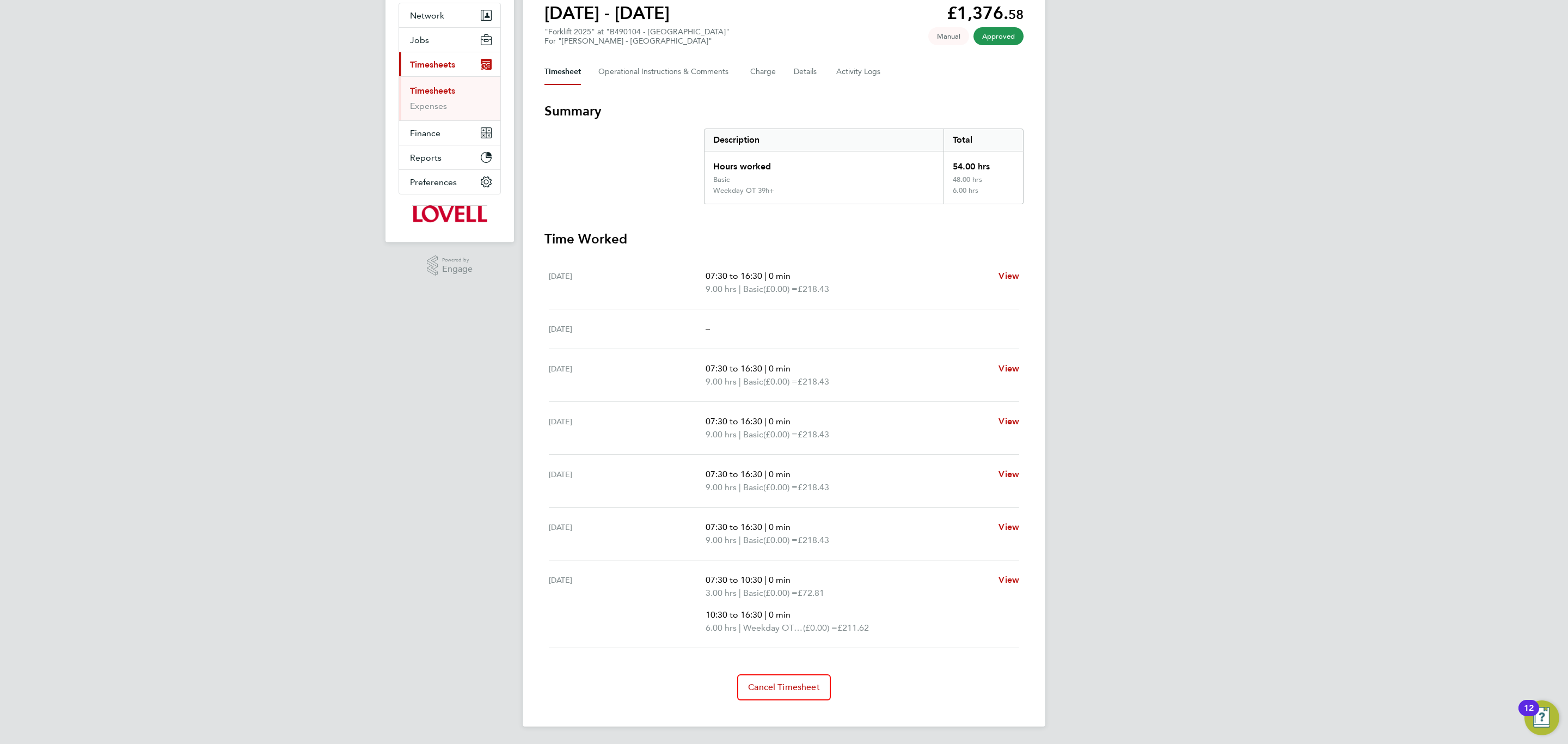
click at [844, 278] on p "07:30 to 16:30 | 0 min" at bounding box center [848, 276] width 285 height 13
click at [743, 280] on p "07:30 to 16:30 | 0 min" at bounding box center [848, 276] width 285 height 13
click at [781, 691] on span "Cancel Timesheet" at bounding box center [783, 687] width 72 height 11
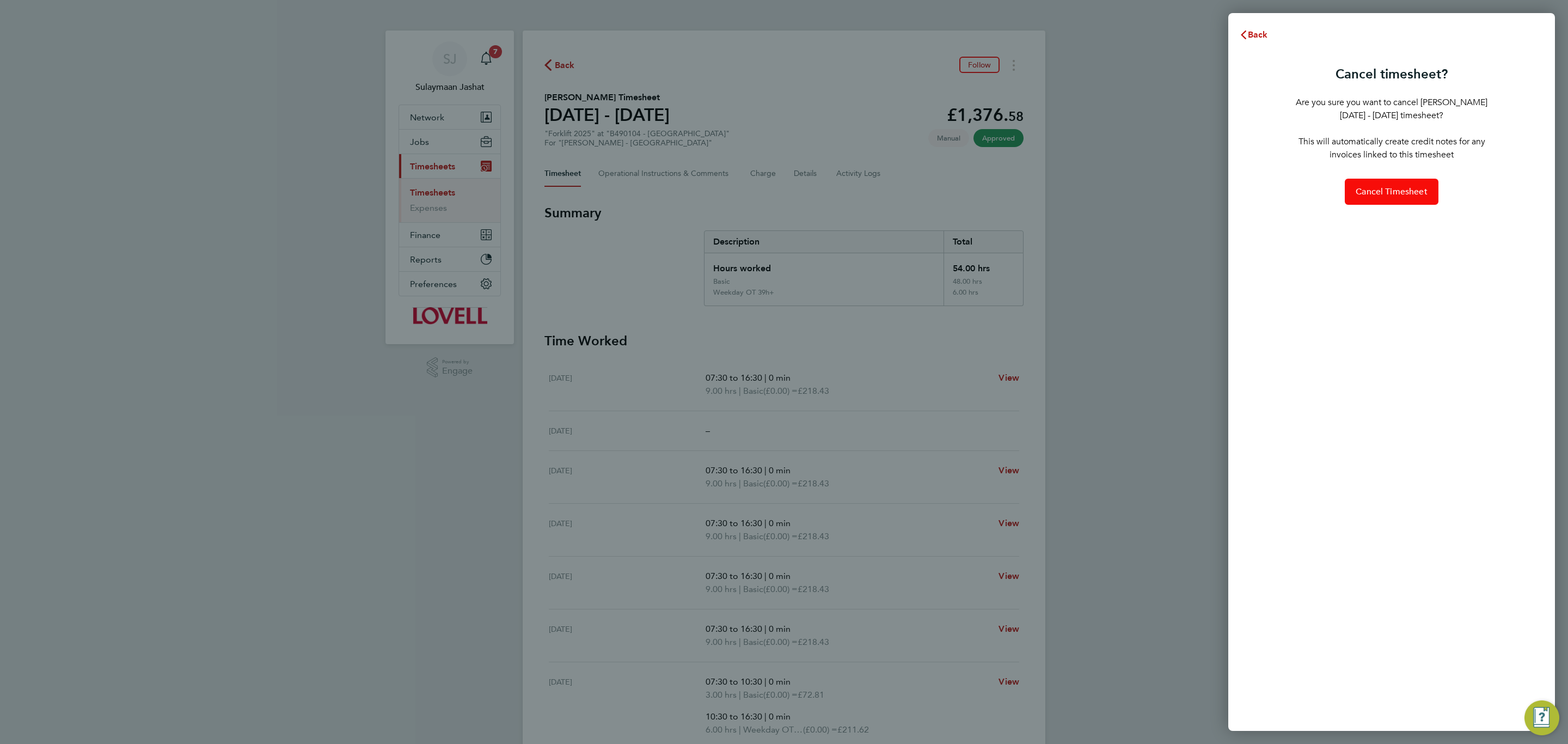
click at [1369, 189] on span "Cancel Timesheet" at bounding box center [1391, 192] width 72 height 11
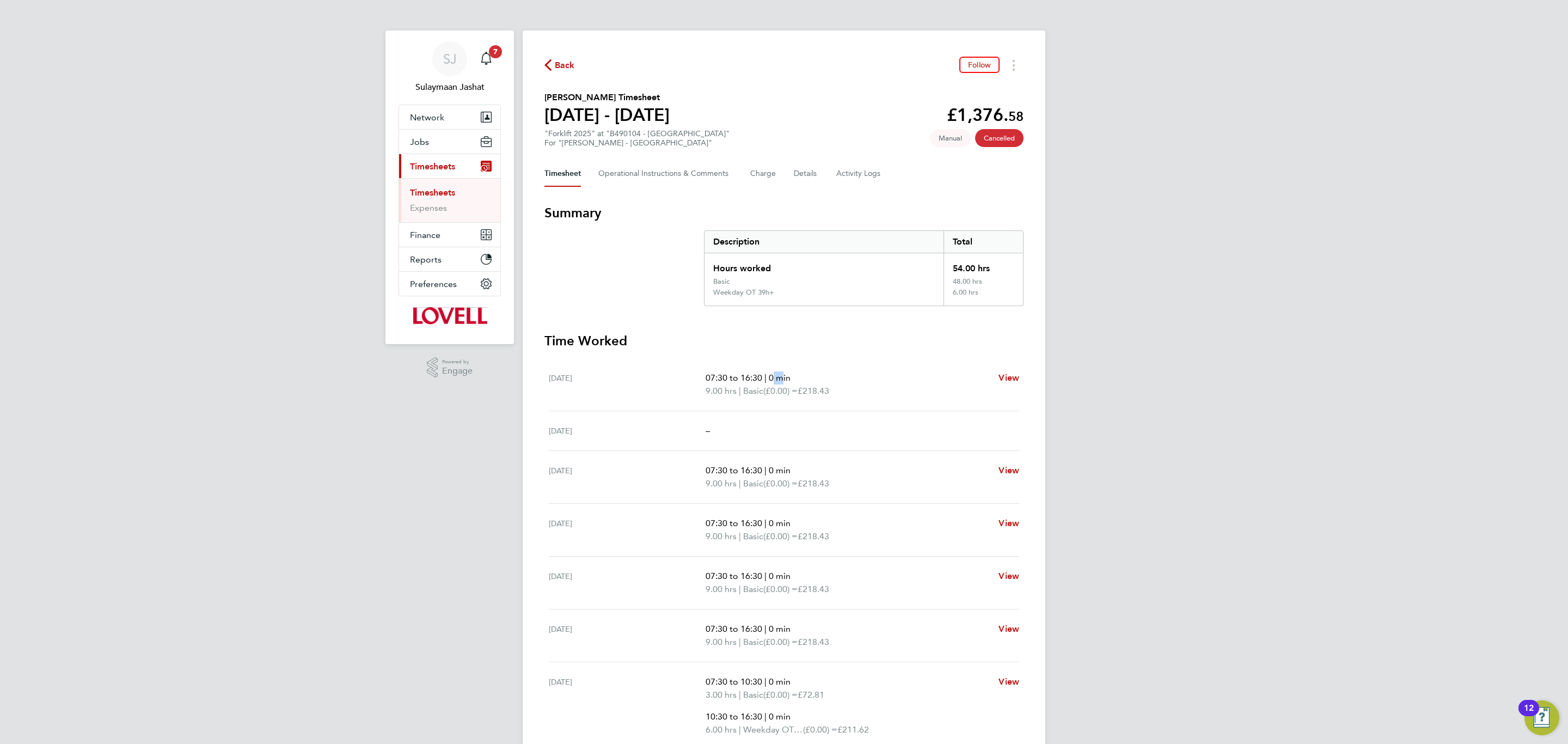
drag, startPoint x: 774, startPoint y: 375, endPoint x: 781, endPoint y: 375, distance: 7.0
click at [781, 375] on span "0 min" at bounding box center [779, 377] width 21 height 10
click at [659, 336] on h3 "Time Worked" at bounding box center [783, 340] width 479 height 18
click at [863, 177] on Logs-tab "Activity Logs" at bounding box center [858, 174] width 46 height 26
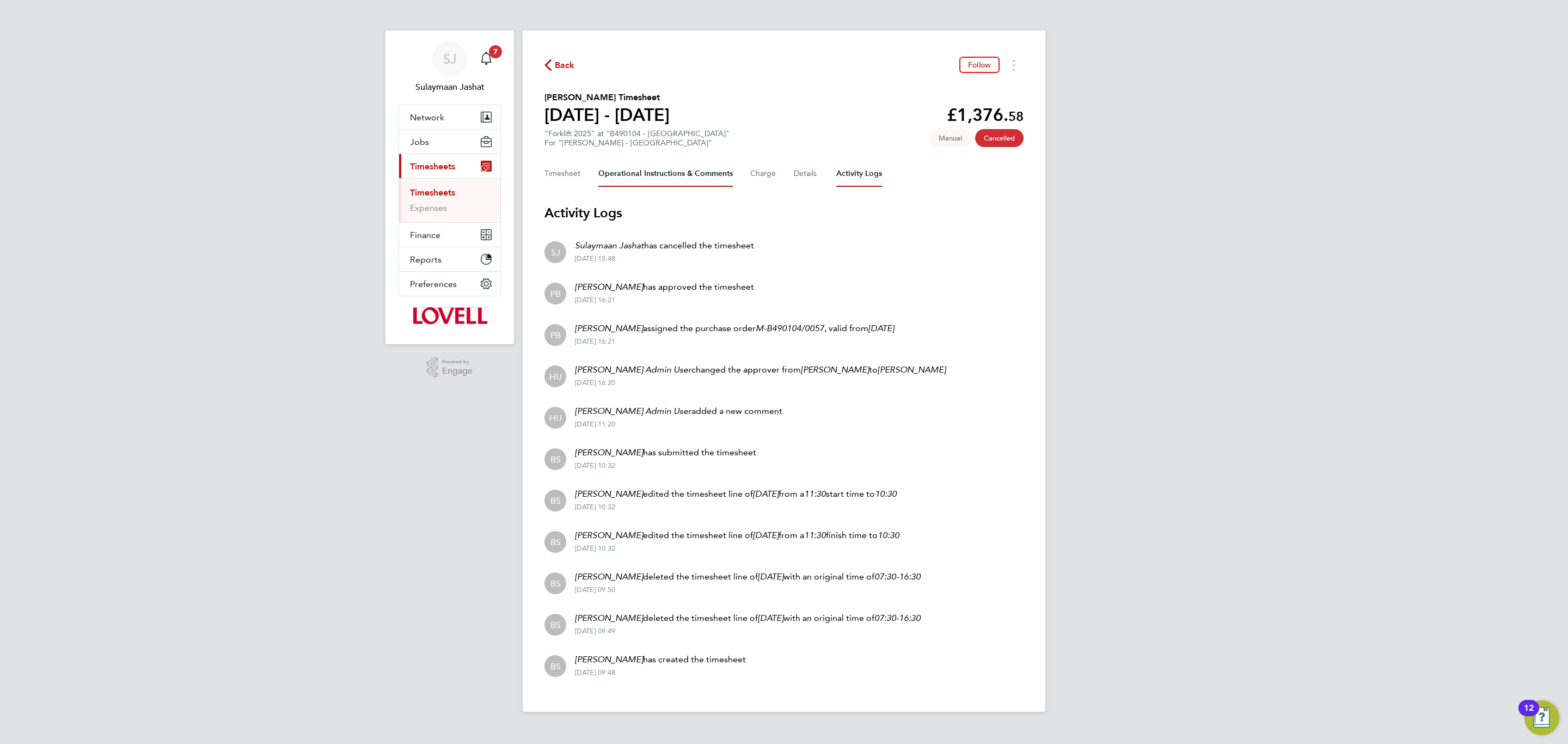
click at [661, 175] on Comments-tab "Operational Instructions & Comments" at bounding box center [665, 174] width 135 height 26
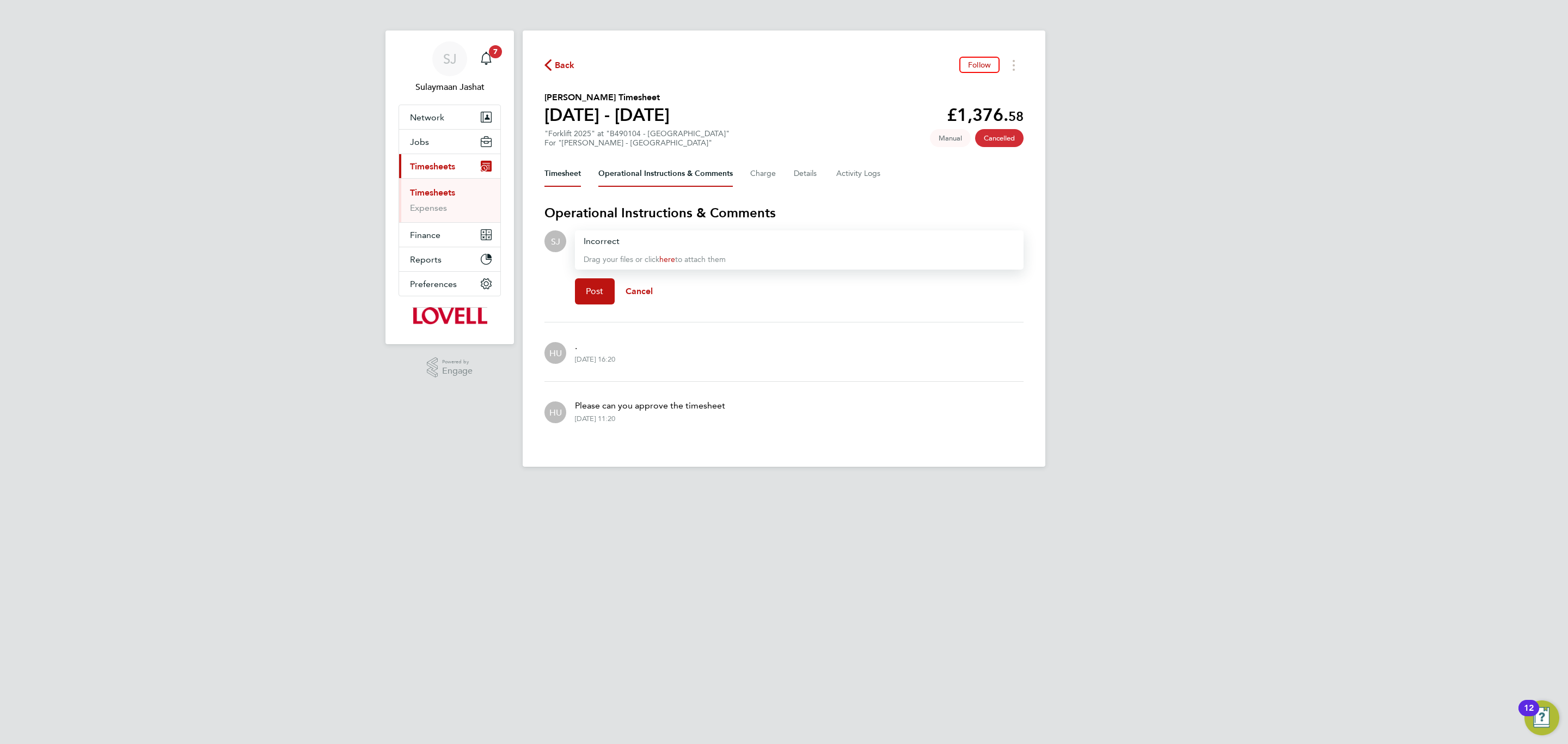
click at [572, 171] on button "Timesheet" at bounding box center [562, 174] width 36 height 26
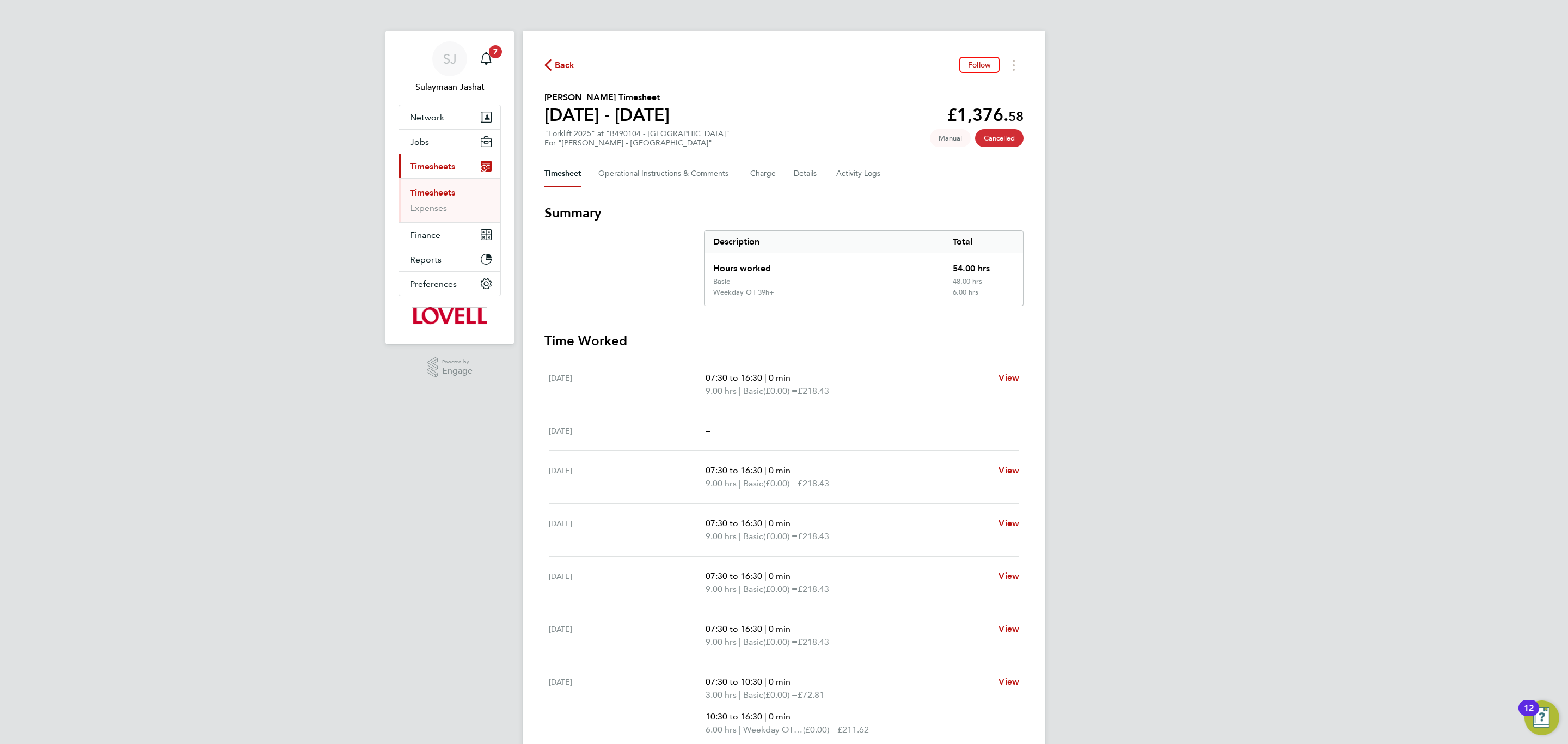
drag, startPoint x: 981, startPoint y: 291, endPoint x: 929, endPoint y: 264, distance: 58.6
click at [929, 264] on div "Hours worked 54.00 hrs Basic 48.00 hrs Weekday OT 39h+ 6.00 hrs" at bounding box center [864, 279] width 320 height 53
click at [926, 274] on div "Hours worked" at bounding box center [823, 265] width 239 height 24
click at [931, 278] on div "Basic" at bounding box center [823, 283] width 239 height 11
click at [952, 289] on div "6.00 hrs" at bounding box center [982, 297] width 79 height 18
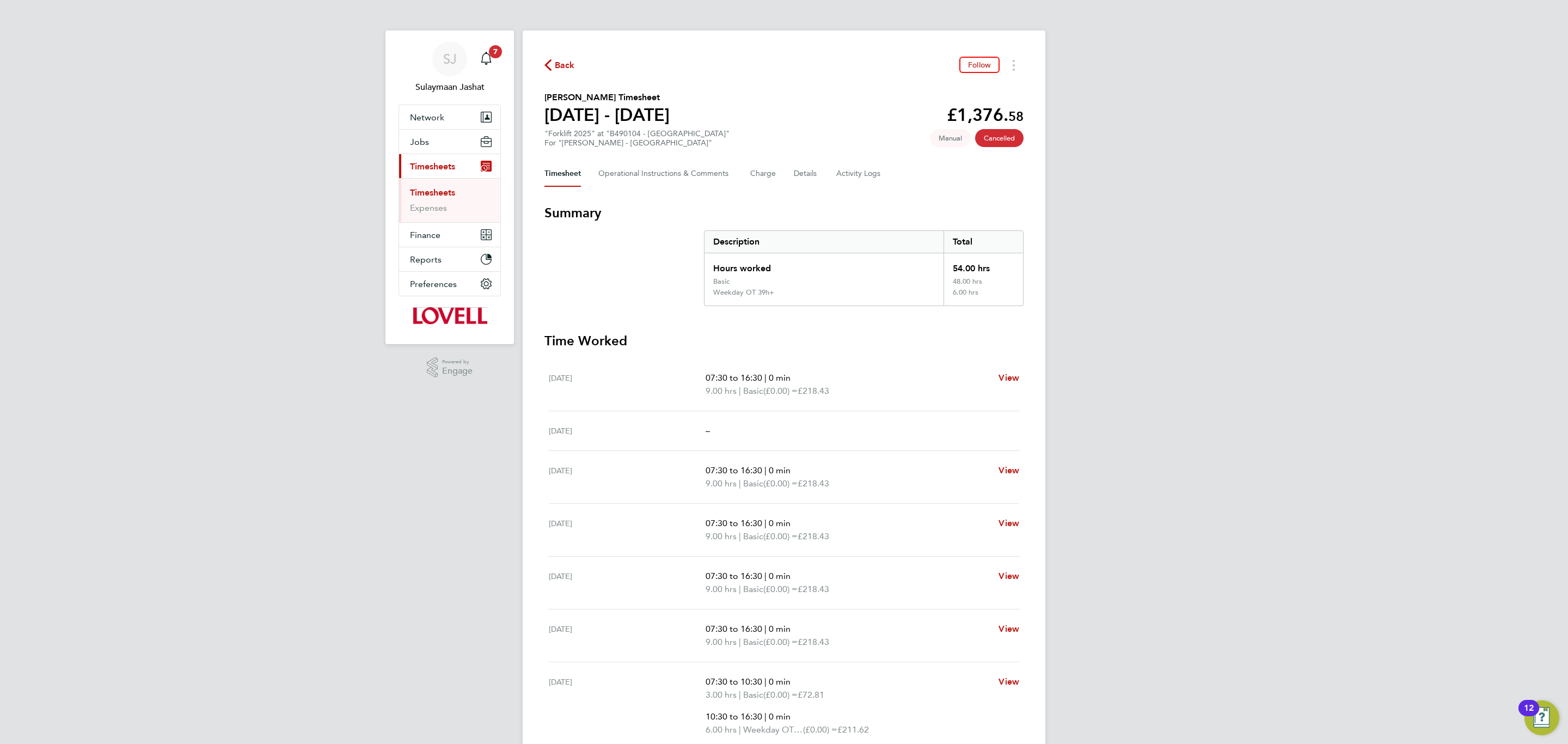
scroll to position [51, 0]
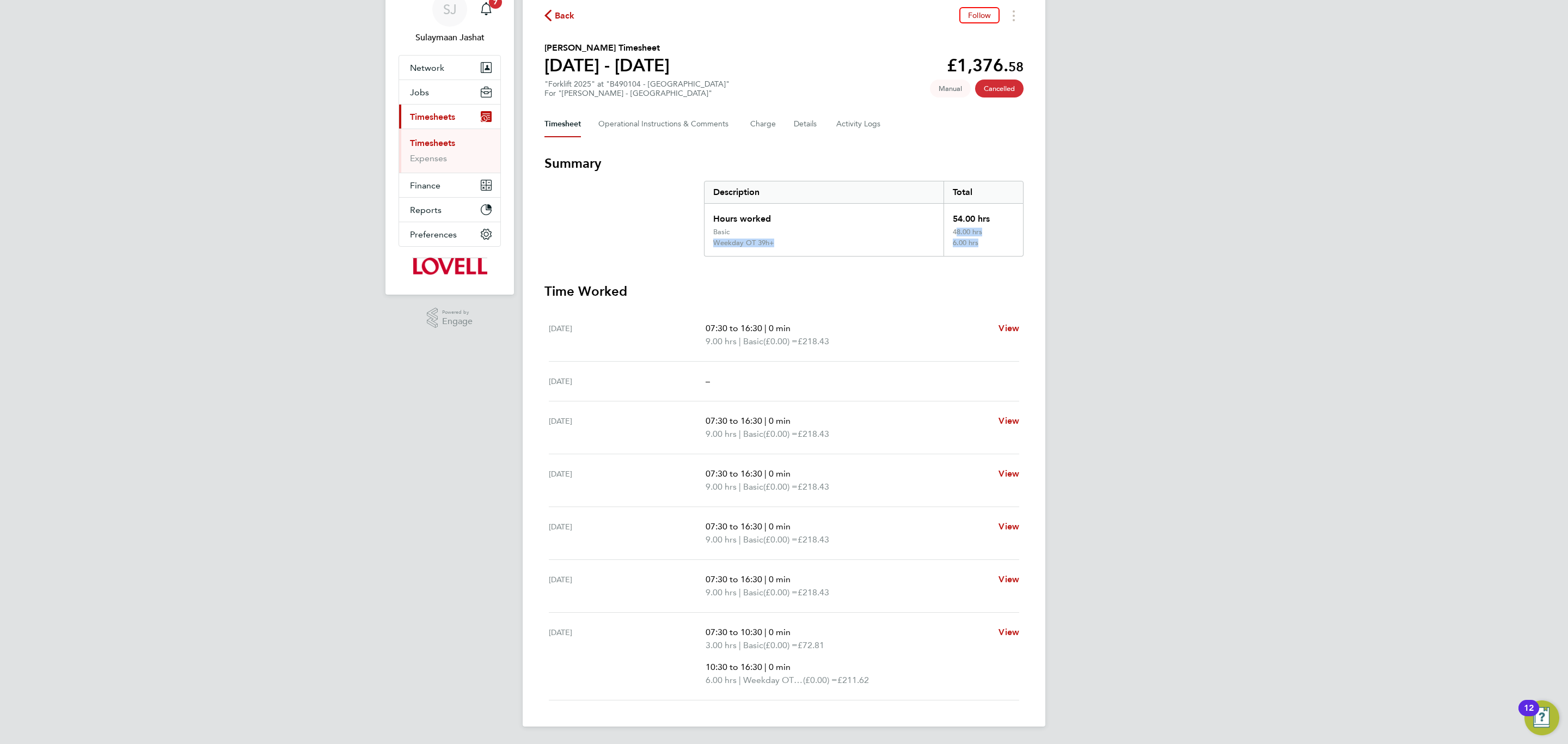
drag, startPoint x: 952, startPoint y: 228, endPoint x: 975, endPoint y: 244, distance: 28.0
click at [975, 244] on div "Hours worked 54.00 hrs Basic 48.00 hrs Weekday OT 39h+ 6.00 hrs" at bounding box center [864, 230] width 320 height 53
click at [818, 362] on div "[DATE] –" at bounding box center [784, 381] width 471 height 40
drag, startPoint x: 704, startPoint y: 330, endPoint x: 866, endPoint y: 343, distance: 162.5
click at [866, 343] on ul "07:30 to 16:30 | 0 min 9.00 hrs | Basic (£0.00) = £218.43" at bounding box center [848, 335] width 285 height 26
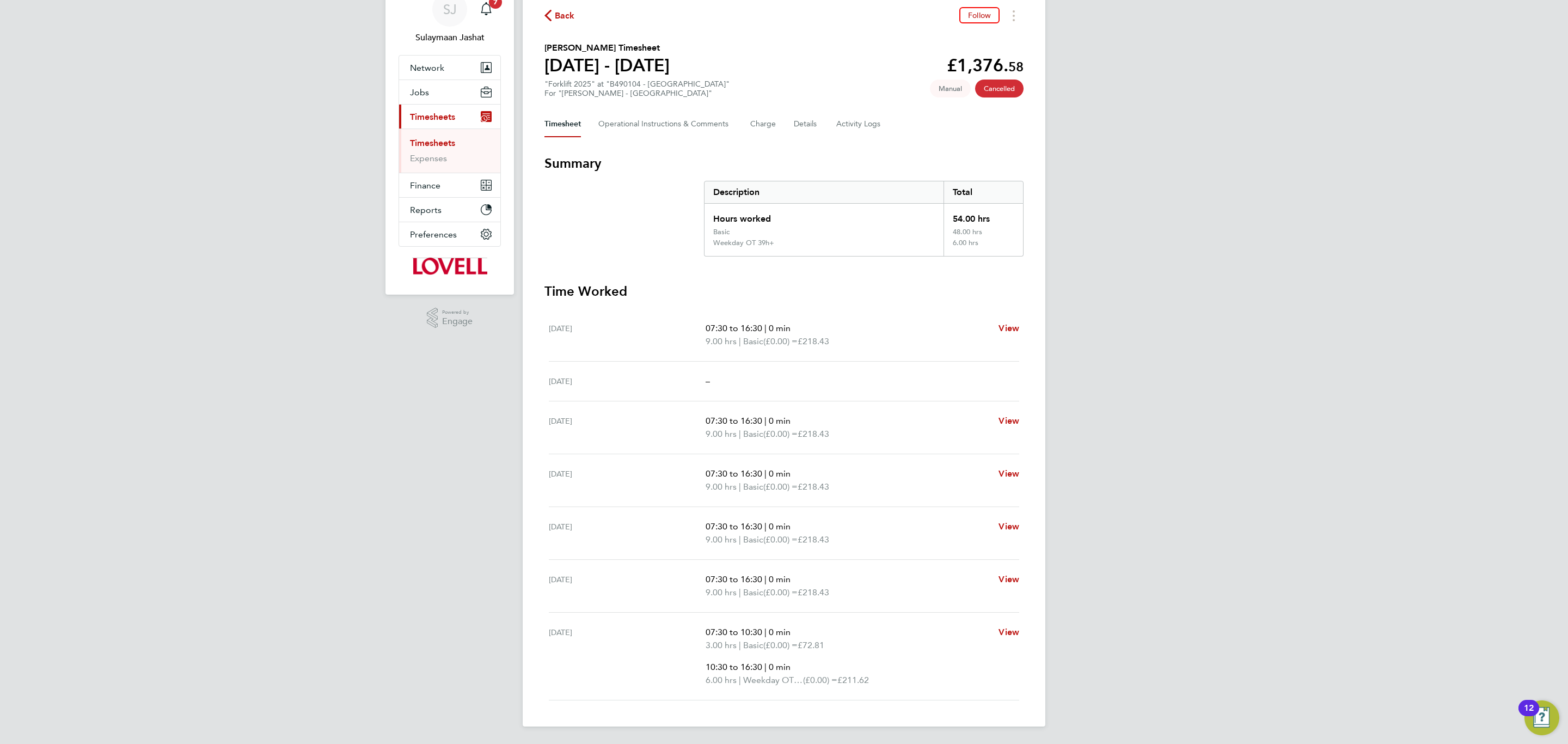
click at [866, 343] on p "9.00 hrs | Basic (£0.00) = £218.43" at bounding box center [848, 341] width 285 height 13
click at [846, 123] on Logs-tab "Activity Logs" at bounding box center [858, 124] width 46 height 26
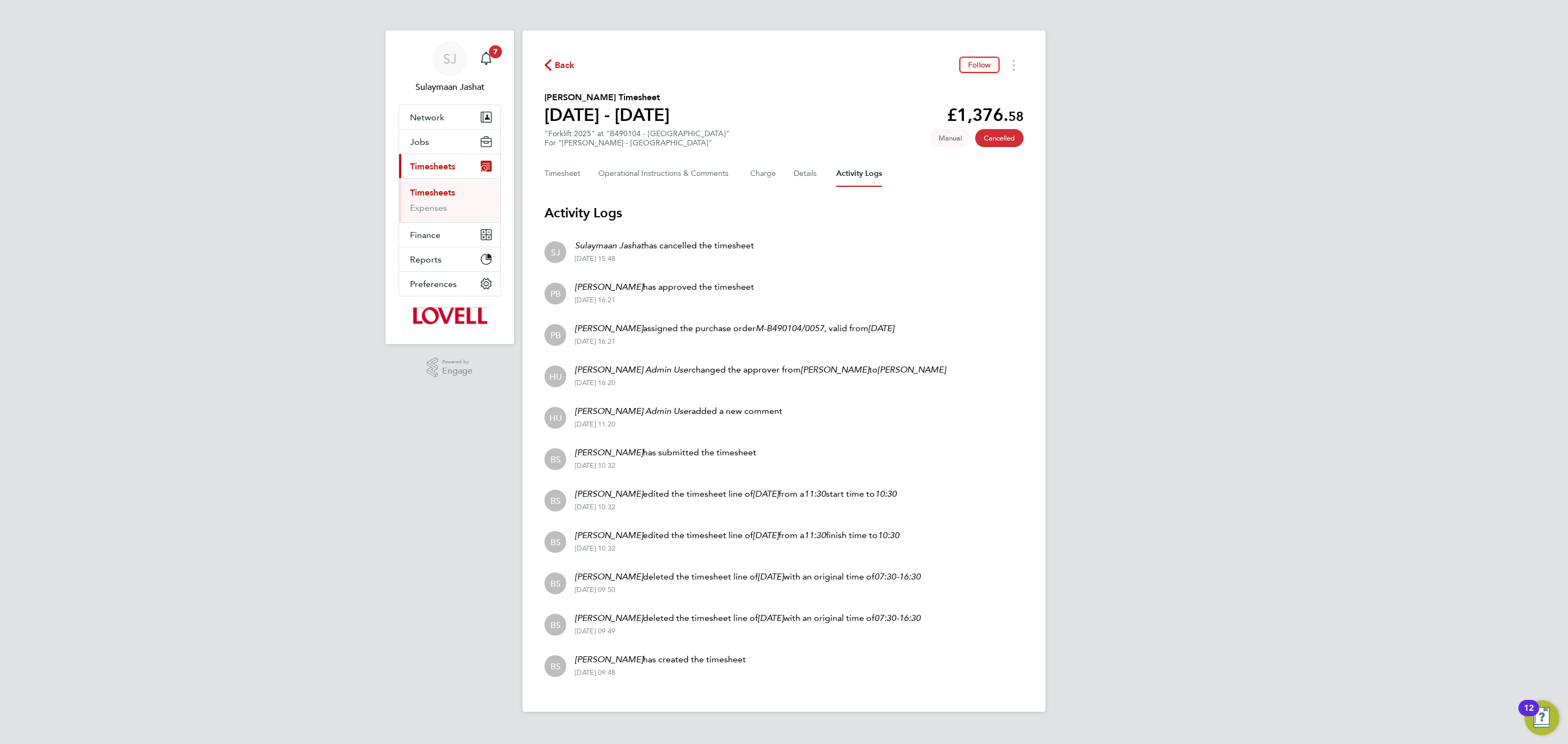
drag, startPoint x: 587, startPoint y: 490, endPoint x: 716, endPoint y: 502, distance: 129.6
click at [716, 502] on div "[PERSON_NAME] edited the timesheet line of [DATE] from a 11:30 start time to 10…" at bounding box center [731, 499] width 330 height 24
click at [566, 171] on button "Timesheet" at bounding box center [562, 174] width 36 height 26
